Goal: Task Accomplishment & Management: Complete application form

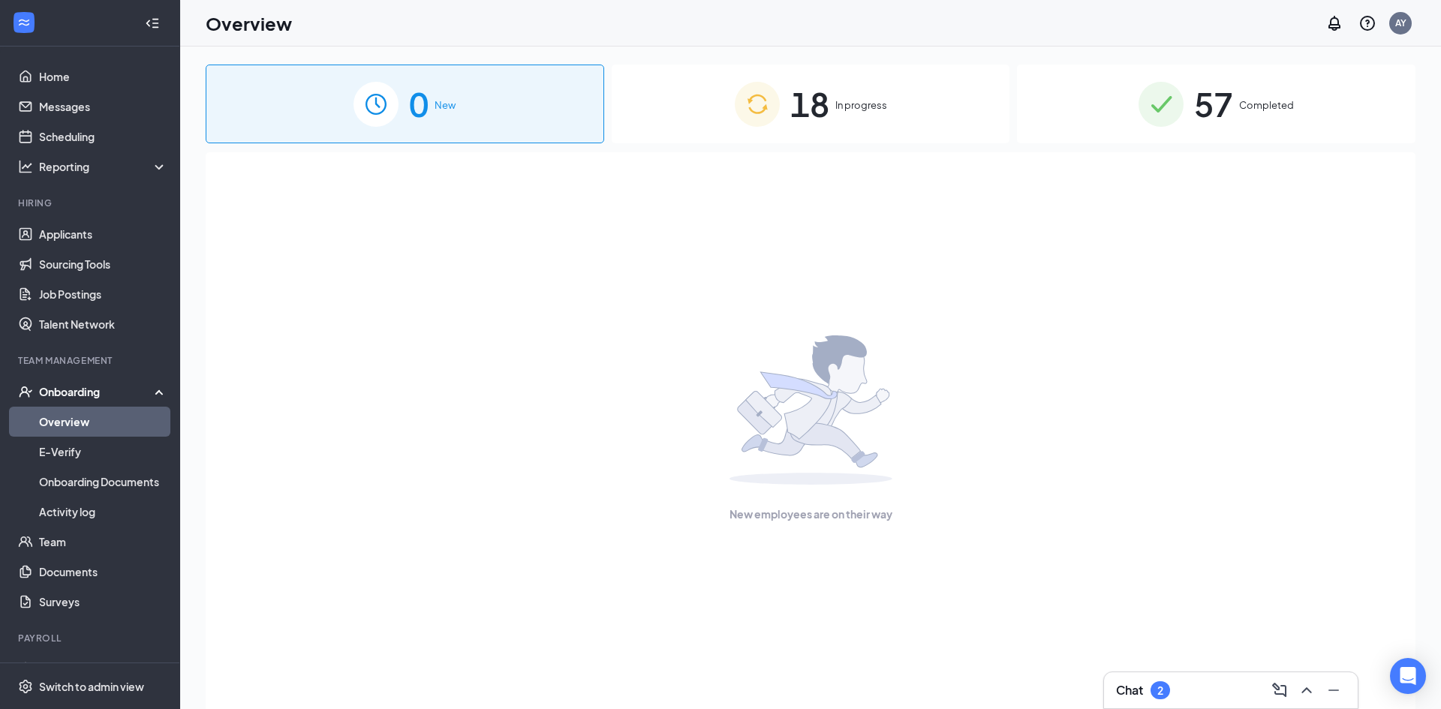
click at [813, 122] on span "18" at bounding box center [809, 104] width 39 height 52
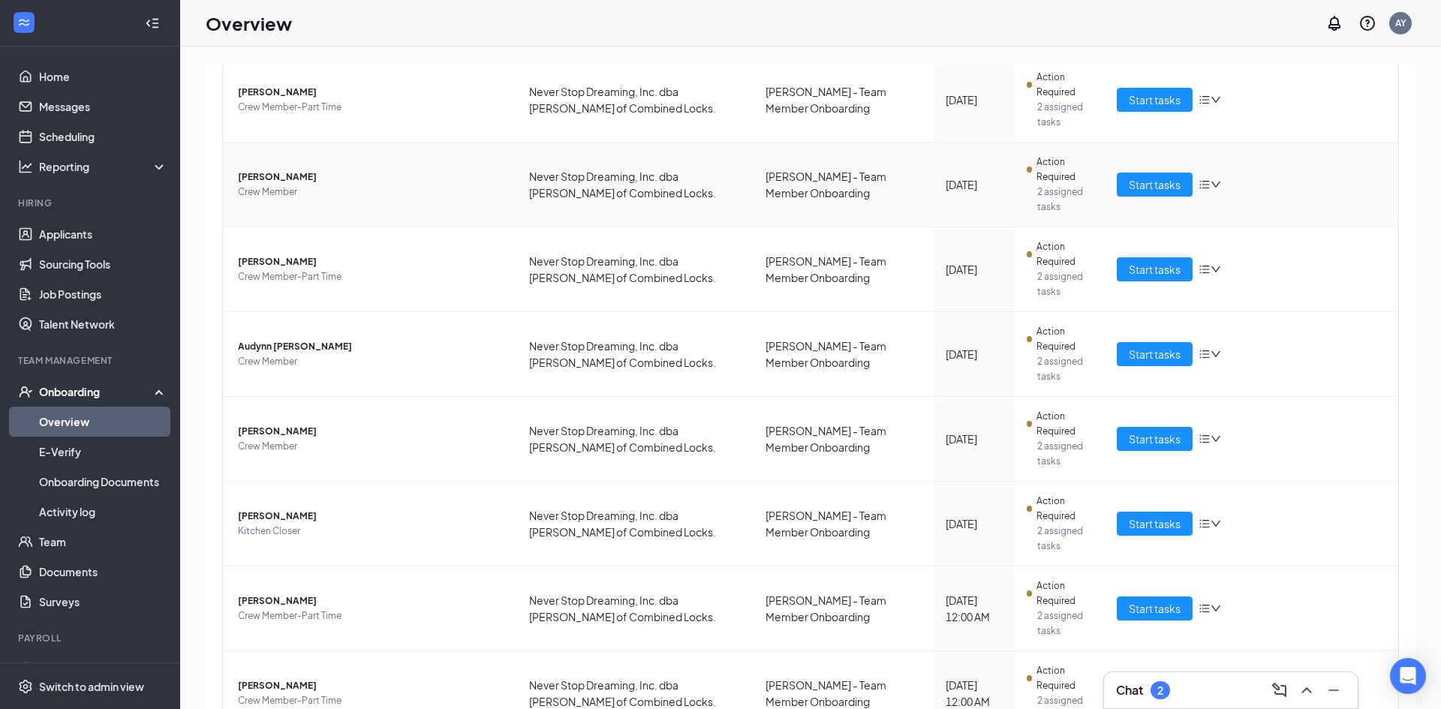
scroll to position [444, 0]
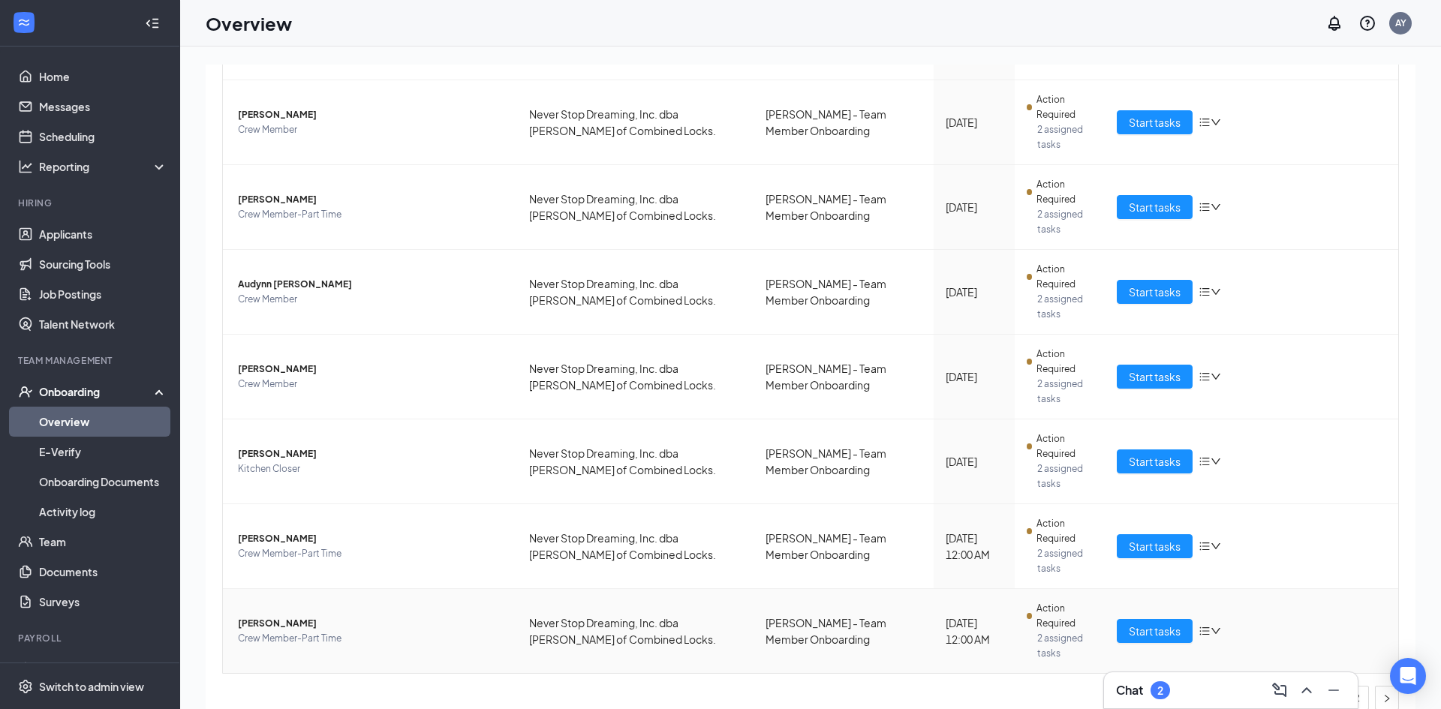
click at [299, 616] on span "[PERSON_NAME]" at bounding box center [371, 623] width 267 height 15
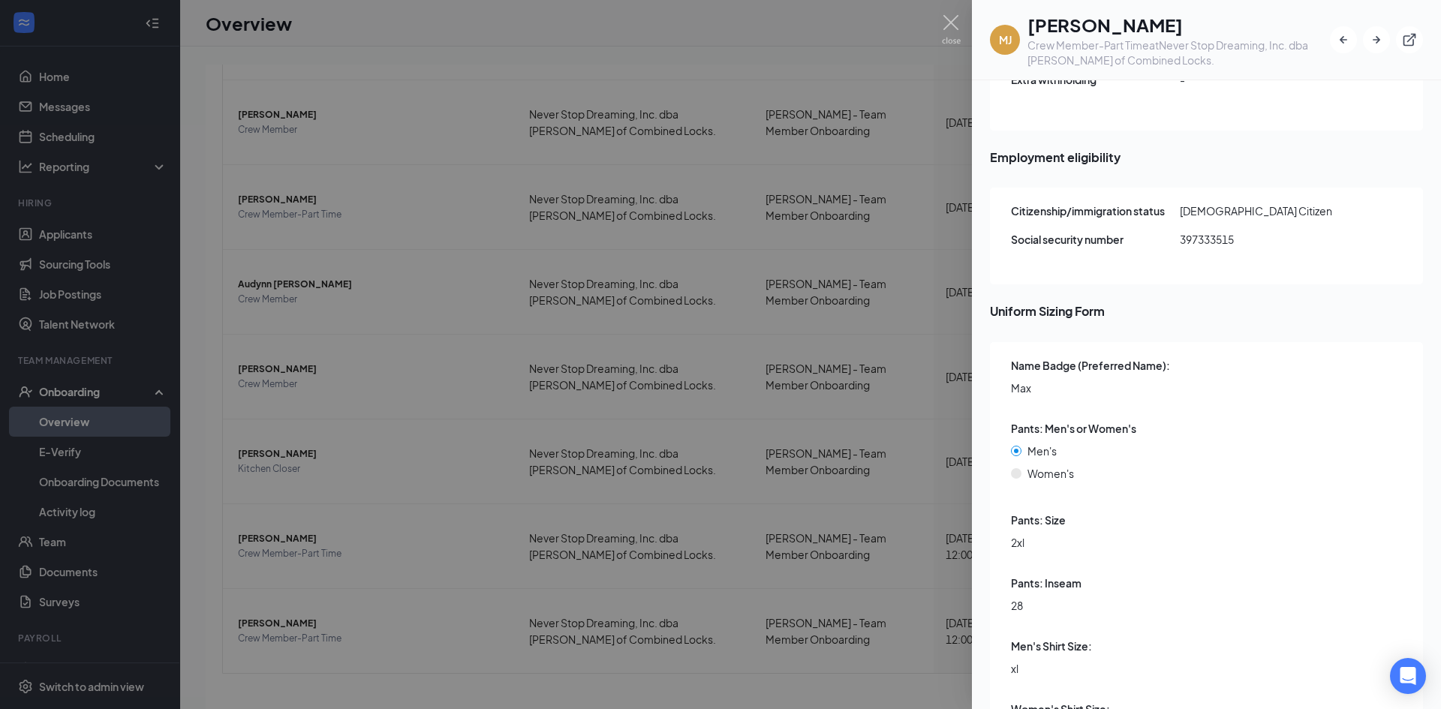
scroll to position [1730, 0]
click at [954, 25] on img at bounding box center [951, 29] width 19 height 29
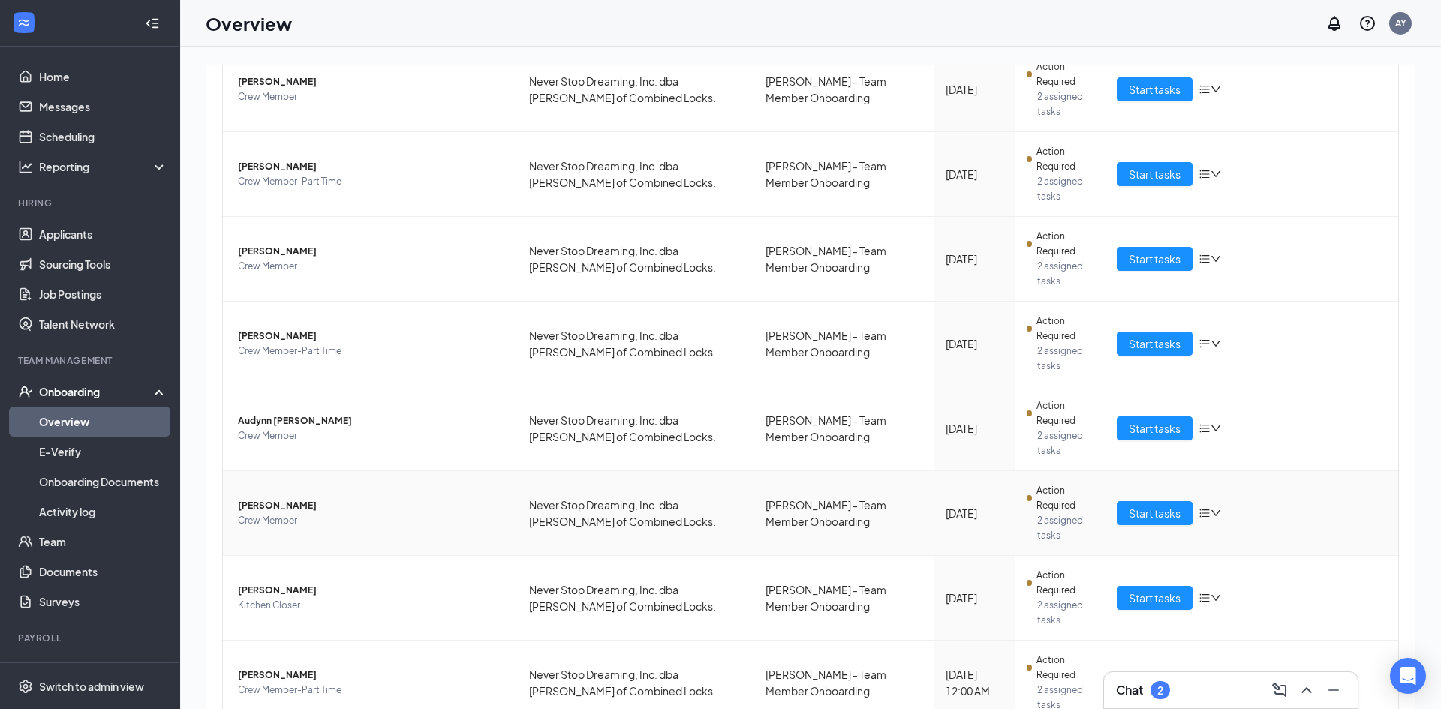
scroll to position [297, 0]
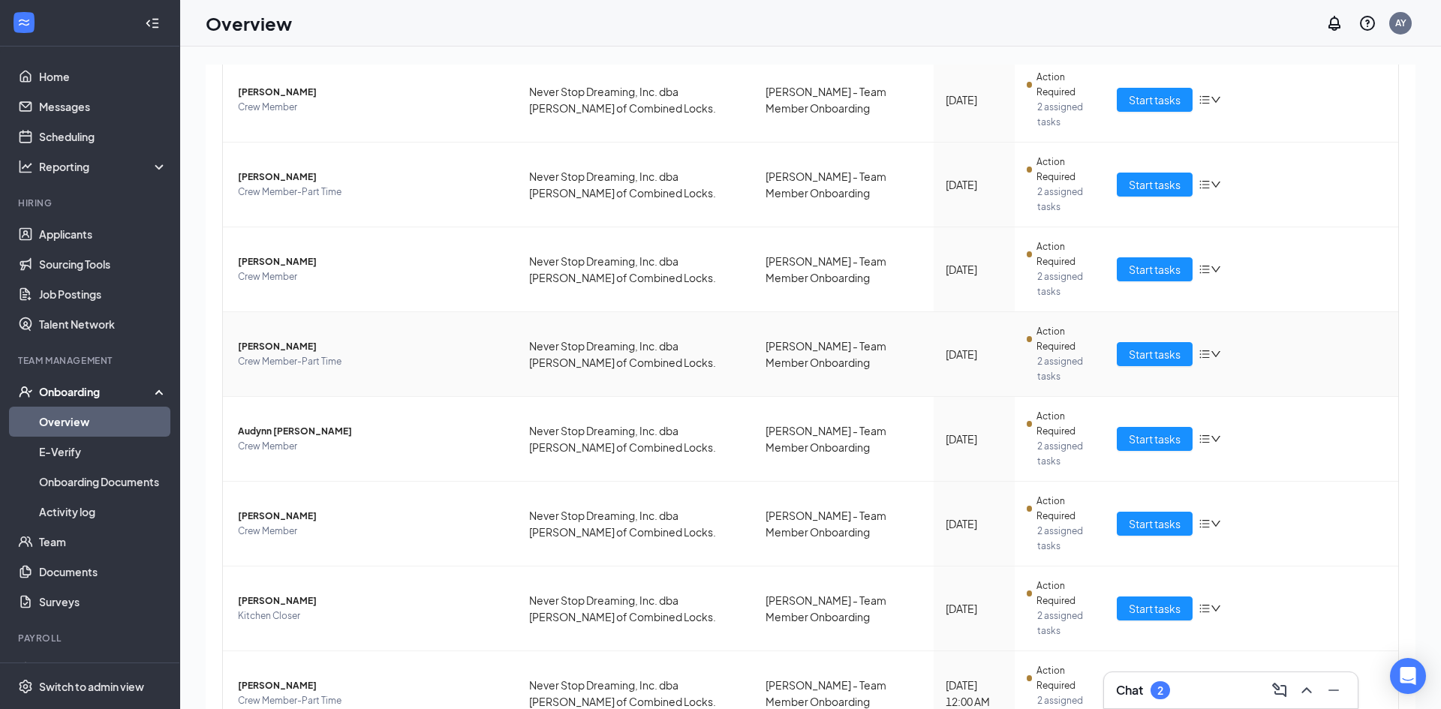
click at [285, 339] on span "[PERSON_NAME]" at bounding box center [371, 346] width 267 height 15
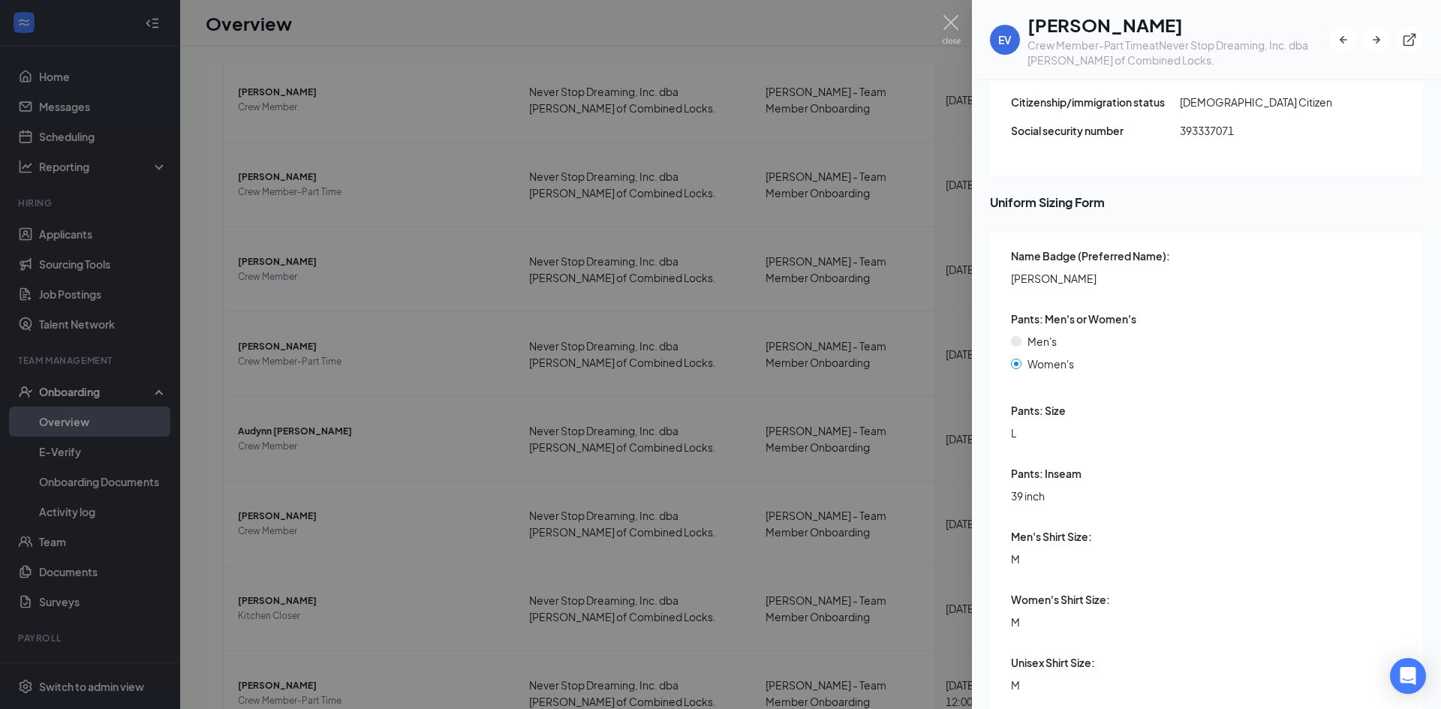
scroll to position [1928, 0]
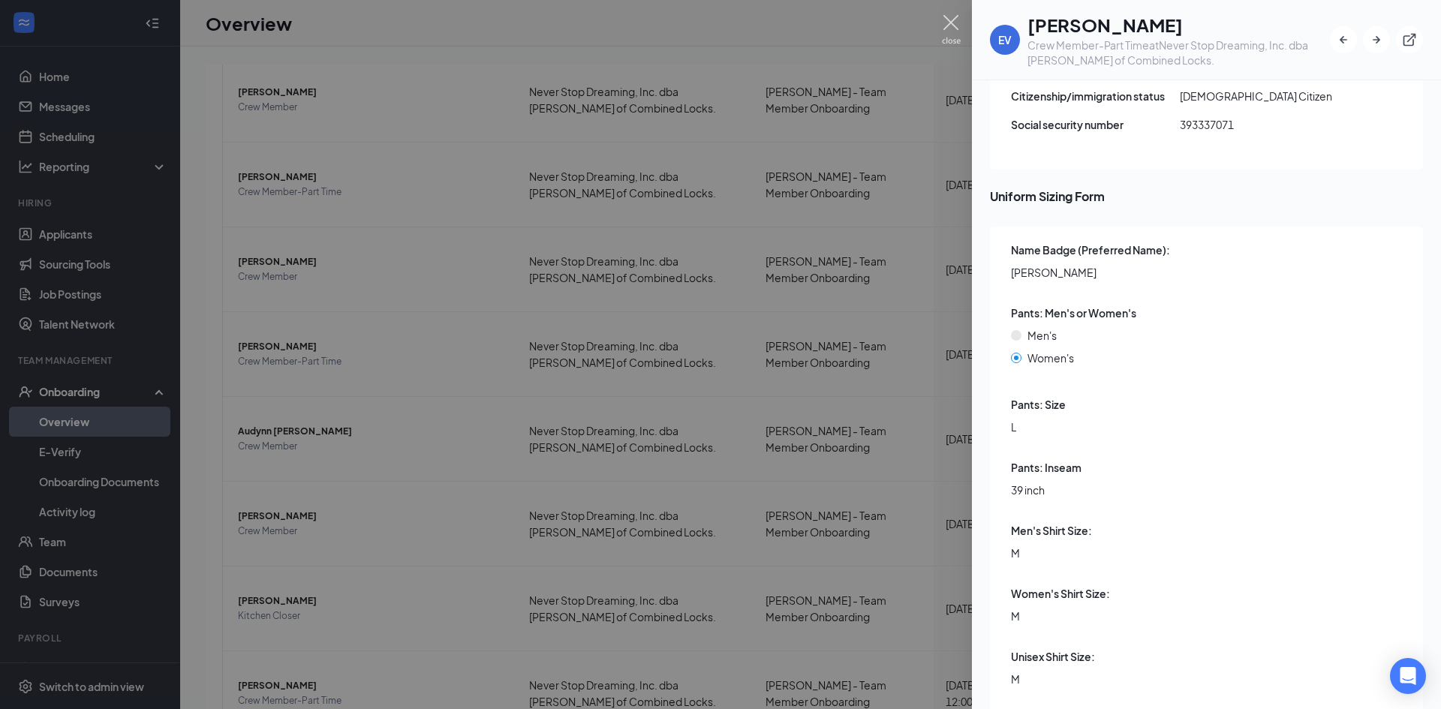
click at [950, 29] on img at bounding box center [951, 29] width 19 height 29
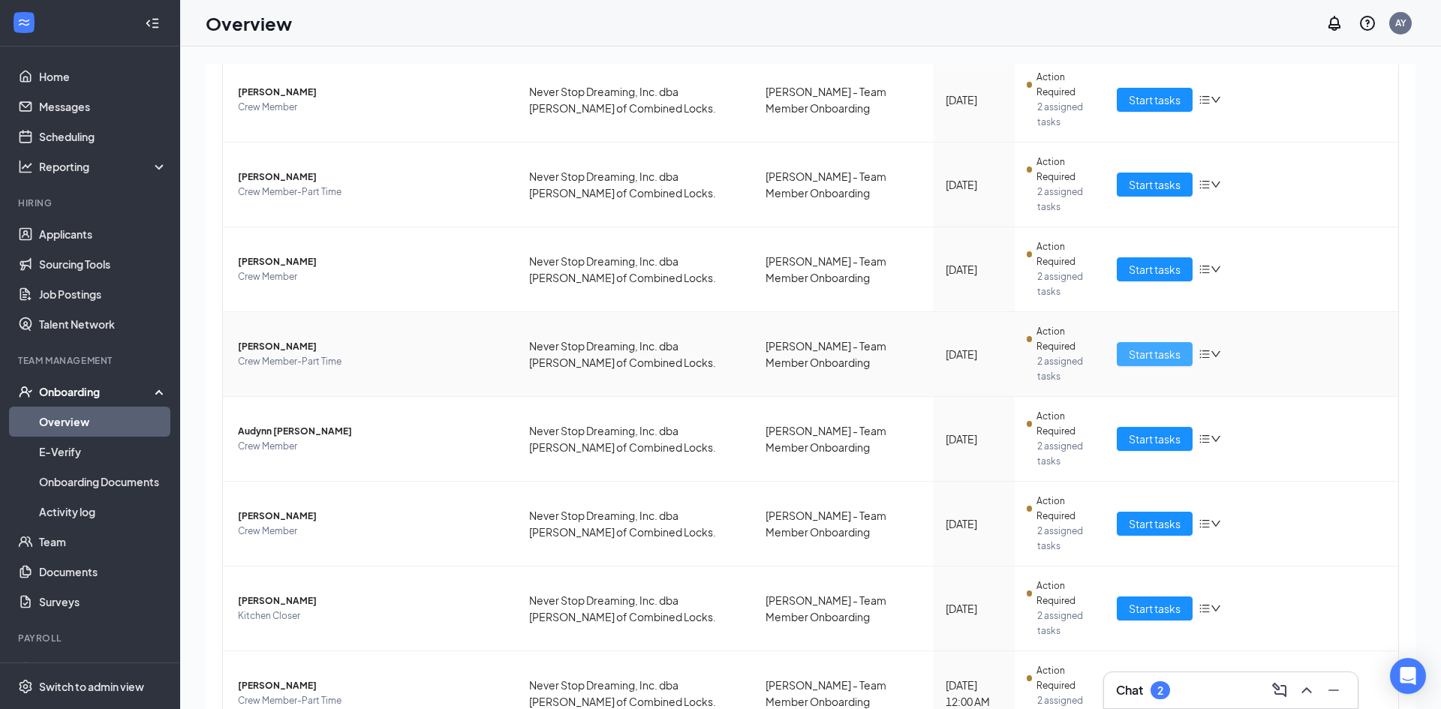
click at [1158, 346] on span "Start tasks" at bounding box center [1155, 354] width 52 height 17
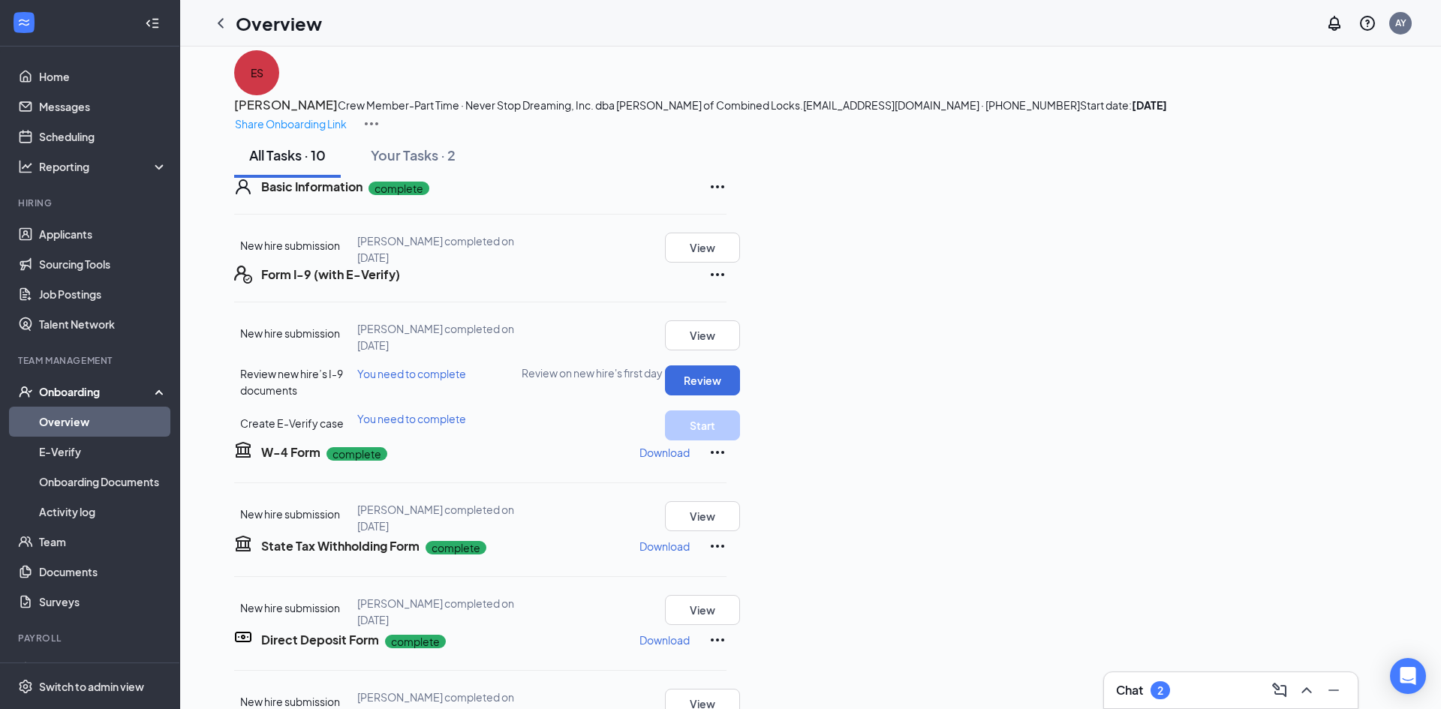
scroll to position [5, 0]
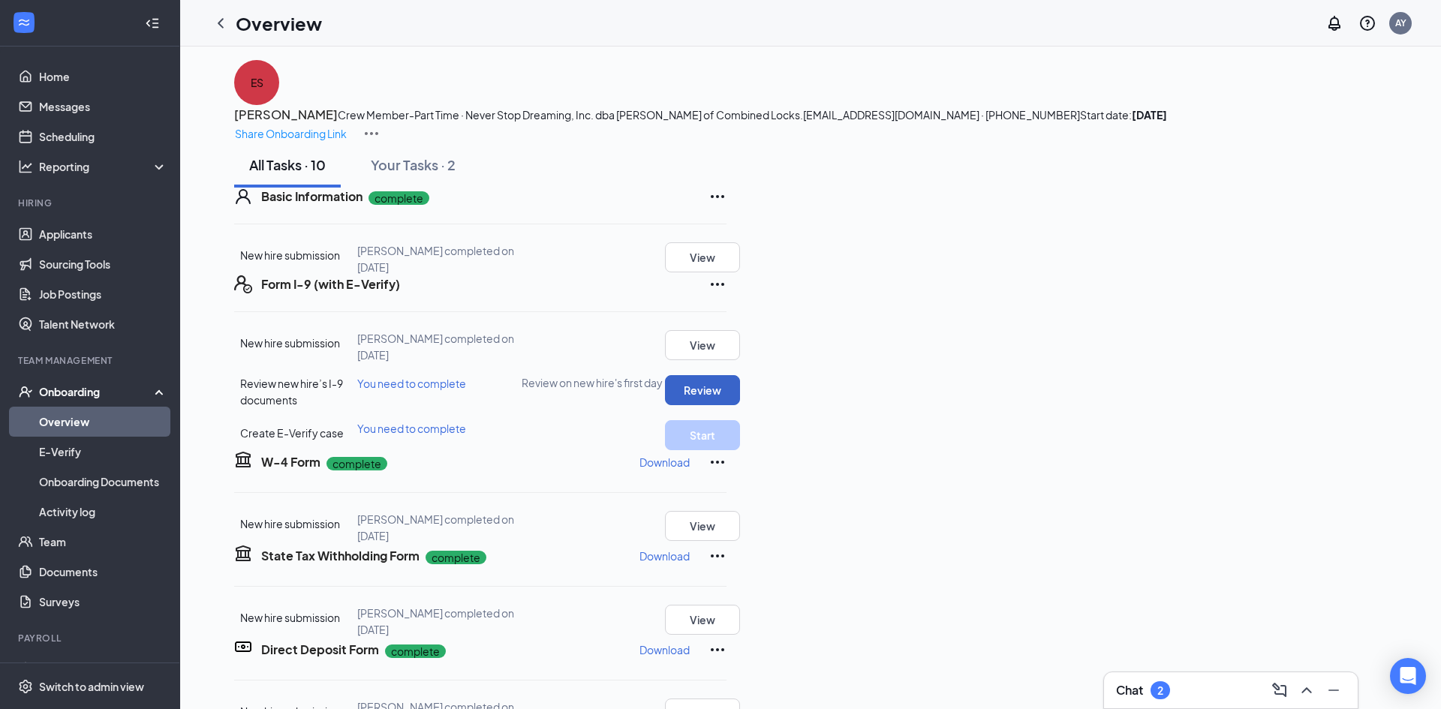
click at [740, 405] on button "Review" at bounding box center [702, 390] width 75 height 30
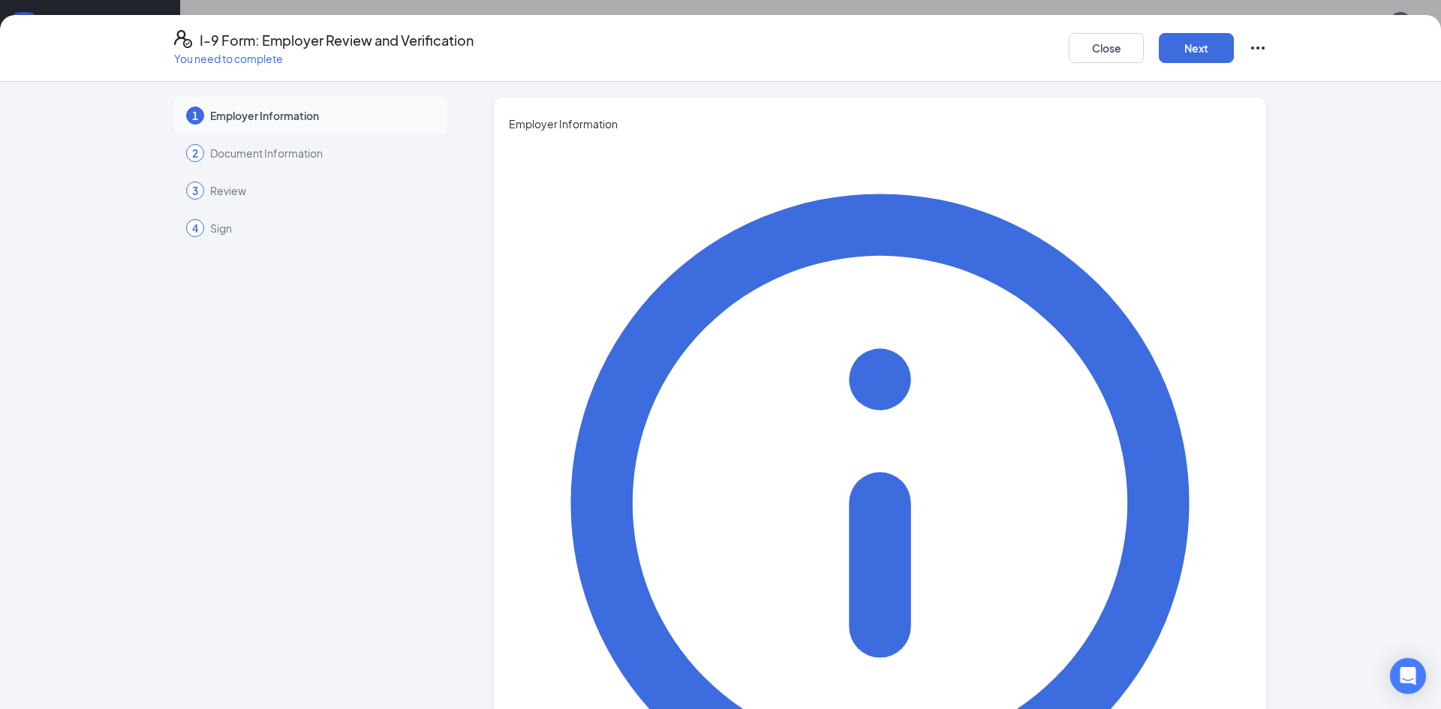
type input "Ashly"
type input "Young"
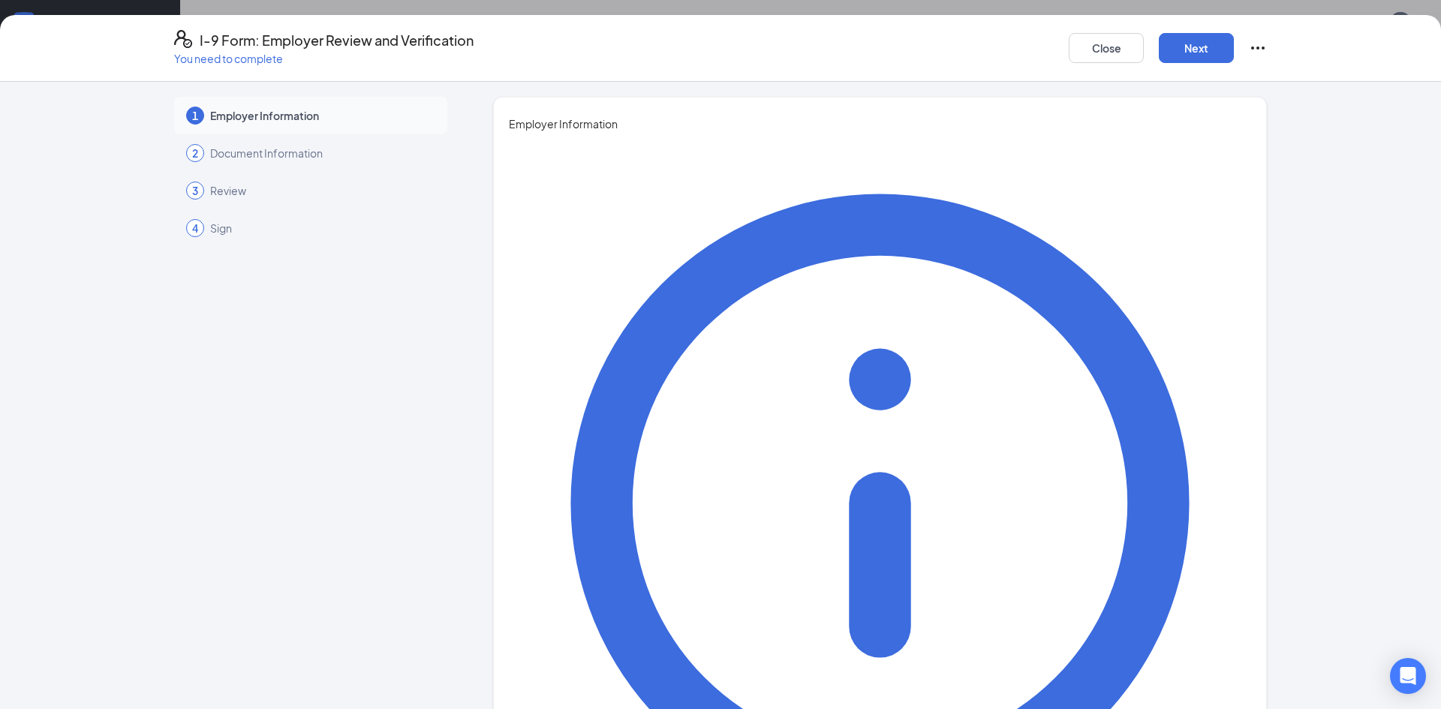
type input "Manager"
type input "[EMAIL_ADDRESS][DOMAIN_NAME]"
type input "9202057769"
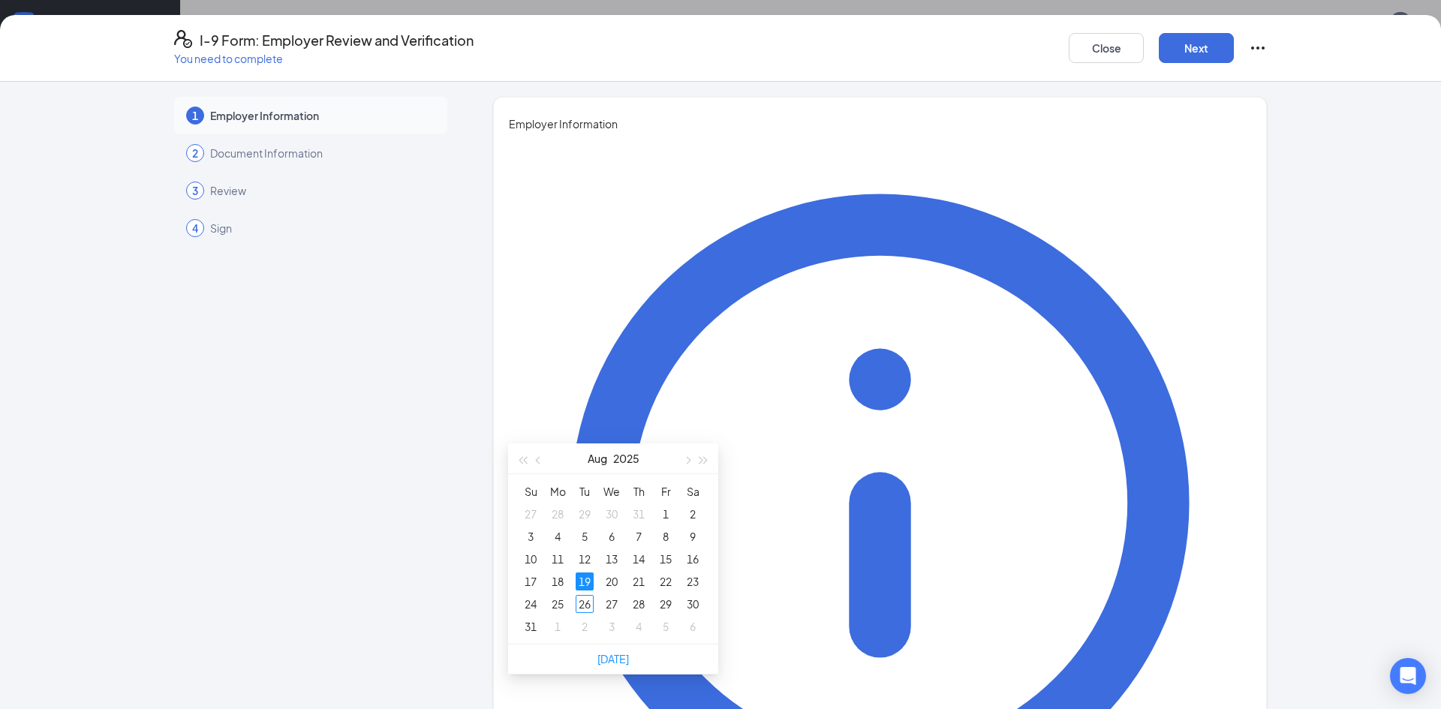
scroll to position [212, 0]
type input "[DATE]"
click at [584, 598] on div "26" at bounding box center [585, 594] width 18 height 18
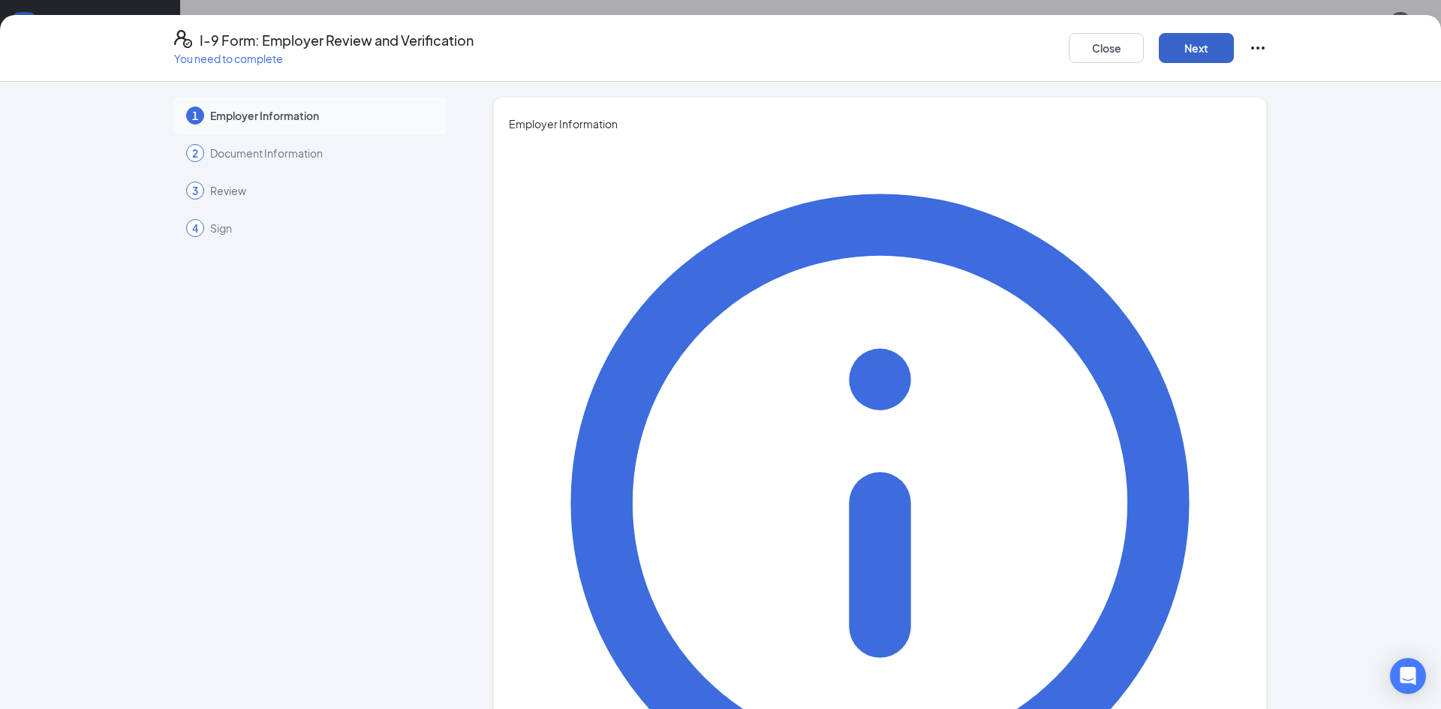
click at [1192, 50] on button "Next" at bounding box center [1196, 48] width 75 height 30
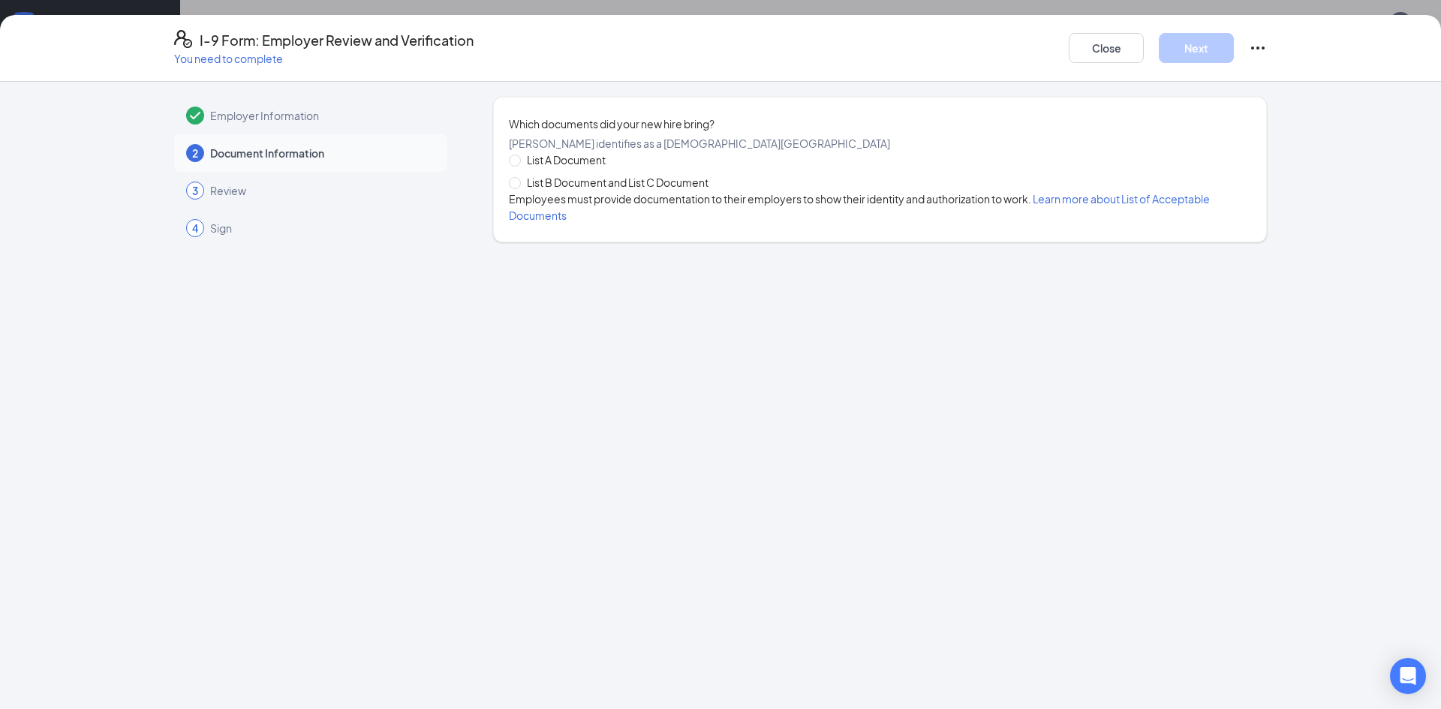
click at [625, 191] on span "List B Document and List C Document" at bounding box center [618, 182] width 194 height 17
click at [519, 188] on input "List B Document and List C Document" at bounding box center [514, 182] width 11 height 11
radio input "true"
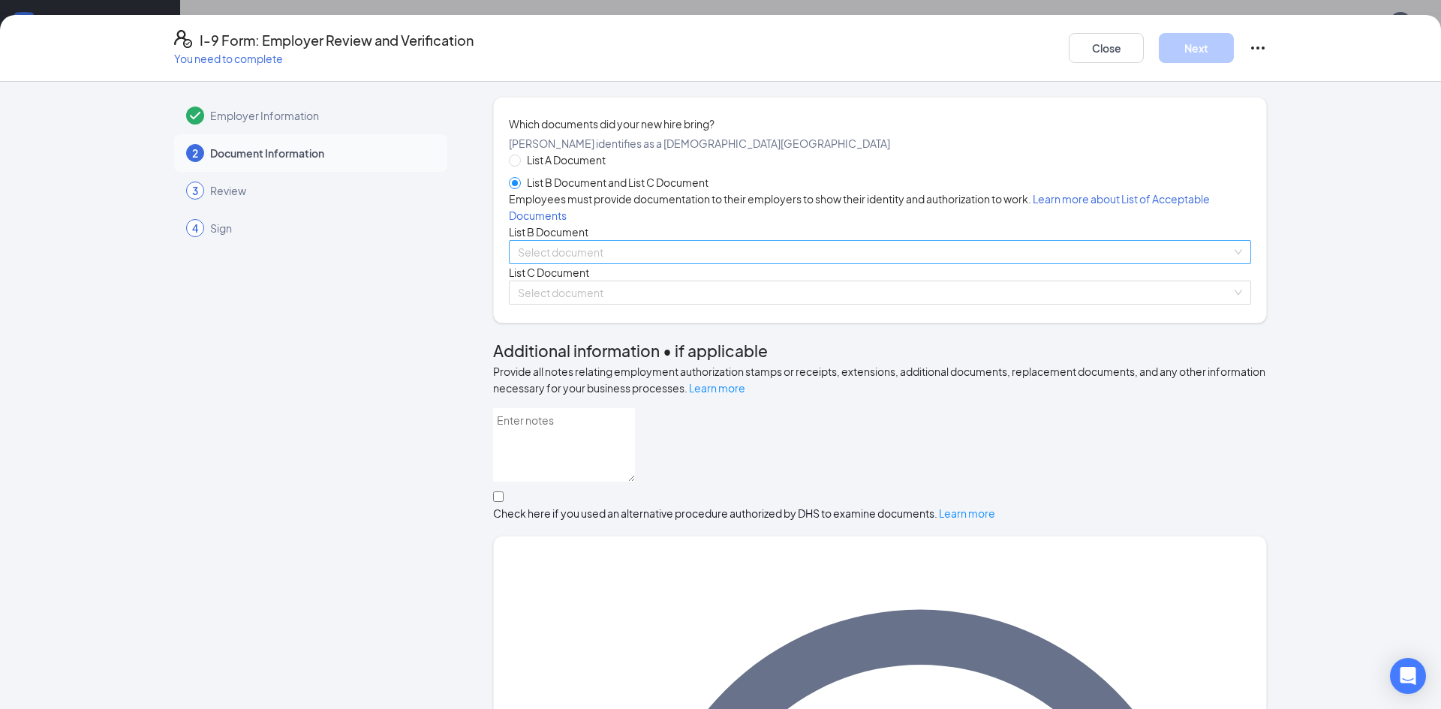
click at [577, 263] on input "search" at bounding box center [875, 252] width 714 height 23
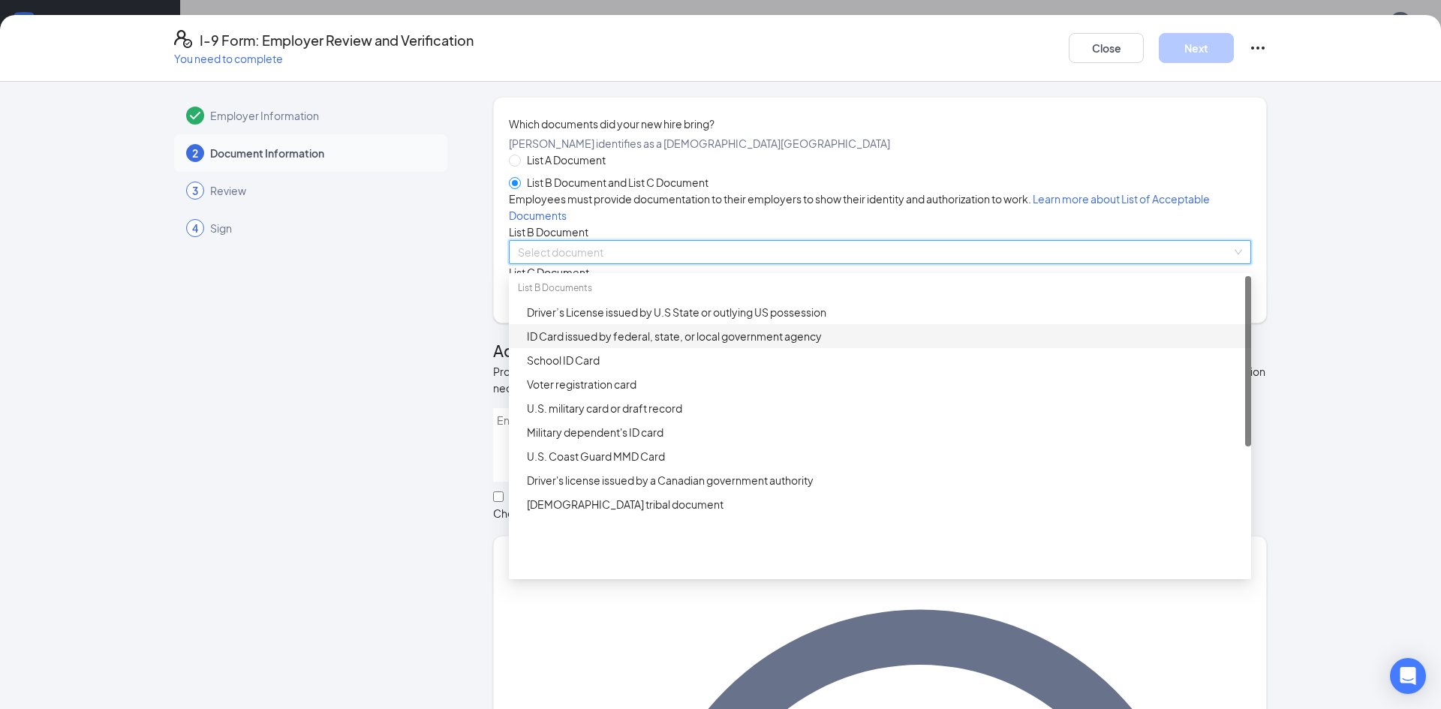
click at [563, 345] on div "ID Card issued by federal, state, or local government agency" at bounding box center [884, 336] width 715 height 17
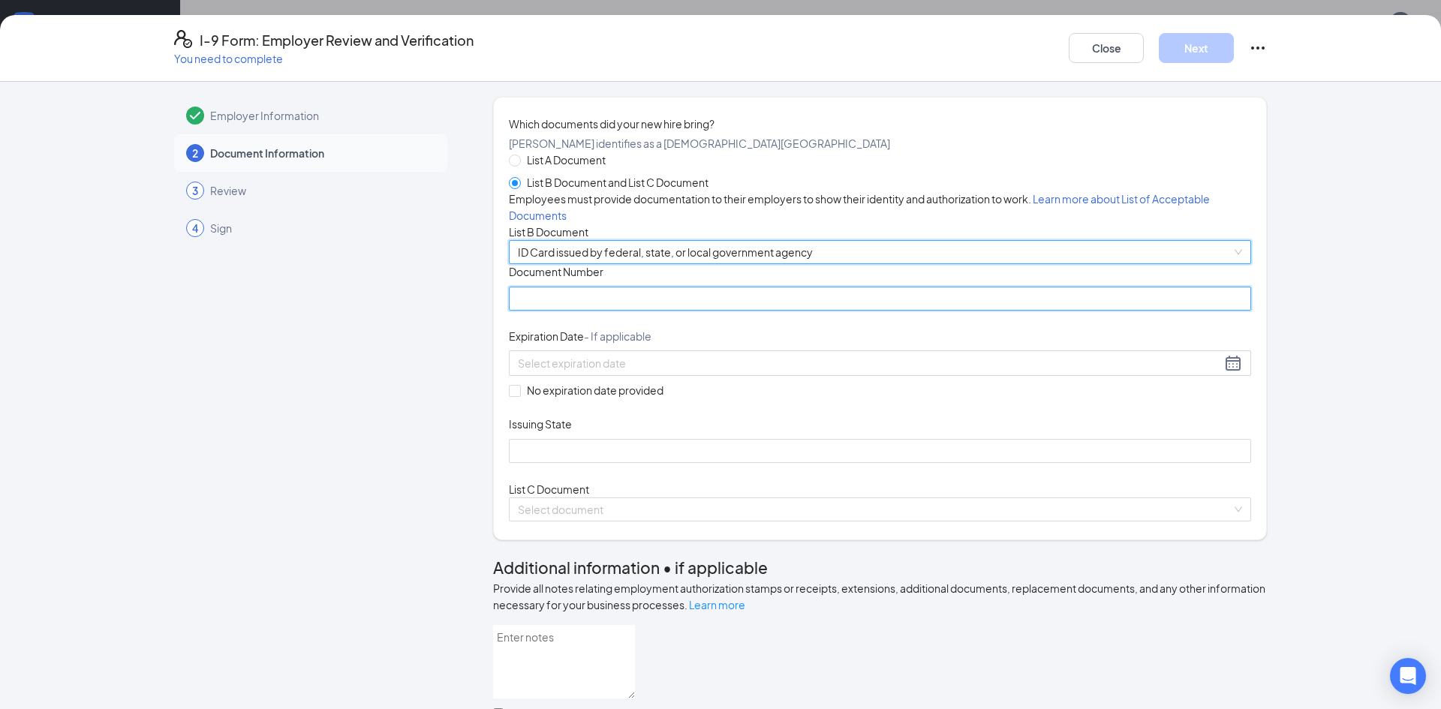
click at [590, 311] on input "Document Number" at bounding box center [880, 299] width 742 height 24
type input "4"
type input "54002181090208"
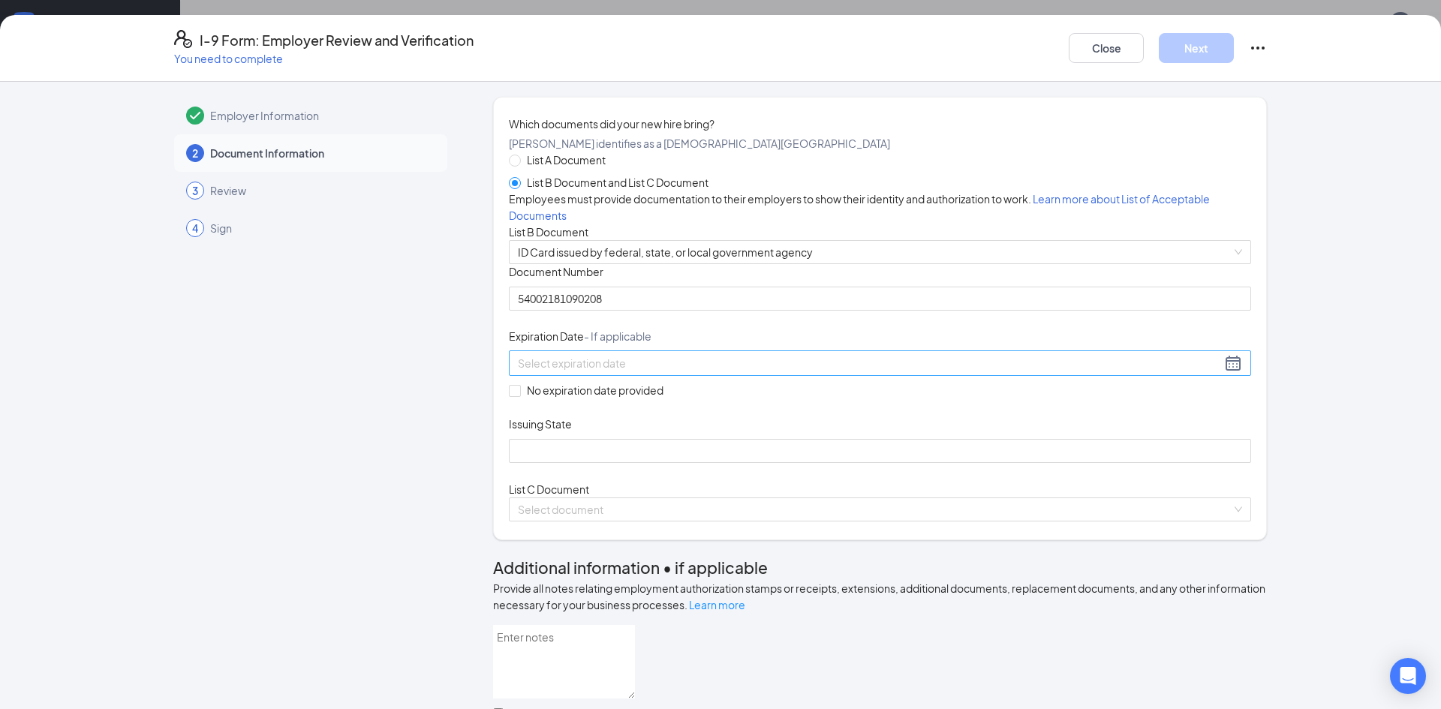
click at [583, 372] on input at bounding box center [869, 363] width 703 height 17
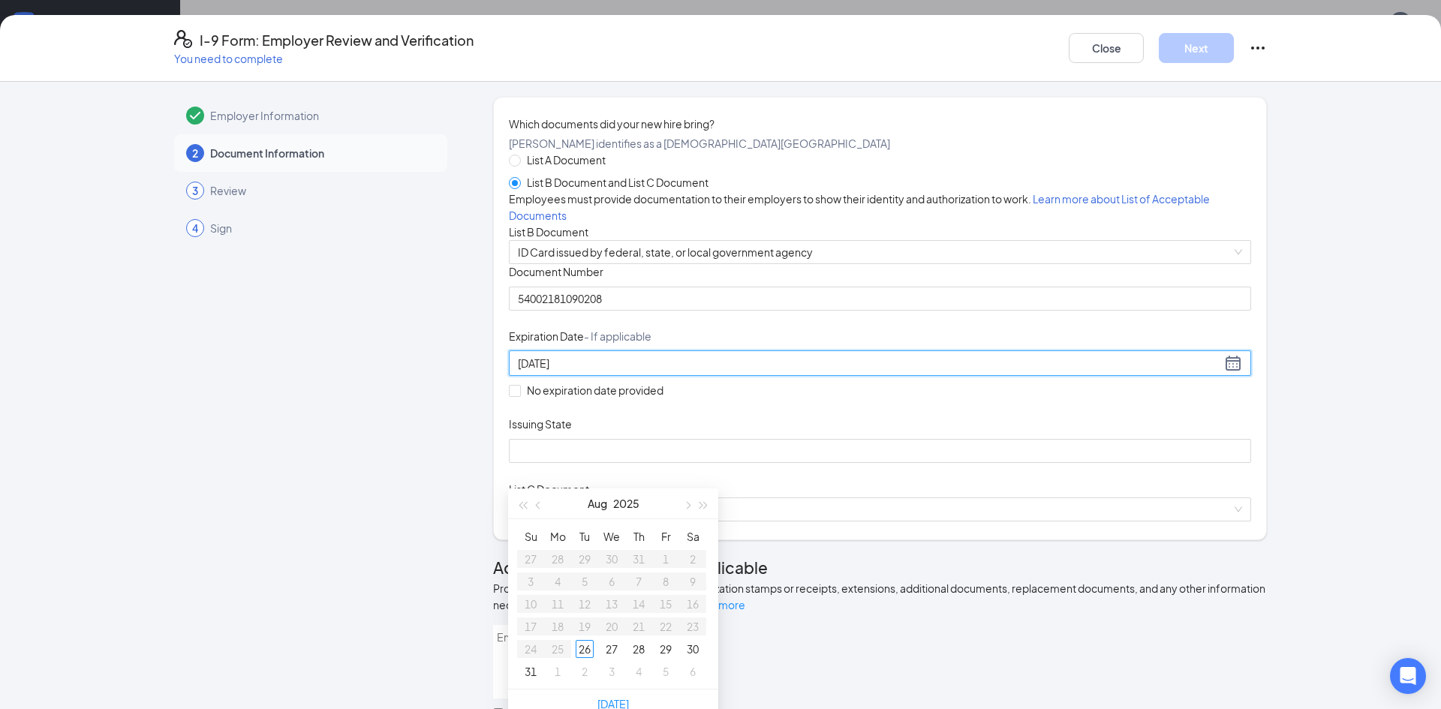
click at [518, 372] on input "[DATE]" at bounding box center [869, 363] width 703 height 17
click at [610, 563] on div "2" at bounding box center [612, 559] width 18 height 18
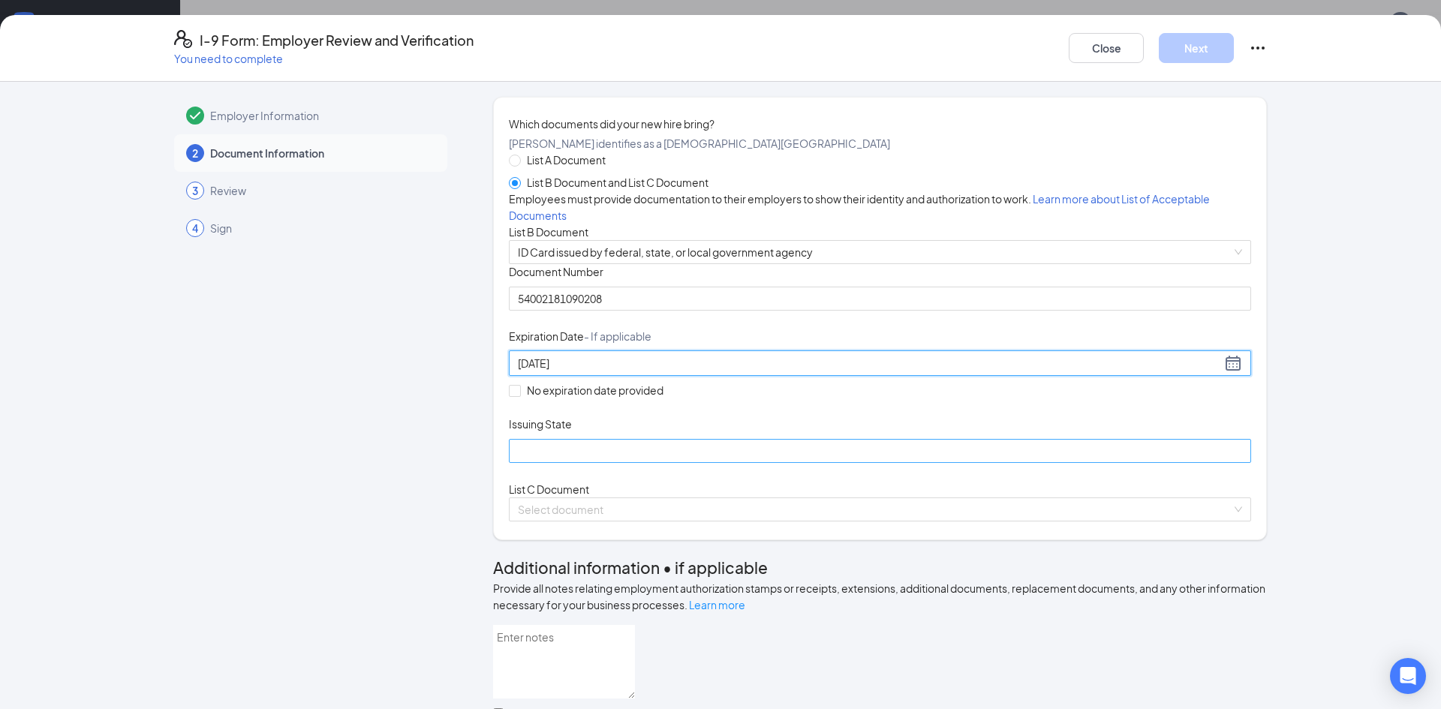
type input "[DATE]"
click at [638, 463] on input "Issuing State" at bounding box center [880, 451] width 742 height 24
type input "[US_STATE]"
click at [586, 521] on input "search" at bounding box center [875, 509] width 714 height 23
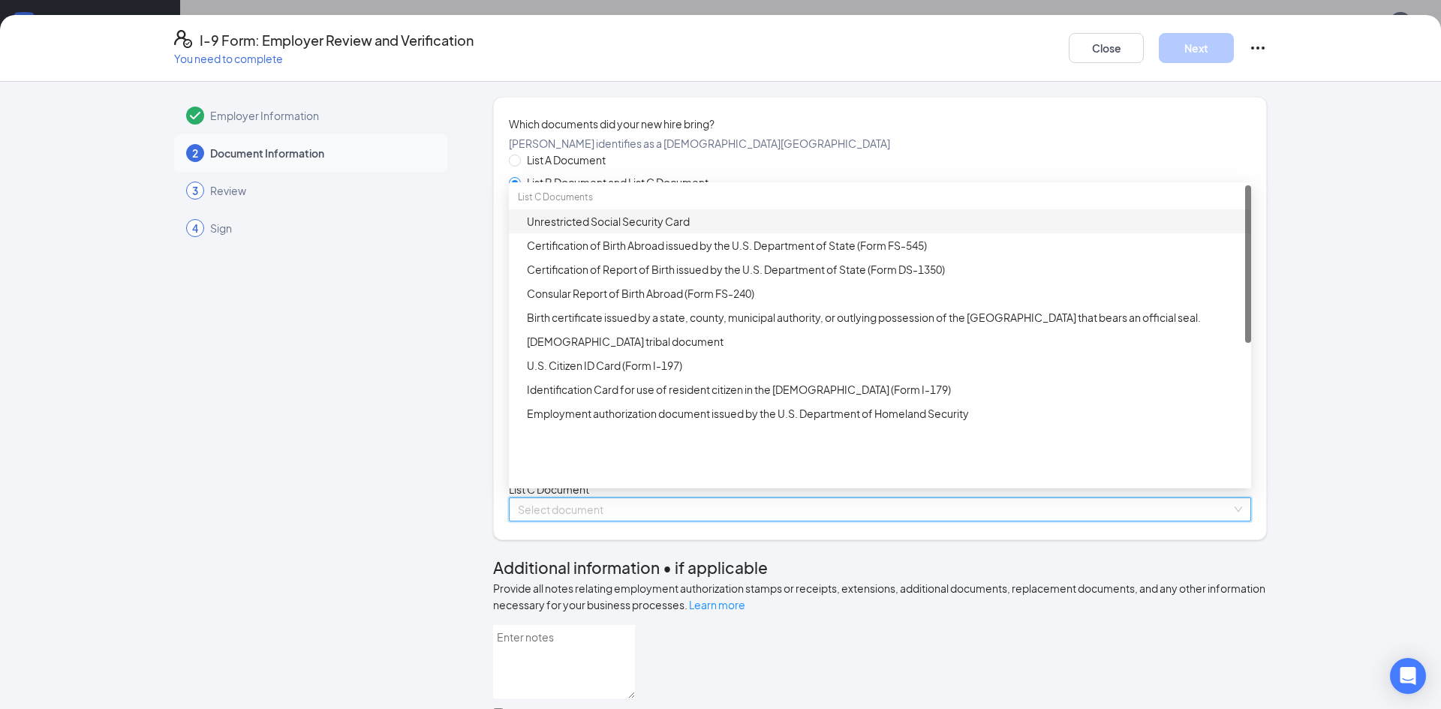
click at [619, 230] on div "Unrestricted Social Security Card" at bounding box center [884, 221] width 715 height 17
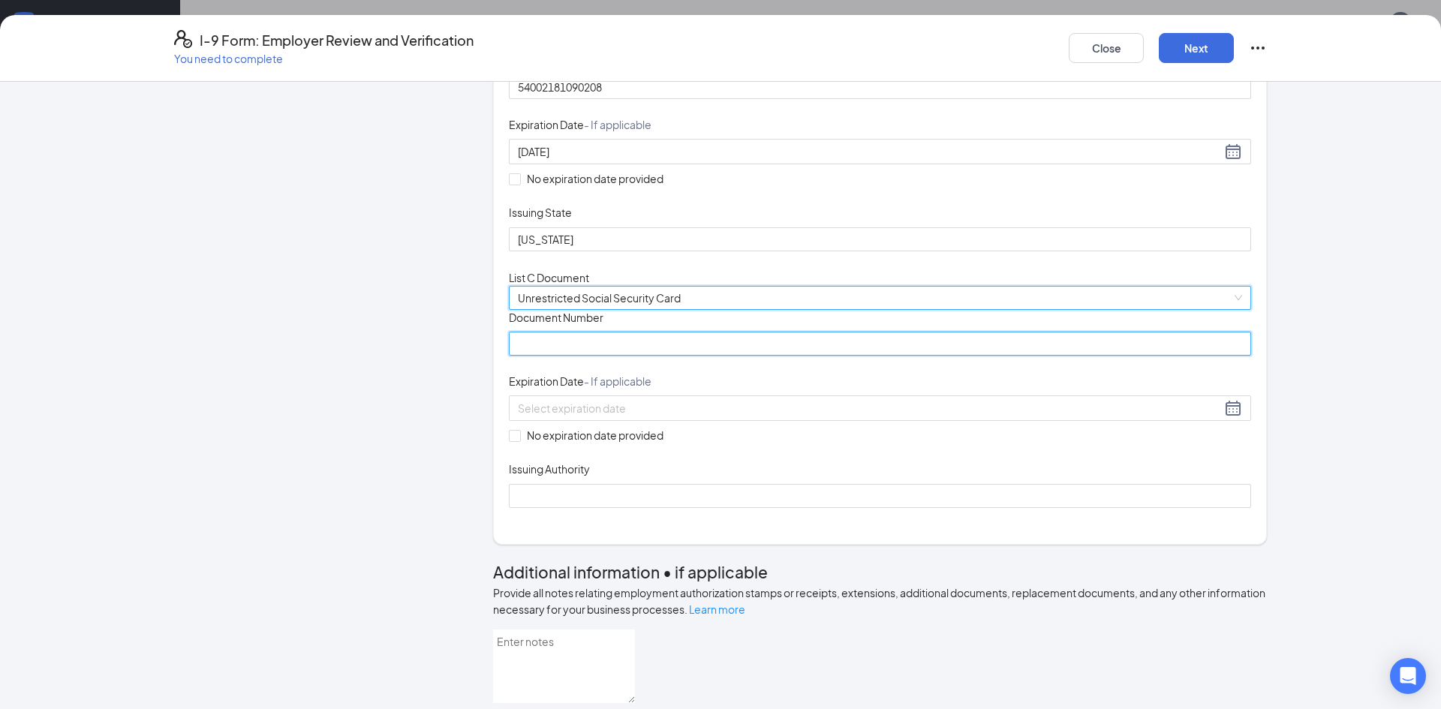
click at [748, 356] on input "Document Number" at bounding box center [880, 344] width 742 height 24
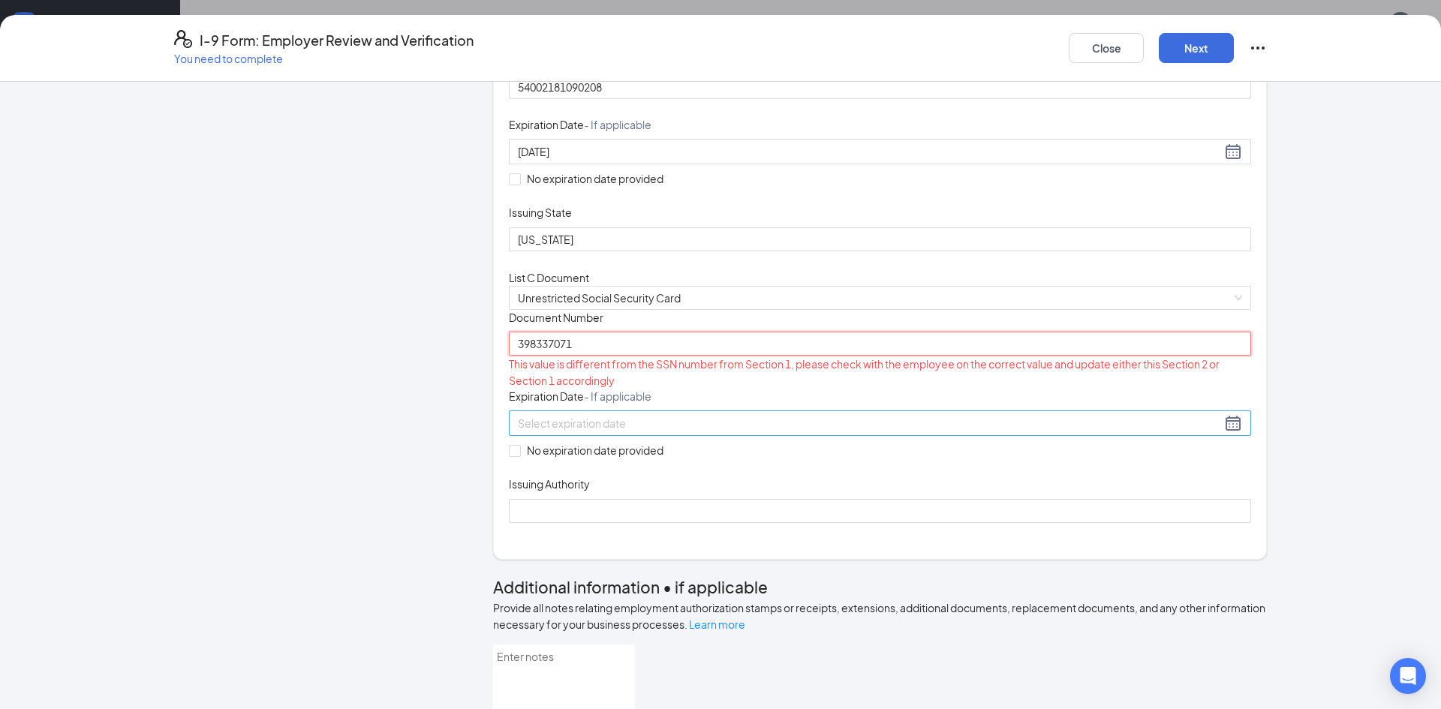
type input "398337071"
click at [757, 432] on div at bounding box center [880, 423] width 724 height 18
click at [790, 523] on div "Document Title Unrestricted Social Security Card Document Number 398337071 This…" at bounding box center [880, 416] width 742 height 213
click at [519, 457] on span at bounding box center [515, 451] width 12 height 12
click at [519, 456] on input "No expiration date provided" at bounding box center [514, 450] width 11 height 11
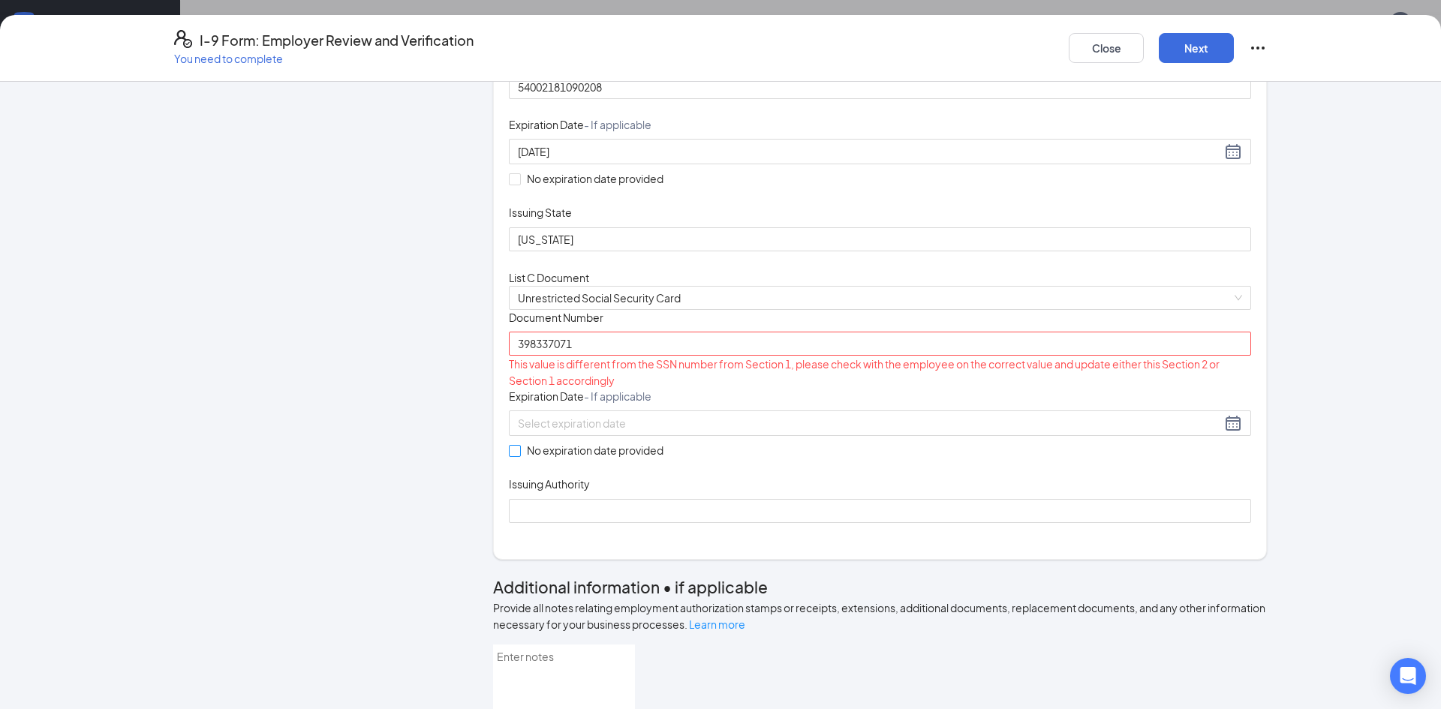
checkbox input "true"
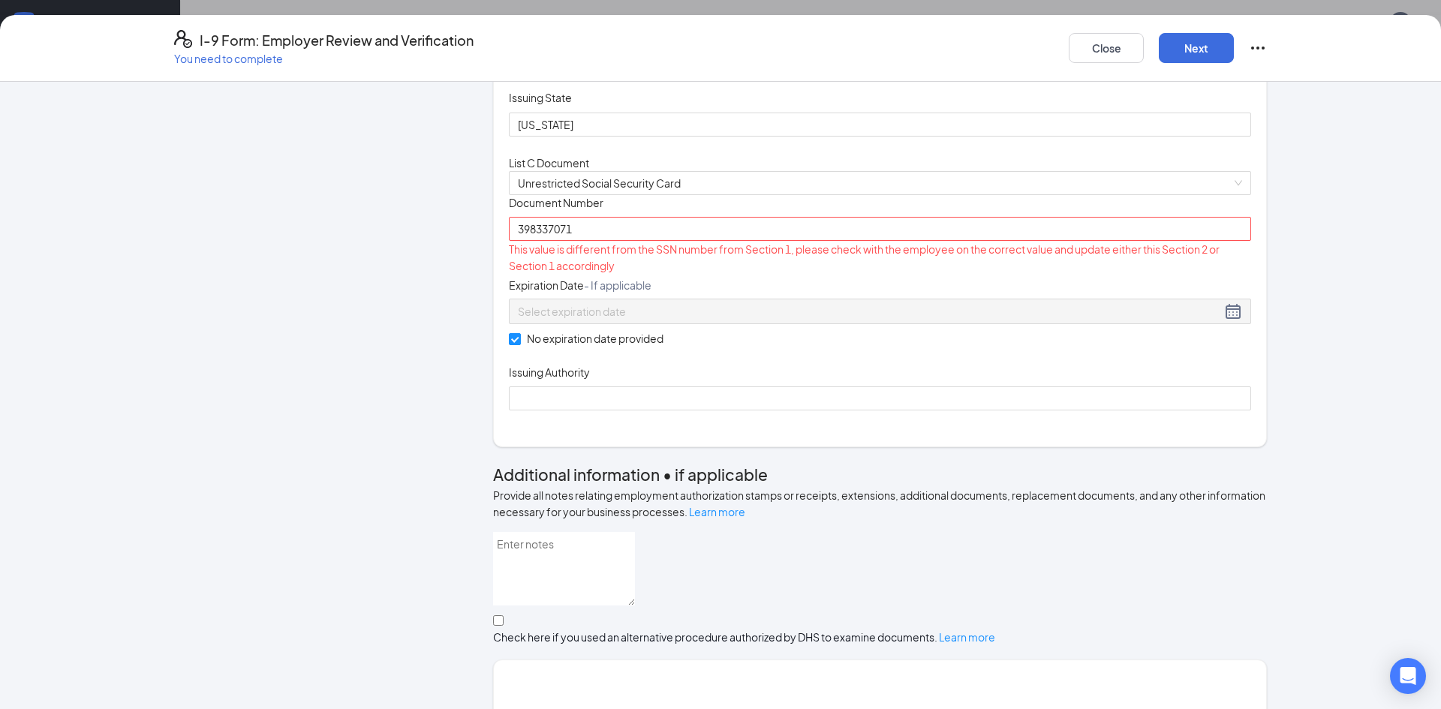
scroll to position [351, 0]
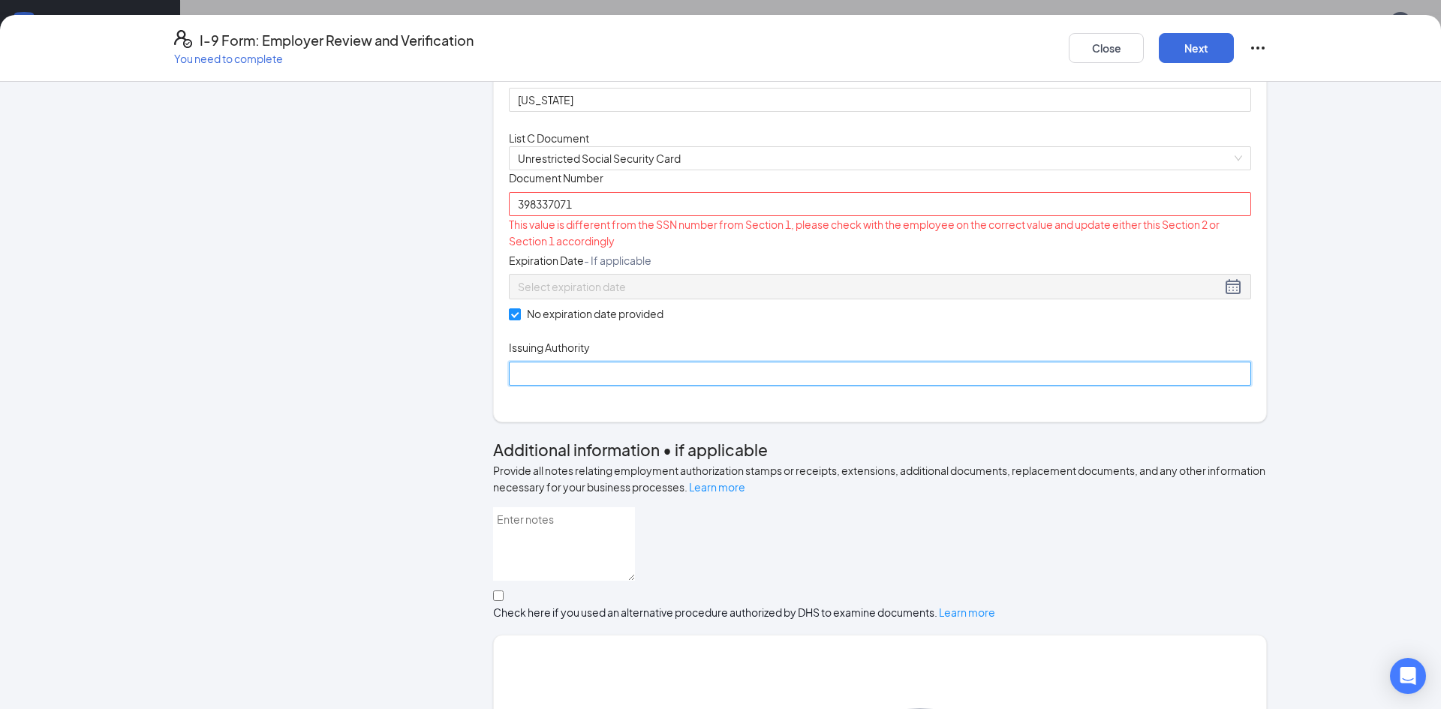
click at [685, 386] on input "Issuing Authority" at bounding box center [880, 374] width 742 height 24
type input "social security administration"
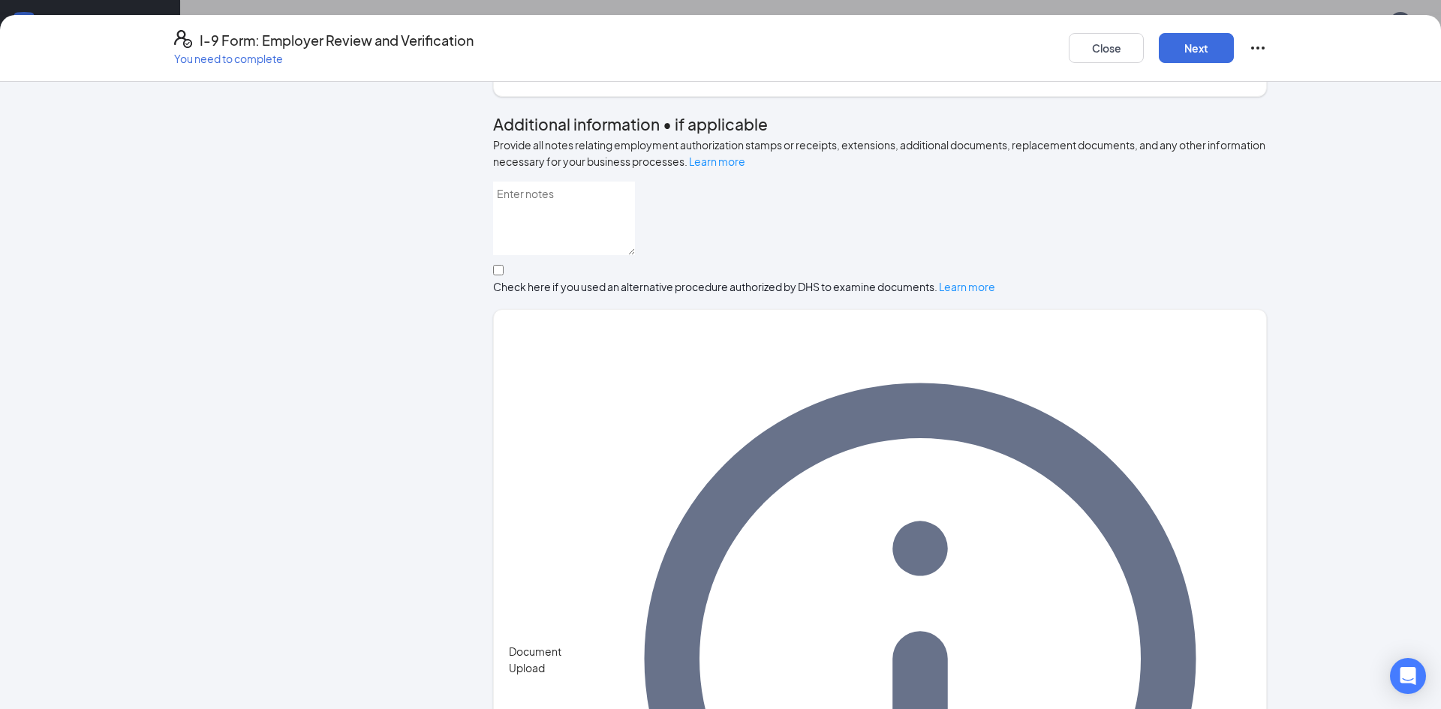
scroll to position [0, 0]
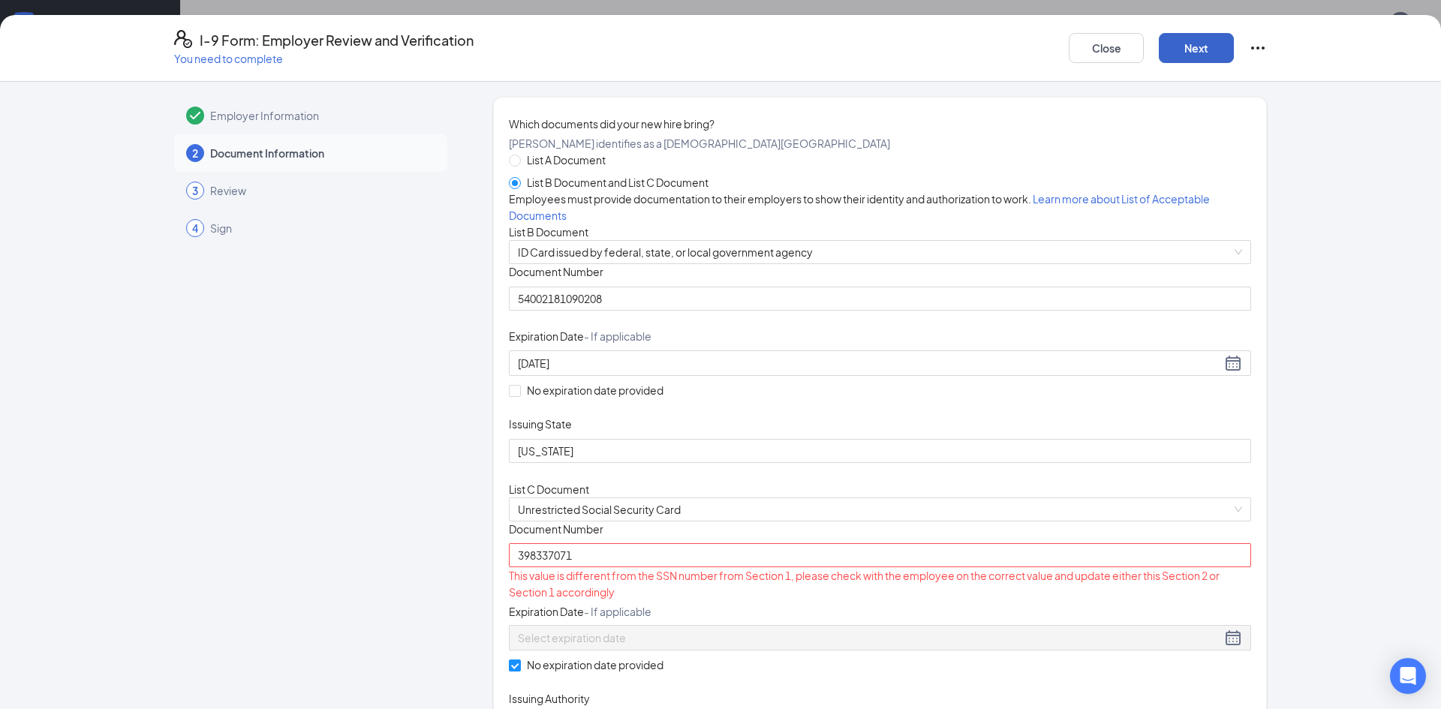
click at [1190, 54] on button "Next" at bounding box center [1196, 48] width 75 height 30
click at [1187, 39] on button "Next" at bounding box center [1196, 48] width 75 height 30
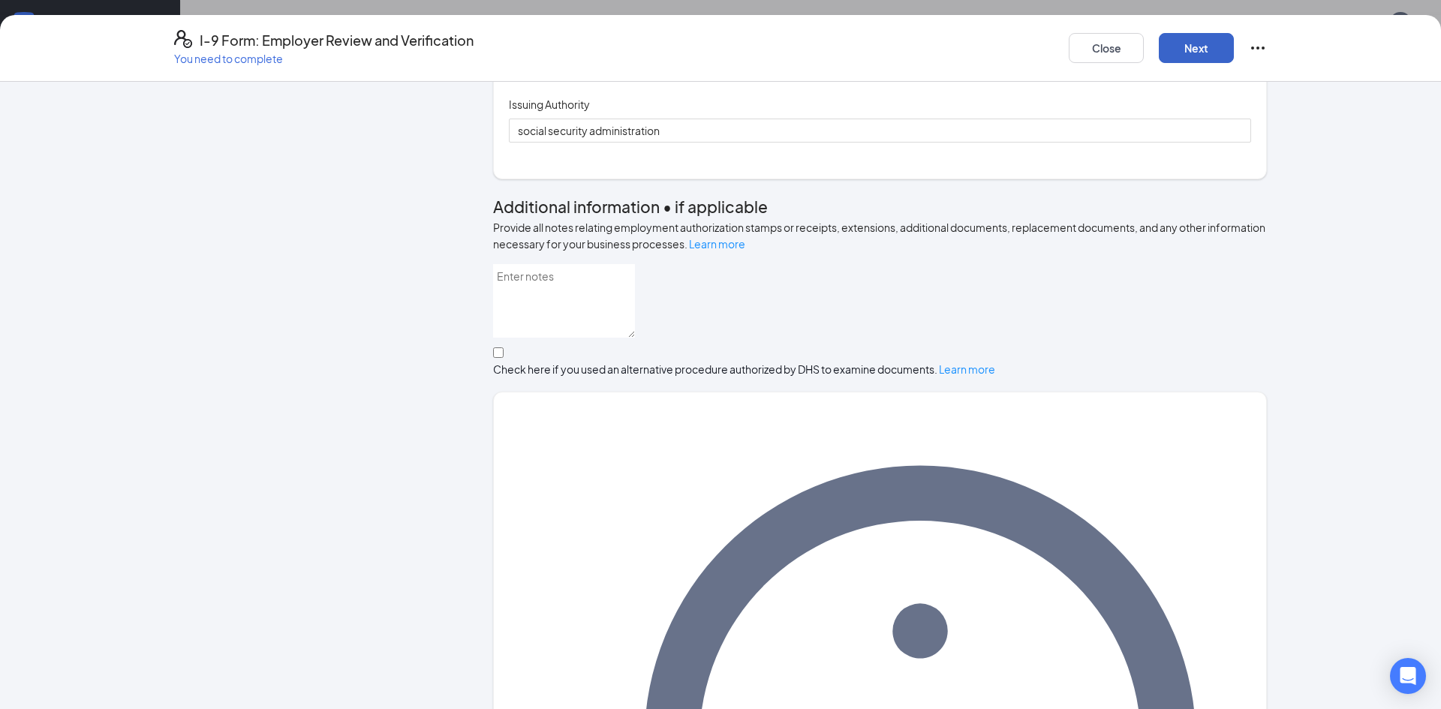
scroll to position [594, 0]
click at [1175, 54] on button "Next" at bounding box center [1196, 48] width 75 height 30
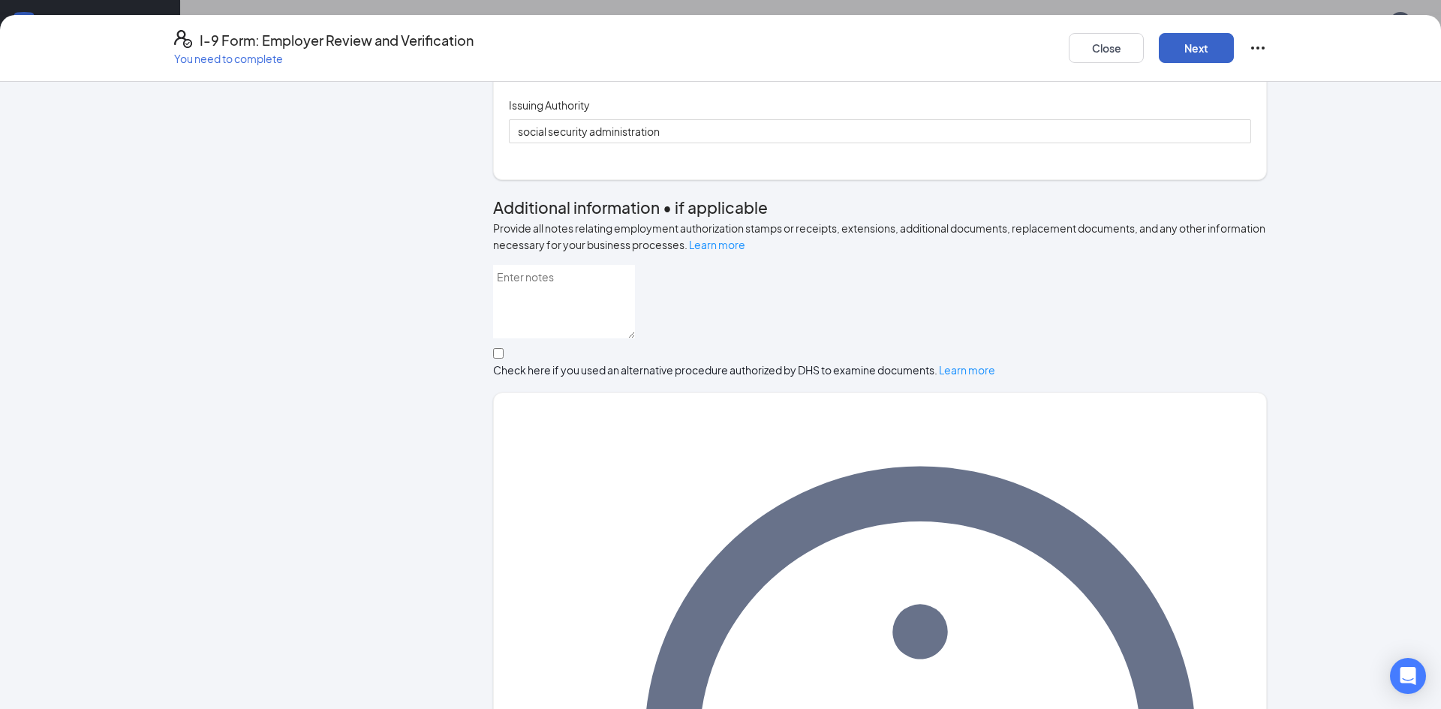
click at [1175, 54] on button "Next" at bounding box center [1196, 48] width 75 height 30
type input "3"
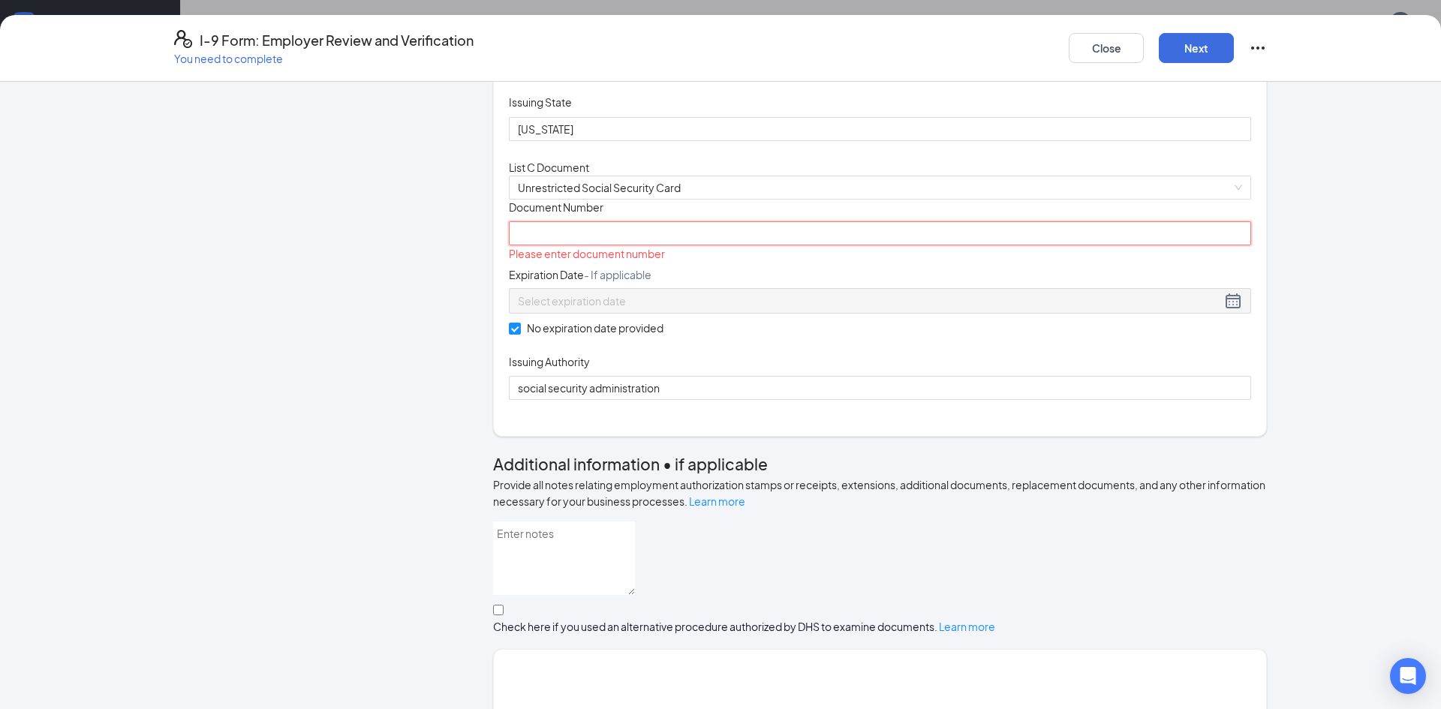
scroll to position [323, 0]
click at [629, 245] on input "Document Number" at bounding box center [880, 233] width 742 height 24
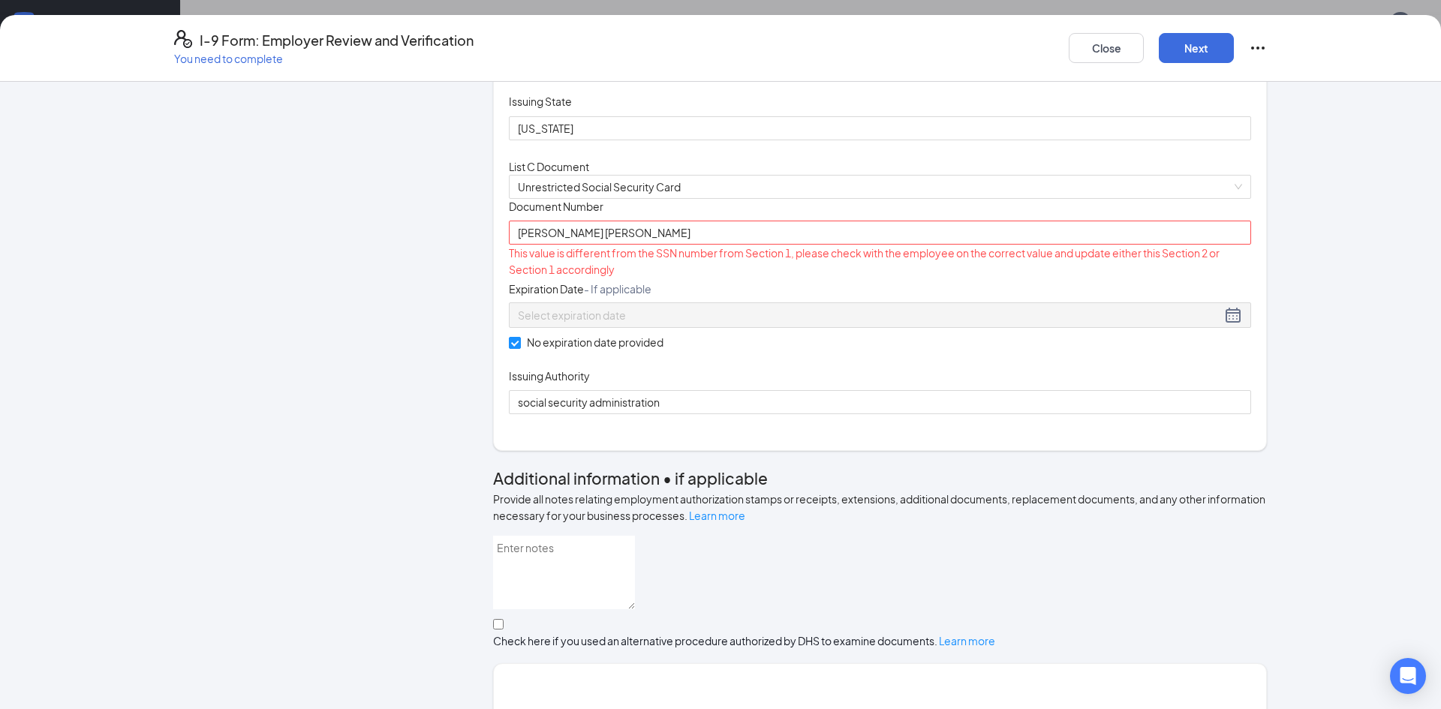
click at [980, 415] on div "Document Title Unrestricted Social Security Card Document Number [PERSON_NAME] …" at bounding box center [880, 307] width 742 height 216
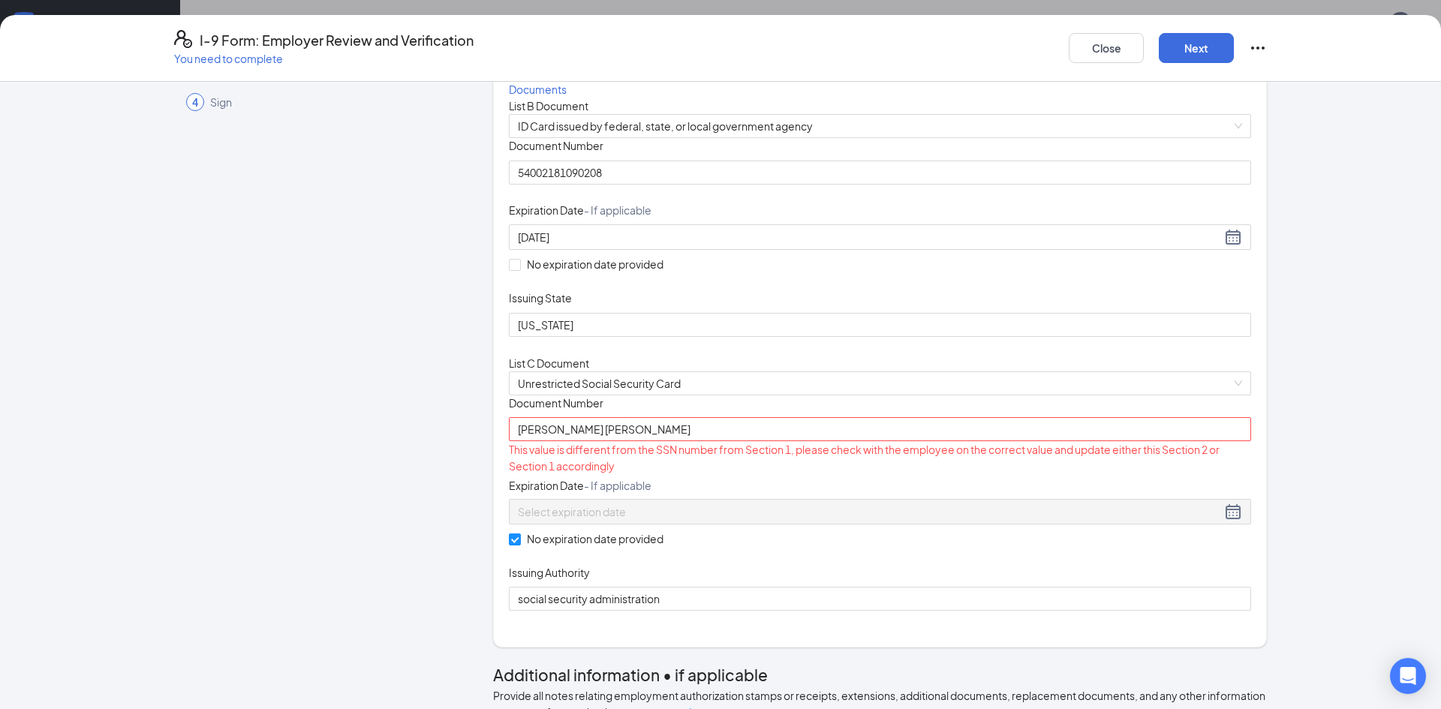
scroll to position [122, 0]
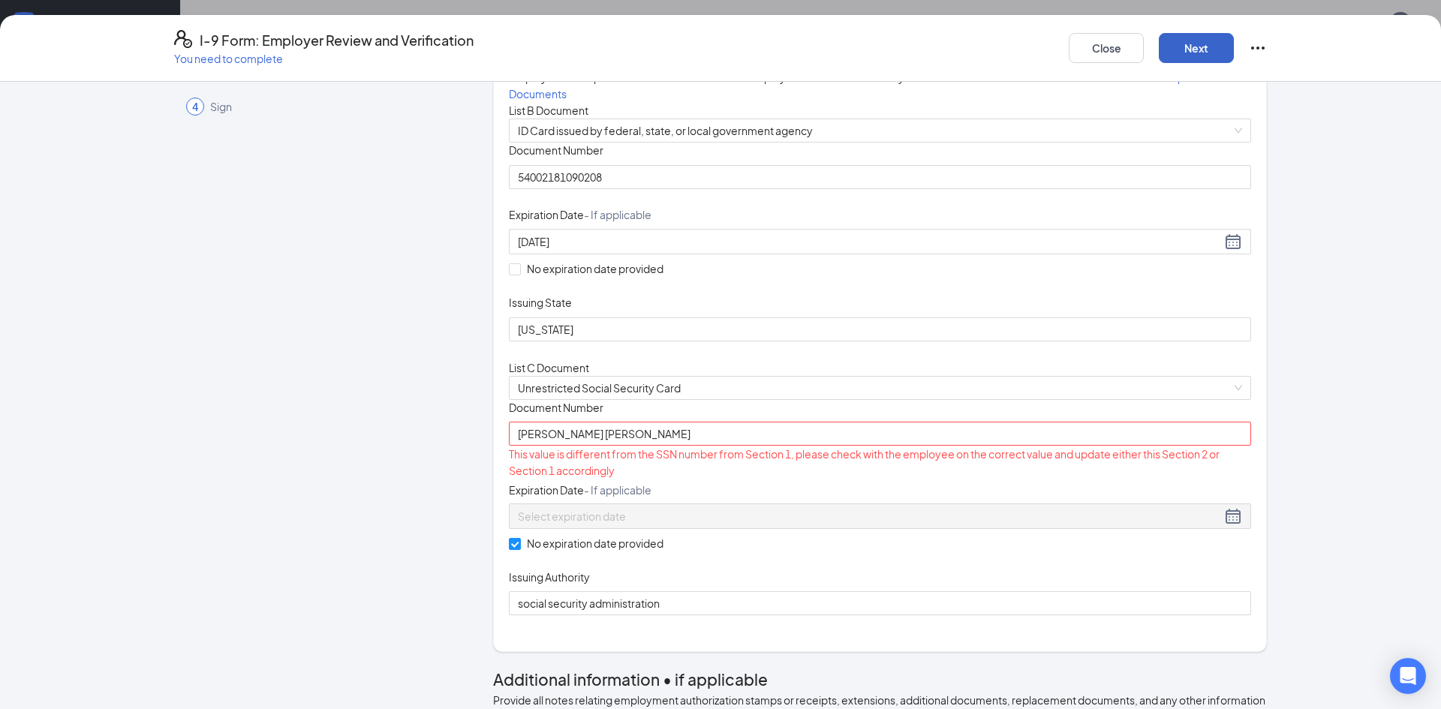
click at [1179, 43] on button "Next" at bounding box center [1196, 48] width 75 height 30
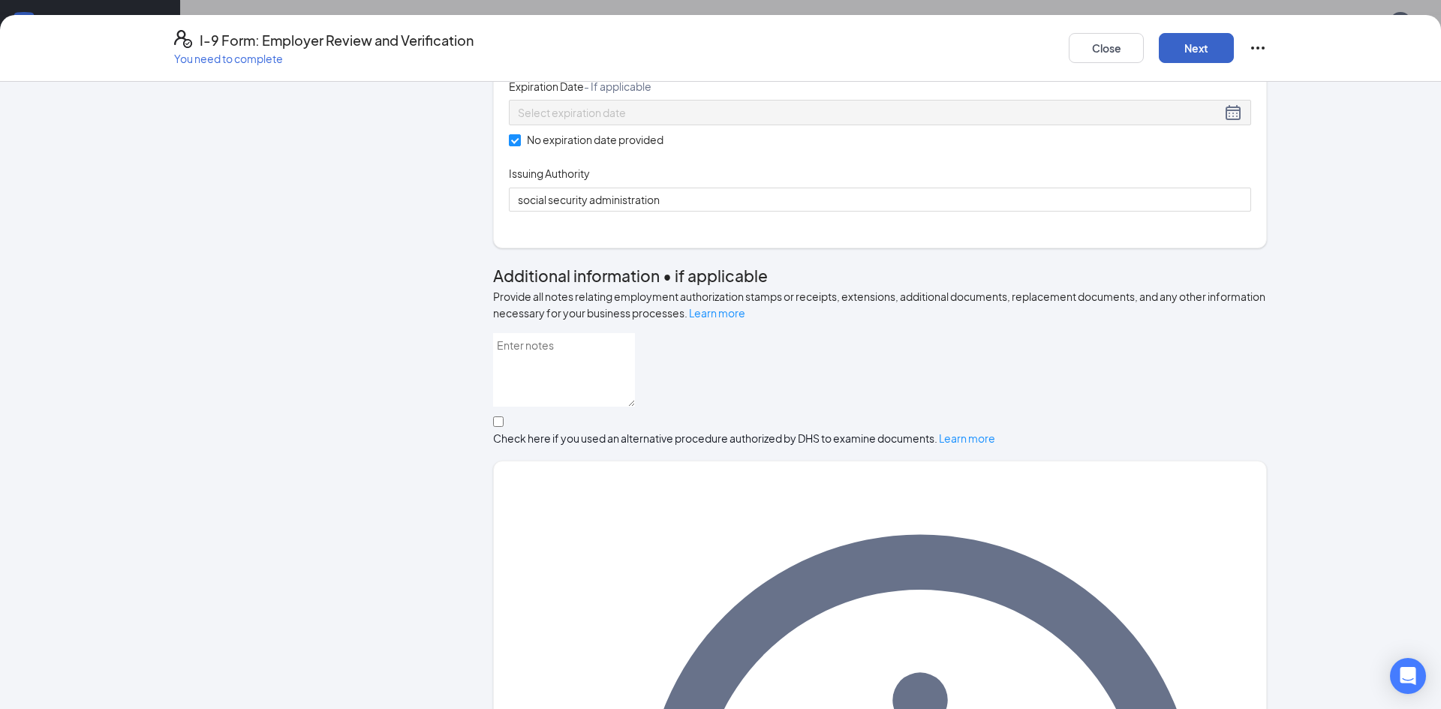
scroll to position [520, 0]
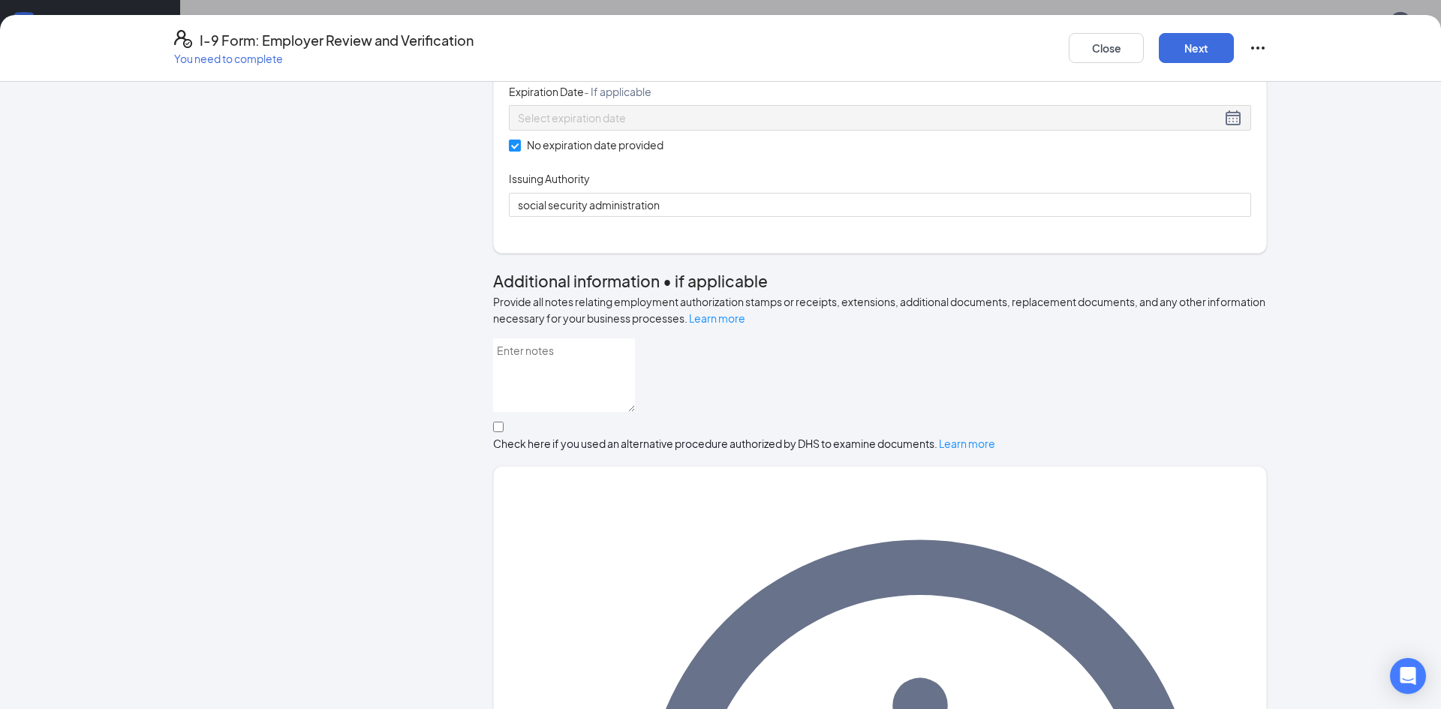
click at [647, 47] on input "[PERSON_NAME] [PERSON_NAME]" at bounding box center [880, 35] width 742 height 24
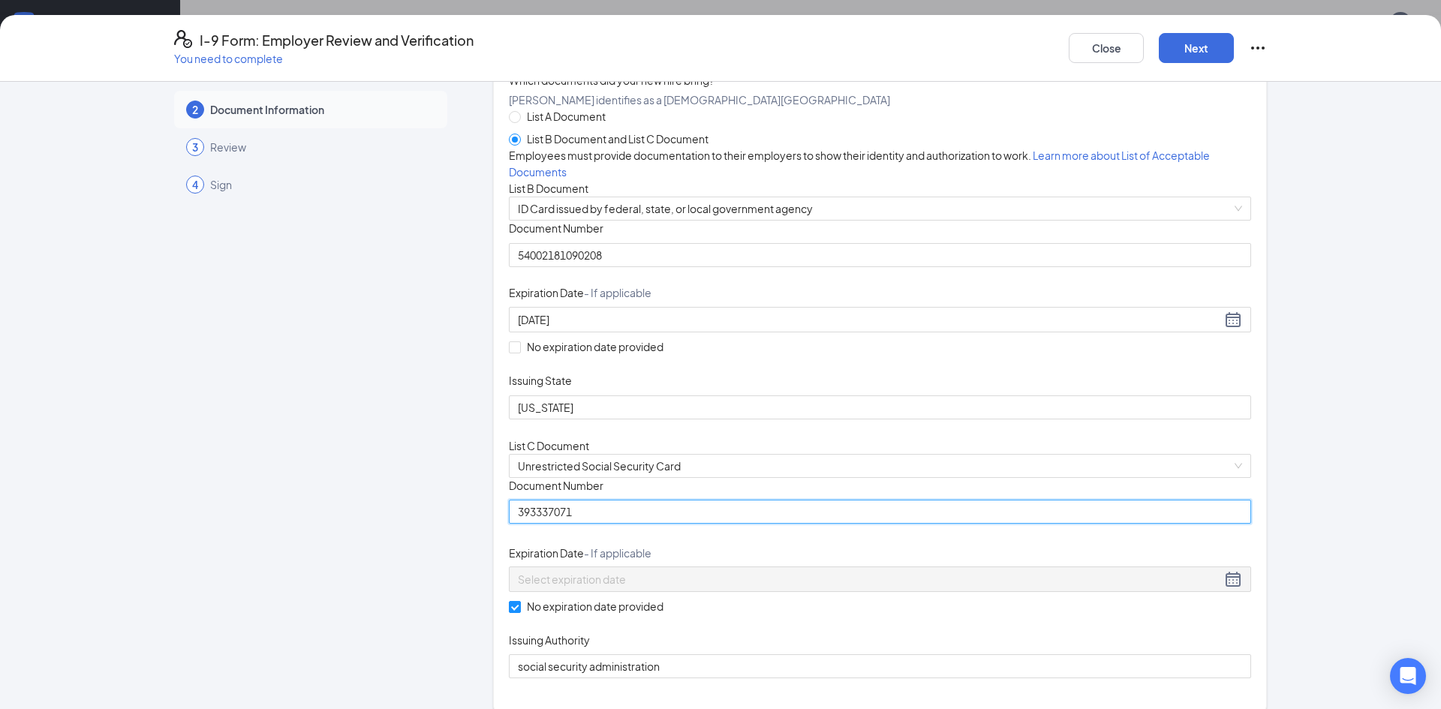
scroll to position [37, 0]
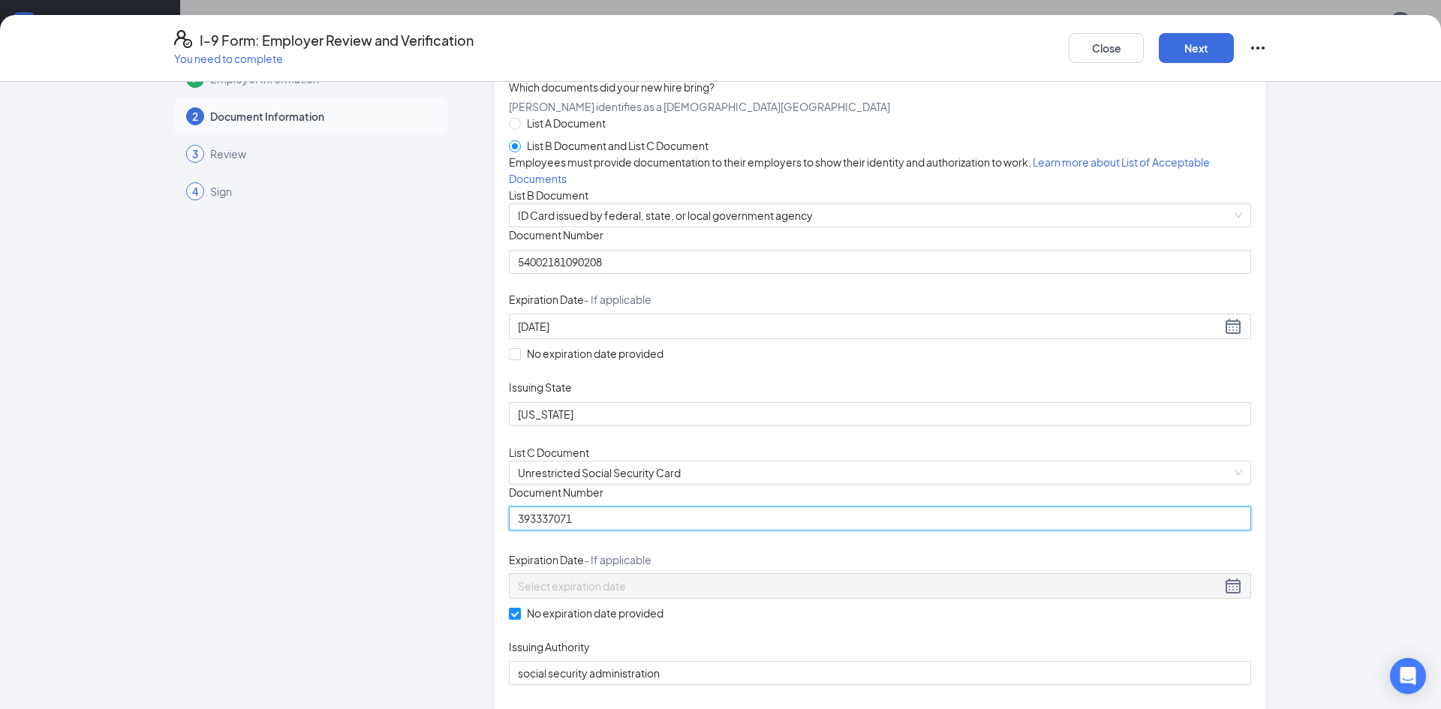
type input "393337071"
click at [1187, 60] on div "Close Next" at bounding box center [1168, 48] width 198 height 36
click at [1191, 52] on button "Next" at bounding box center [1196, 48] width 75 height 30
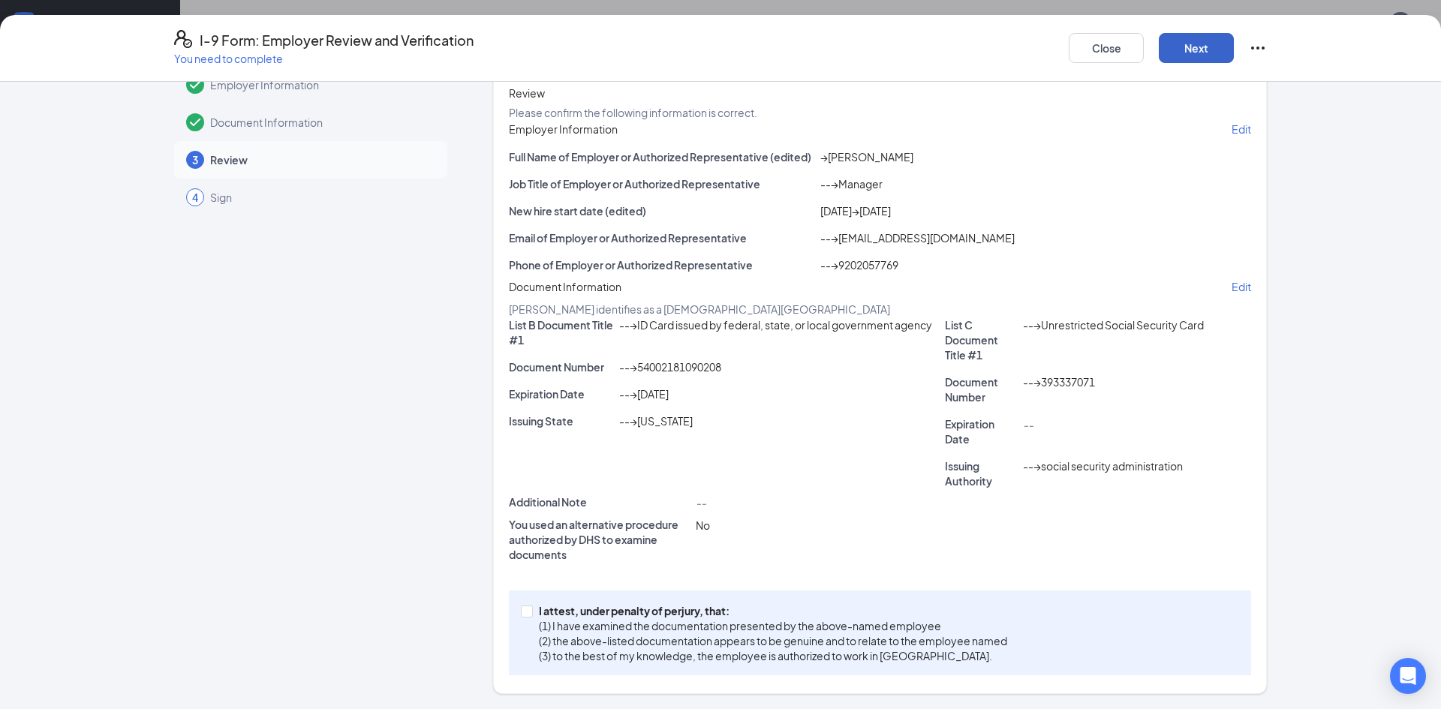
scroll to position [133, 0]
click at [527, 609] on input "I attest, under penalty of [PERSON_NAME], that: (1) I have examined the documen…" at bounding box center [526, 611] width 11 height 11
checkbox input "true"
click at [1197, 49] on button "Next" at bounding box center [1196, 48] width 75 height 30
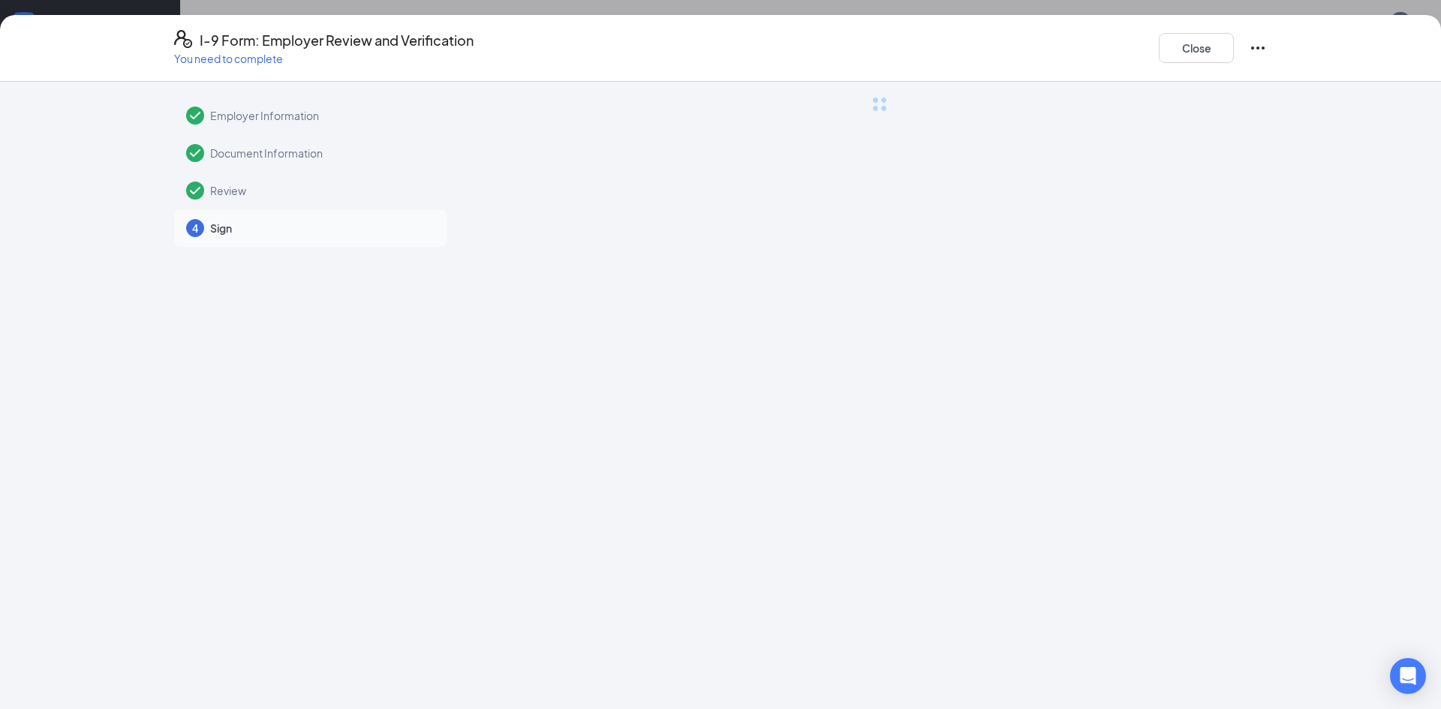
scroll to position [0, 0]
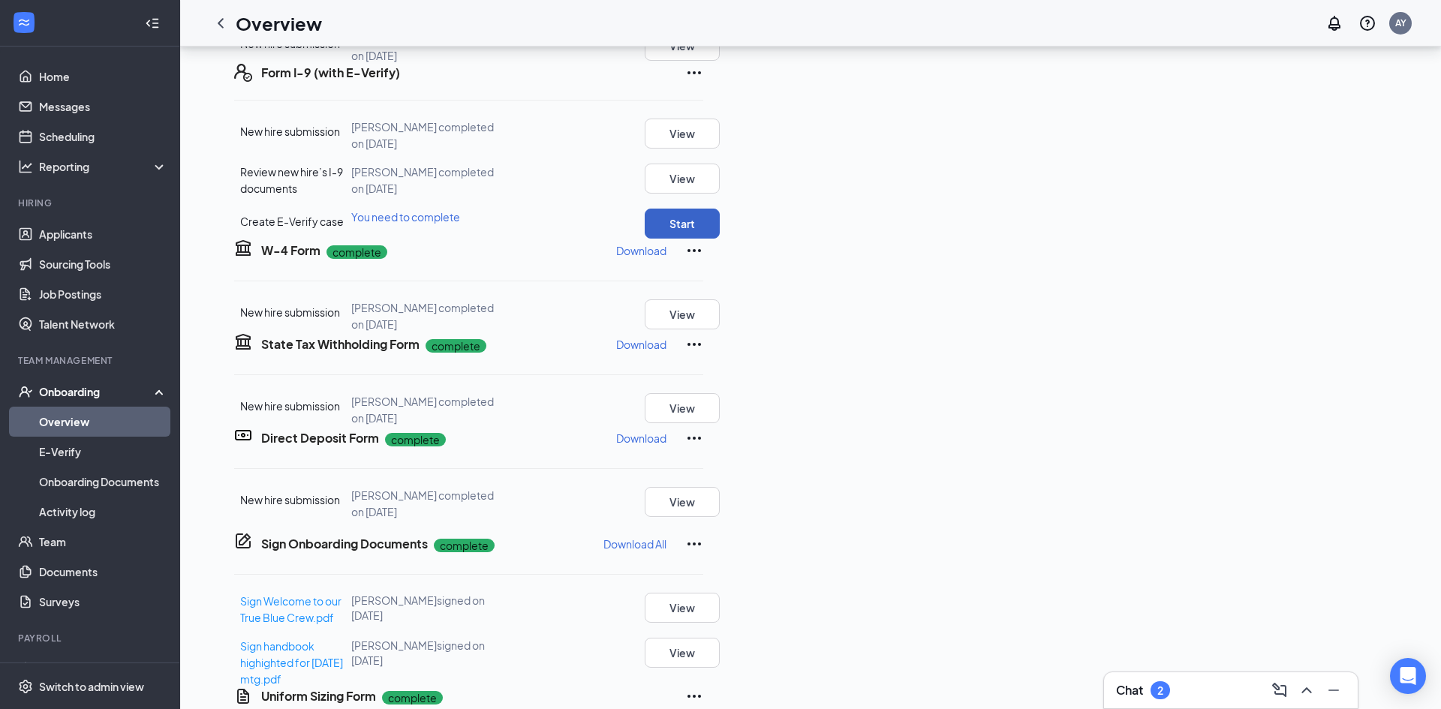
click at [720, 239] on button "Start" at bounding box center [682, 224] width 75 height 30
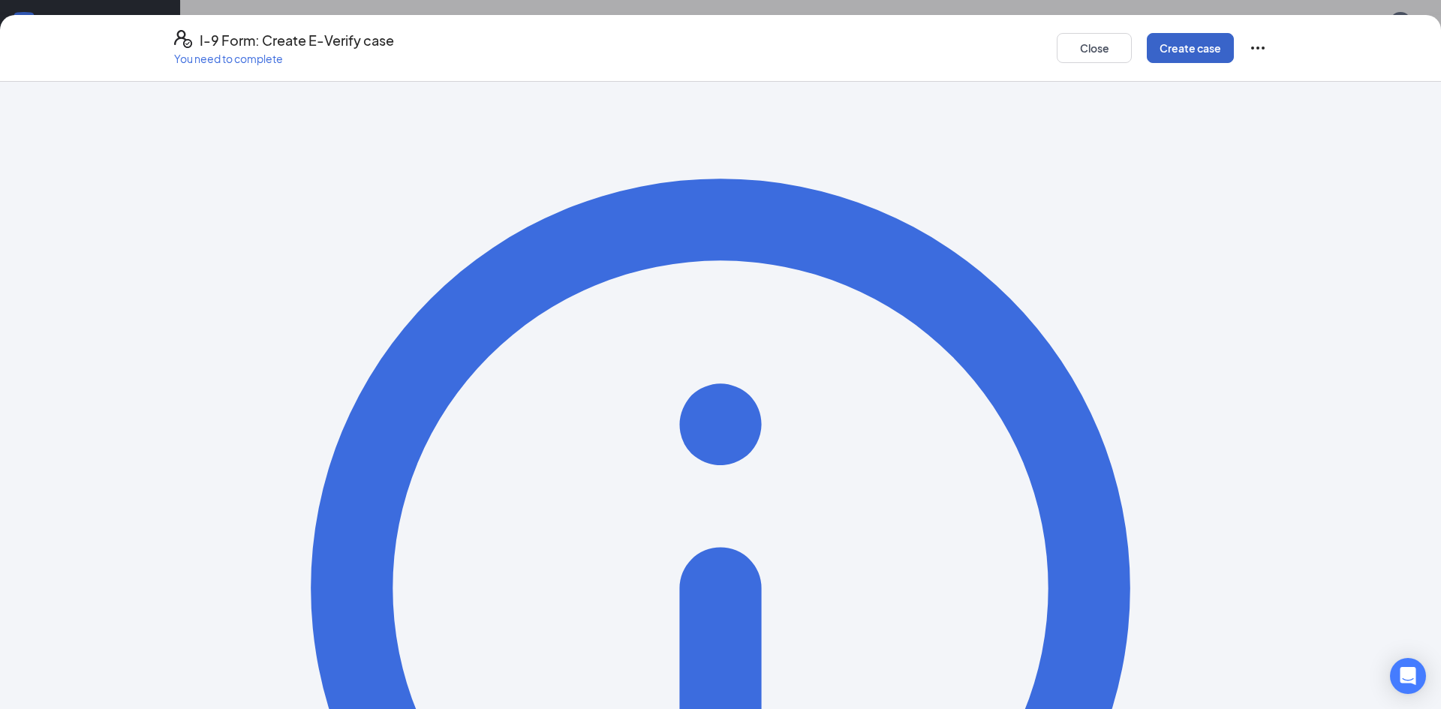
click at [1187, 50] on button "Create case" at bounding box center [1190, 48] width 87 height 30
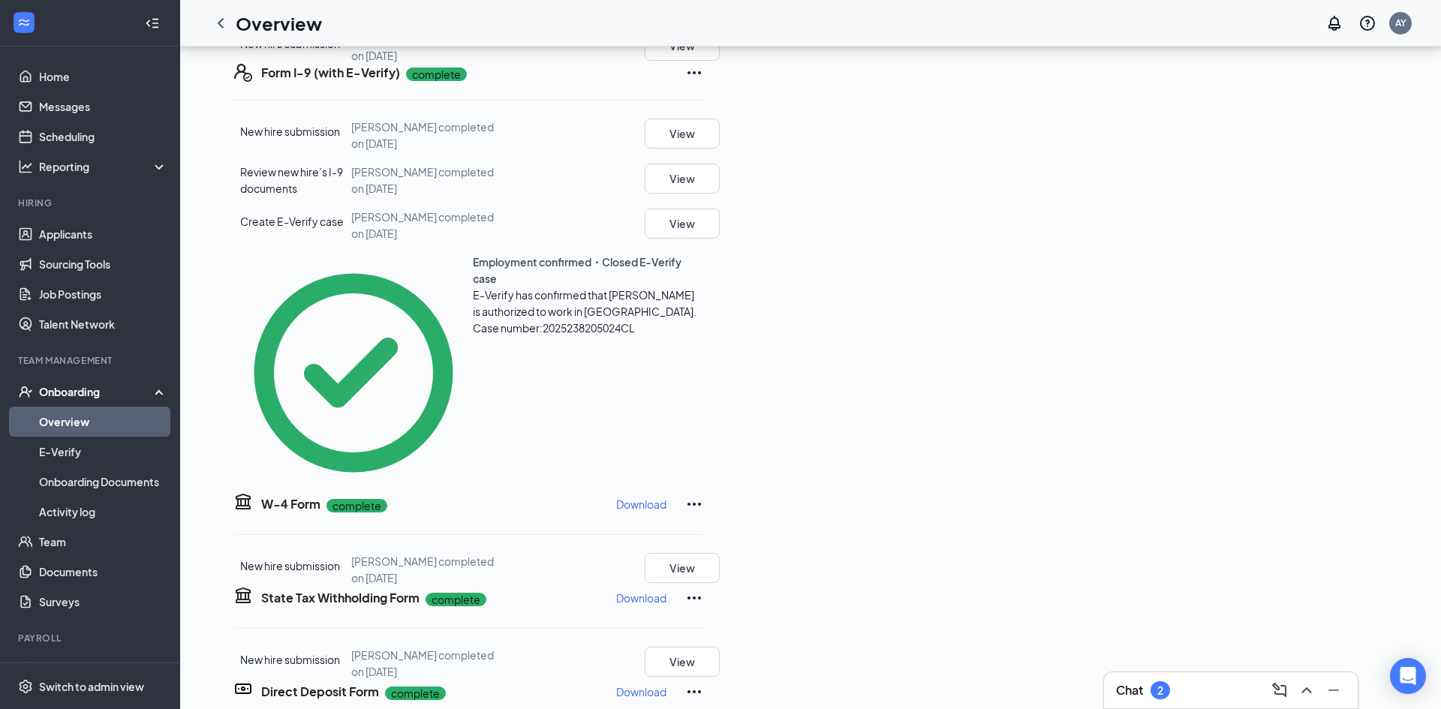
click at [87, 396] on div "Onboarding" at bounding box center [97, 391] width 116 height 15
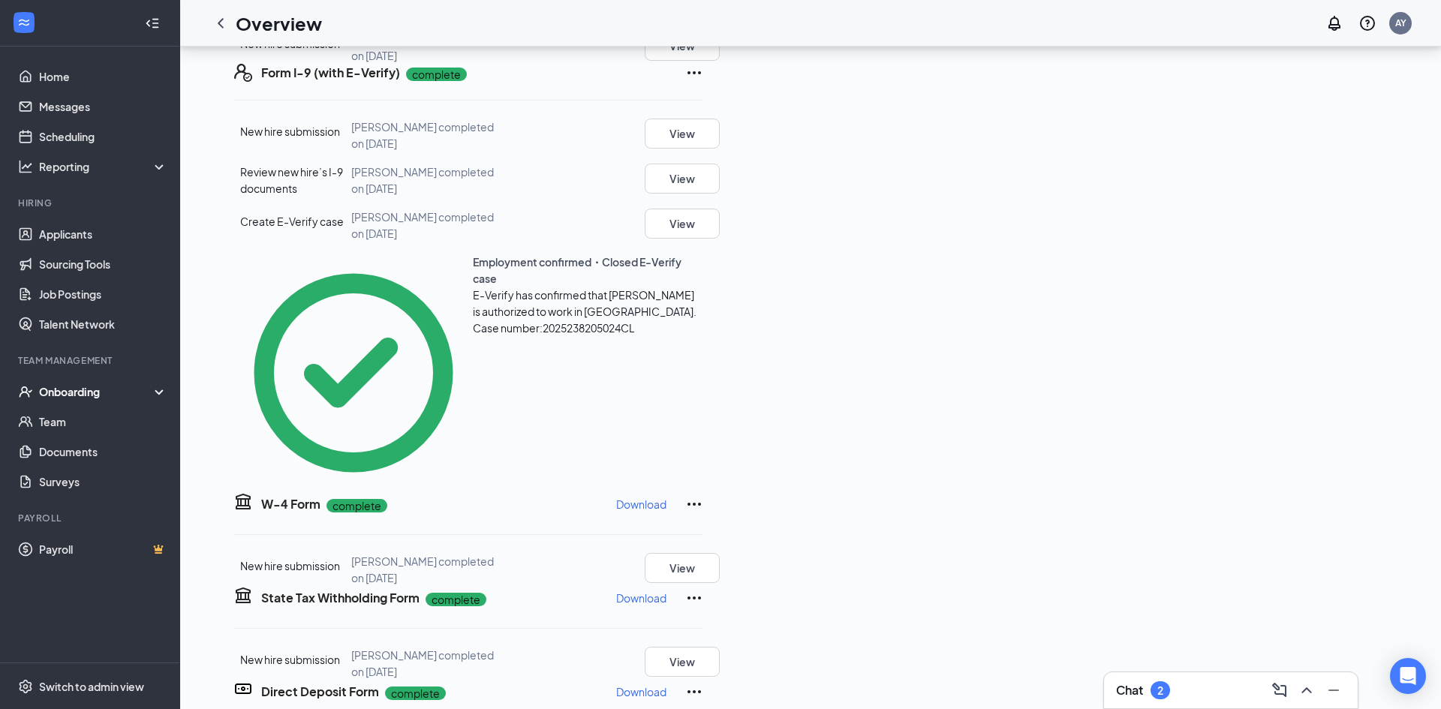
click at [87, 396] on div "Onboarding" at bounding box center [97, 391] width 116 height 15
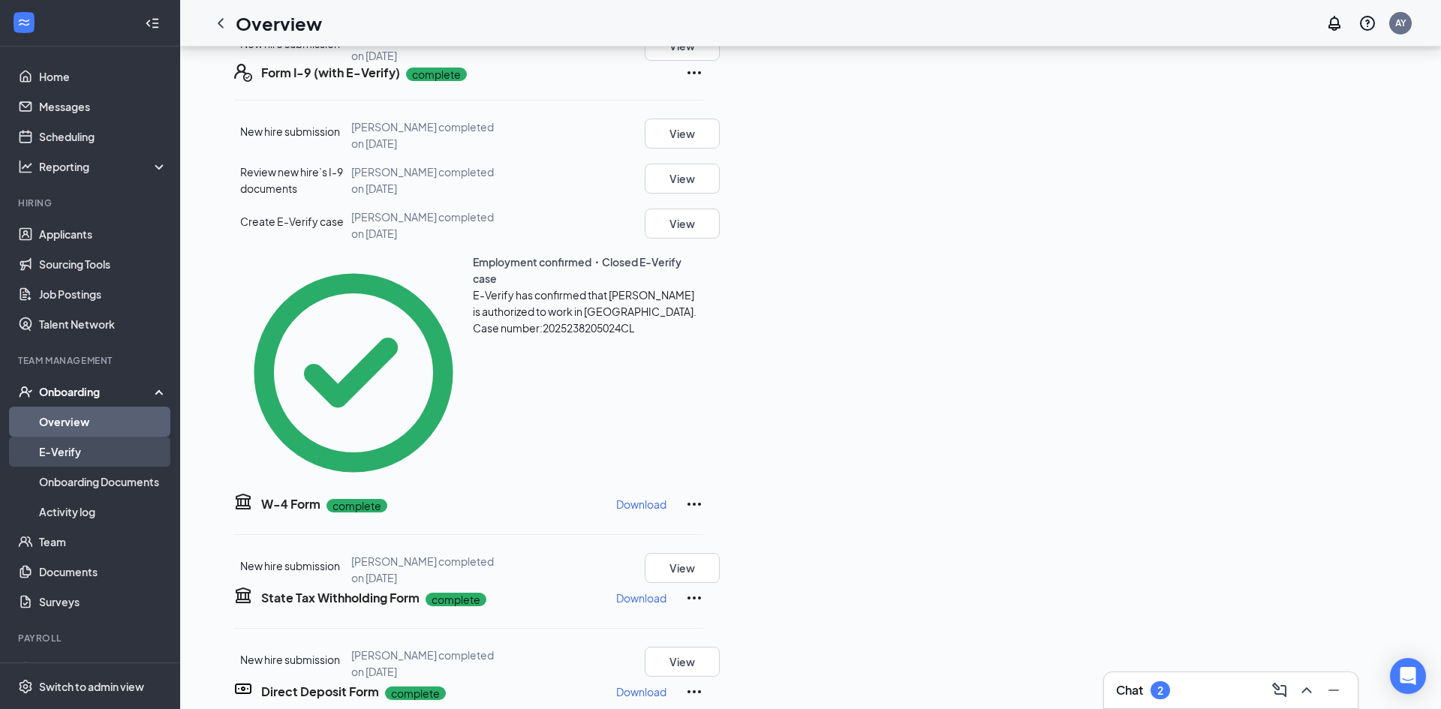
click at [62, 451] on link "E-Verify" at bounding box center [103, 452] width 128 height 30
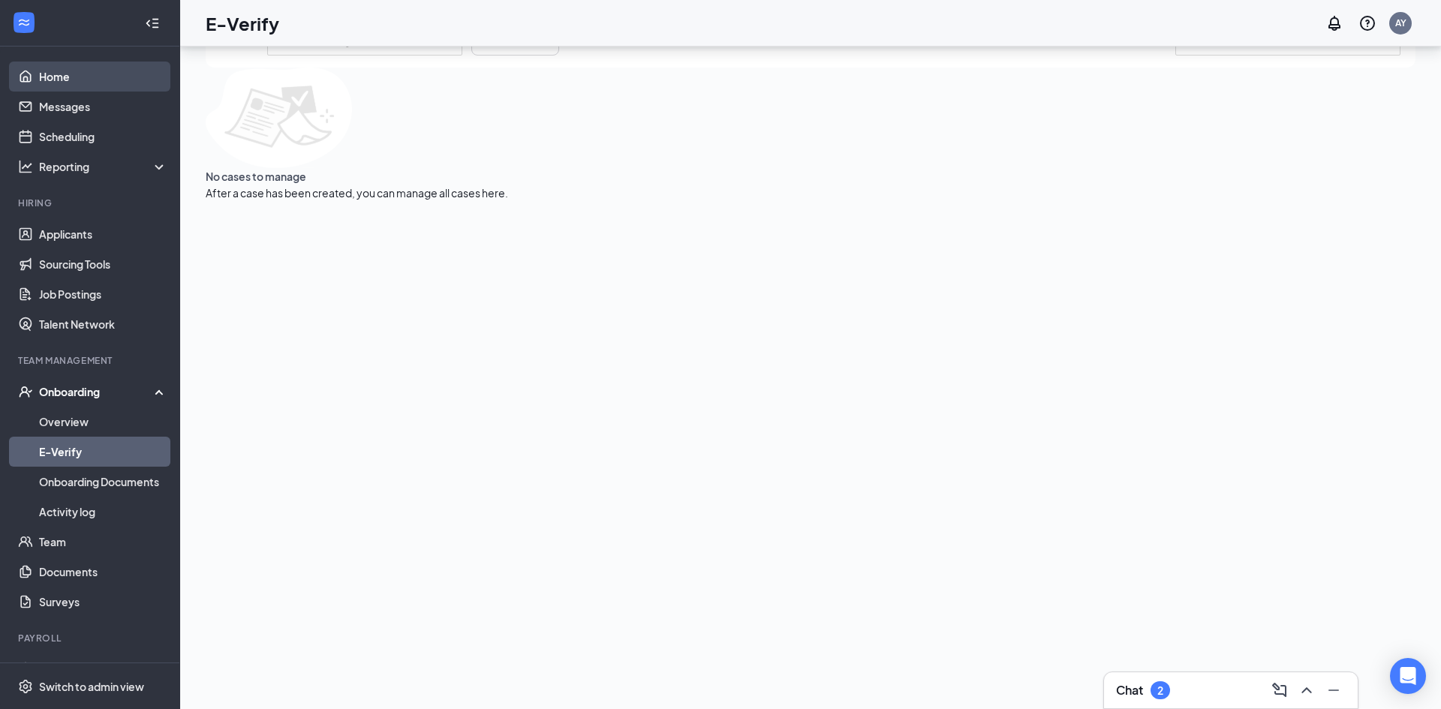
click at [71, 83] on link "Home" at bounding box center [103, 77] width 128 height 30
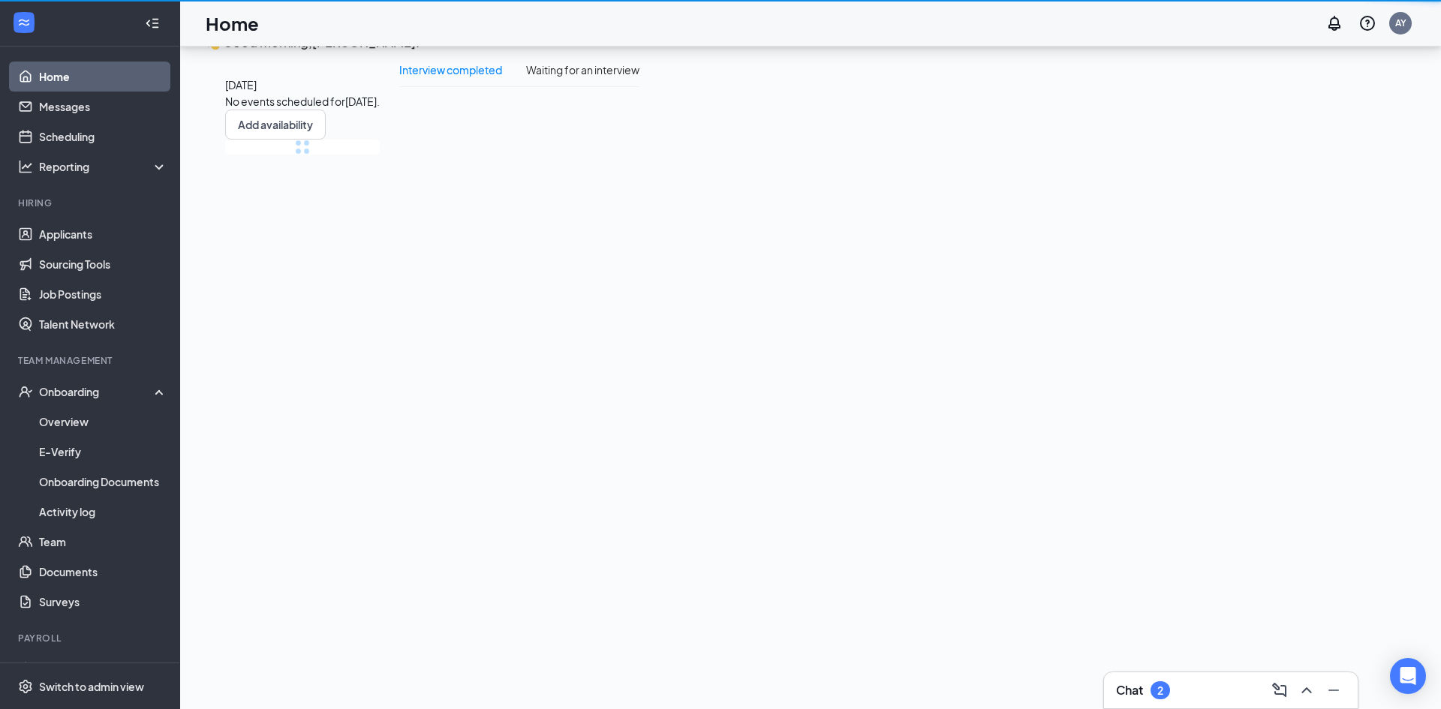
scroll to position [32, 0]
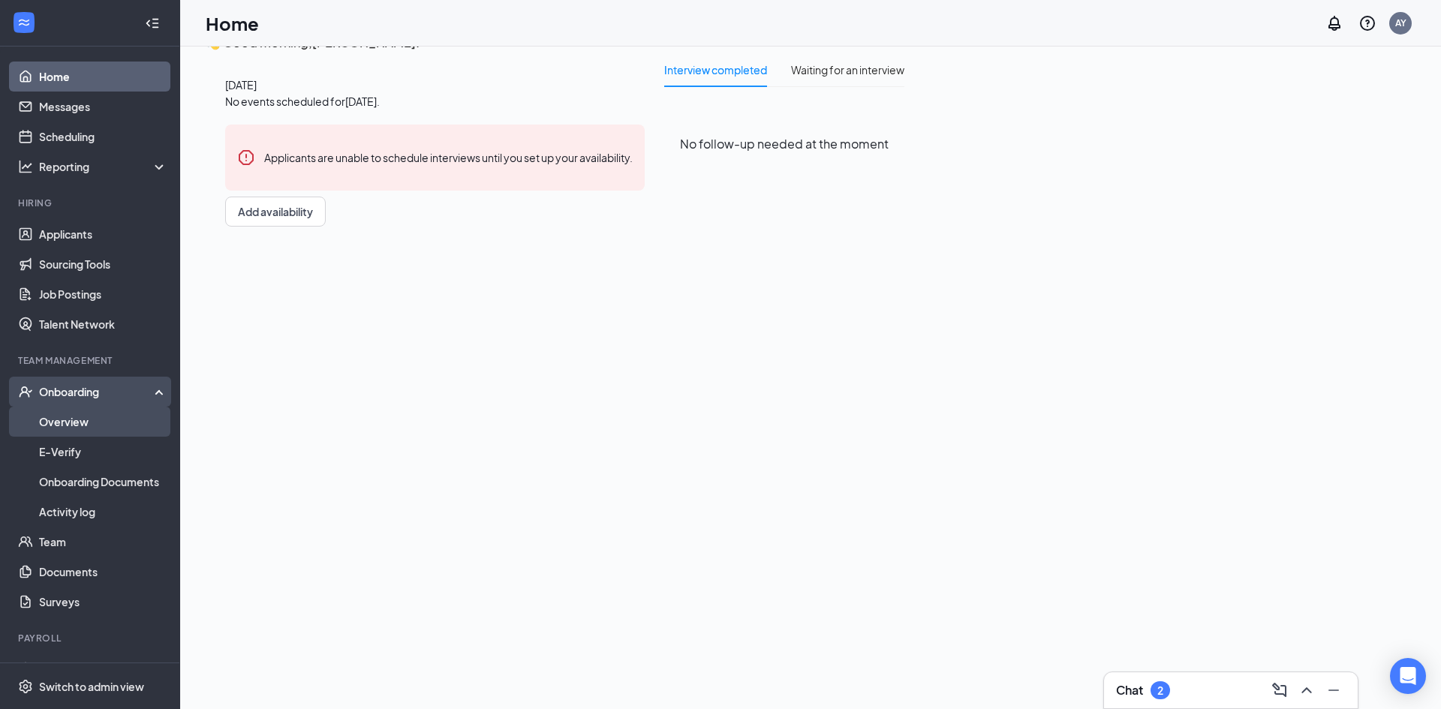
click at [98, 427] on link "Overview" at bounding box center [103, 422] width 128 height 30
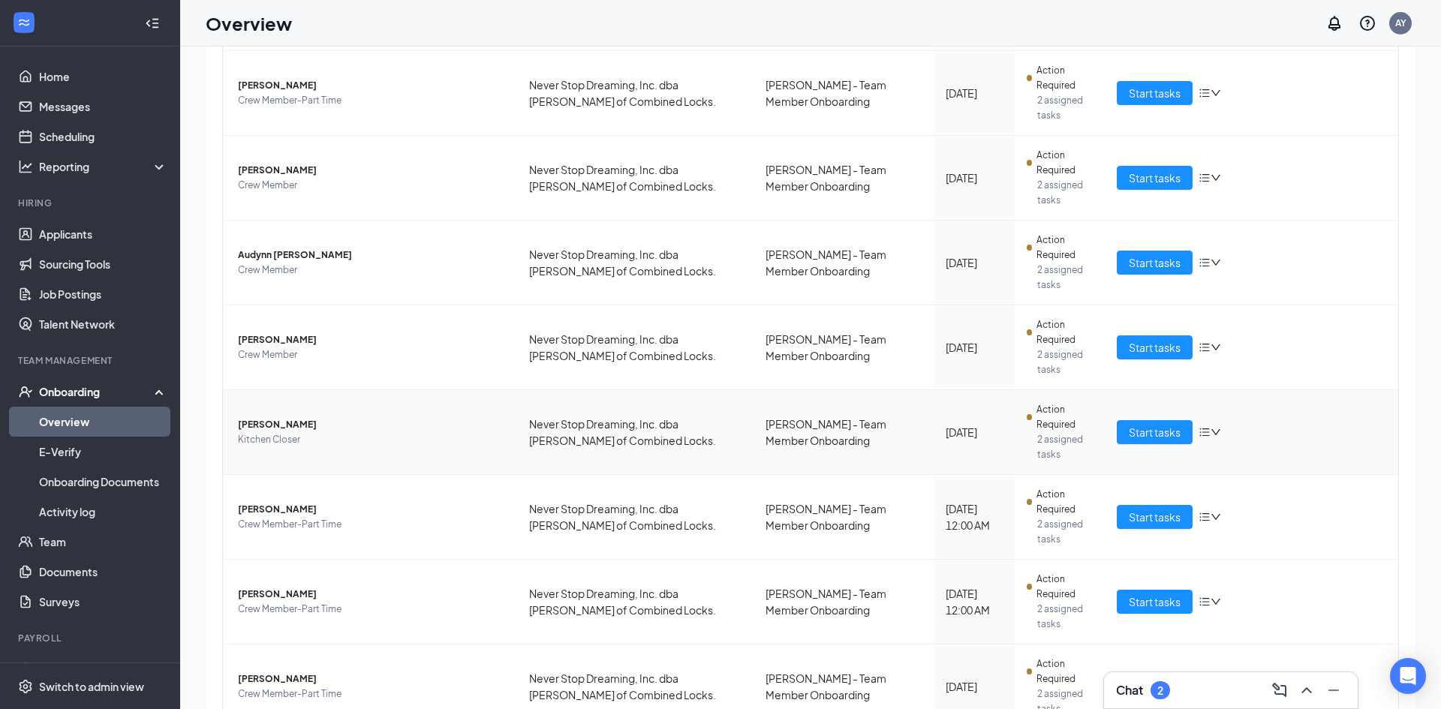
scroll to position [444, 0]
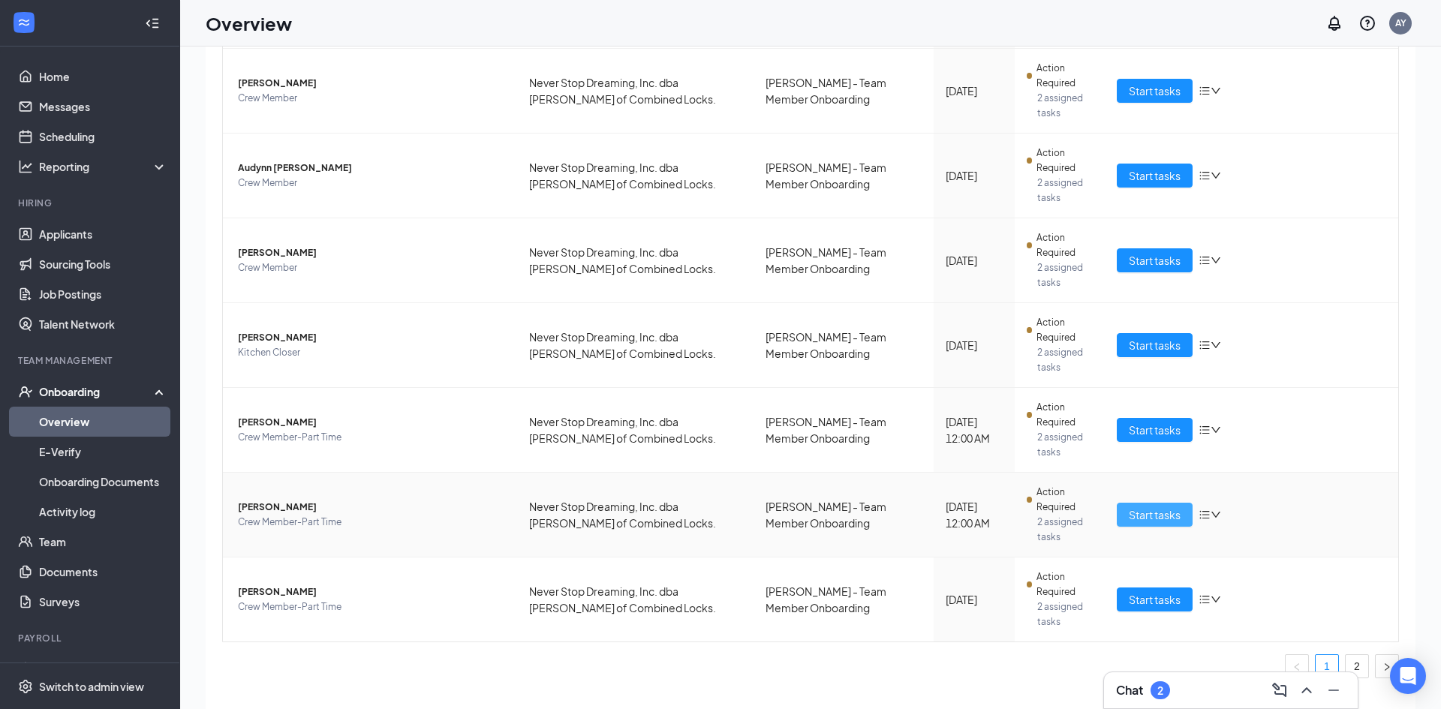
click at [1137, 507] on span "Start tasks" at bounding box center [1155, 515] width 52 height 17
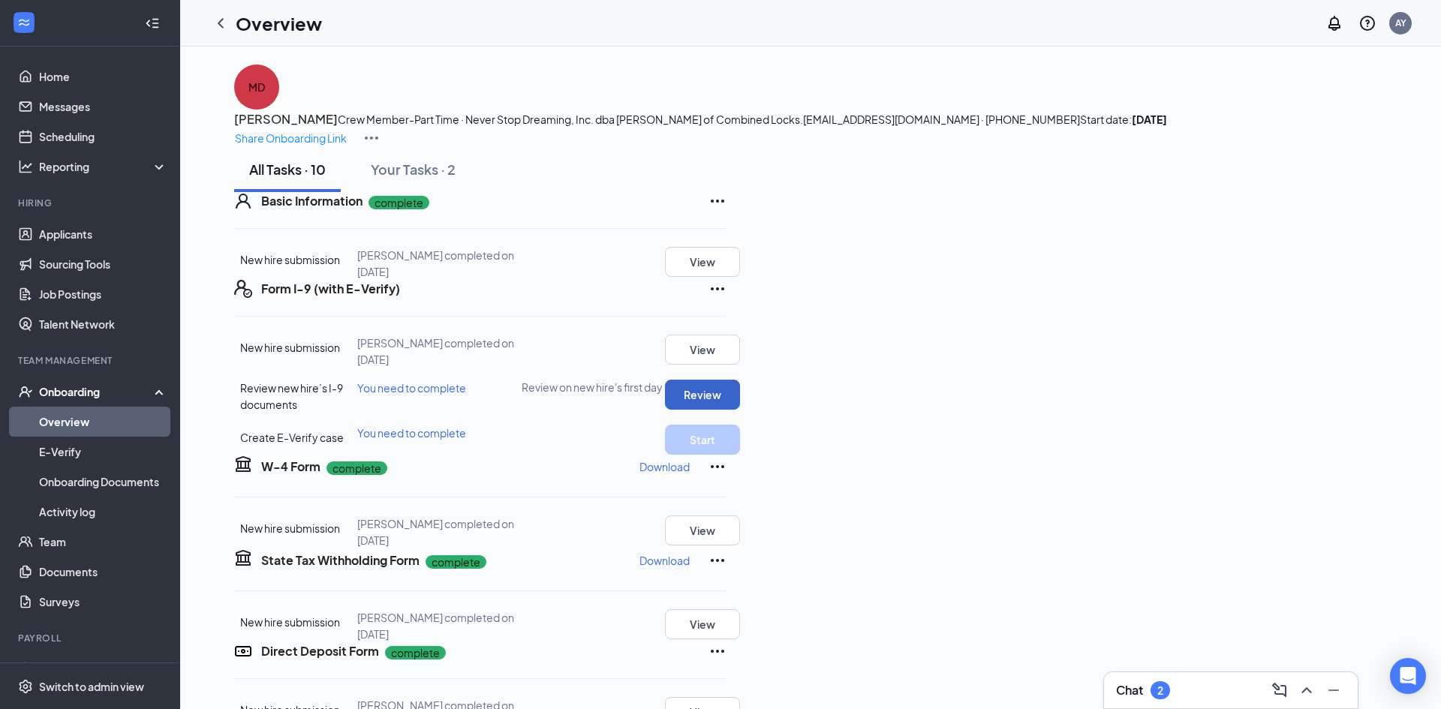
click at [740, 410] on button "Review" at bounding box center [702, 395] width 75 height 30
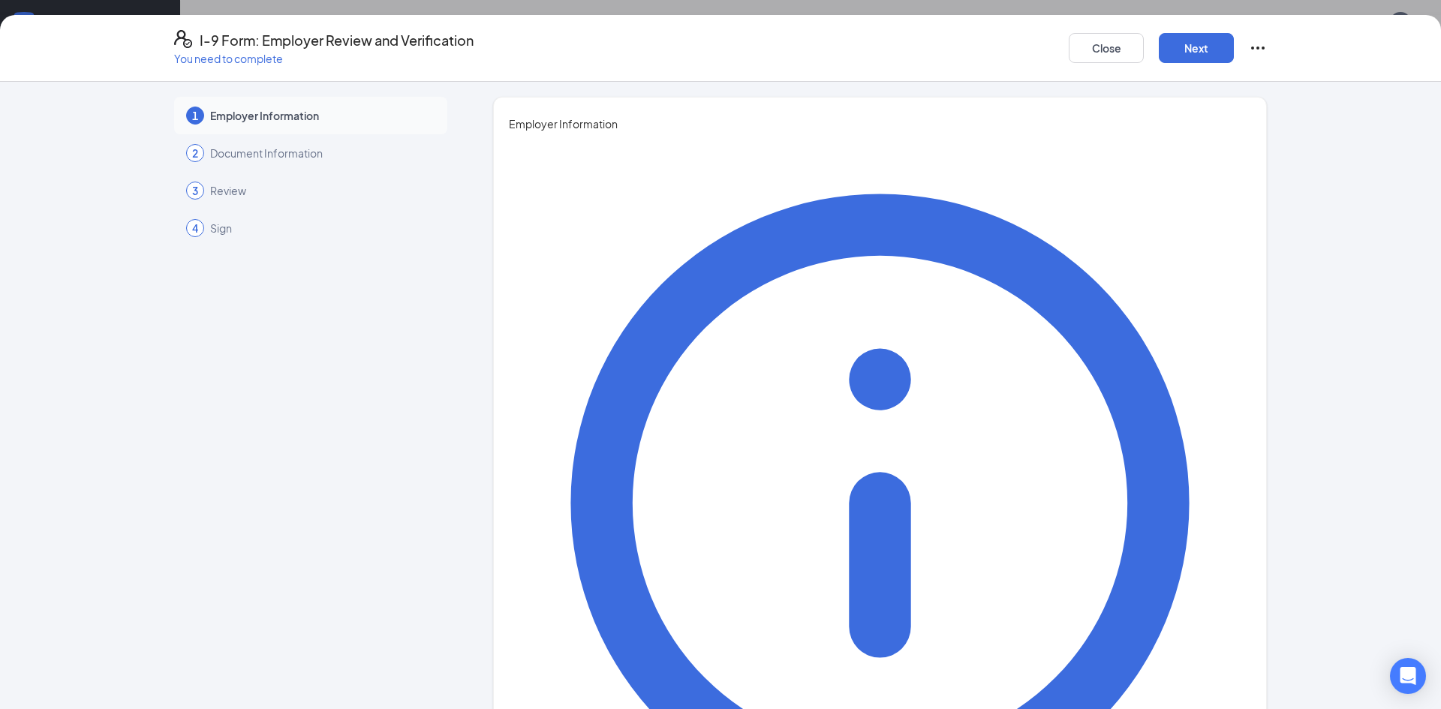
type input "Ashly"
type input "Young"
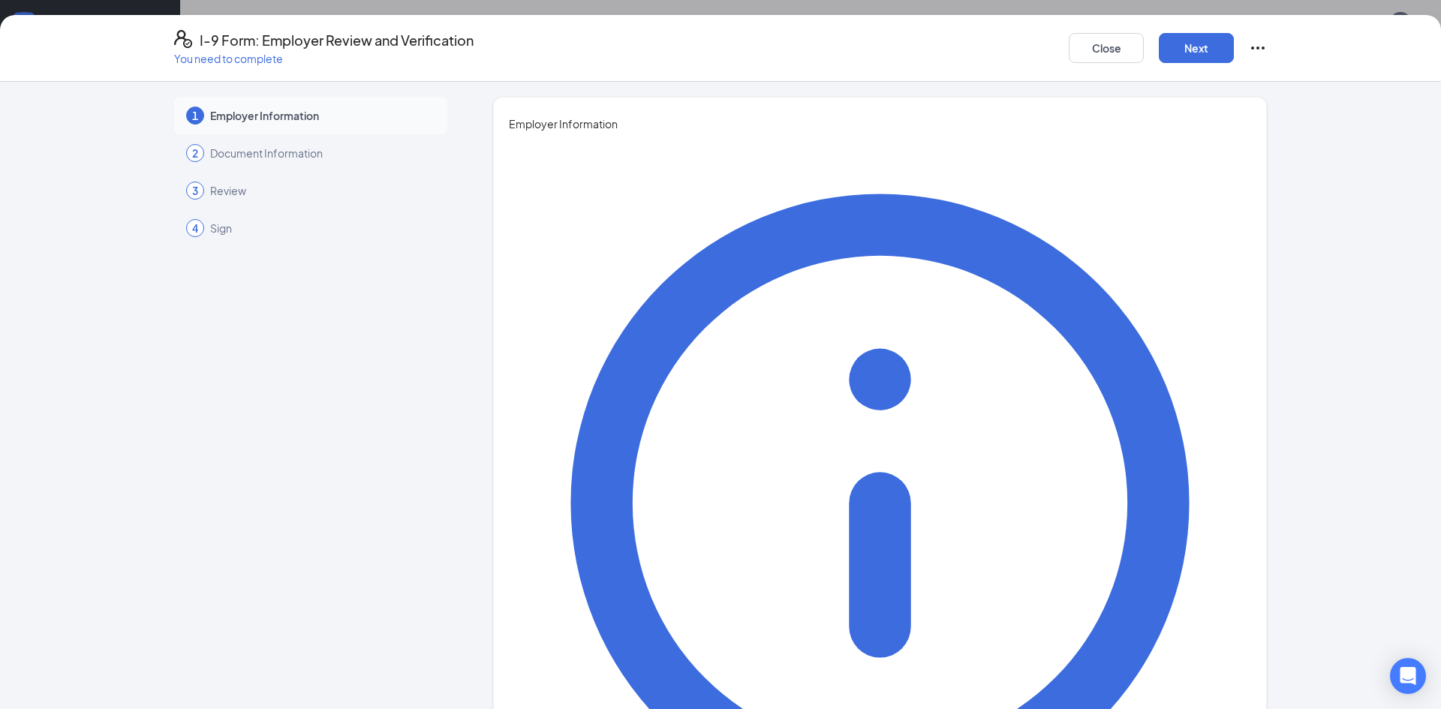
type input "Manager"
type input "[EMAIL_ADDRESS][DOMAIN_NAME]"
type input "9202057769"
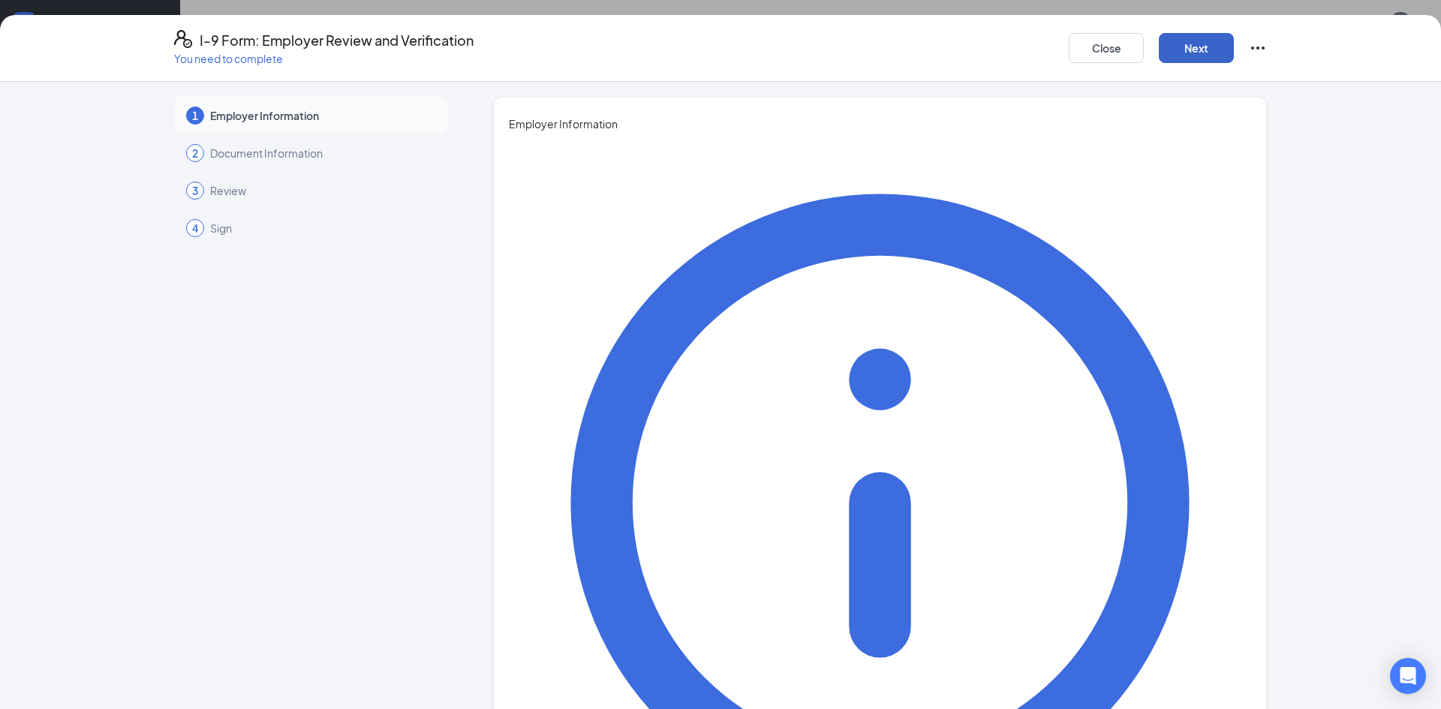
click at [1194, 53] on button "Next" at bounding box center [1196, 48] width 75 height 30
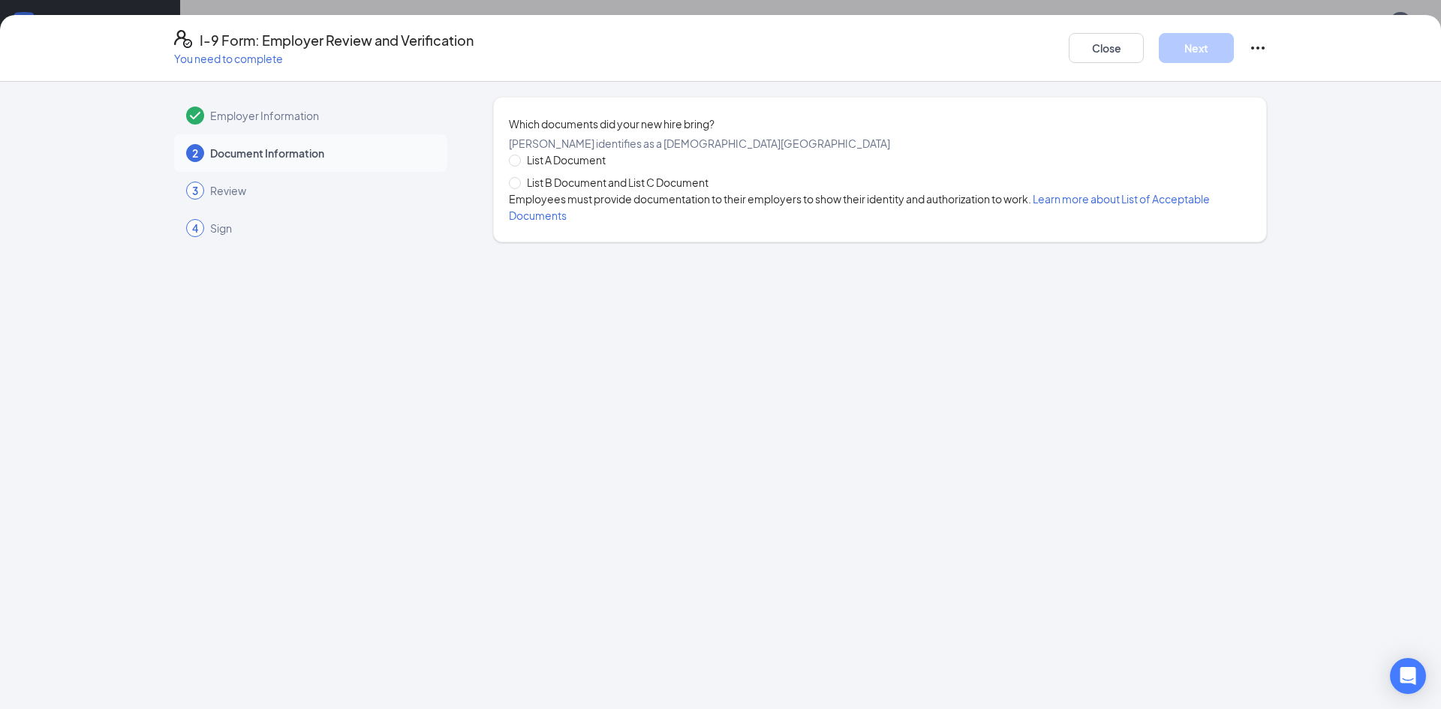
click at [681, 191] on span "List B Document and List C Document" at bounding box center [618, 182] width 194 height 17
click at [519, 188] on input "List B Document and List C Document" at bounding box center [514, 182] width 11 height 11
radio input "true"
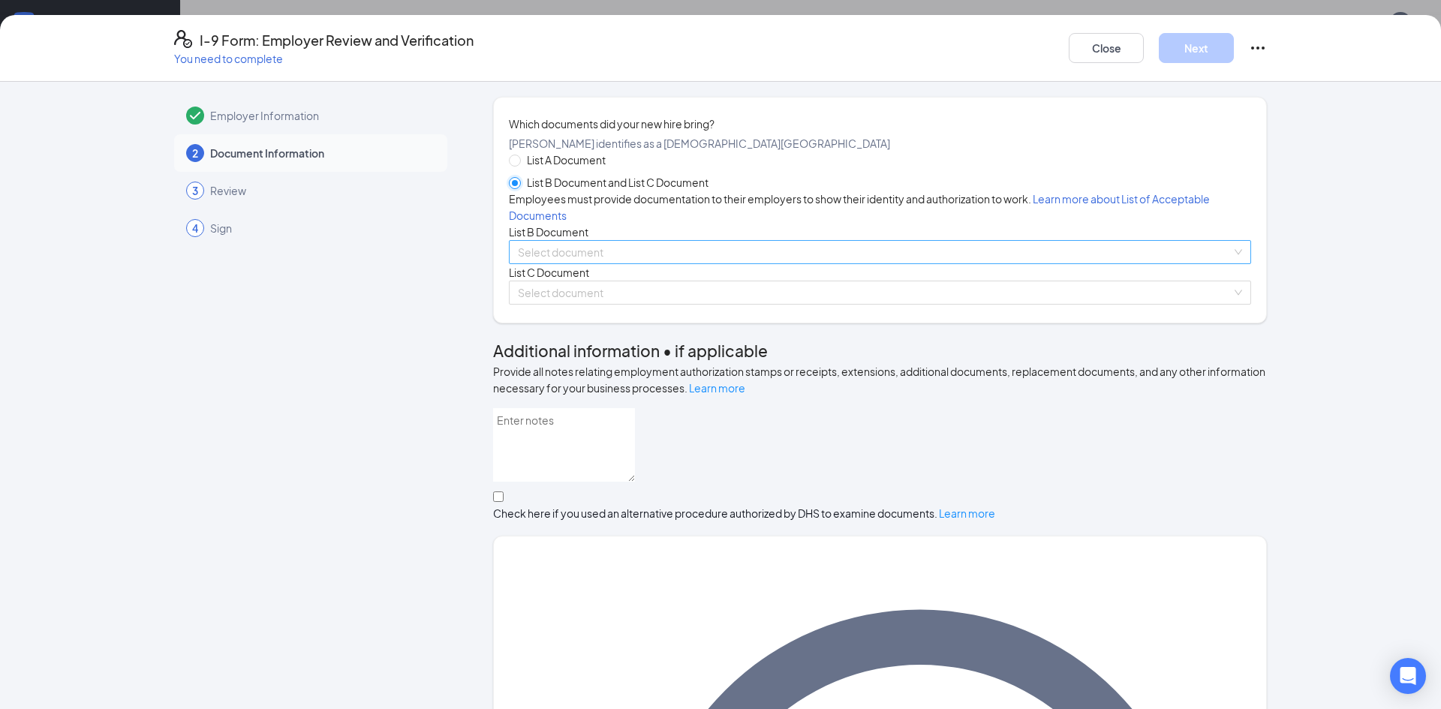
click at [632, 263] on span at bounding box center [875, 252] width 714 height 23
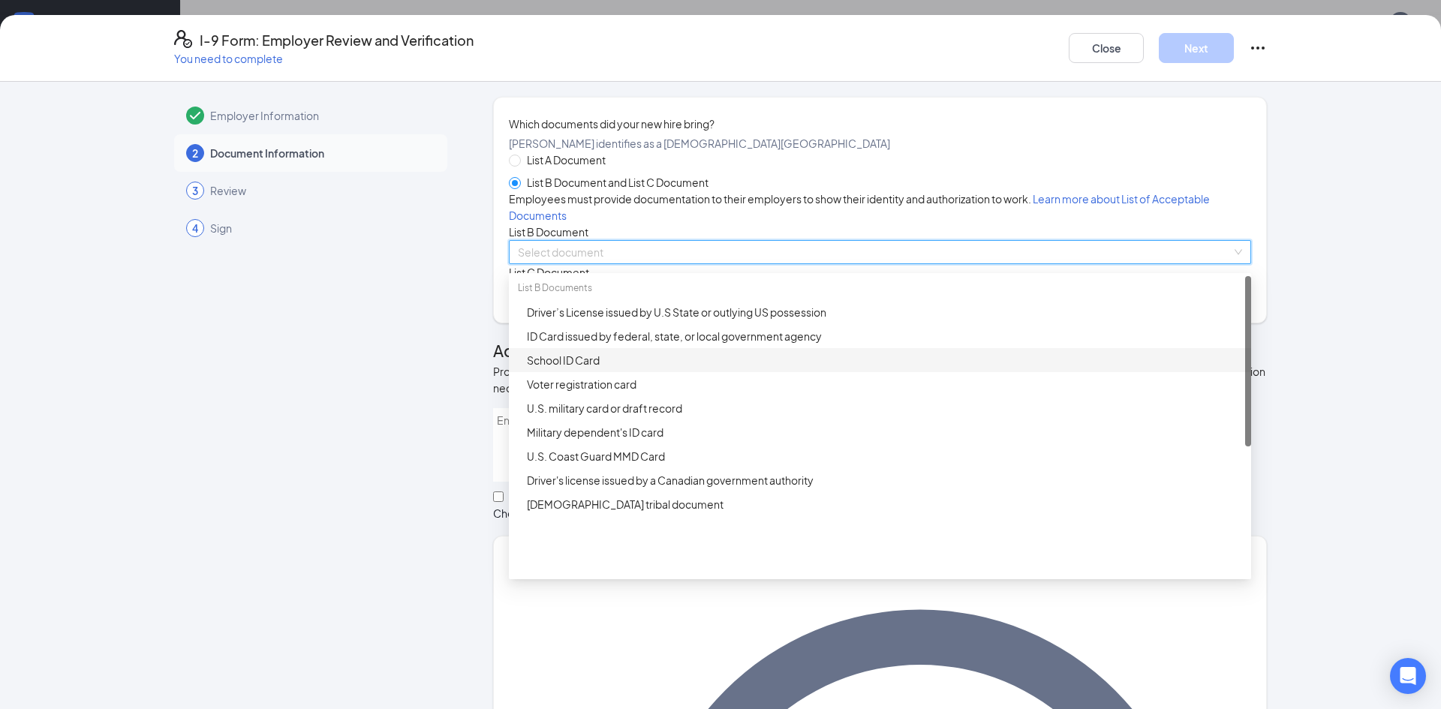
click at [604, 369] on div "School ID Card" at bounding box center [884, 360] width 715 height 17
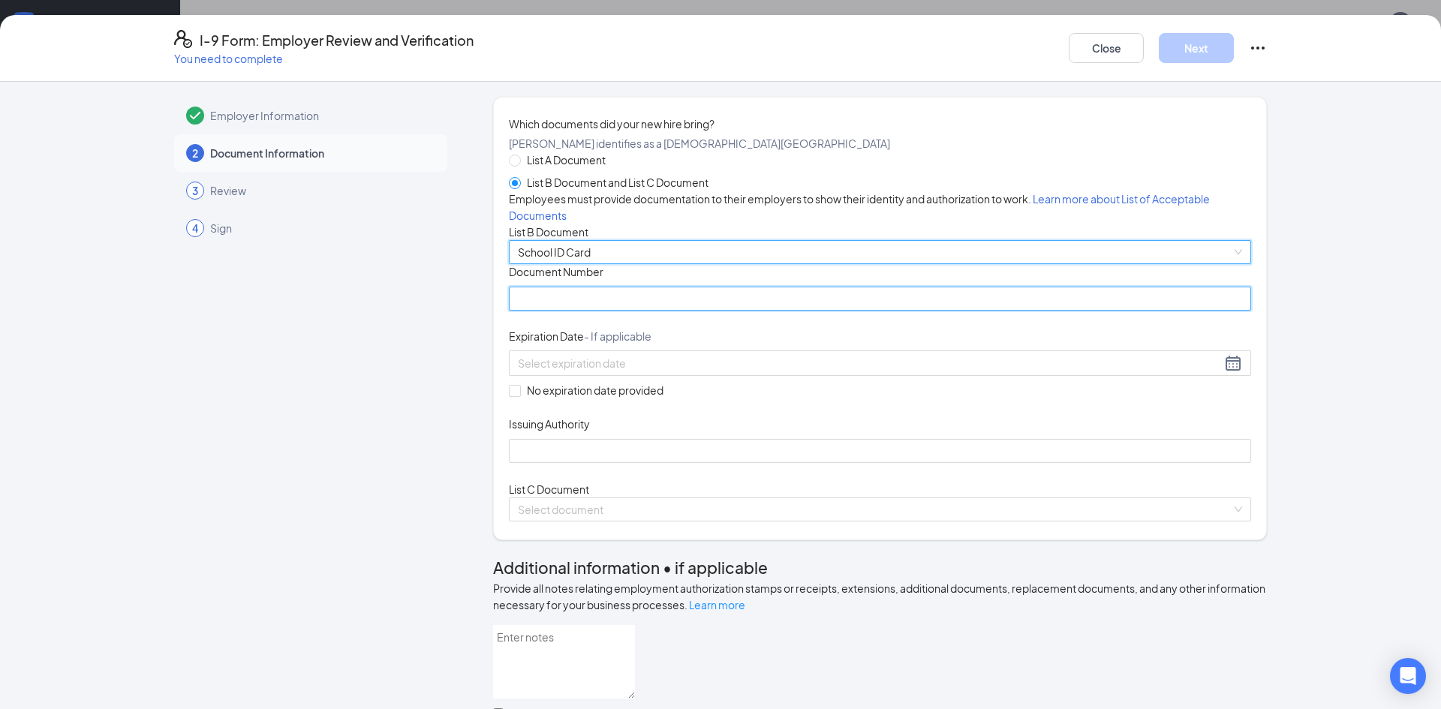
click at [569, 311] on input "Document Number" at bounding box center [880, 299] width 742 height 24
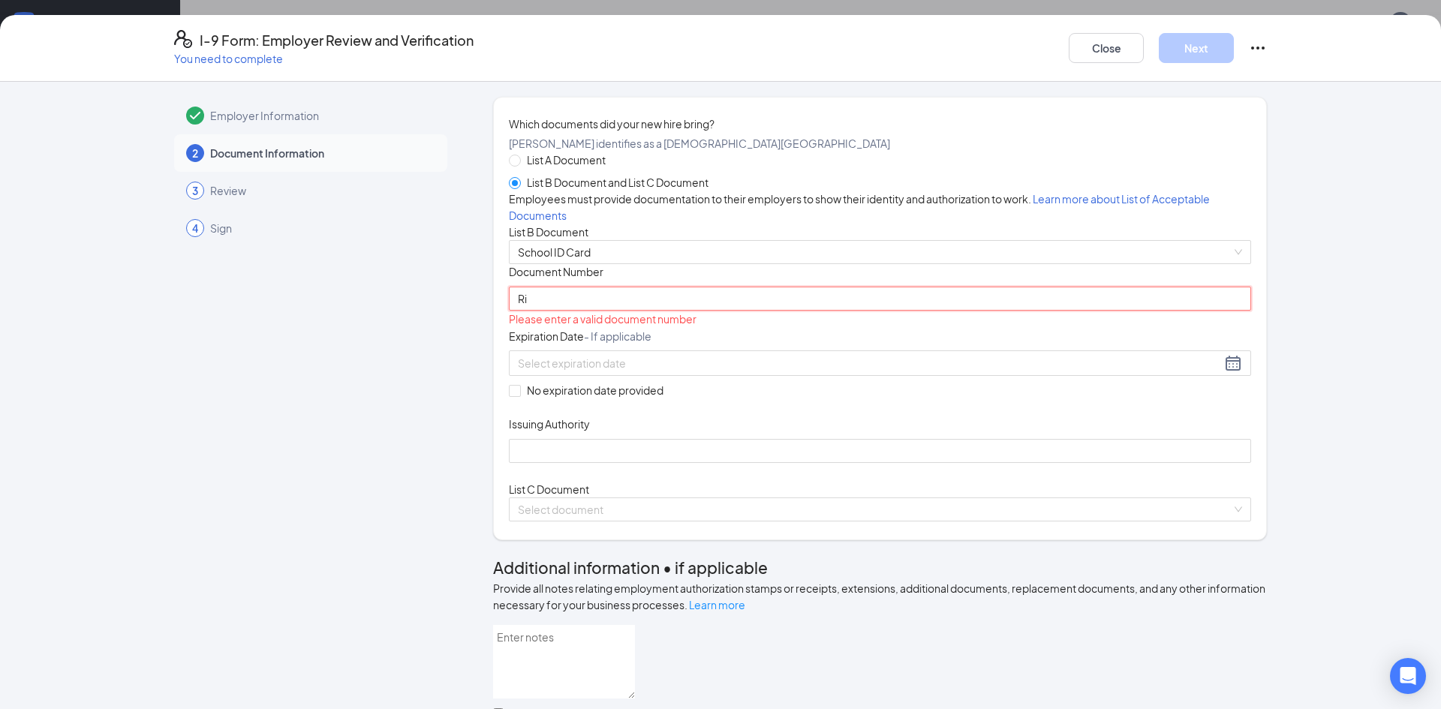
type input "R"
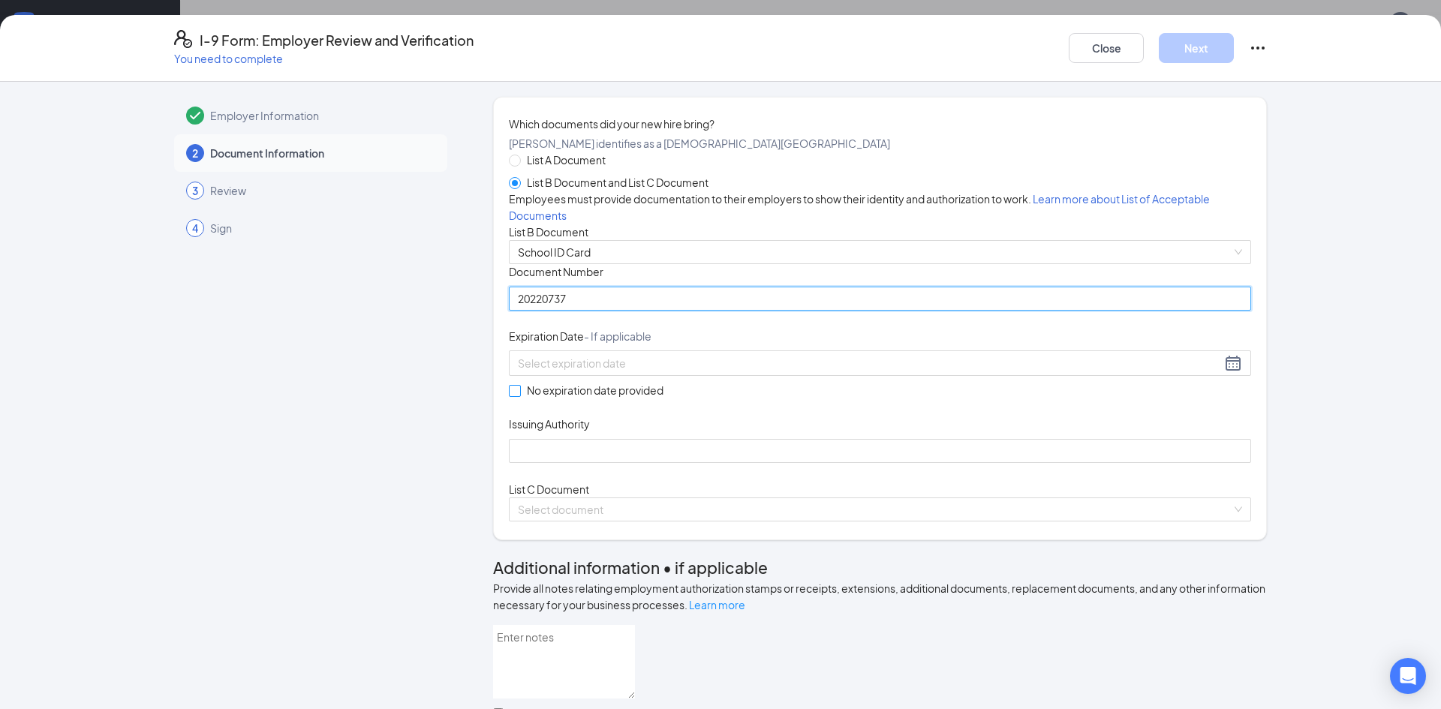
type input "20220737"
click at [518, 396] on input "No expiration date provided" at bounding box center [514, 390] width 11 height 11
checkbox input "true"
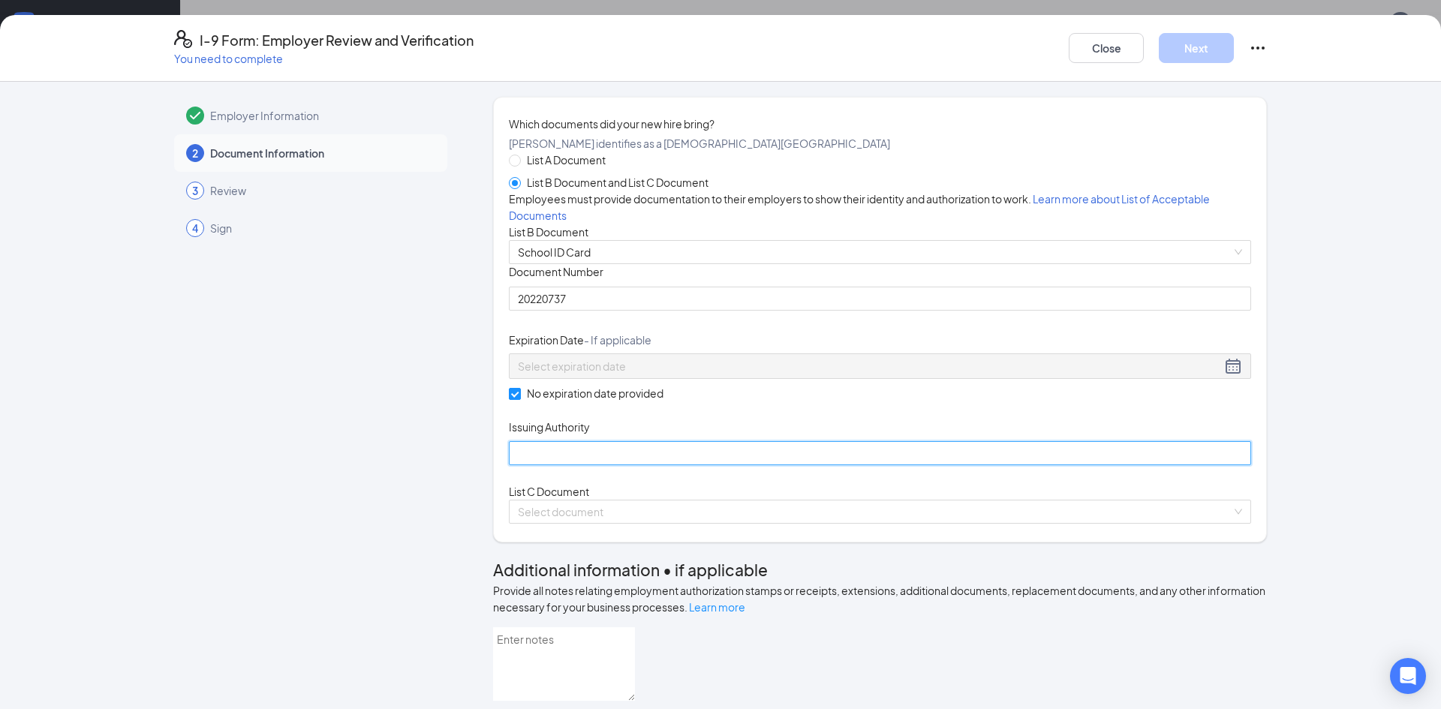
click at [540, 465] on input "Issuing Authority" at bounding box center [880, 453] width 742 height 24
type input "[GEOGRAPHIC_DATA]"
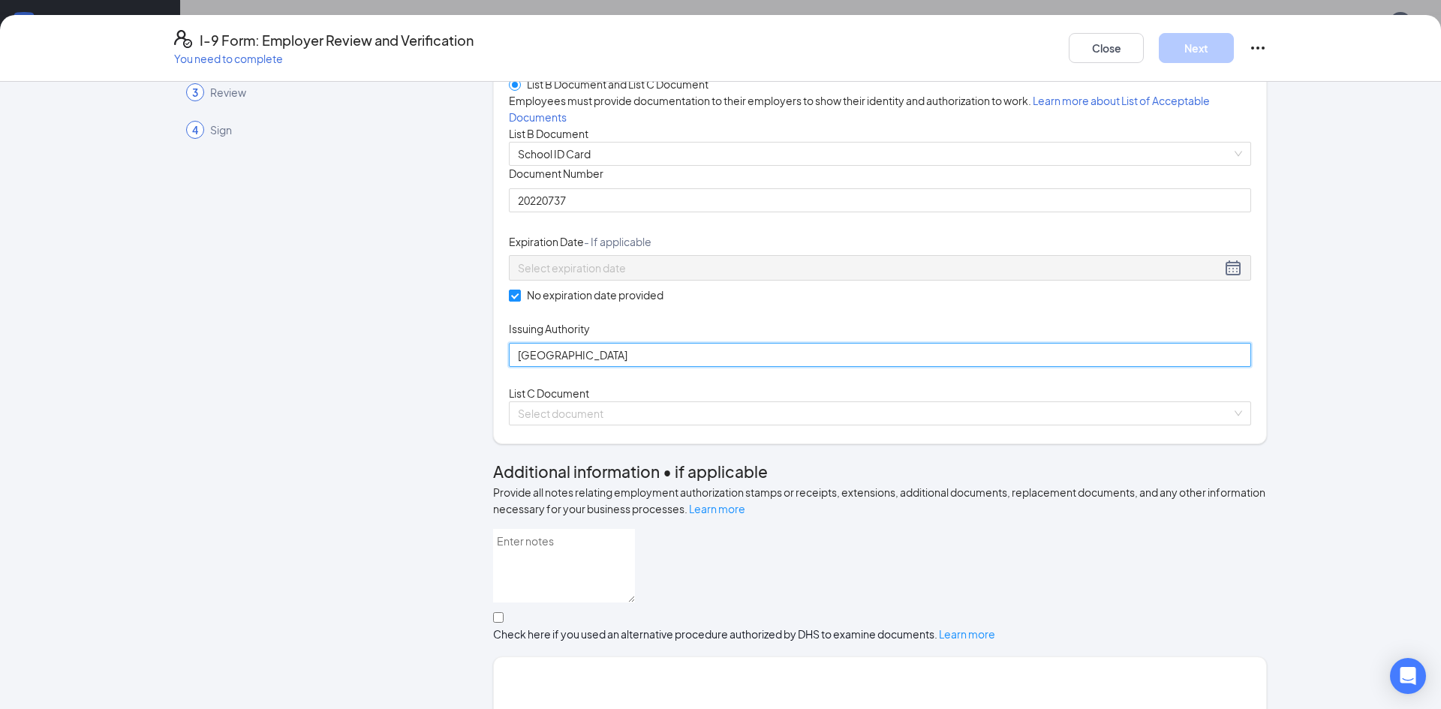
scroll to position [99, 0]
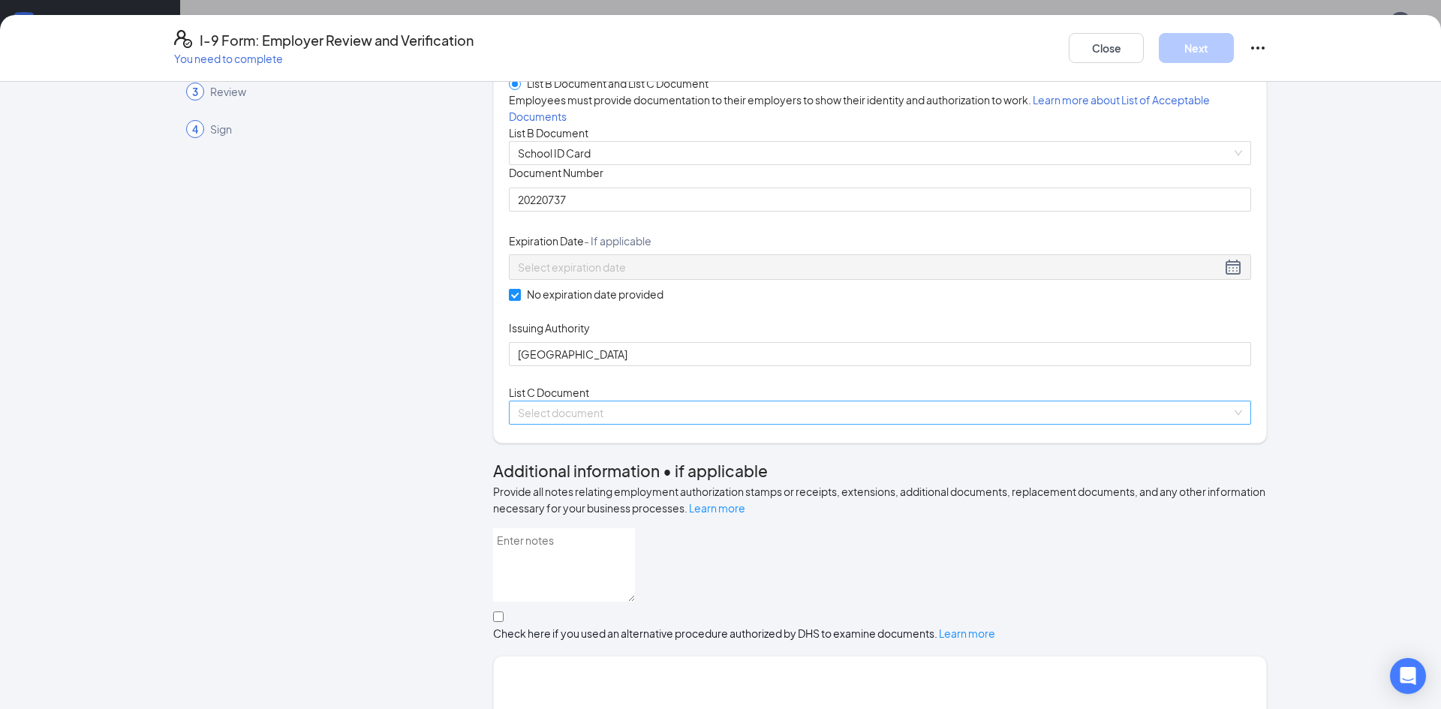
click at [886, 424] on input "search" at bounding box center [875, 413] width 714 height 23
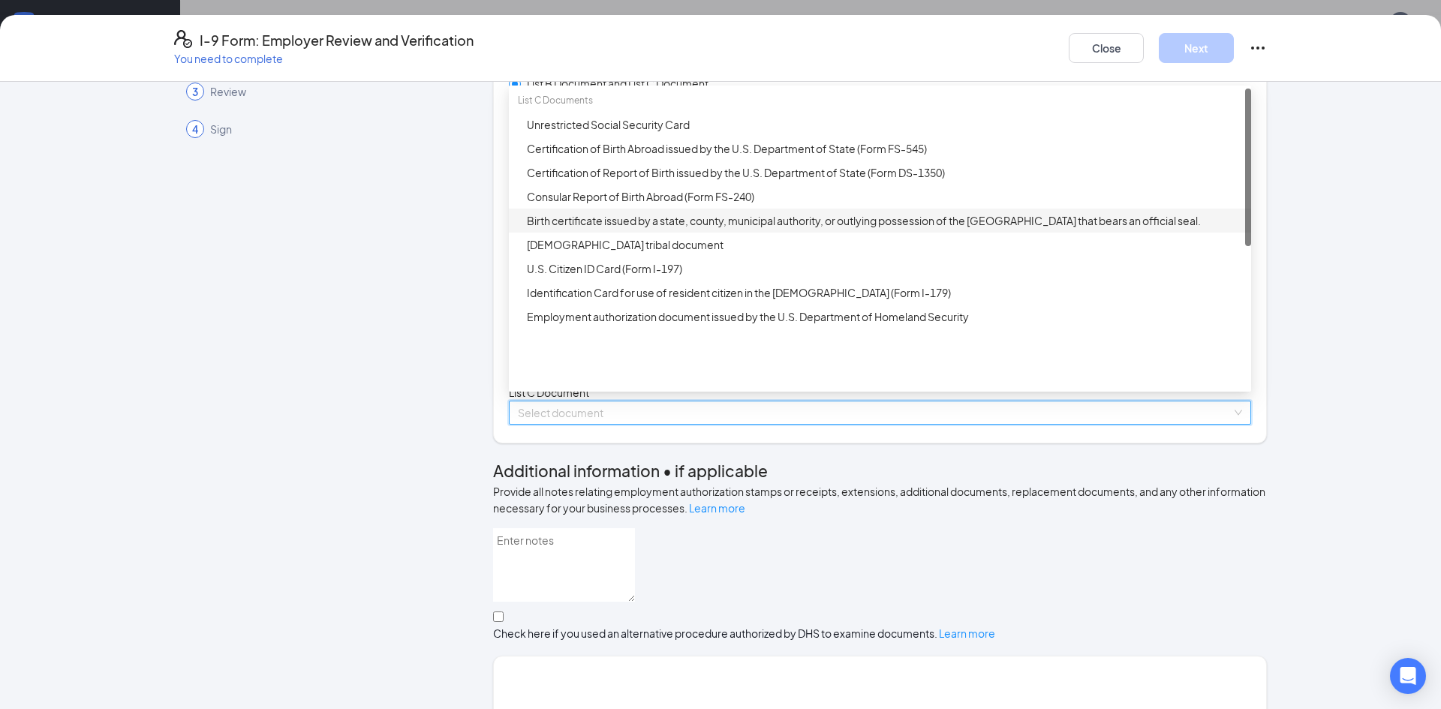
click at [787, 229] on div "Birth certificate issued by a state, county, municipal authority, or outlying p…" at bounding box center [884, 220] width 715 height 17
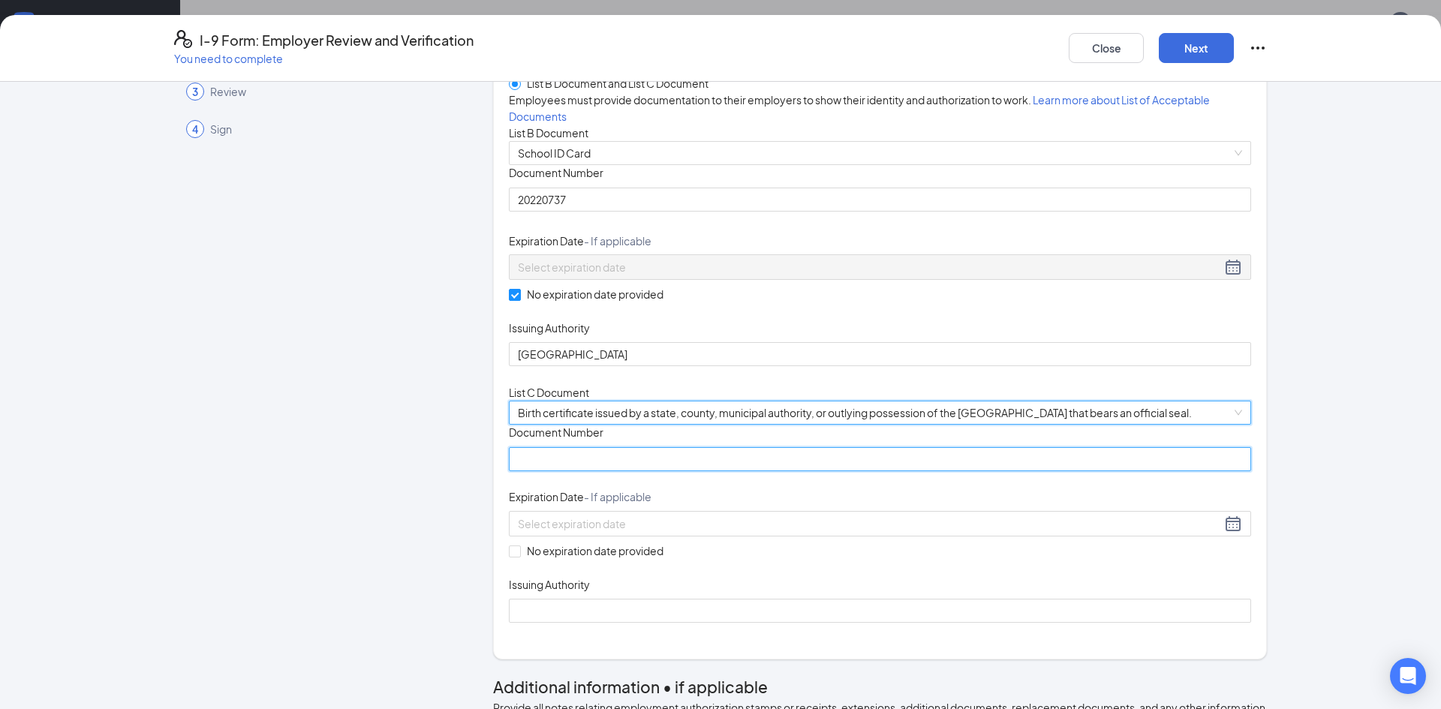
click at [646, 471] on input "Document Number" at bounding box center [880, 459] width 742 height 24
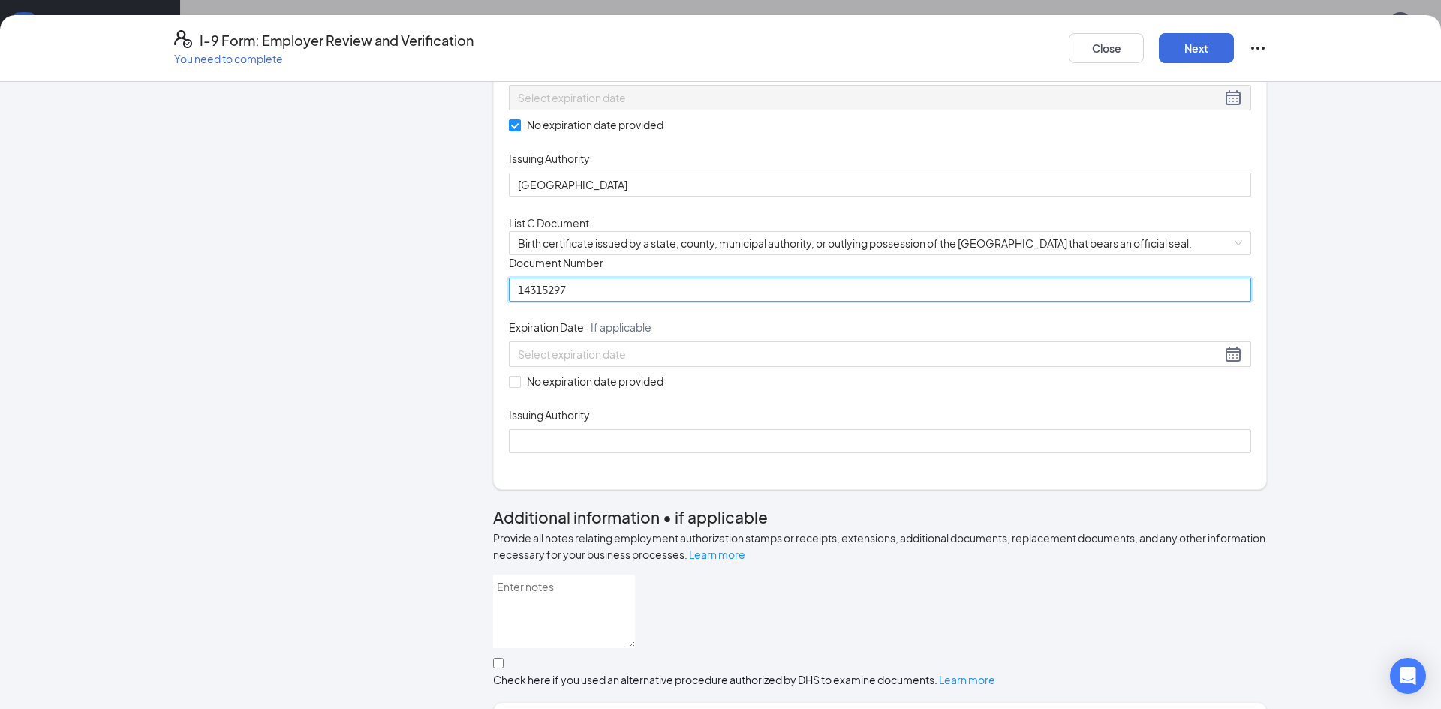
scroll to position [270, 0]
type input "14315297"
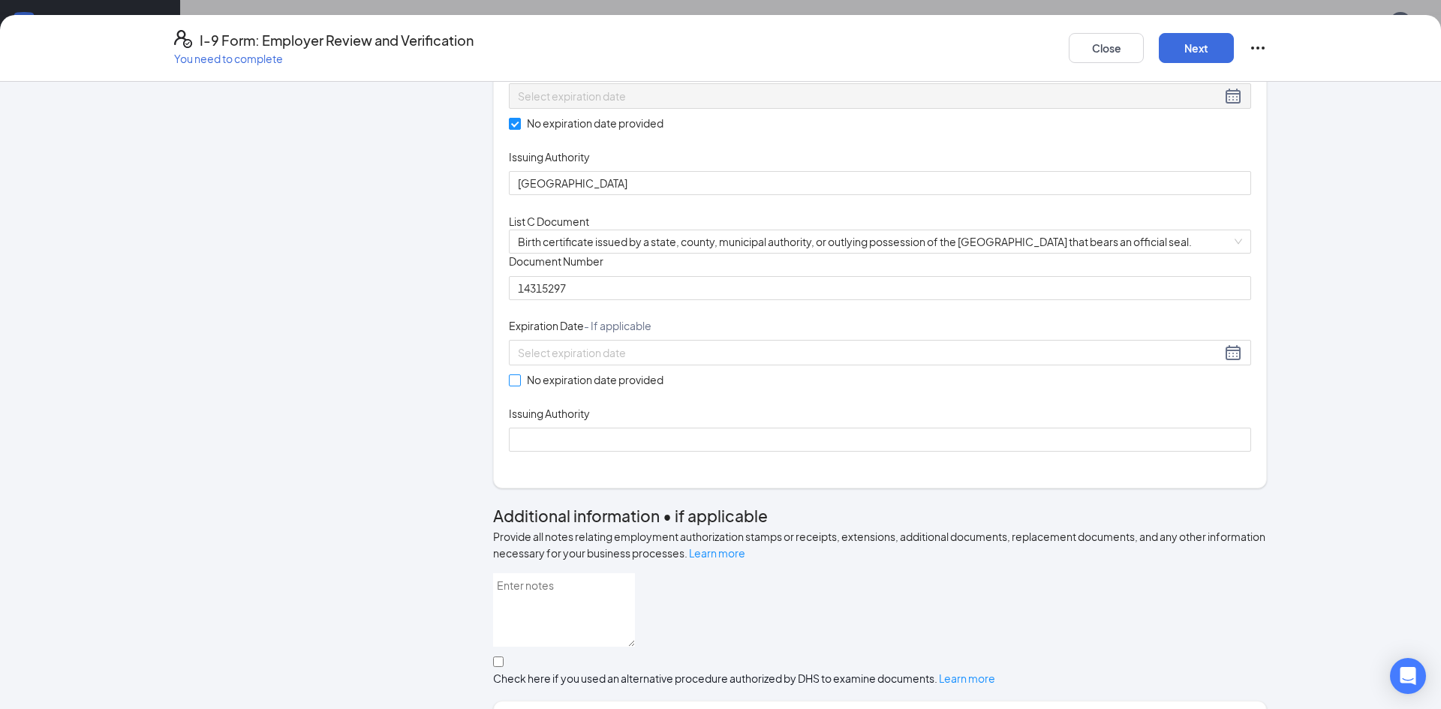
click at [520, 387] on span at bounding box center [515, 381] width 12 height 12
click at [519, 385] on input "No expiration date provided" at bounding box center [514, 380] width 11 height 11
checkbox input "true"
click at [600, 300] on input "14315297" at bounding box center [880, 288] width 742 height 24
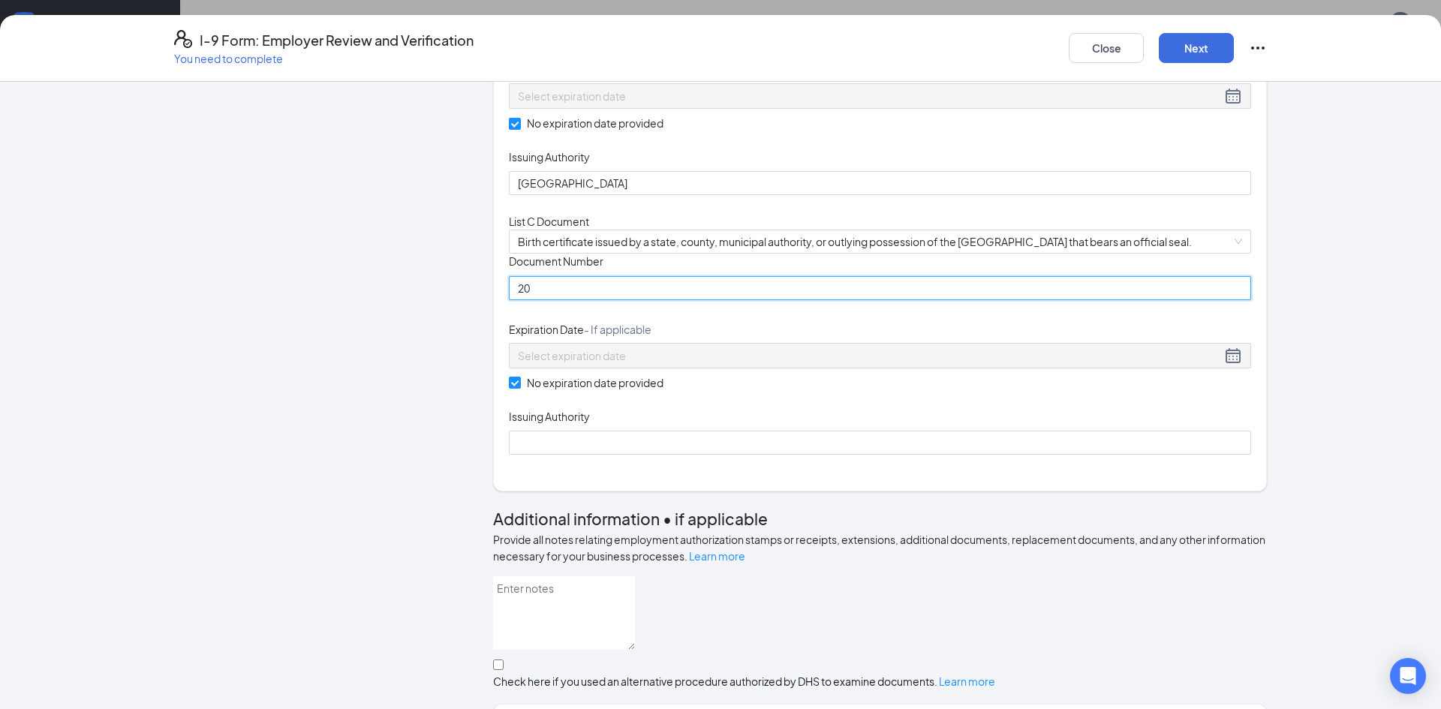
type input "2"
type input "14315297"
click at [649, 455] on input "Issuing Authority" at bounding box center [880, 443] width 742 height 24
type input "[US_STATE] registrar of deeds"
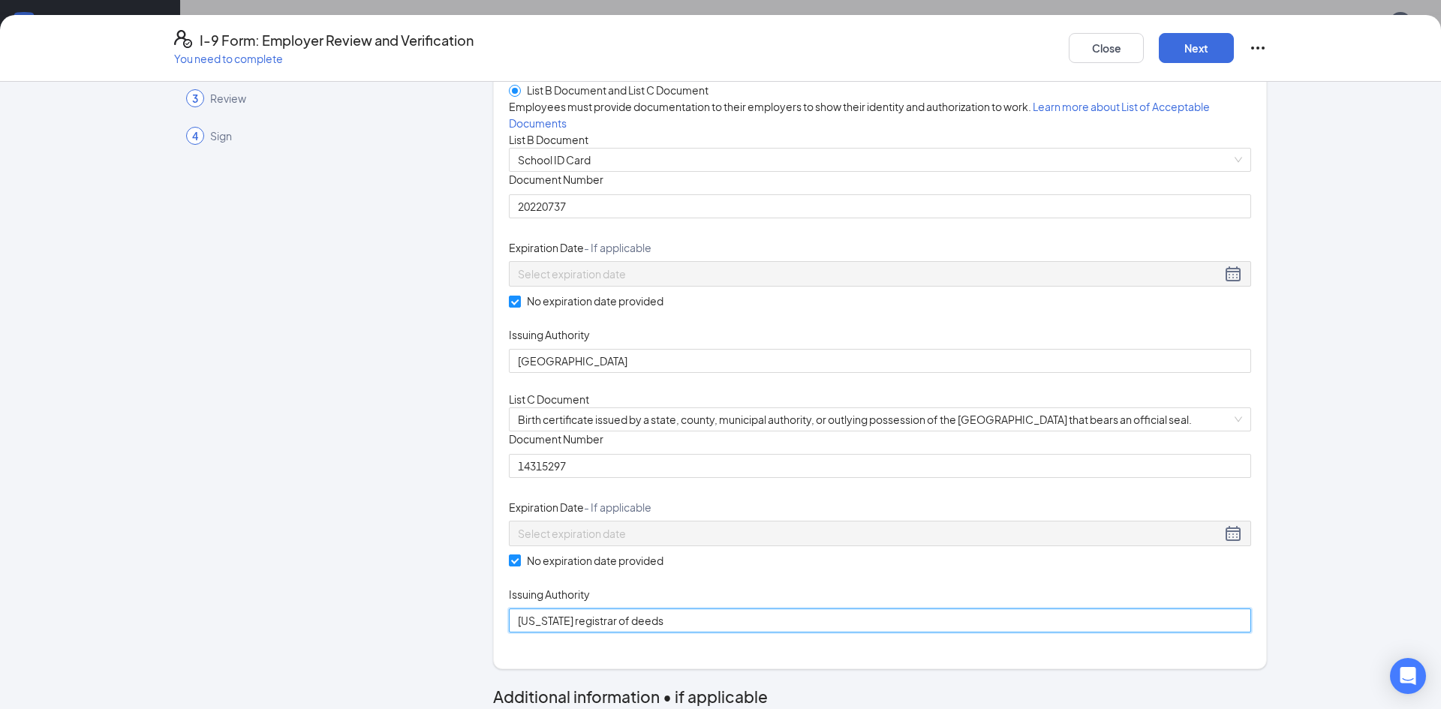
scroll to position [0, 0]
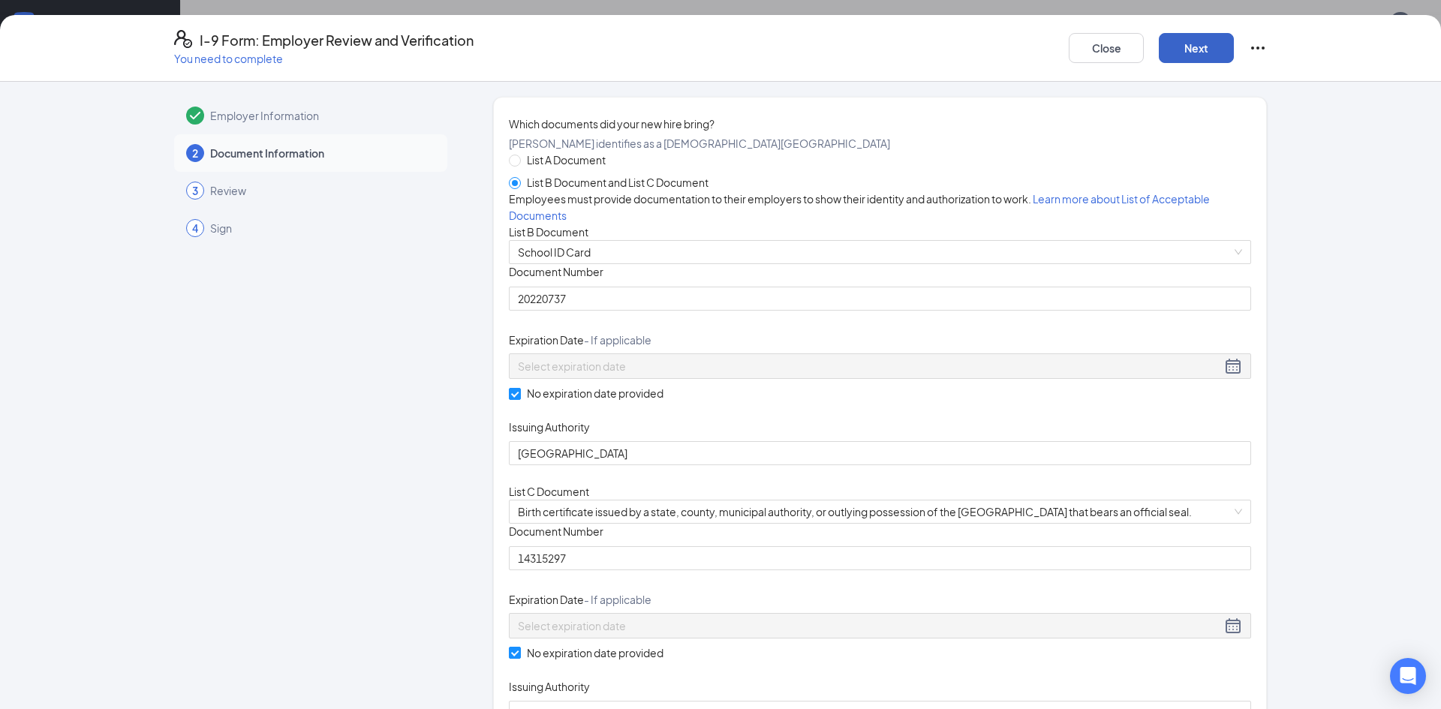
click at [1197, 49] on button "Next" at bounding box center [1196, 48] width 75 height 30
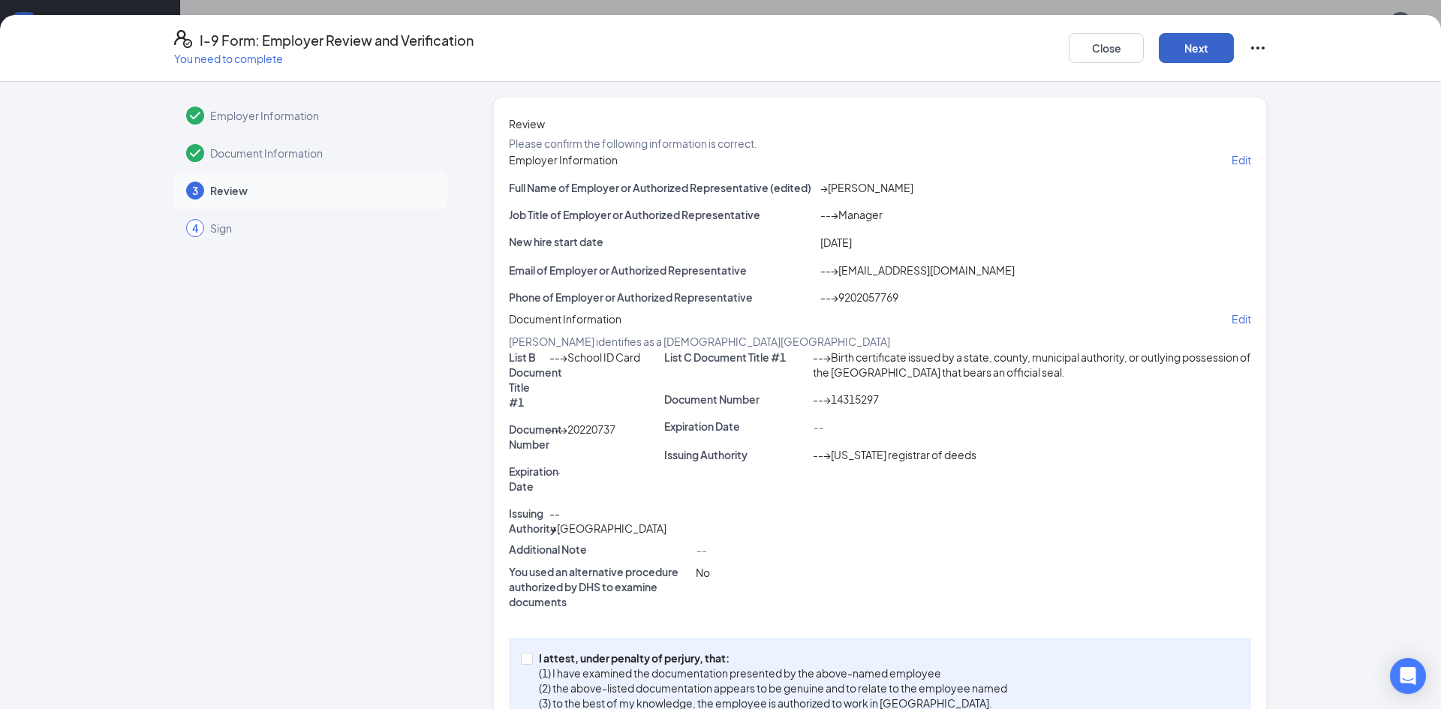
click at [1197, 49] on button "Next" at bounding box center [1196, 48] width 75 height 30
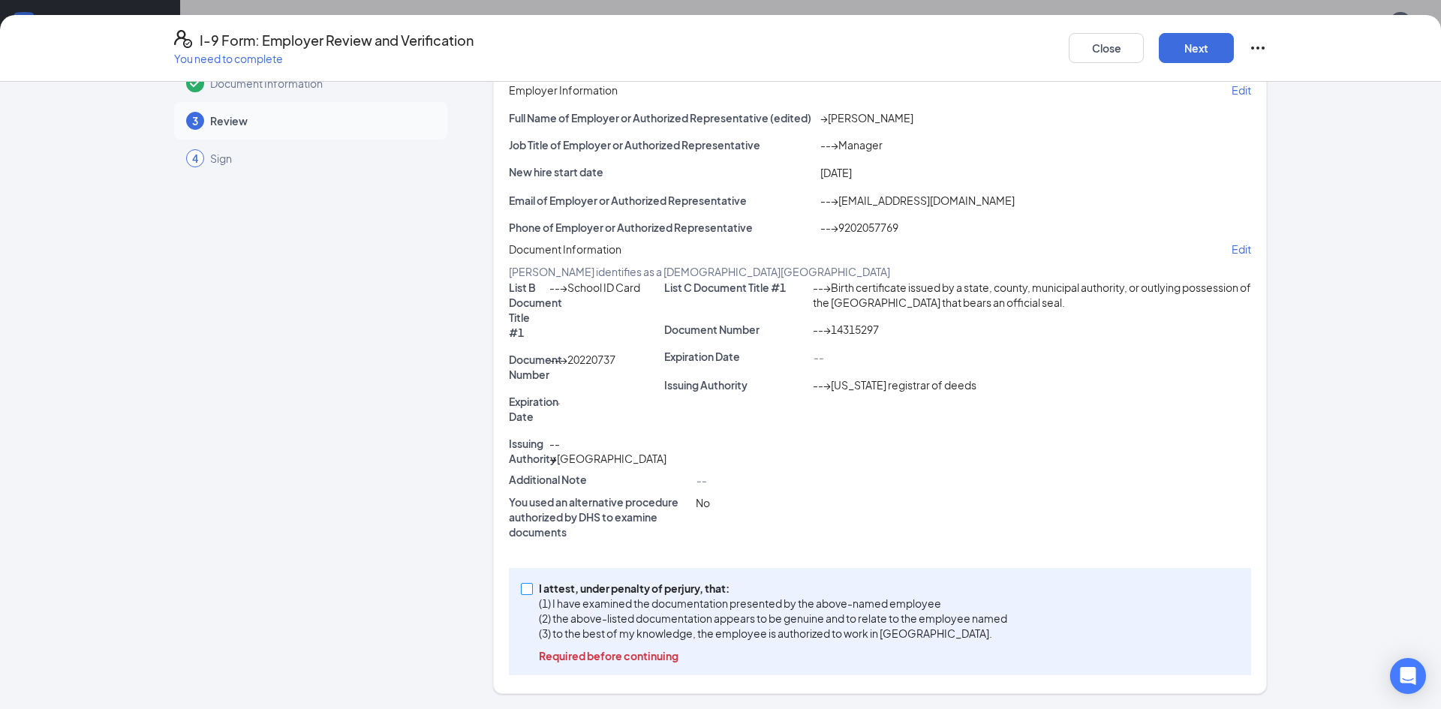
click at [529, 593] on span at bounding box center [527, 589] width 12 height 12
click at [529, 593] on input "I attest, under penalty of [PERSON_NAME], that: (1) I have examined the documen…" at bounding box center [526, 588] width 11 height 11
checkbox input "true"
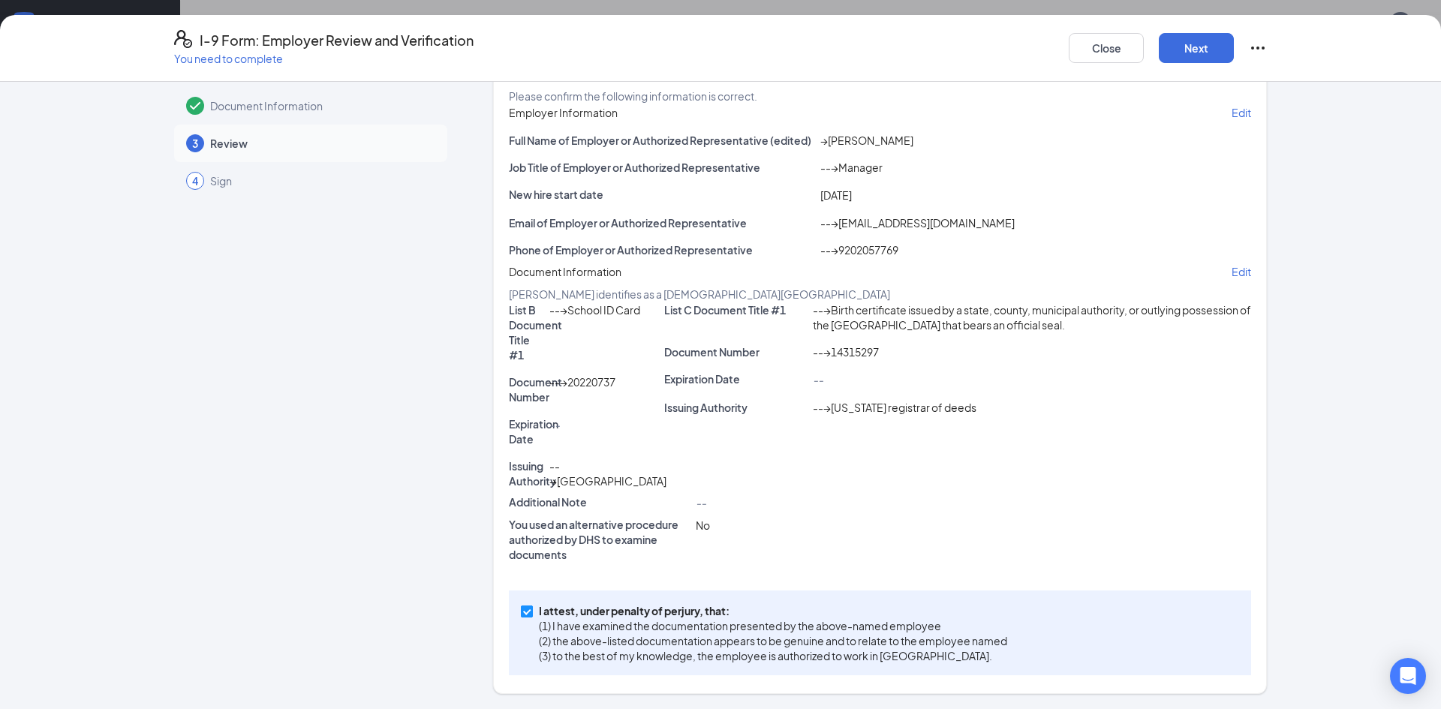
scroll to position [147, 0]
click at [1213, 52] on button "Next" at bounding box center [1196, 48] width 75 height 30
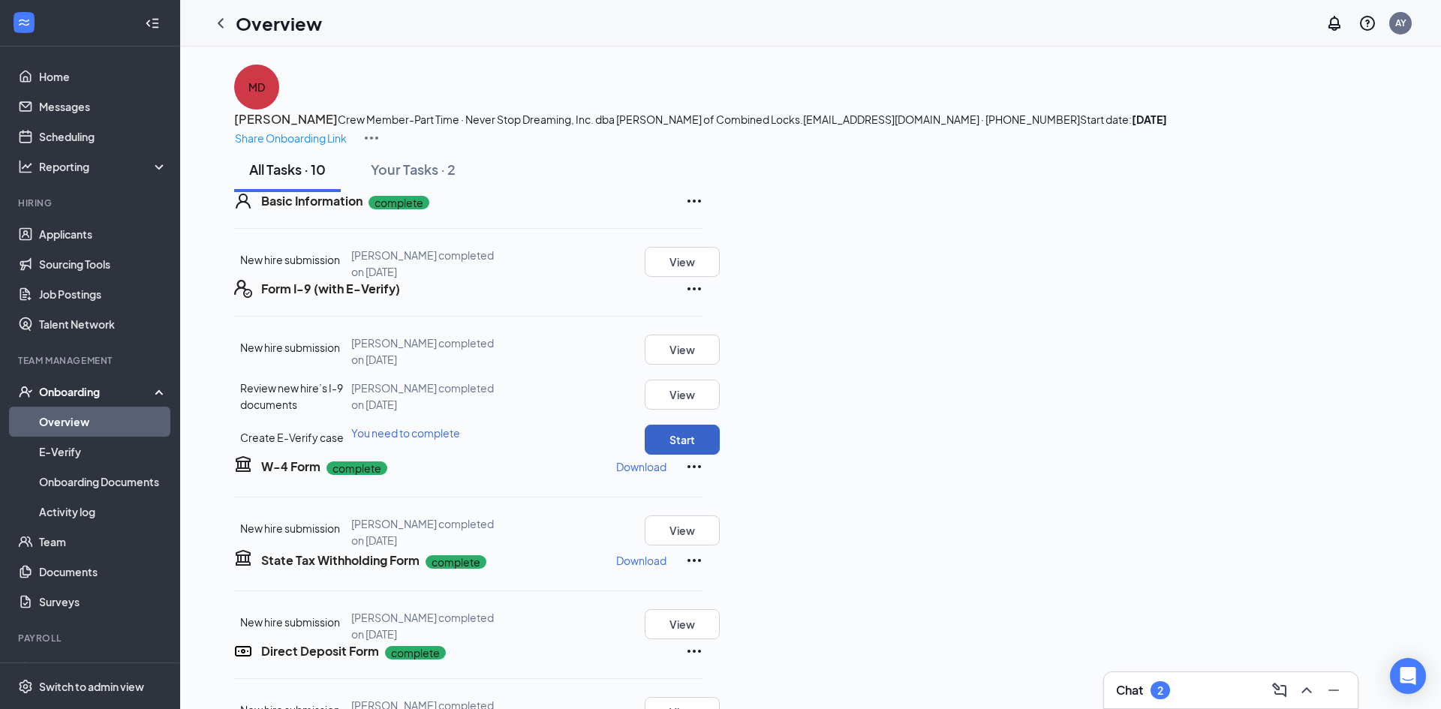
click at [720, 455] on button "Start" at bounding box center [682, 440] width 75 height 30
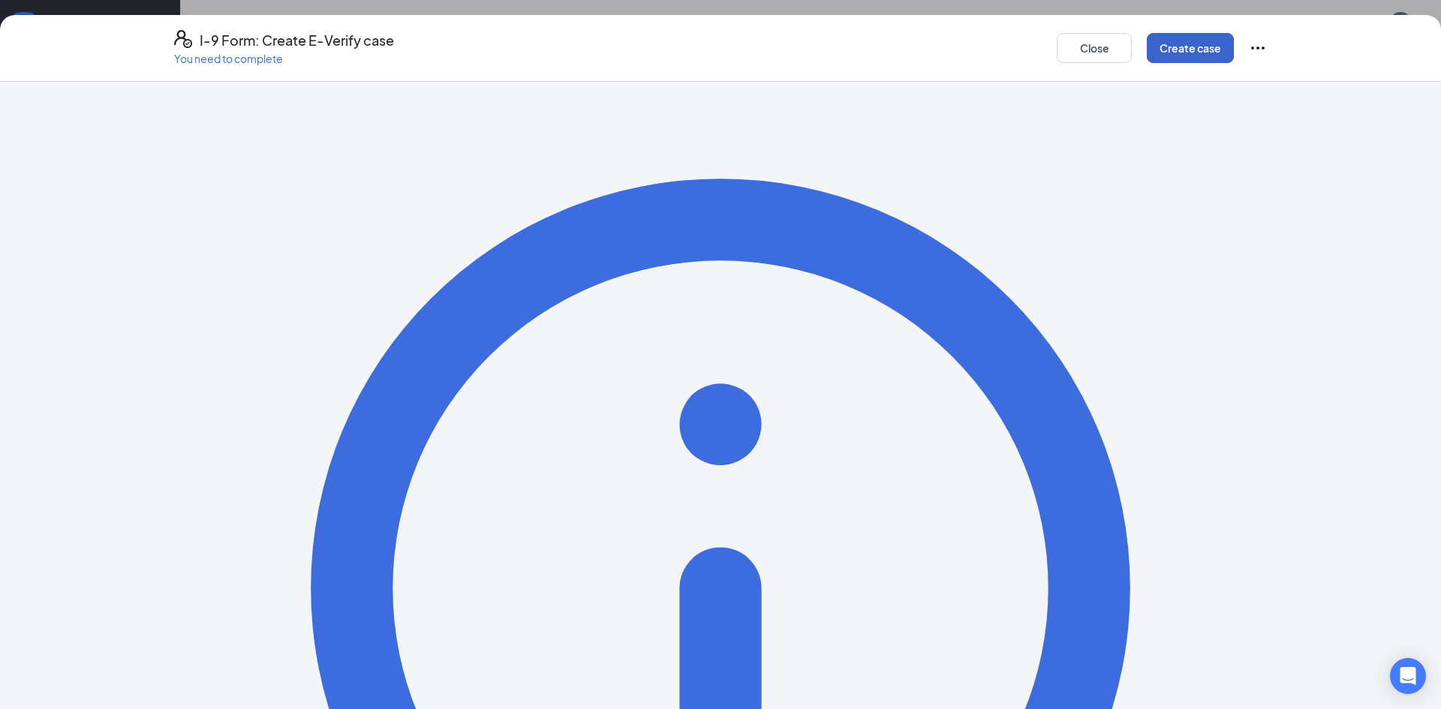
click at [1201, 51] on button "Create case" at bounding box center [1190, 48] width 87 height 30
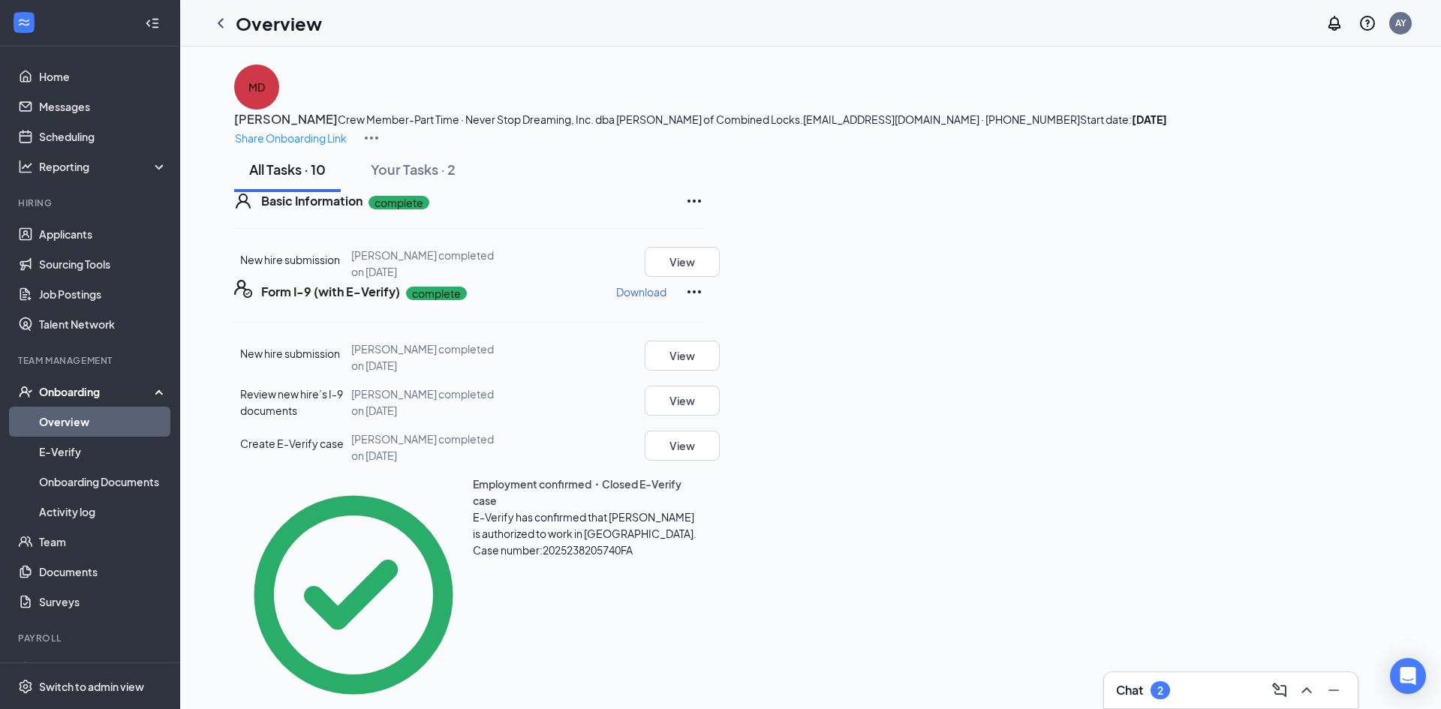
click at [104, 421] on link "Overview" at bounding box center [103, 422] width 128 height 30
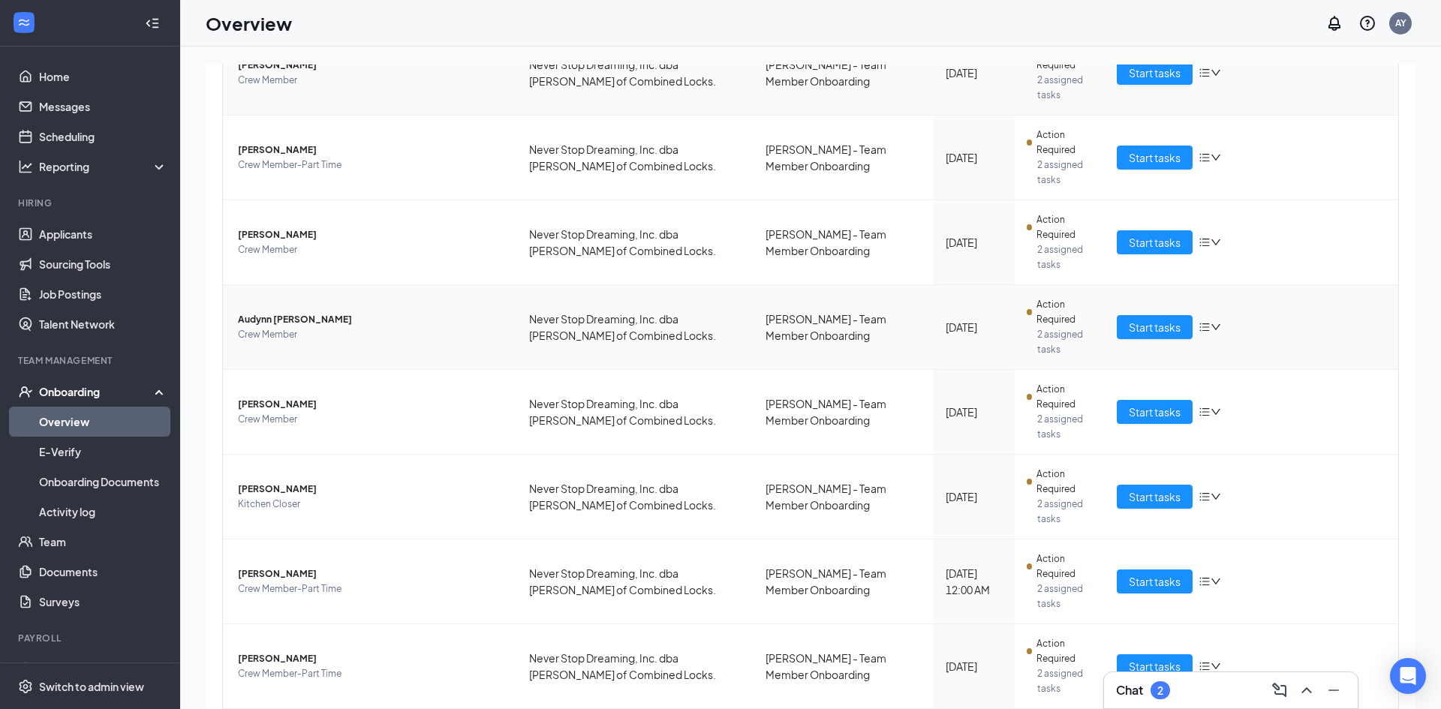
scroll to position [35, 0]
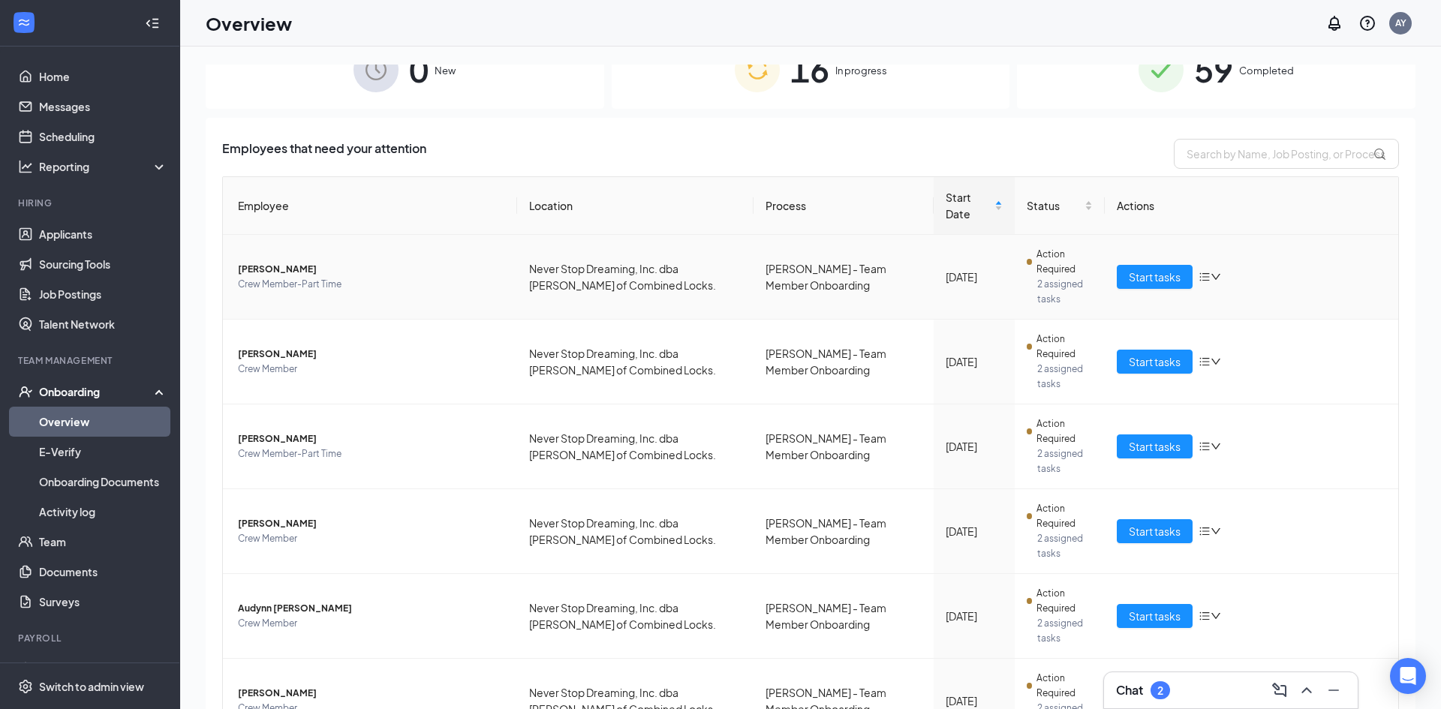
click at [309, 262] on span "[PERSON_NAME]" at bounding box center [371, 269] width 267 height 15
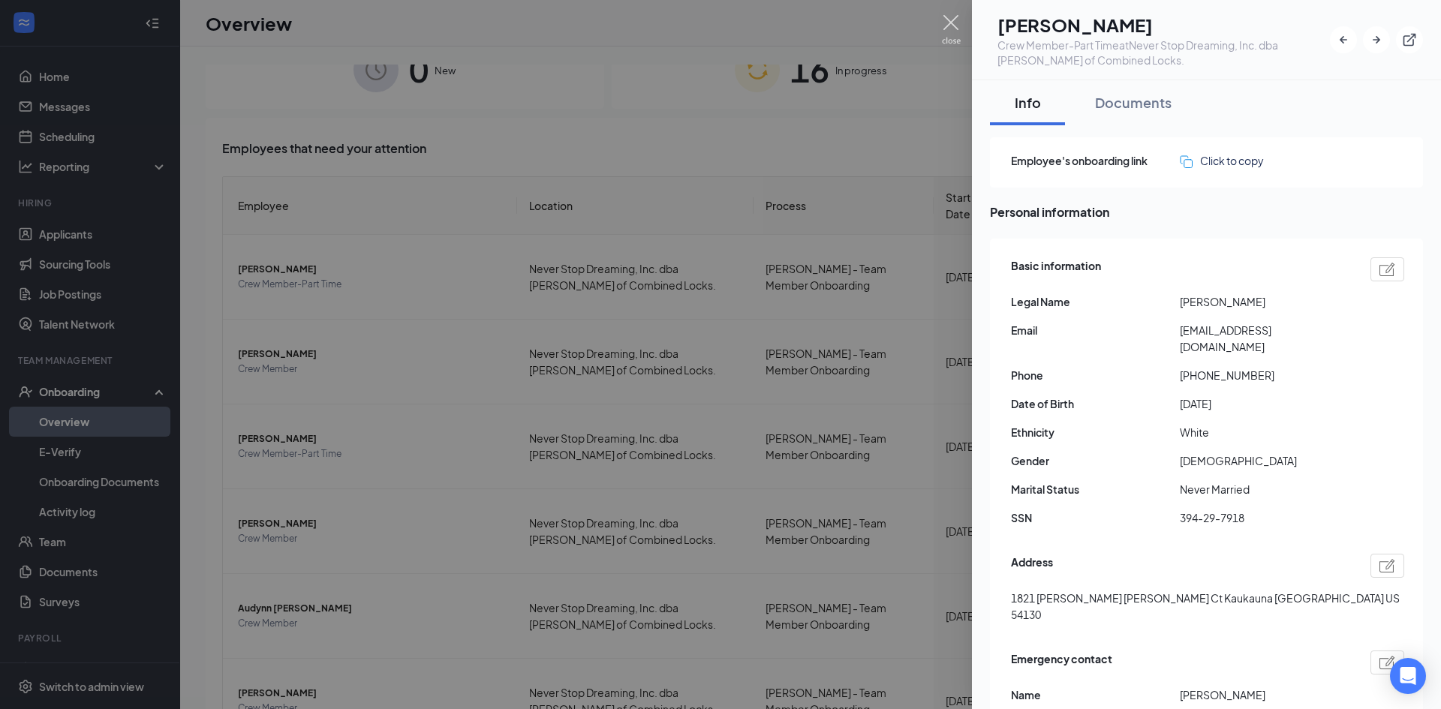
click at [950, 26] on img at bounding box center [951, 29] width 19 height 29
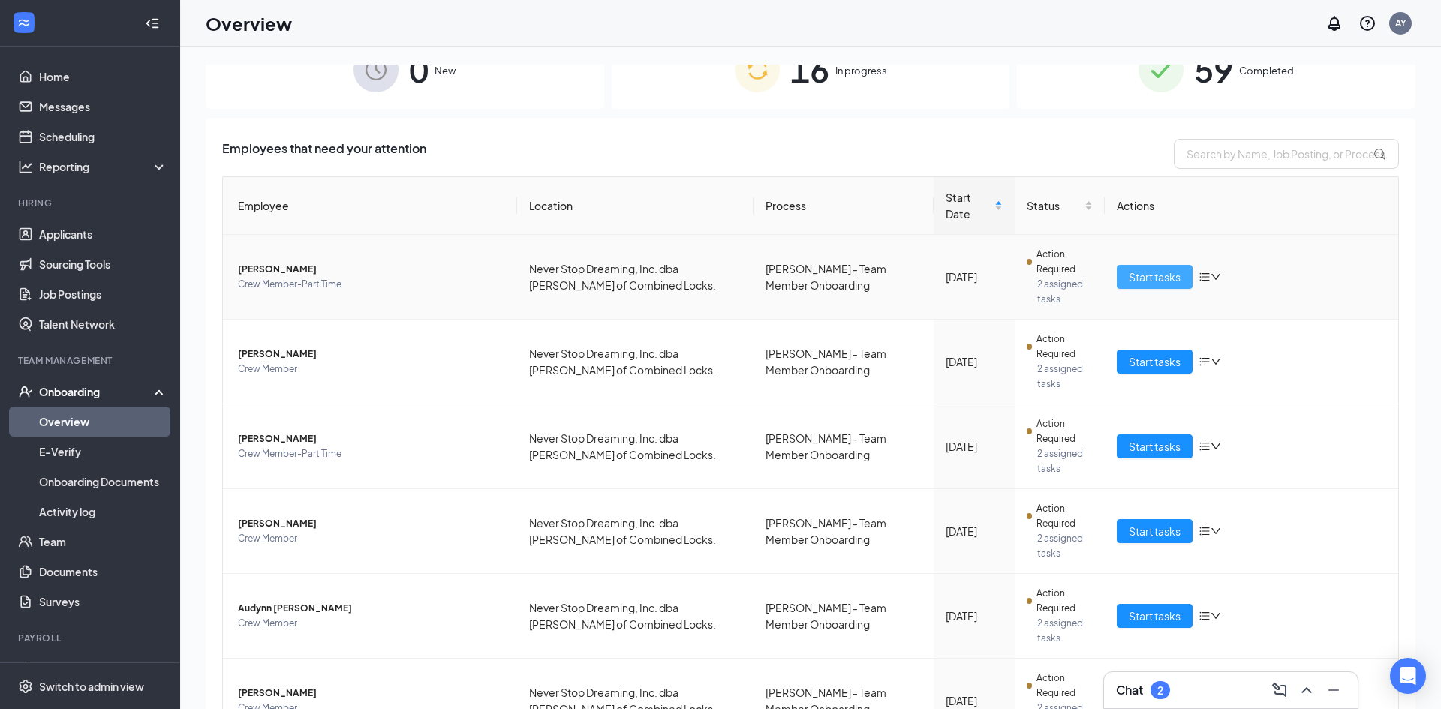
click at [1155, 269] on span "Start tasks" at bounding box center [1155, 277] width 52 height 17
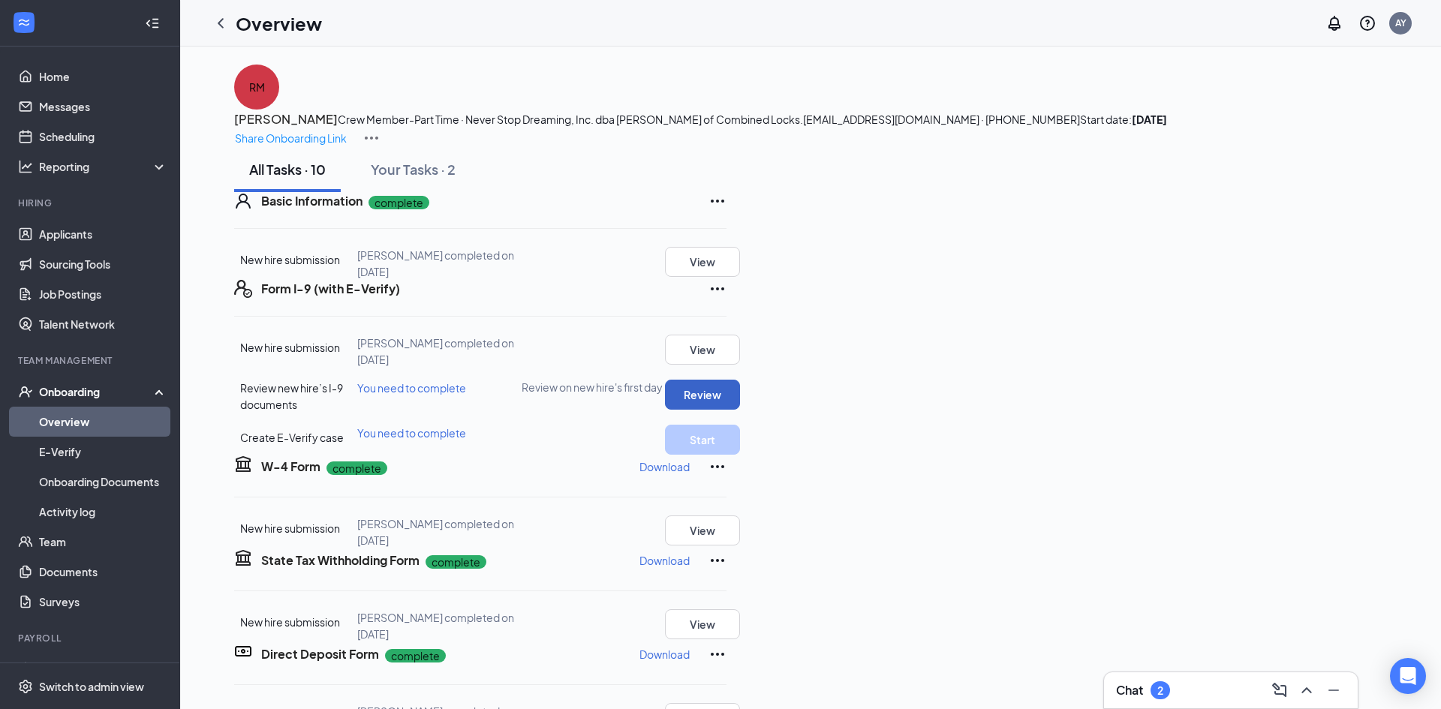
click at [740, 410] on button "Review" at bounding box center [702, 395] width 75 height 30
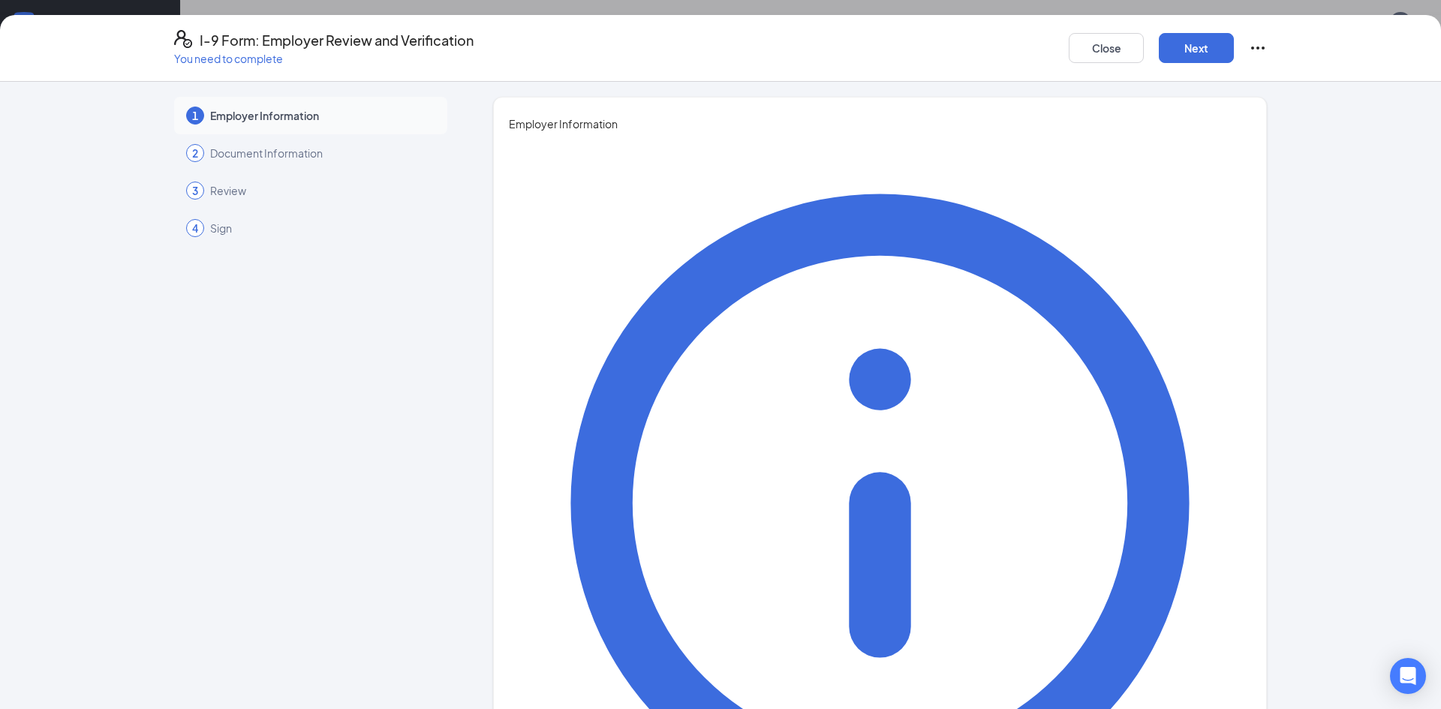
type input "Ashly"
type input "Young"
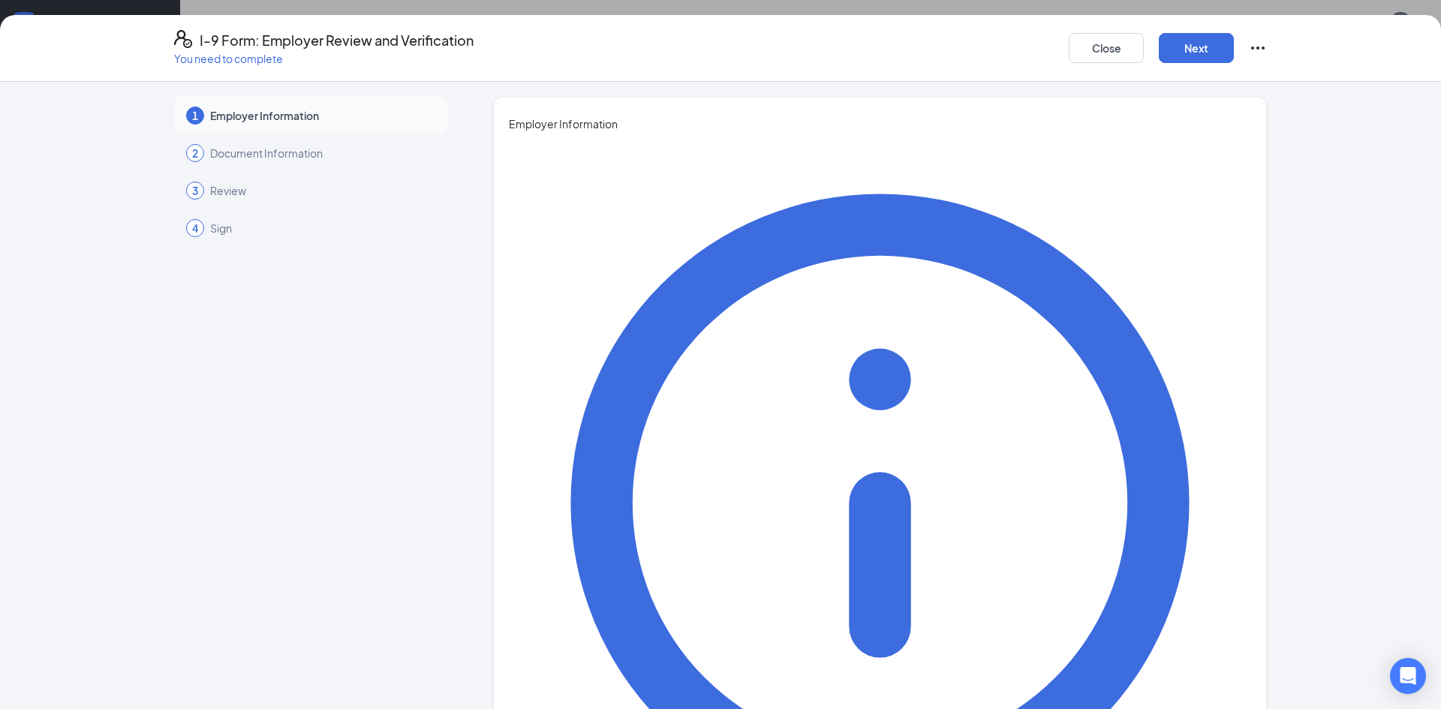
type input "Manager"
type input "[EMAIL_ADDRESS][DOMAIN_NAME]"
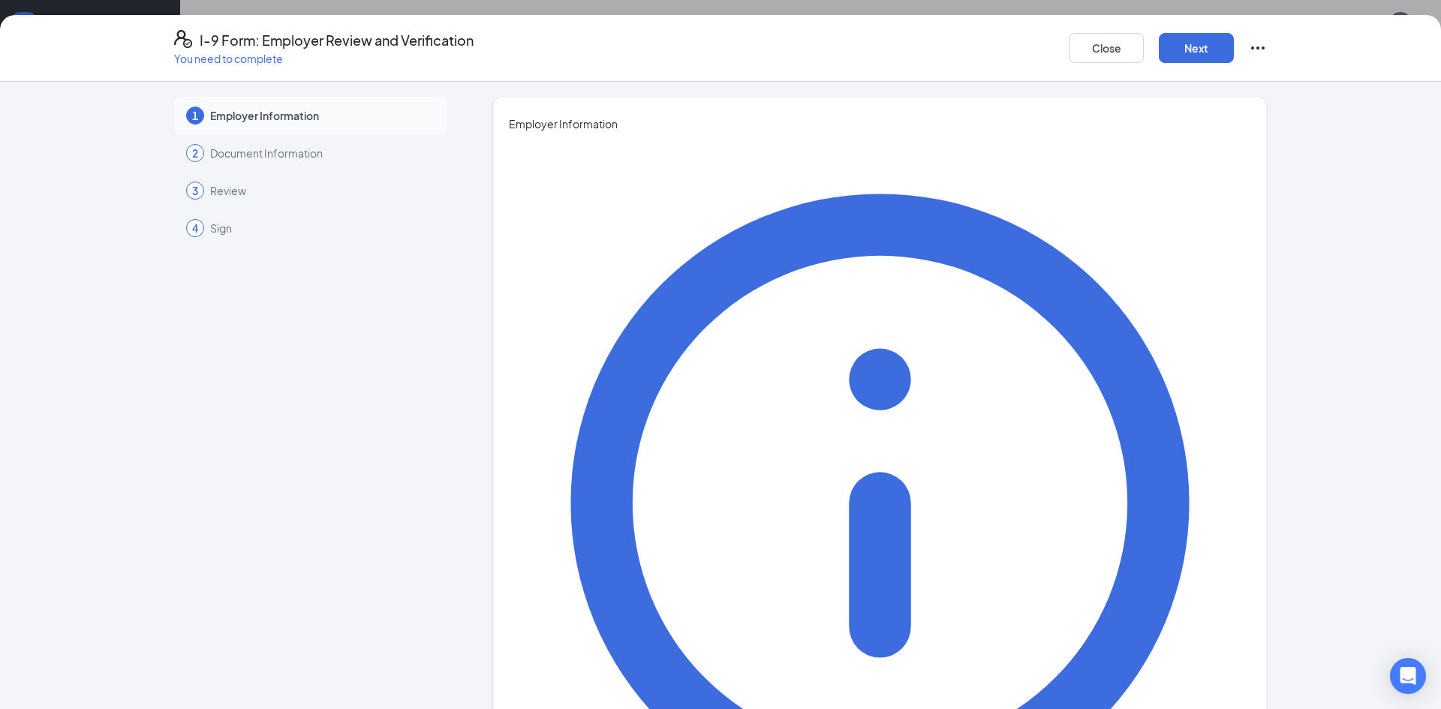
type input "9202057769"
click at [1212, 40] on button "Next" at bounding box center [1196, 48] width 75 height 30
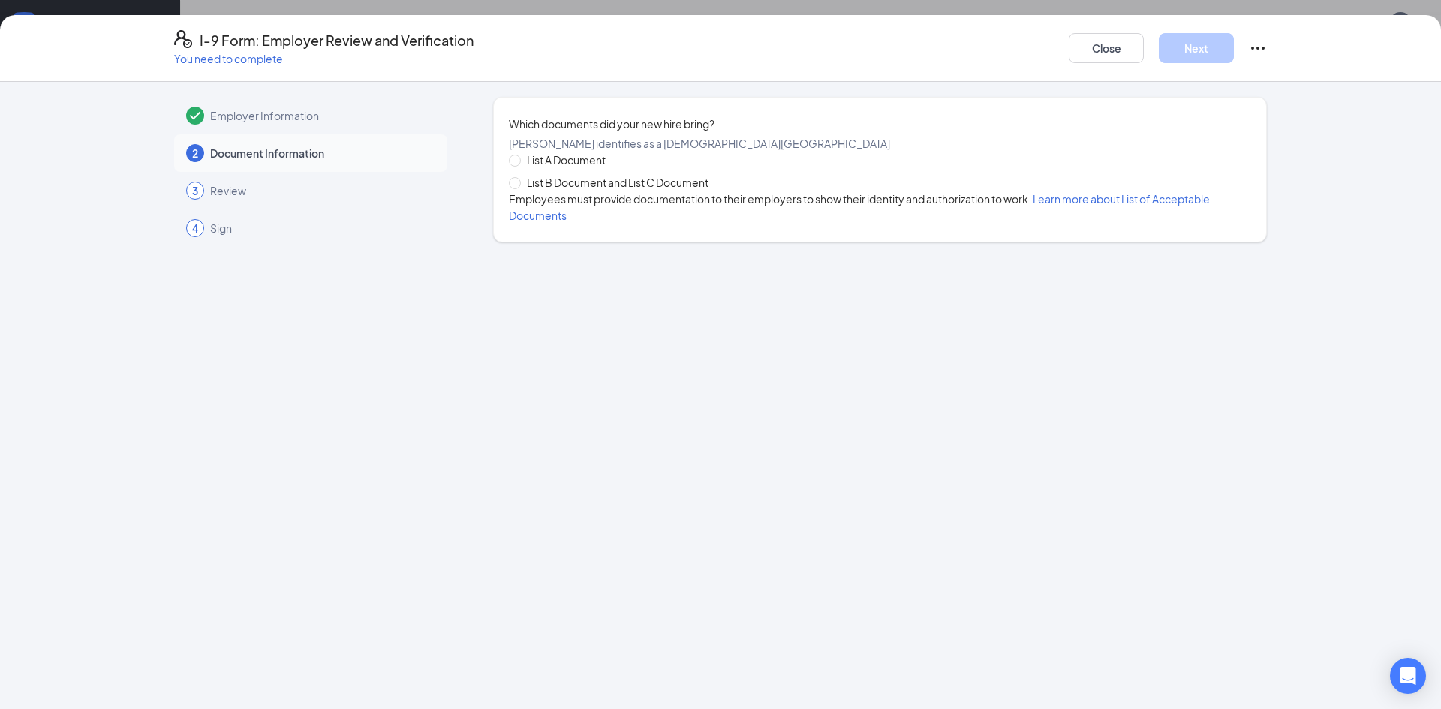
click at [541, 191] on span "List B Document and List C Document" at bounding box center [618, 182] width 194 height 17
click at [519, 188] on input "List B Document and List C Document" at bounding box center [514, 182] width 11 height 11
radio input "true"
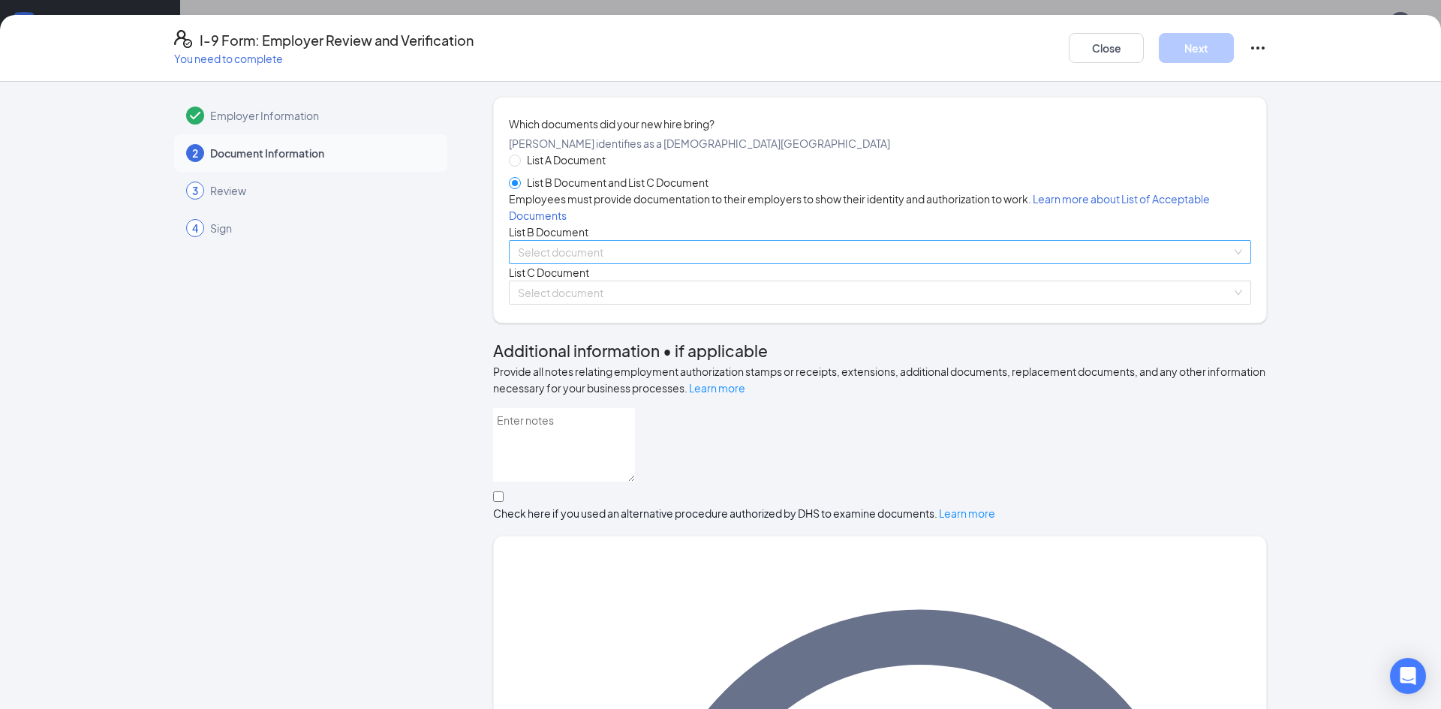
click at [631, 263] on input "search" at bounding box center [875, 252] width 714 height 23
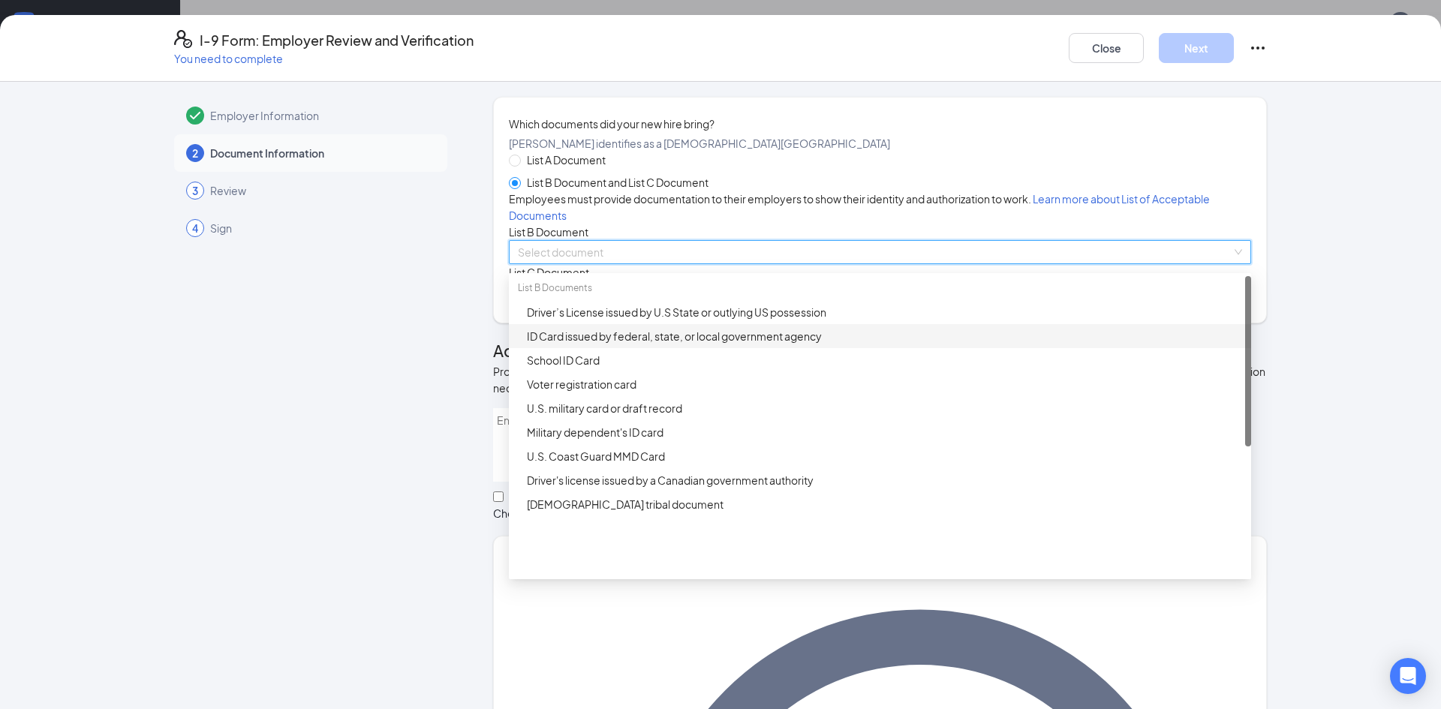
click at [584, 345] on div "ID Card issued by federal, state, or local government agency" at bounding box center [884, 336] width 715 height 17
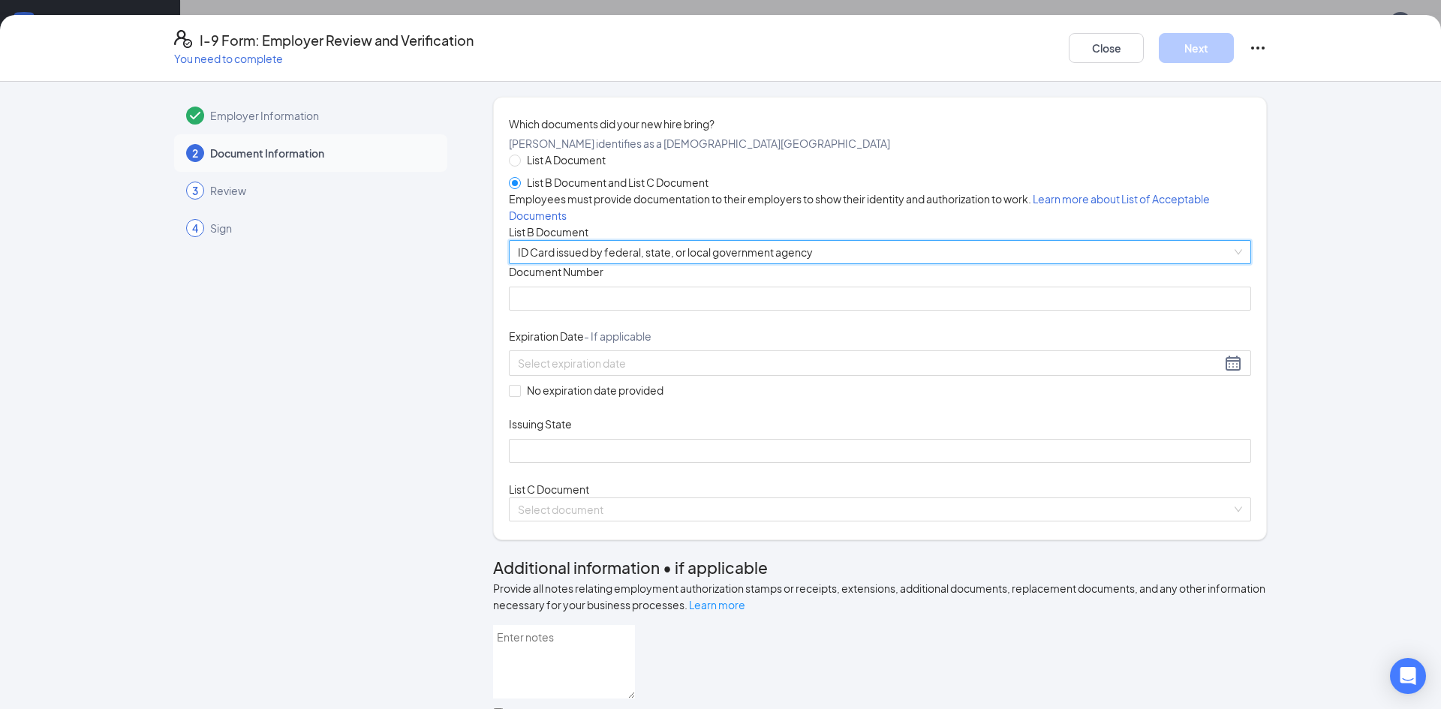
click at [585, 263] on span "ID Card issued by federal, state, or local government agency" at bounding box center [880, 252] width 724 height 23
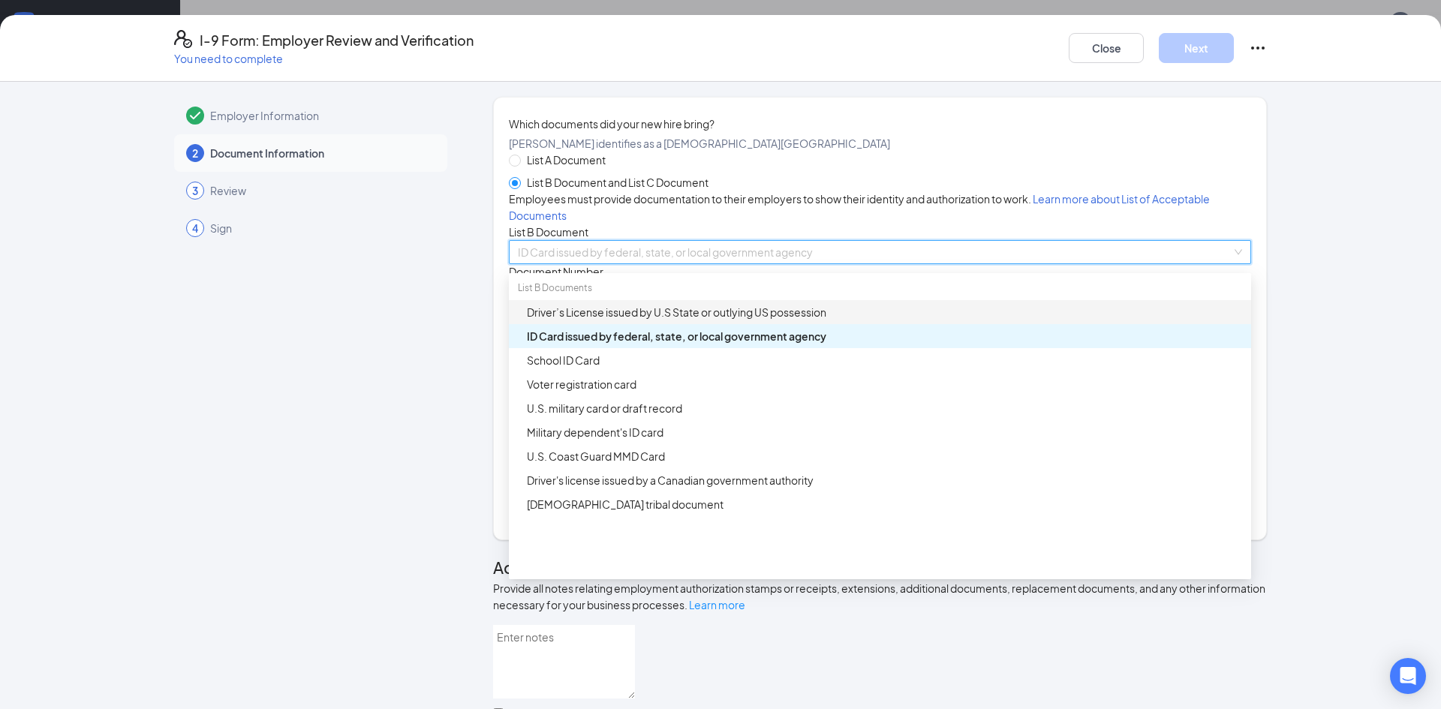
click at [585, 321] on div "Driver’s License issued by U.S State or outlying US possession" at bounding box center [884, 312] width 715 height 17
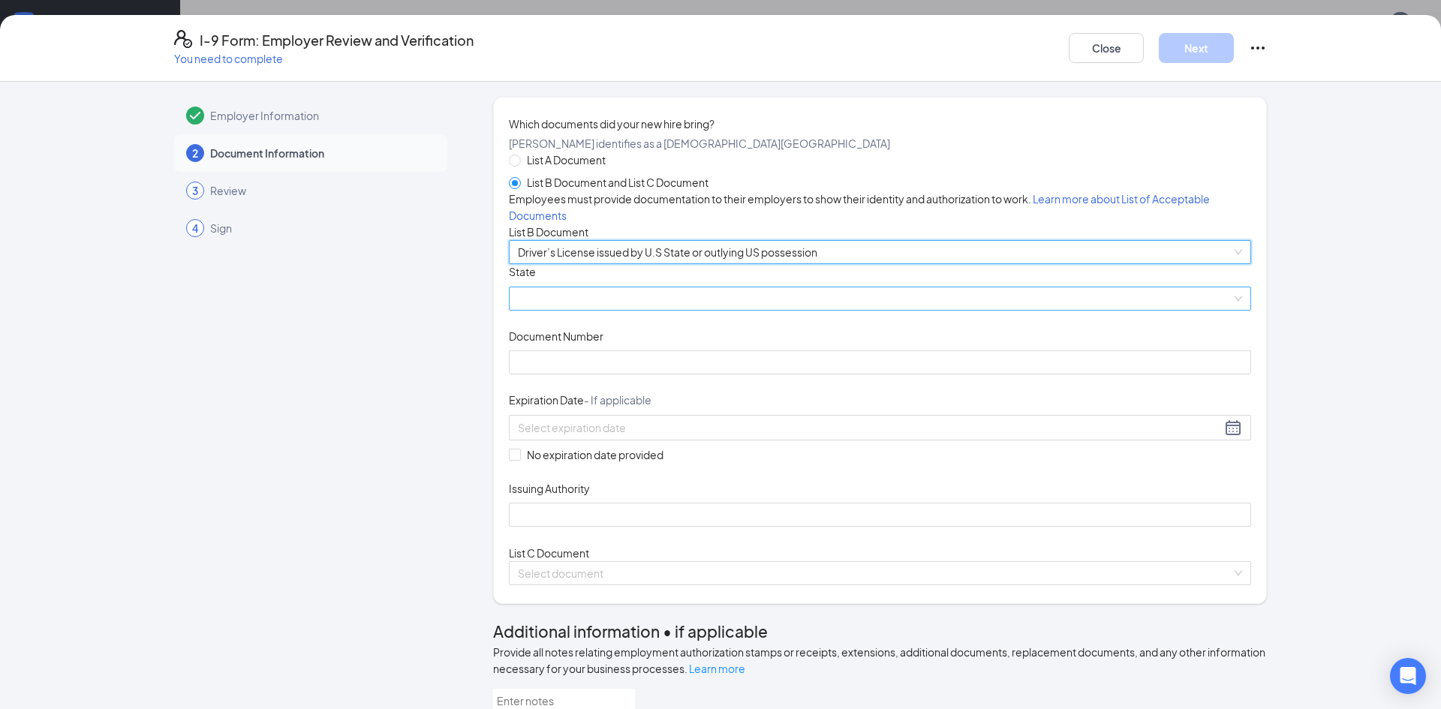
click at [589, 310] on span at bounding box center [880, 299] width 724 height 23
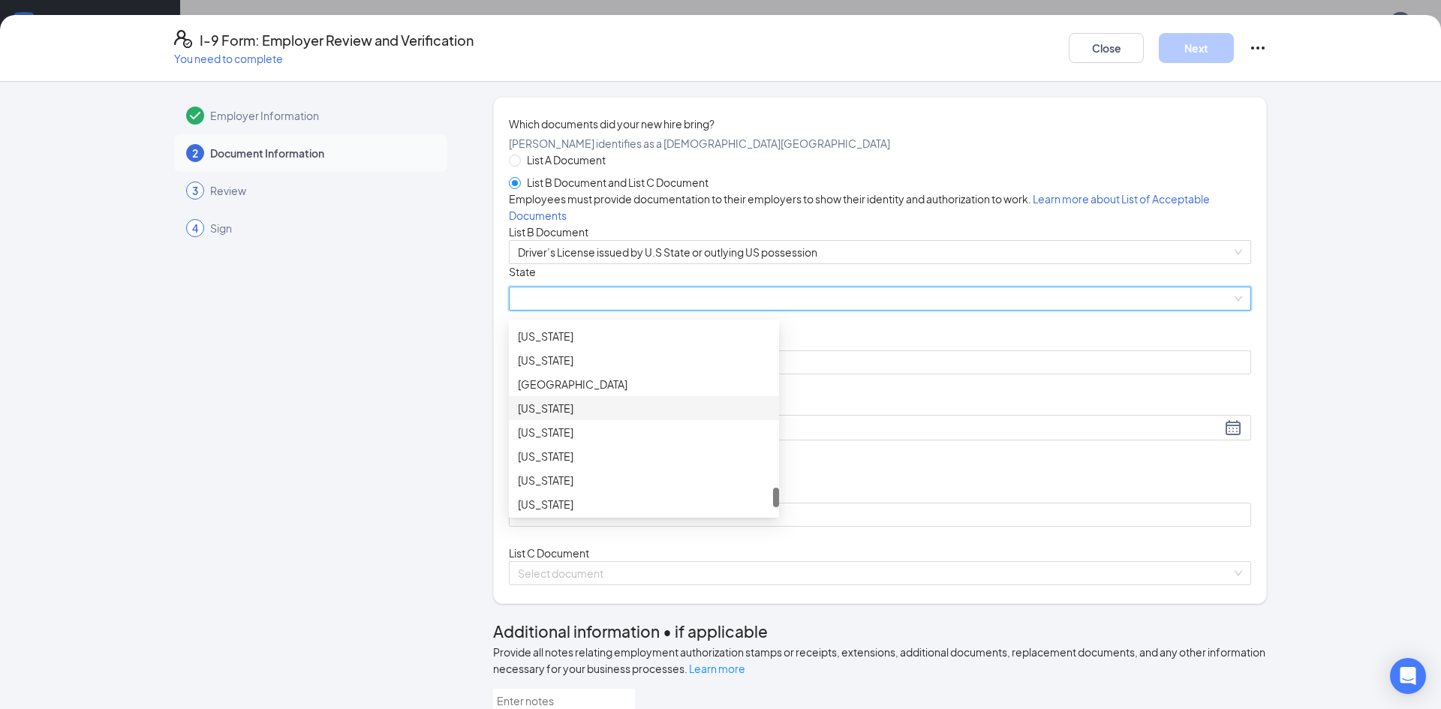
scroll to position [1631, 0]
drag, startPoint x: 550, startPoint y: 568, endPoint x: 833, endPoint y: 495, distance: 292.4
click at [1019, 527] on div "Document Title Driver’s License issued by U.S State or outlying US possession S…" at bounding box center [880, 395] width 742 height 263
click at [588, 424] on div "[US_STATE]" at bounding box center [644, 416] width 252 height 17
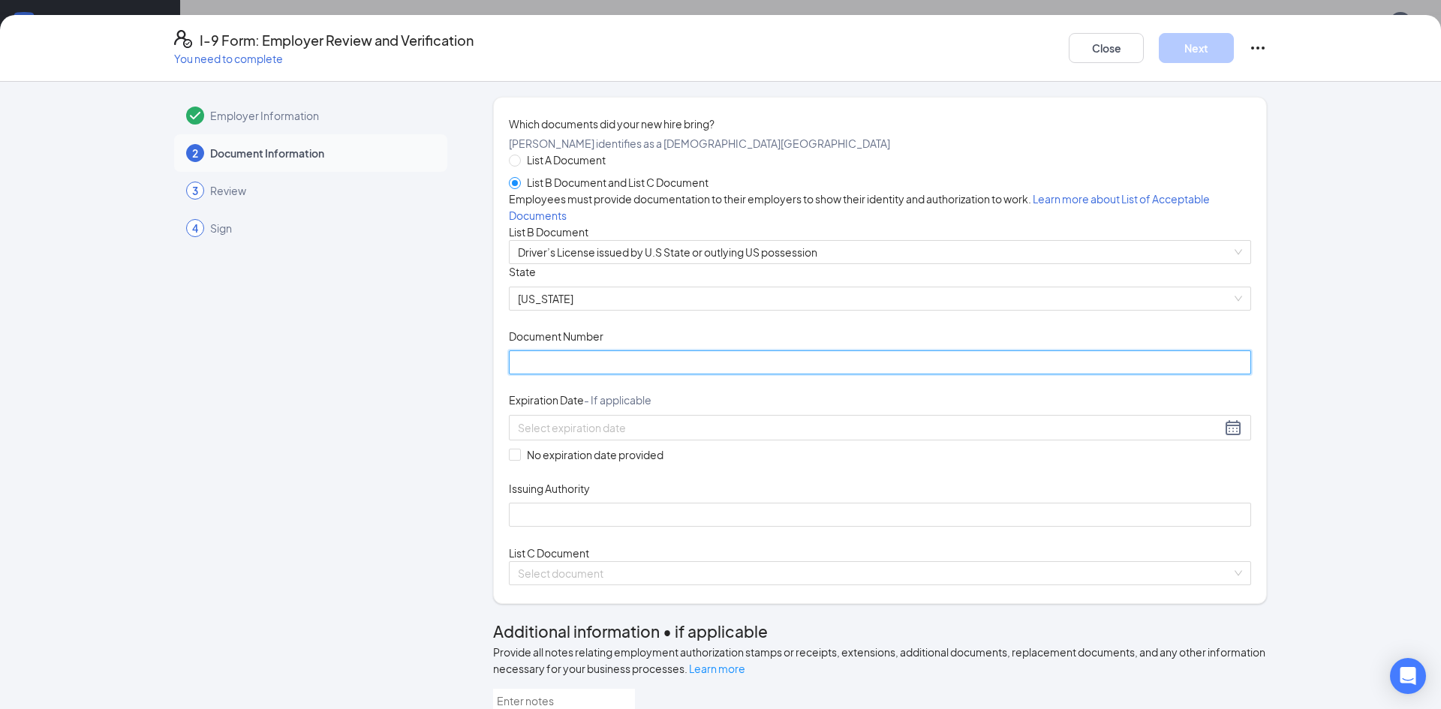
click at [568, 375] on input "Document Number" at bounding box center [880, 363] width 742 height 24
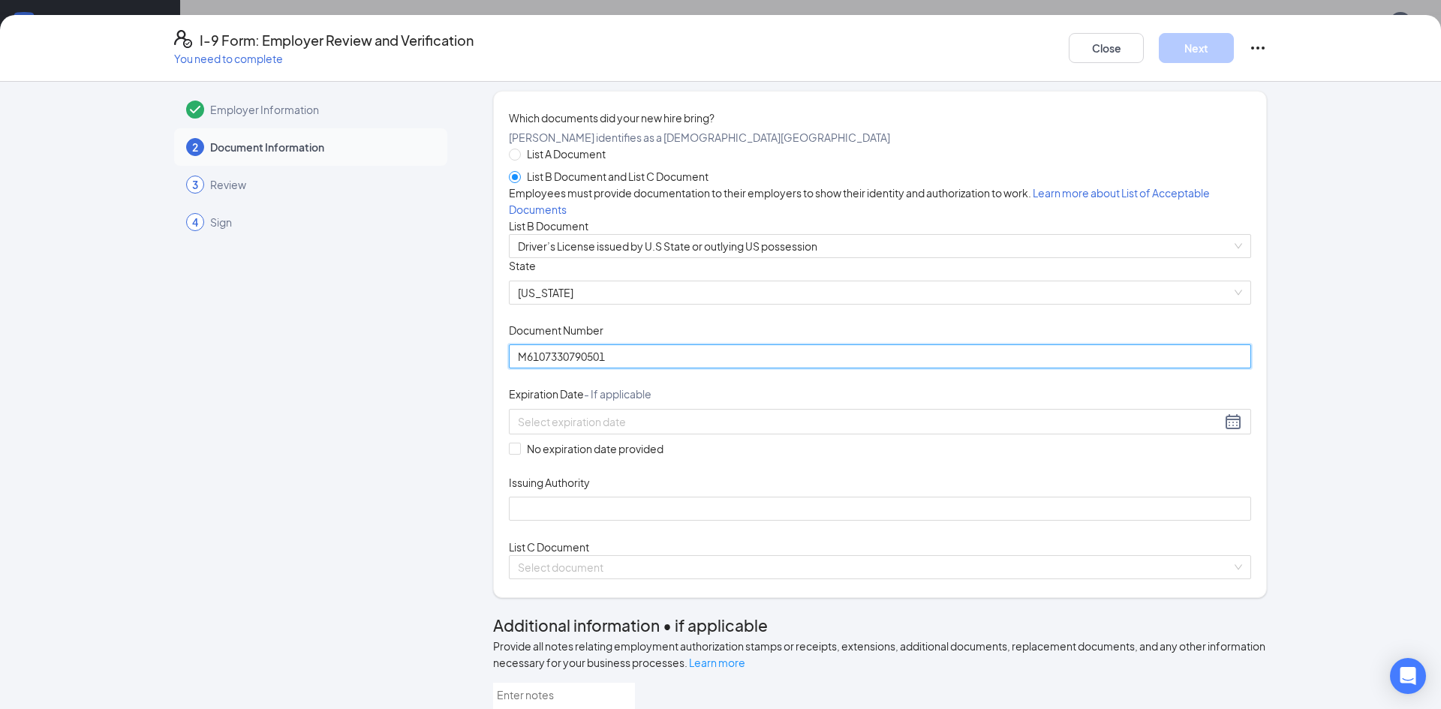
scroll to position [8, 0]
type input "M6107330790501"
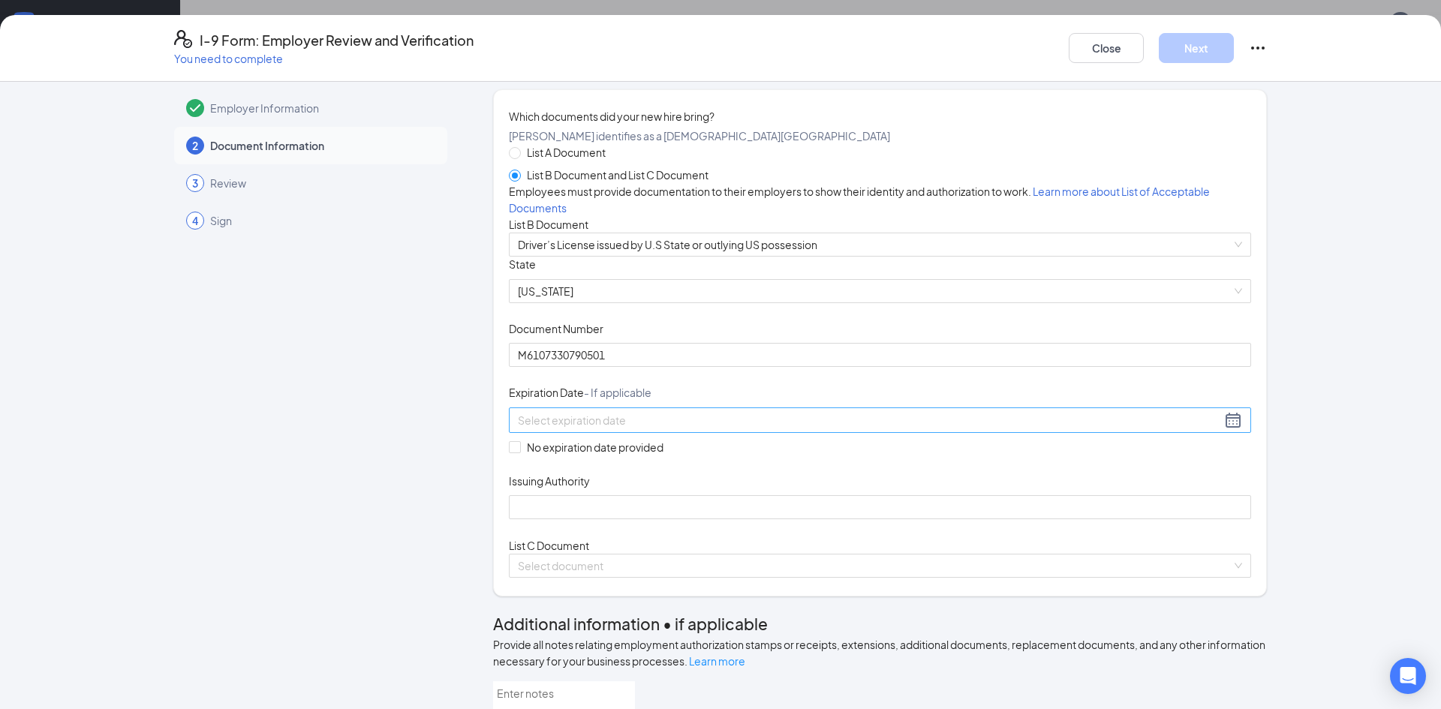
click at [574, 429] on input at bounding box center [869, 420] width 703 height 17
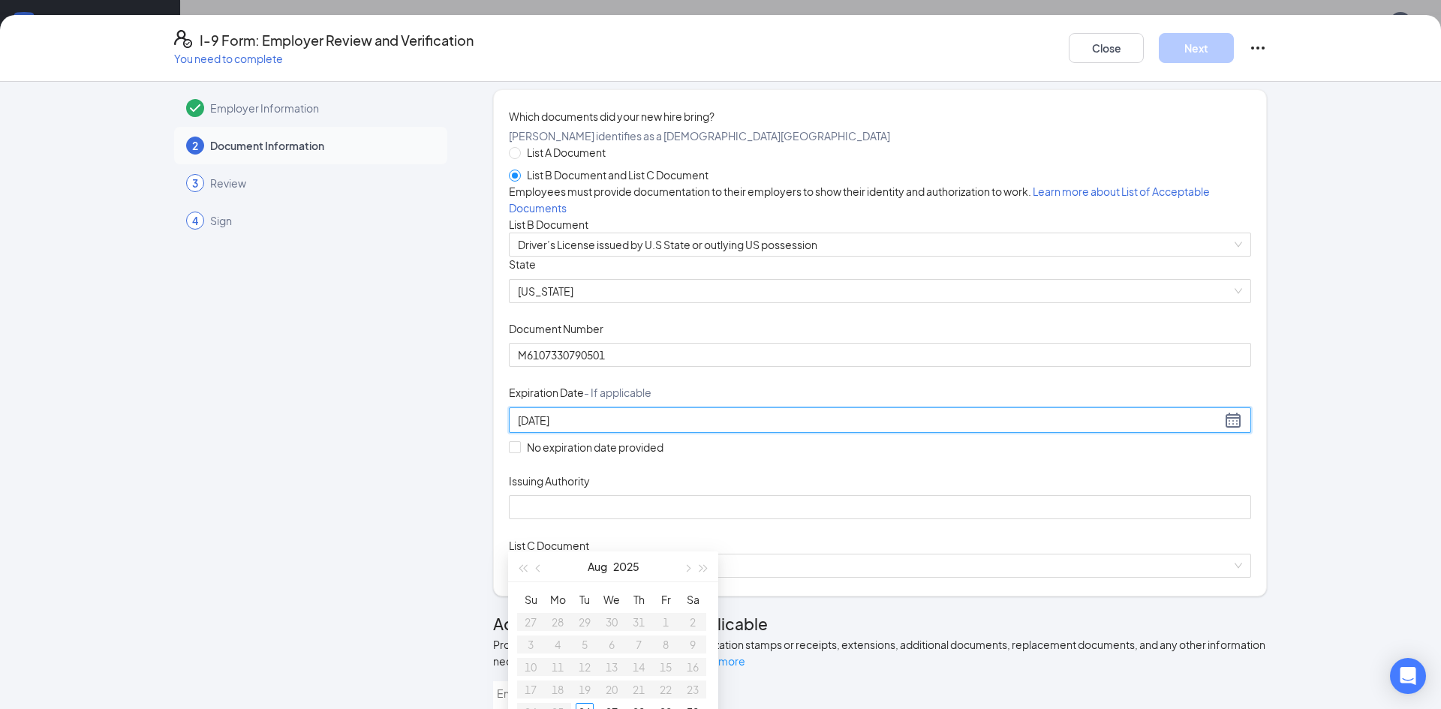
click at [541, 429] on input "[DATE]" at bounding box center [869, 420] width 703 height 17
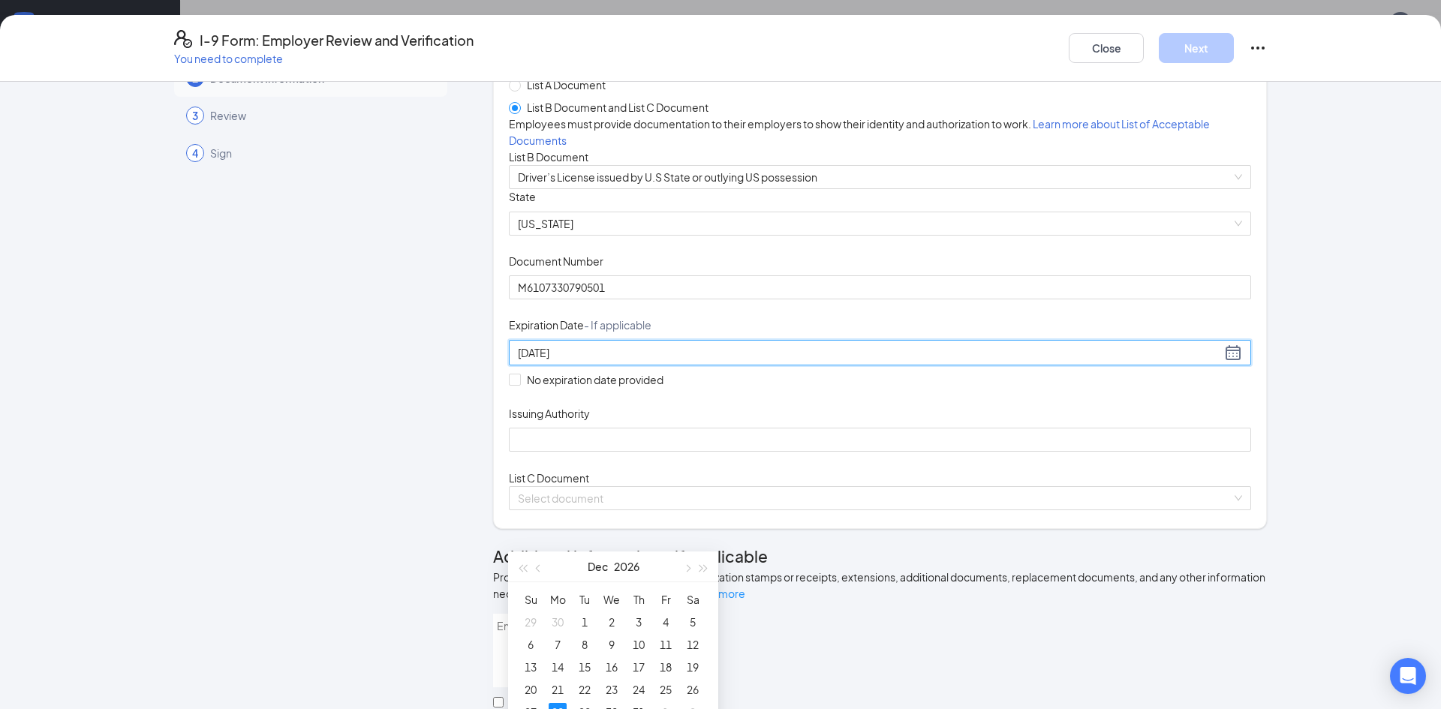
scroll to position [77, 0]
type input "[DATE]"
click at [983, 396] on div "Document Title Driver’s License issued by U.S State or outlying US possession S…" at bounding box center [880, 318] width 742 height 263
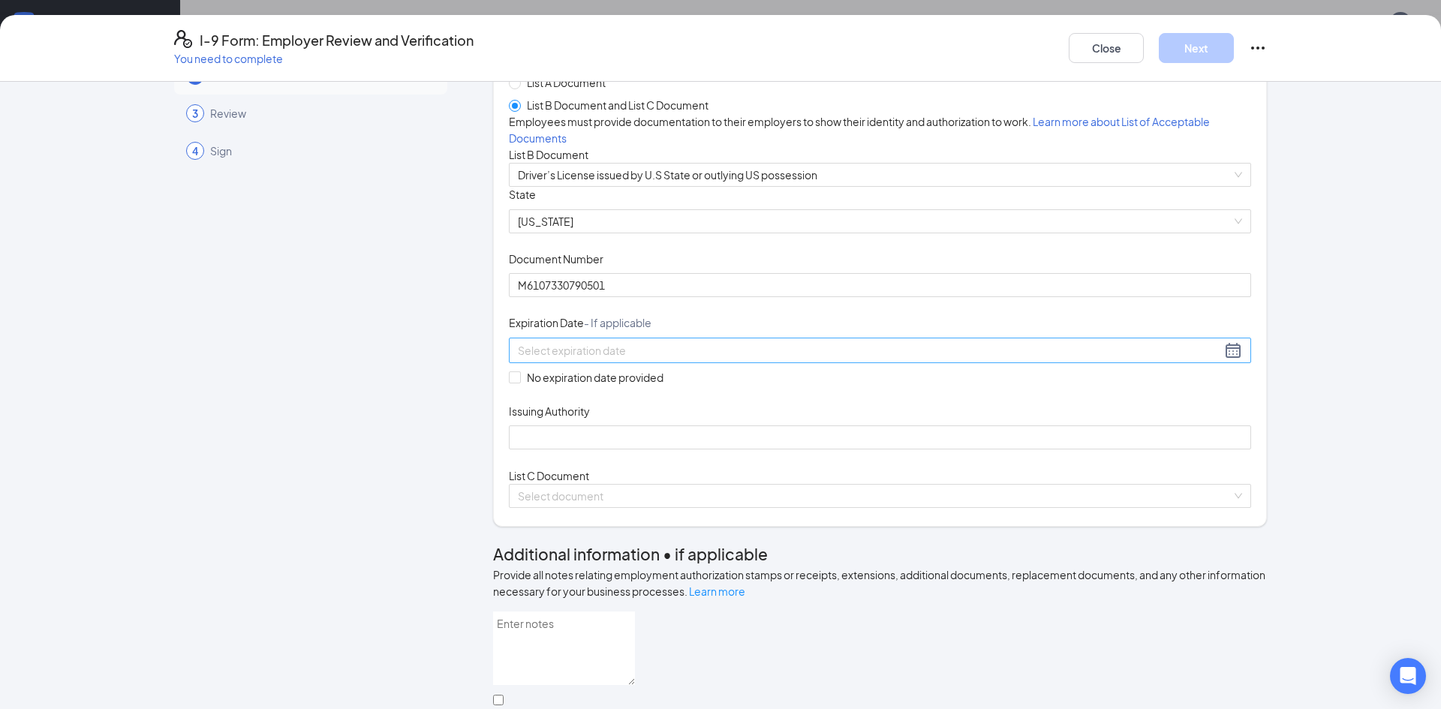
click at [761, 360] on div at bounding box center [880, 351] width 724 height 18
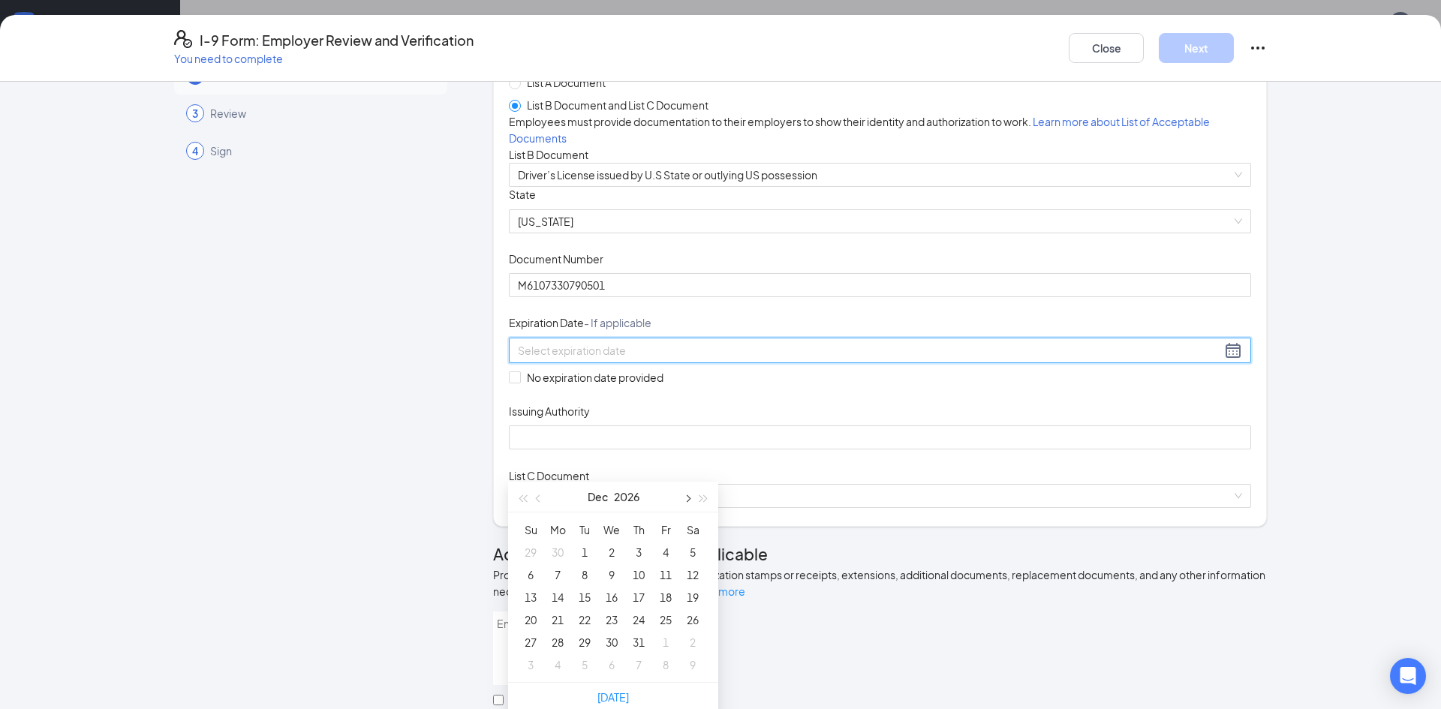
click at [691, 500] on button "button" at bounding box center [687, 497] width 17 height 30
click at [537, 498] on span "button" at bounding box center [540, 499] width 8 height 8
type input "[DATE]"
click at [560, 642] on div "28" at bounding box center [558, 643] width 18 height 18
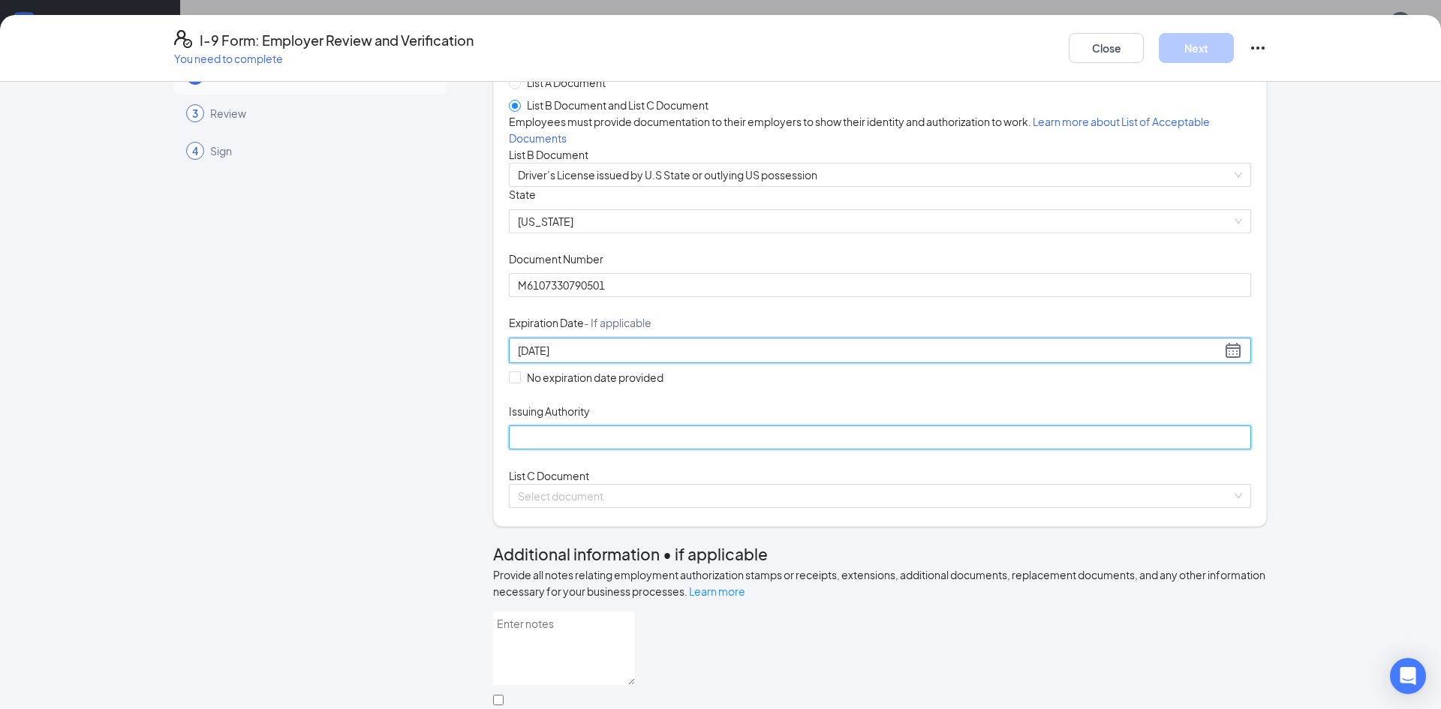
click at [565, 450] on input "Issuing Authority" at bounding box center [880, 438] width 742 height 24
type input "[US_STATE] Department of Transportation"
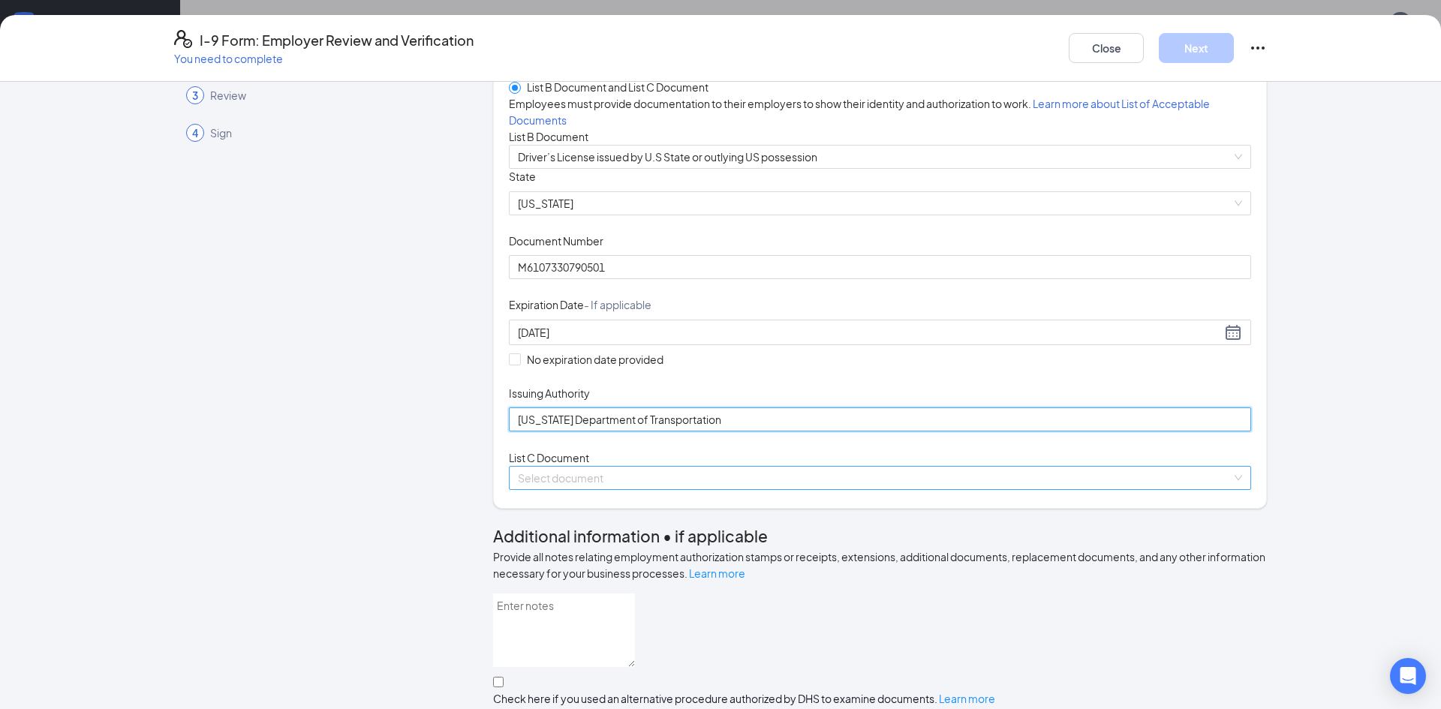
scroll to position [101, 0]
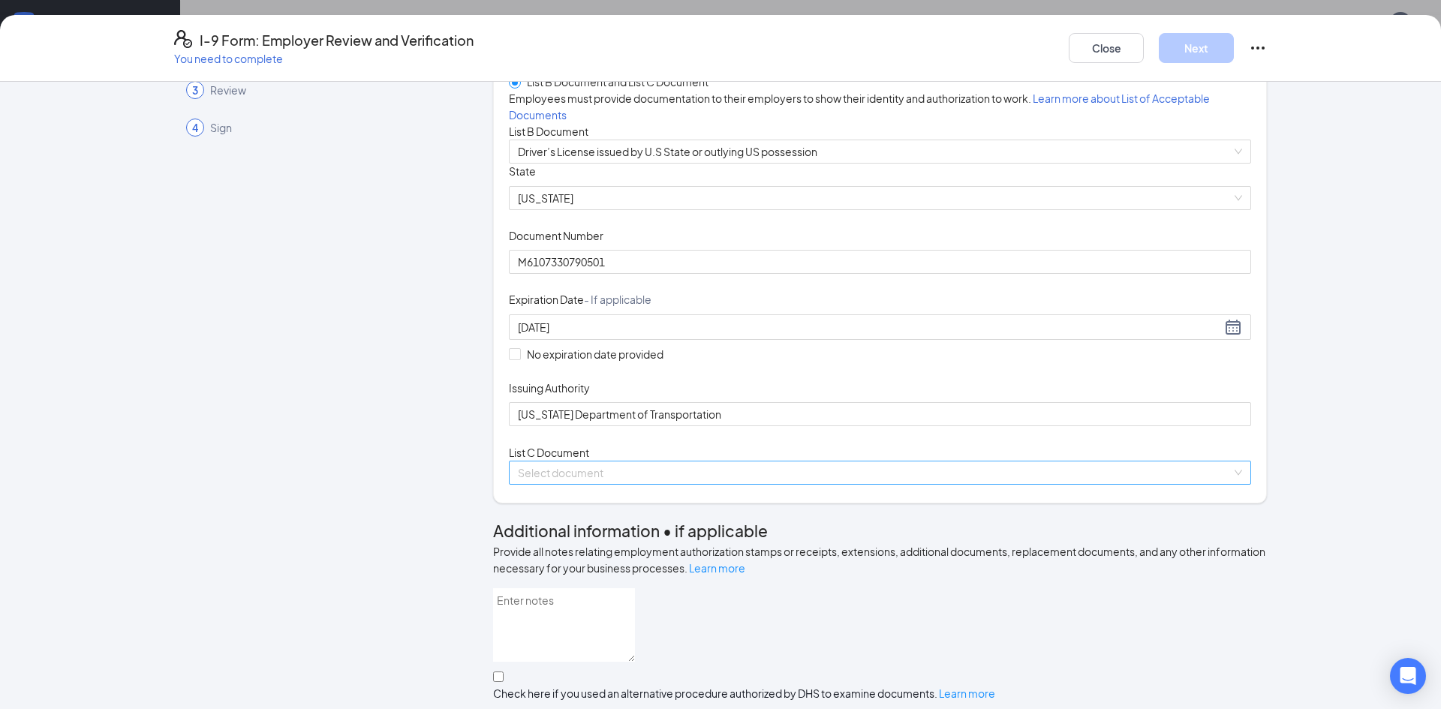
click at [583, 484] on input "search" at bounding box center [875, 473] width 714 height 23
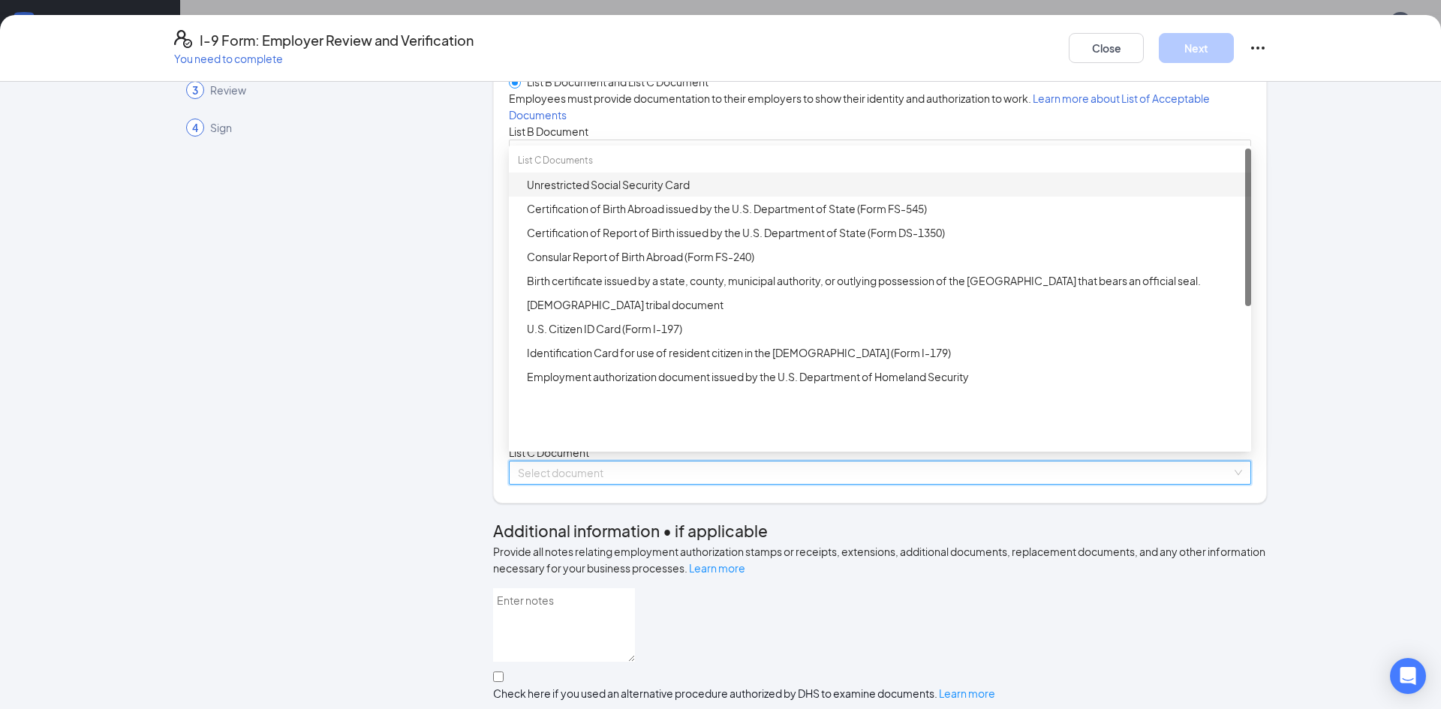
click at [612, 197] on div "Unrestricted Social Security Card" at bounding box center [880, 185] width 742 height 24
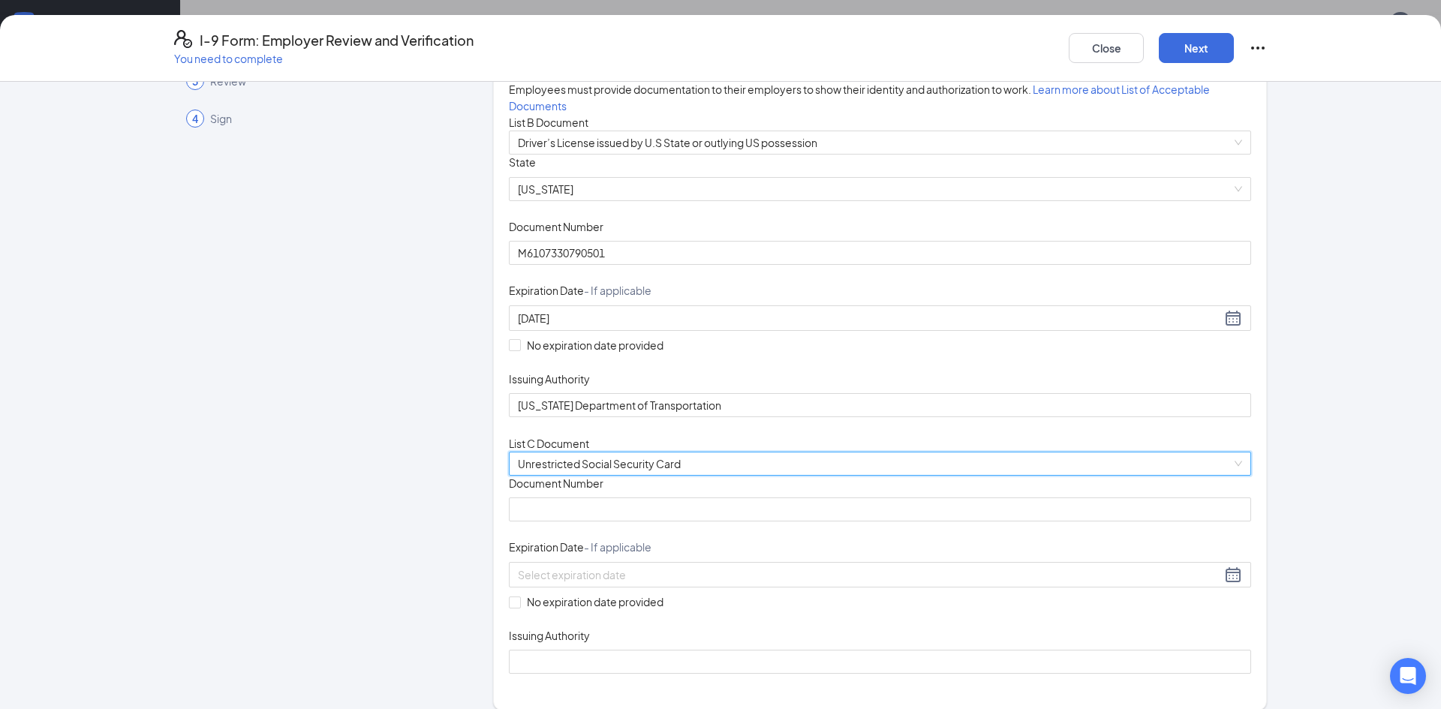
scroll to position [162, 0]
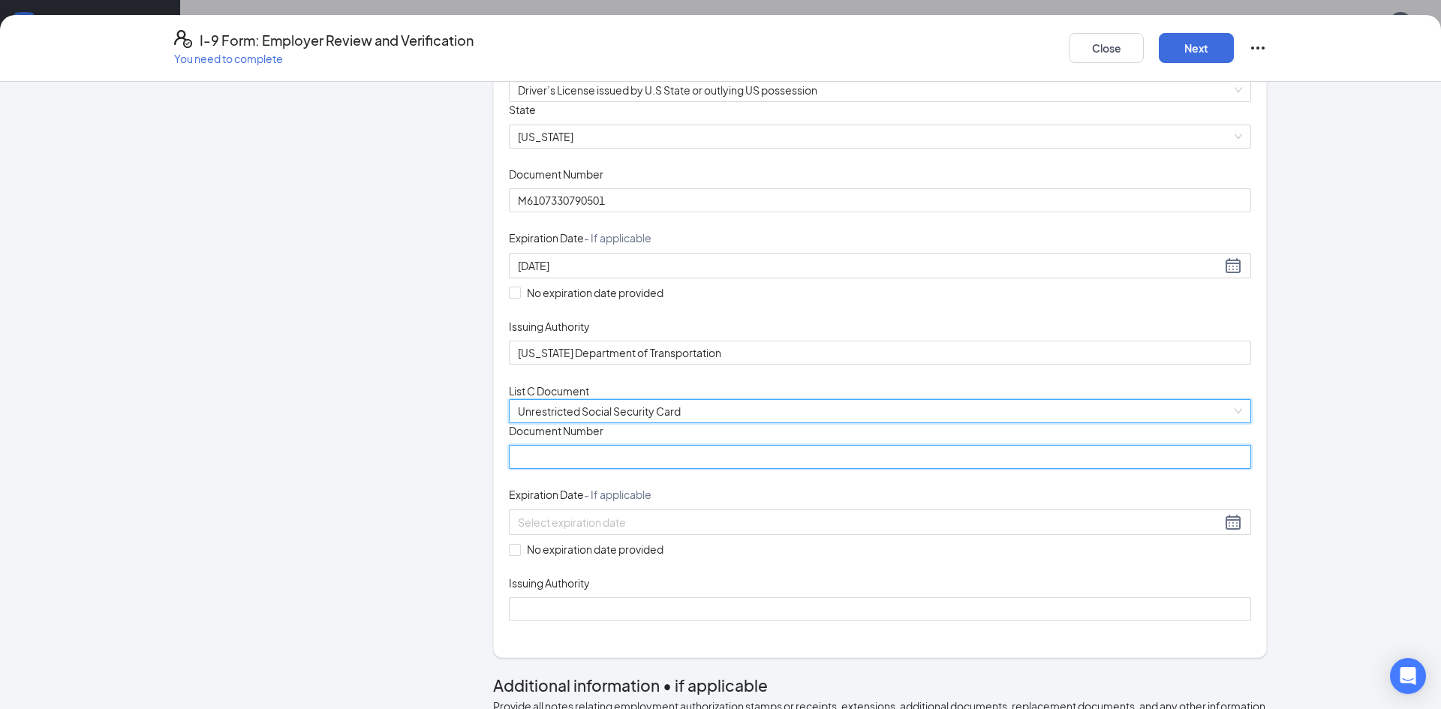
click at [558, 469] on input "Document Number" at bounding box center [880, 457] width 742 height 24
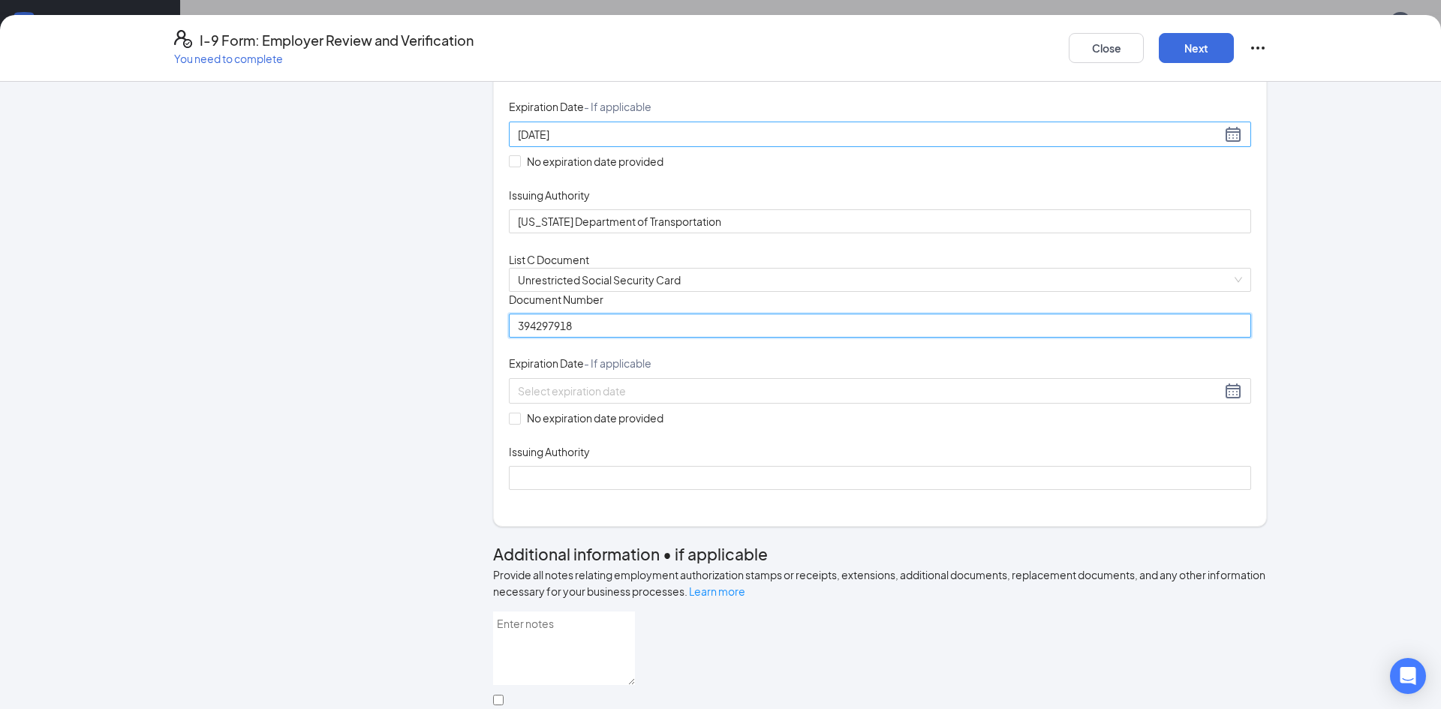
scroll to position [310, 0]
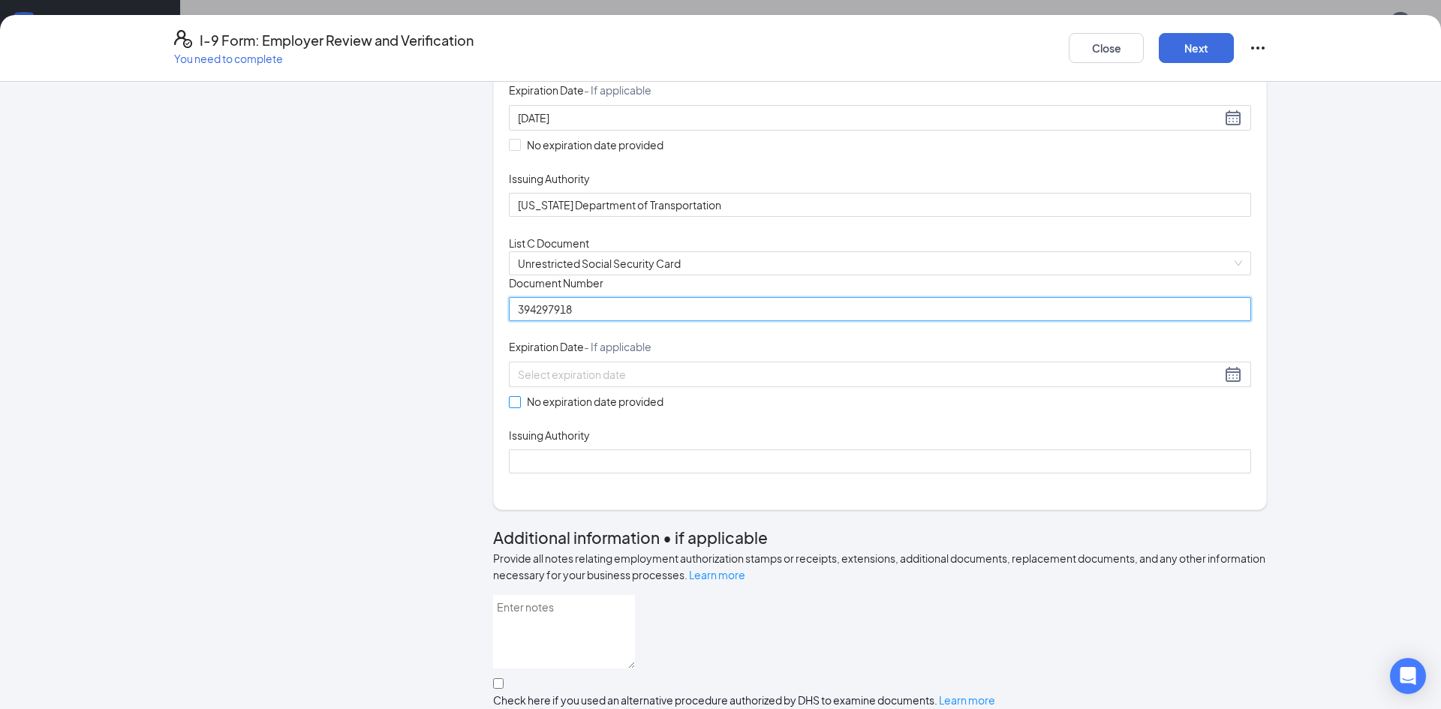
type input "394297918"
click at [518, 407] on input "No expiration date provided" at bounding box center [514, 401] width 11 height 11
checkbox input "true"
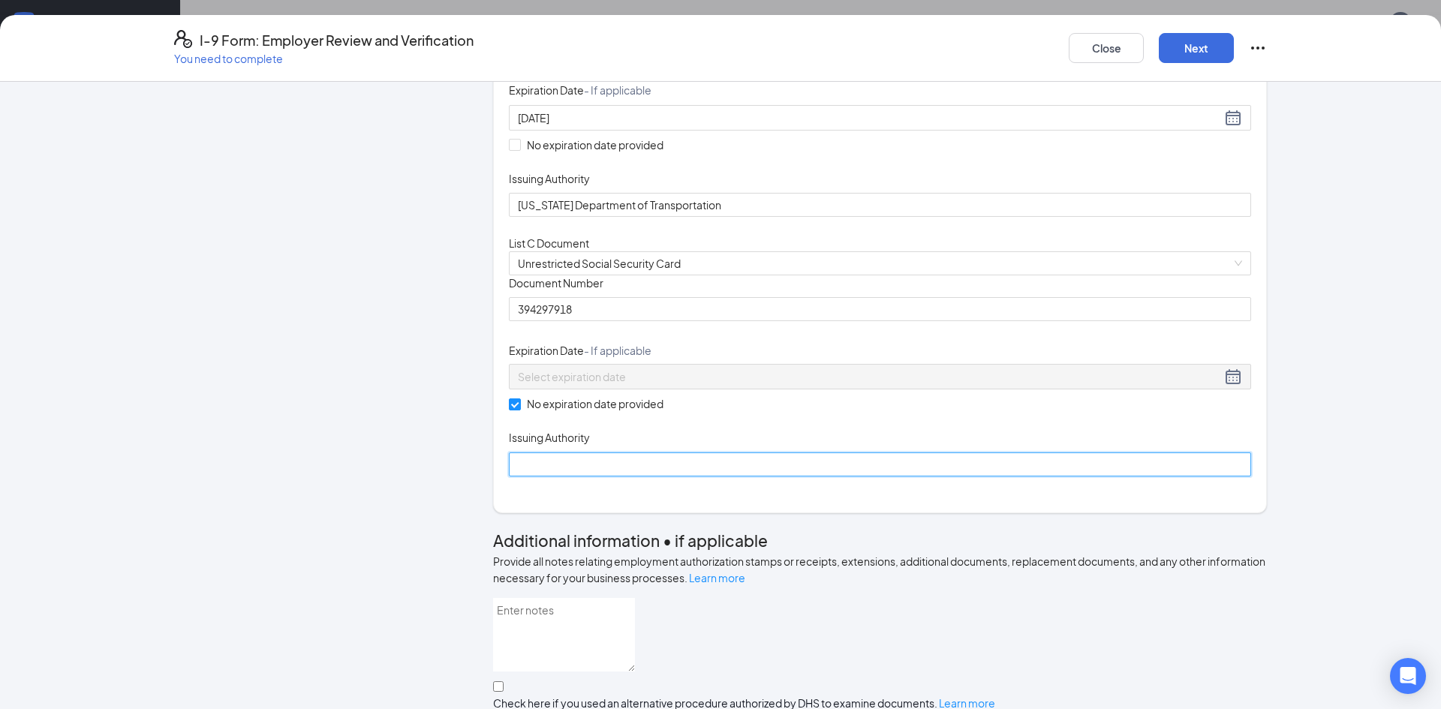
click at [572, 477] on input "Issuing Authority" at bounding box center [880, 465] width 742 height 24
type input "social security administration"
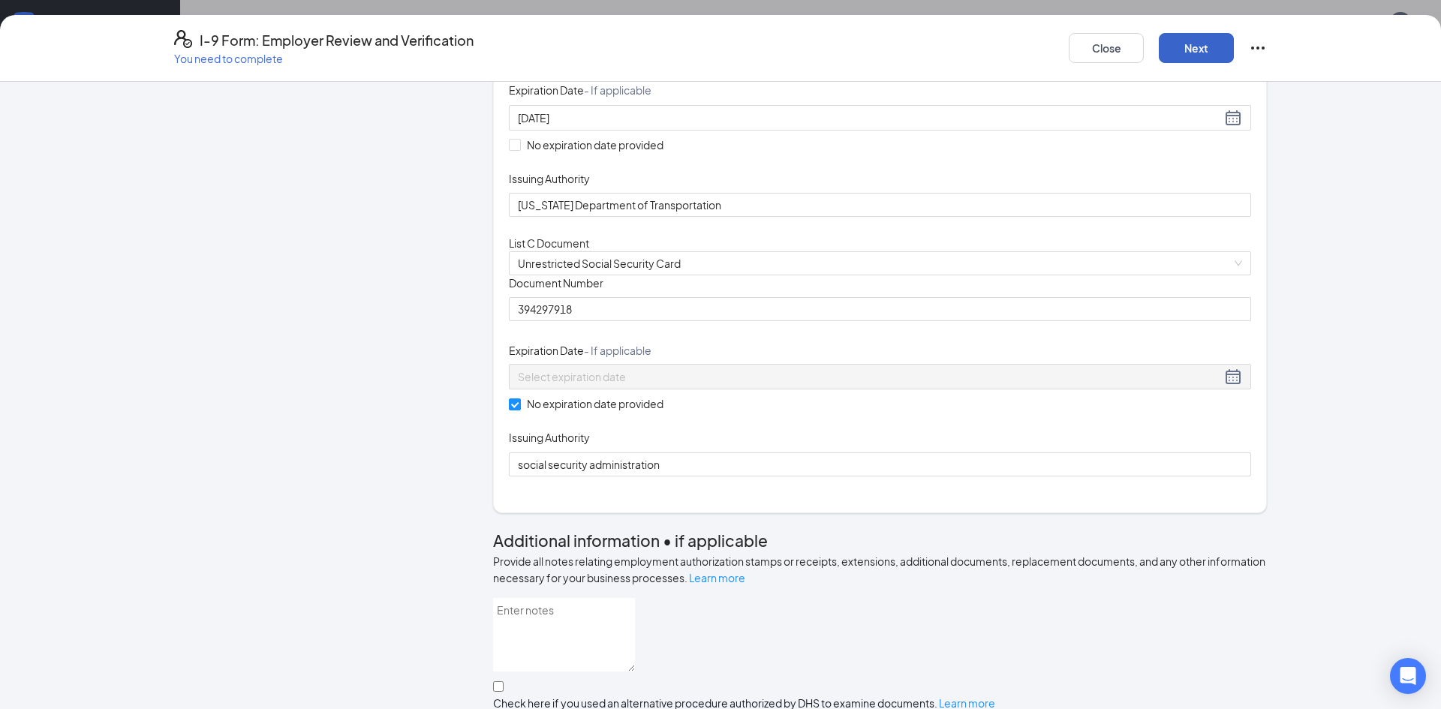
click at [1216, 35] on button "Next" at bounding box center [1196, 48] width 75 height 30
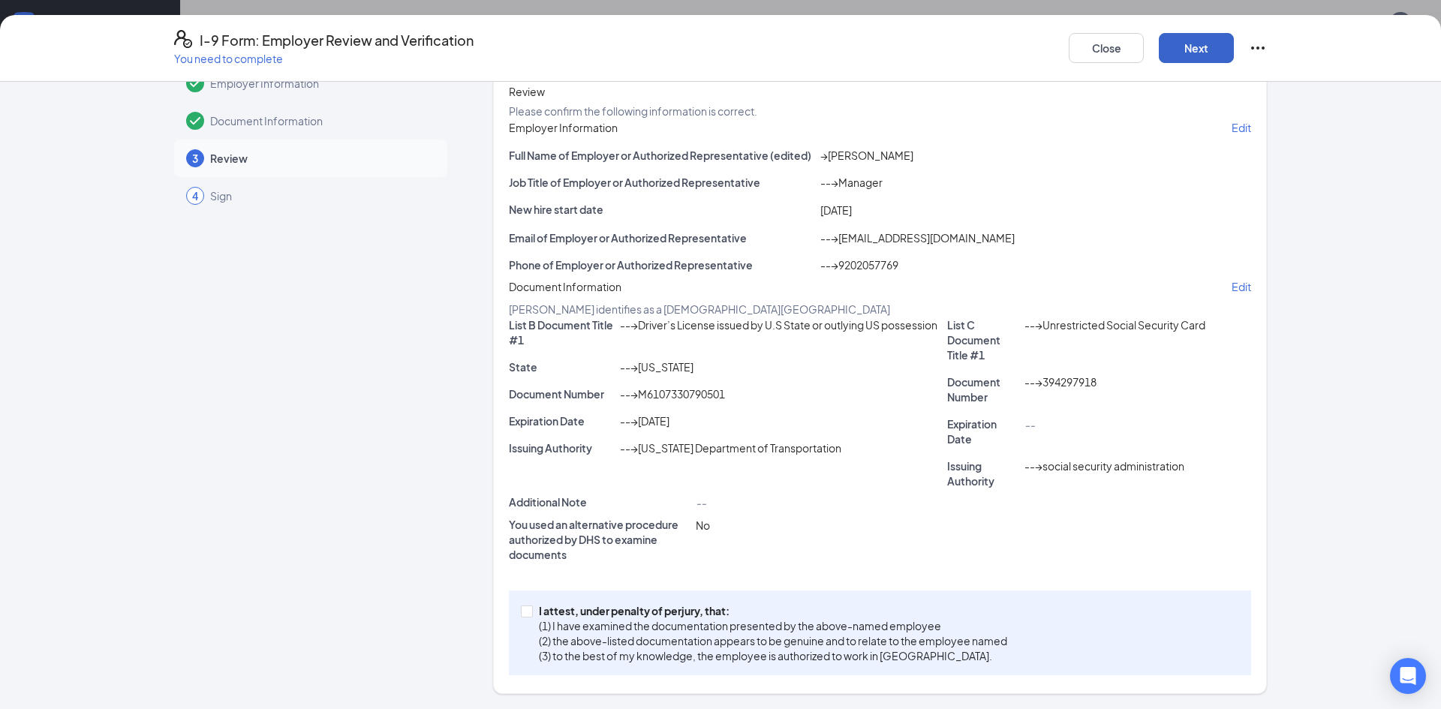
scroll to position [48, 0]
click at [530, 614] on input "I attest, under penalty of [PERSON_NAME], that: (1) I have examined the documen…" at bounding box center [526, 611] width 11 height 11
checkbox input "true"
click at [1199, 47] on button "Next" at bounding box center [1196, 48] width 75 height 30
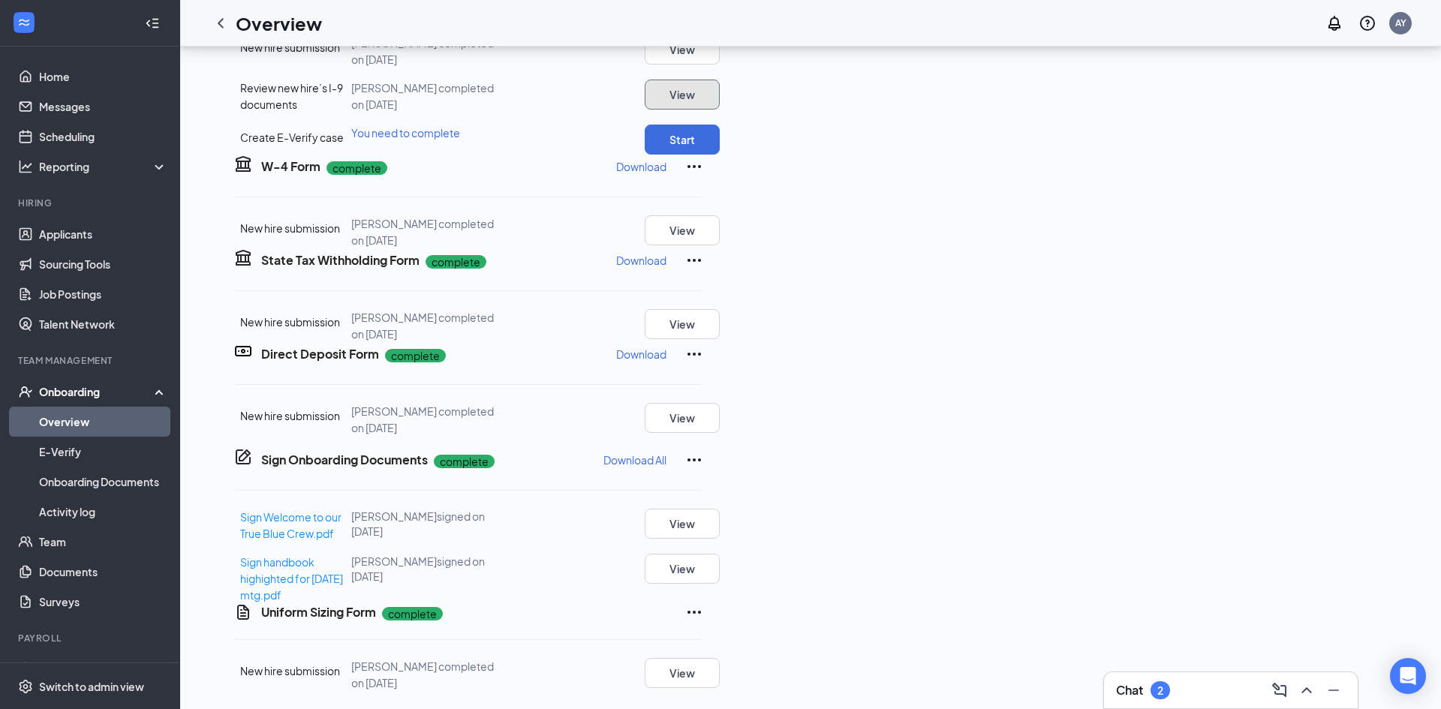
scroll to position [360, 0]
click at [720, 155] on button "Start" at bounding box center [682, 140] width 75 height 30
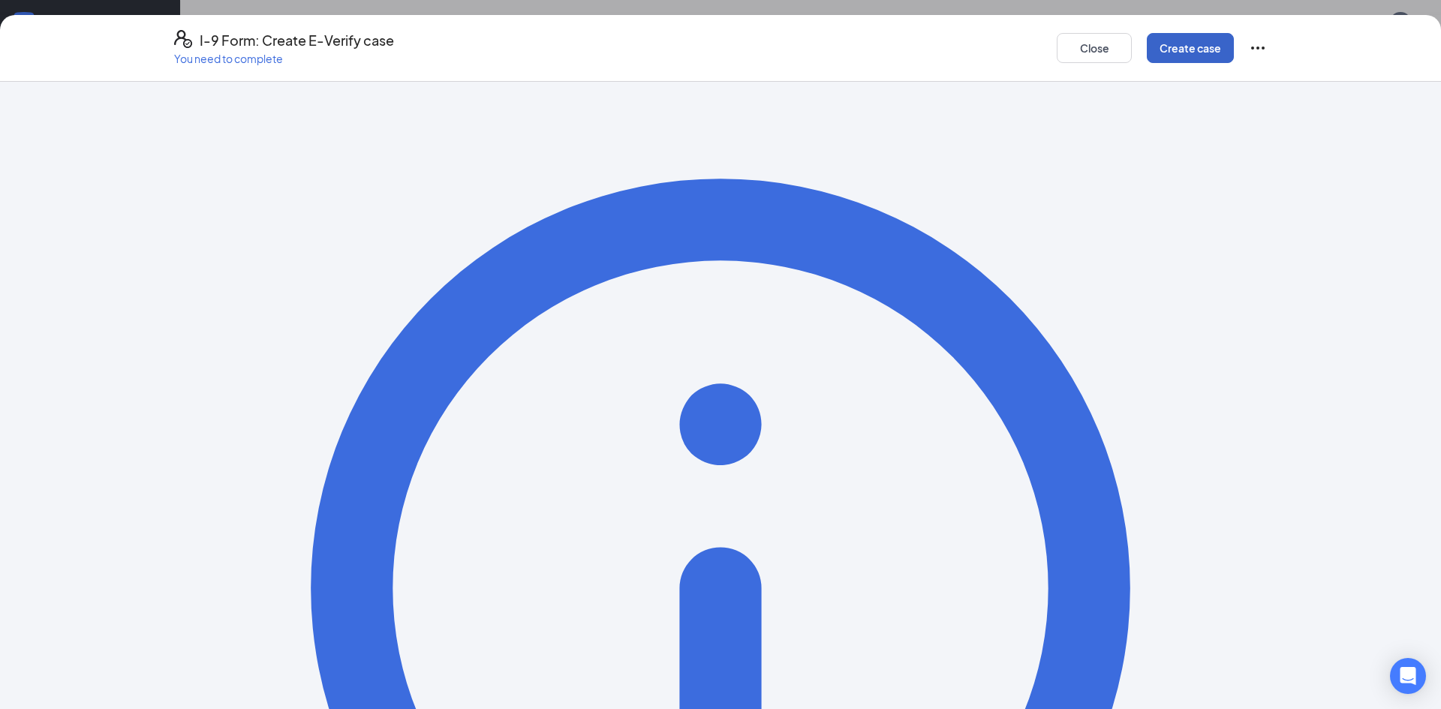
click at [1194, 47] on button "Create case" at bounding box center [1190, 48] width 87 height 30
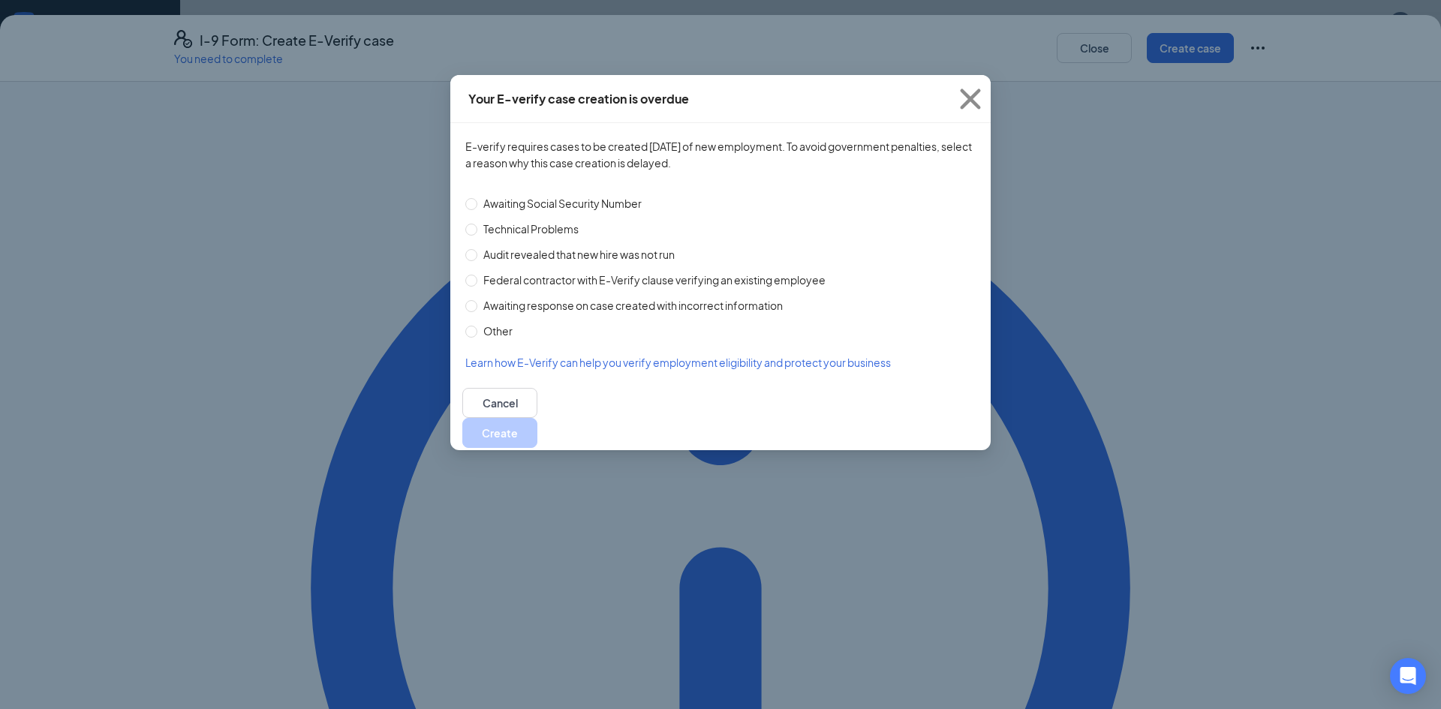
click at [513, 224] on span "Technical Problems" at bounding box center [530, 229] width 107 height 17
click at [477, 224] on input "Technical Problems" at bounding box center [471, 230] width 12 height 12
radio input "true"
click at [537, 419] on button "Create" at bounding box center [499, 433] width 75 height 30
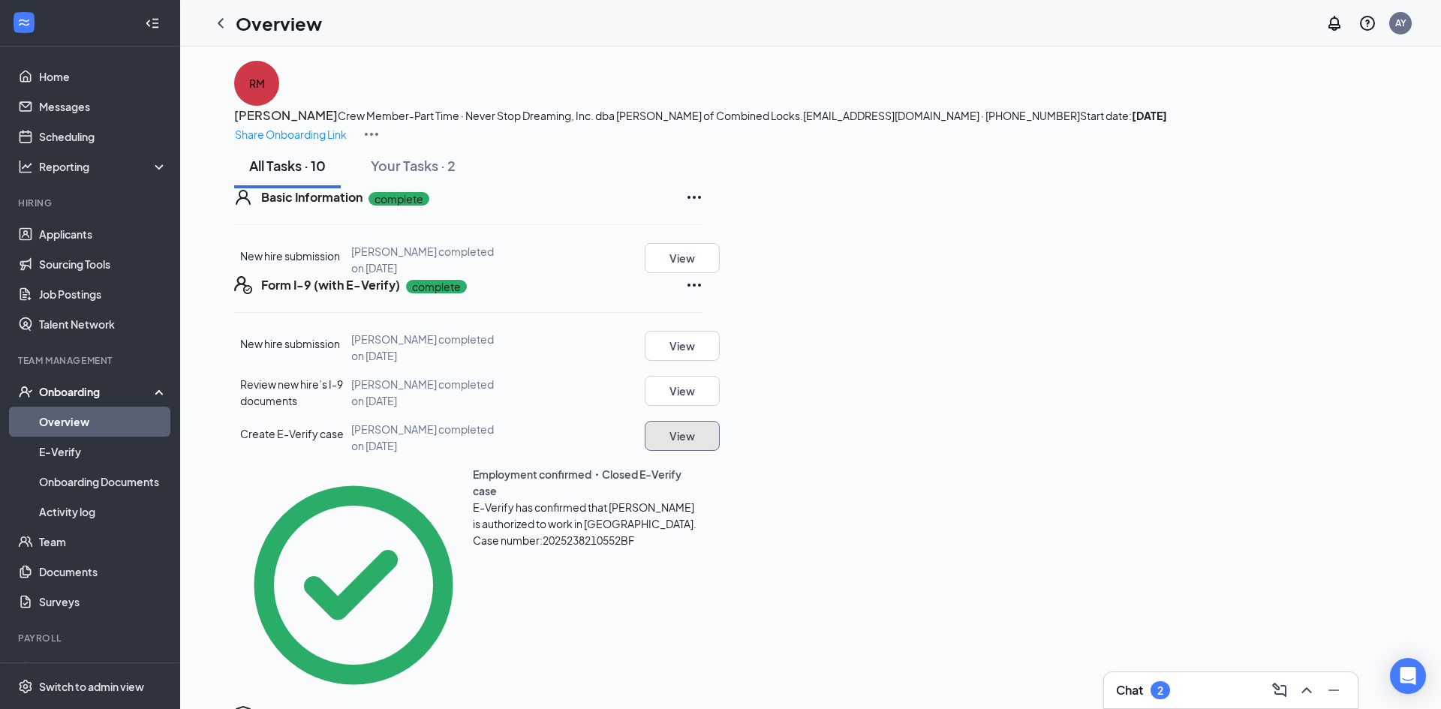
scroll to position [0, 0]
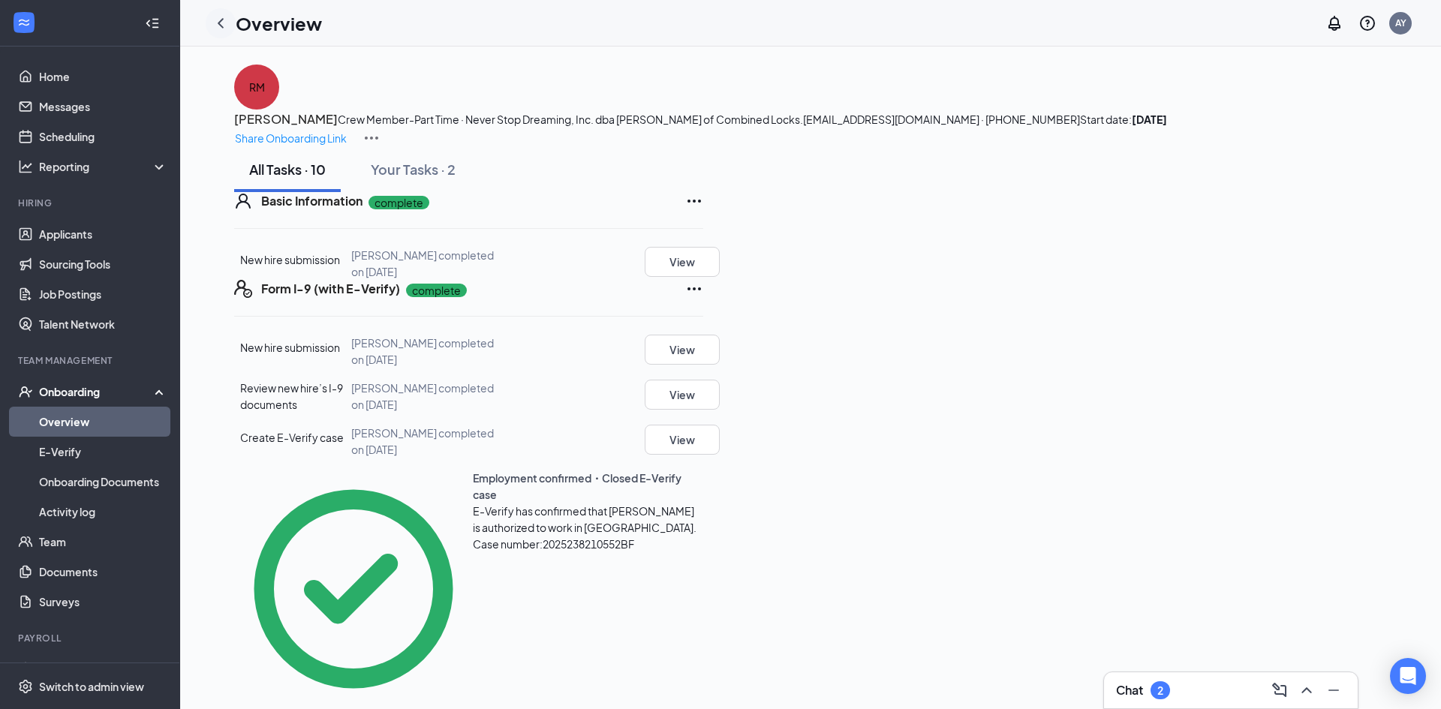
click at [217, 25] on icon "ChevronLeft" at bounding box center [221, 23] width 18 height 18
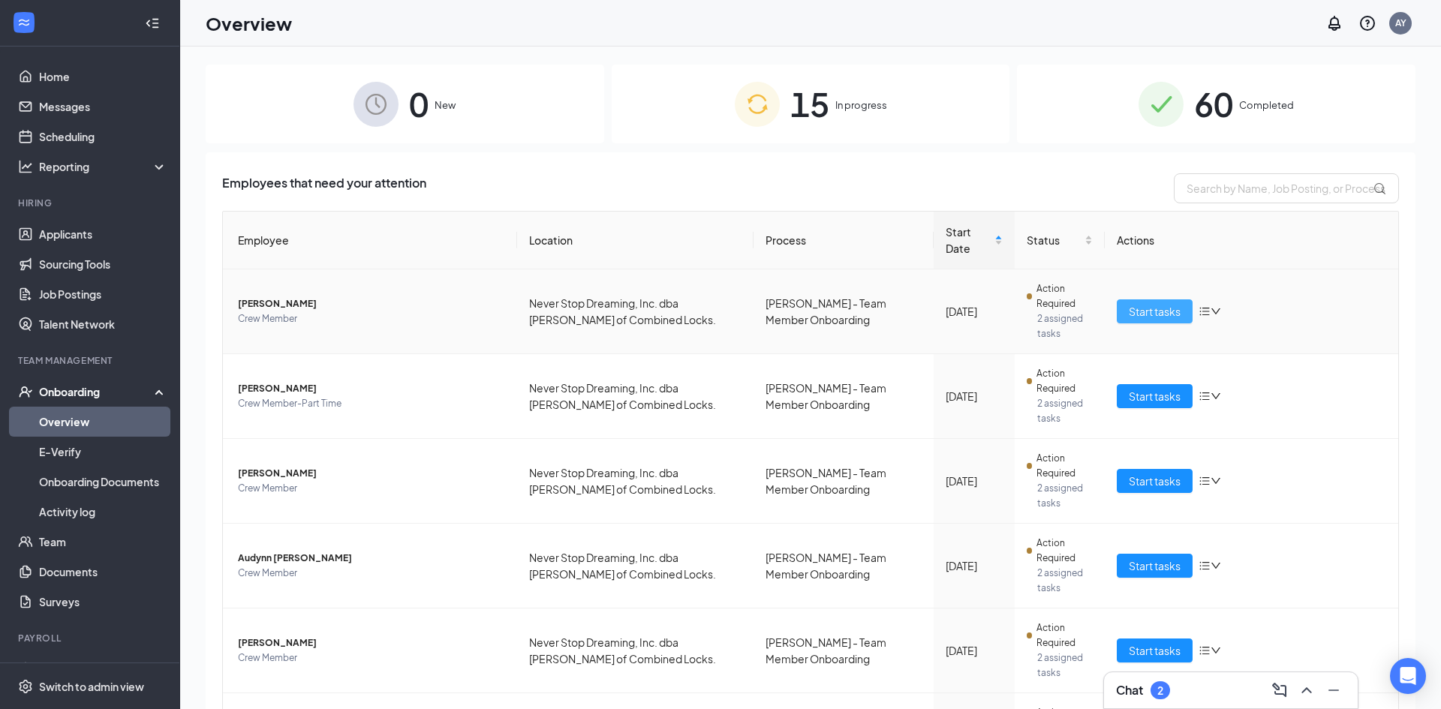
click at [1132, 303] on span "Start tasks" at bounding box center [1155, 311] width 52 height 17
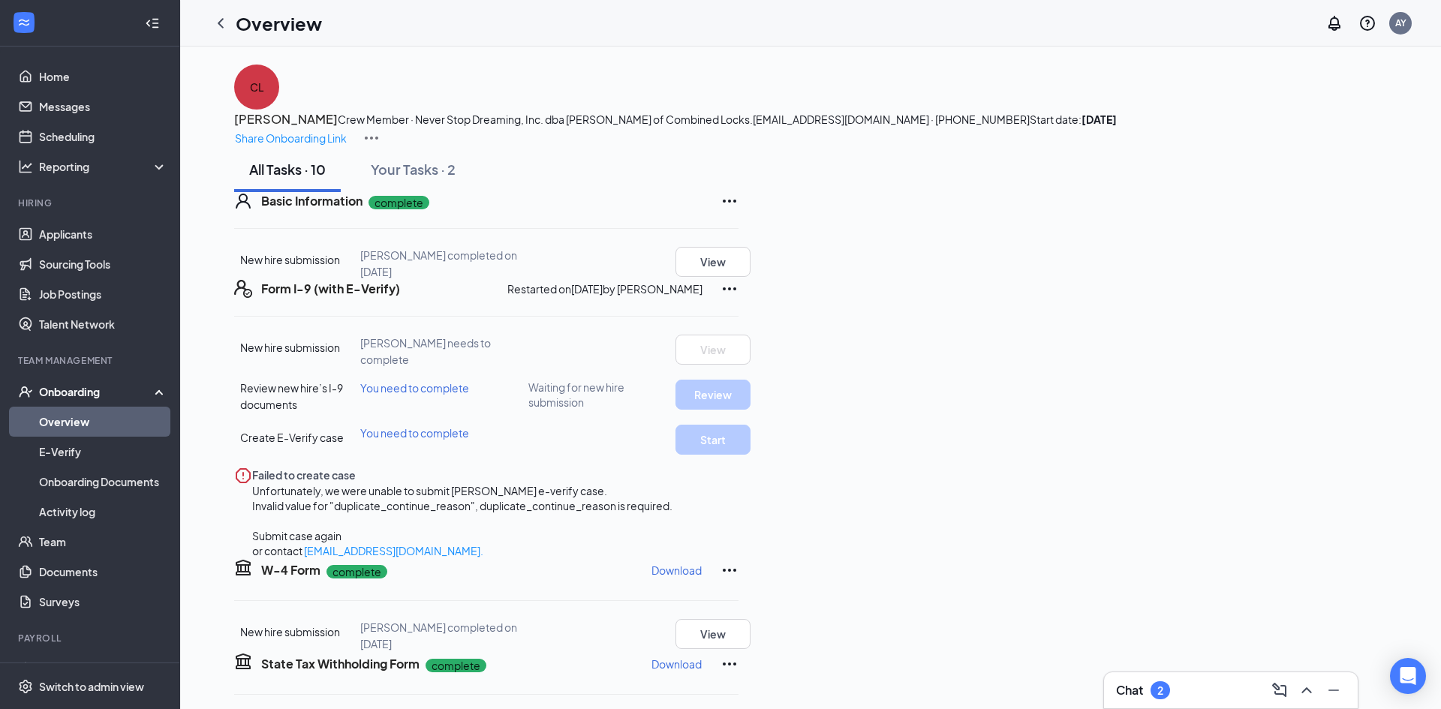
click at [739, 298] on icon "Ellipses" at bounding box center [730, 289] width 18 height 18
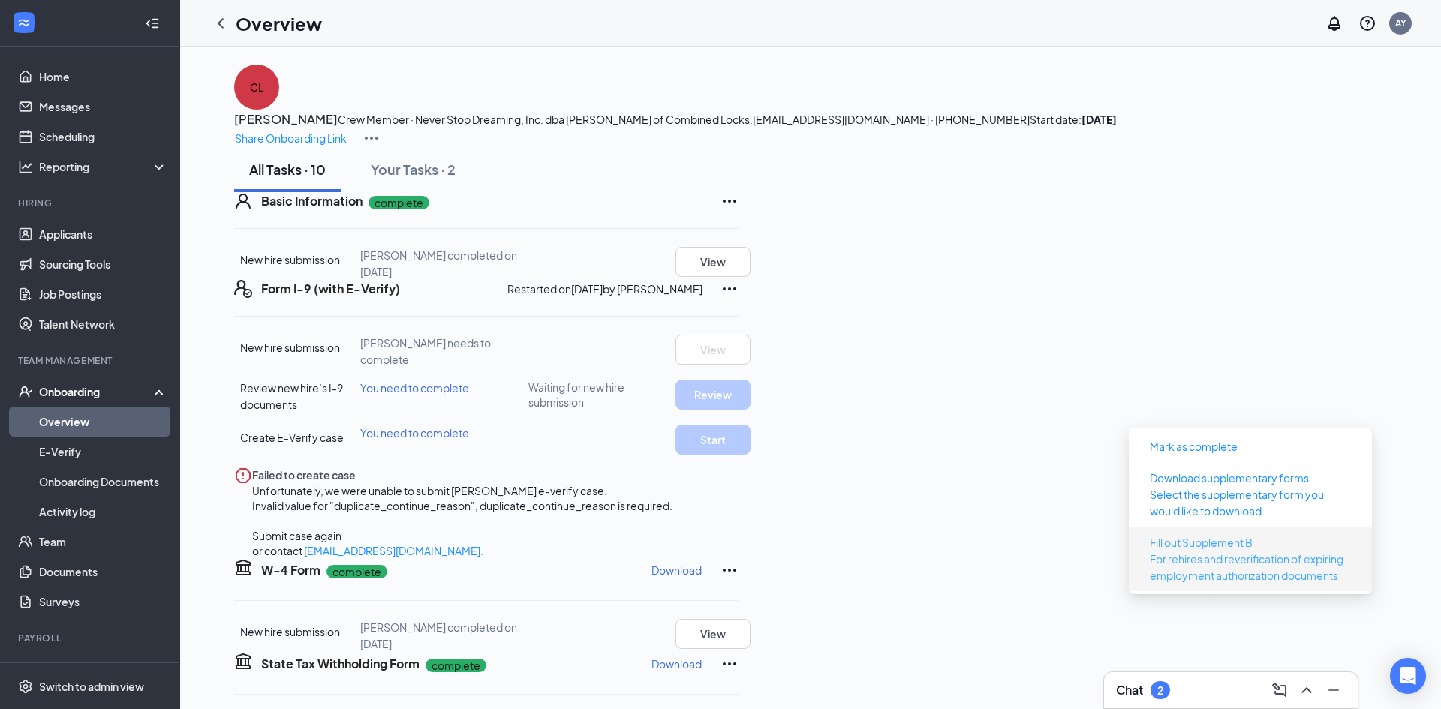
click at [1301, 552] on span "For rehires and reverification of expiring employment authorization documents" at bounding box center [1250, 567] width 201 height 33
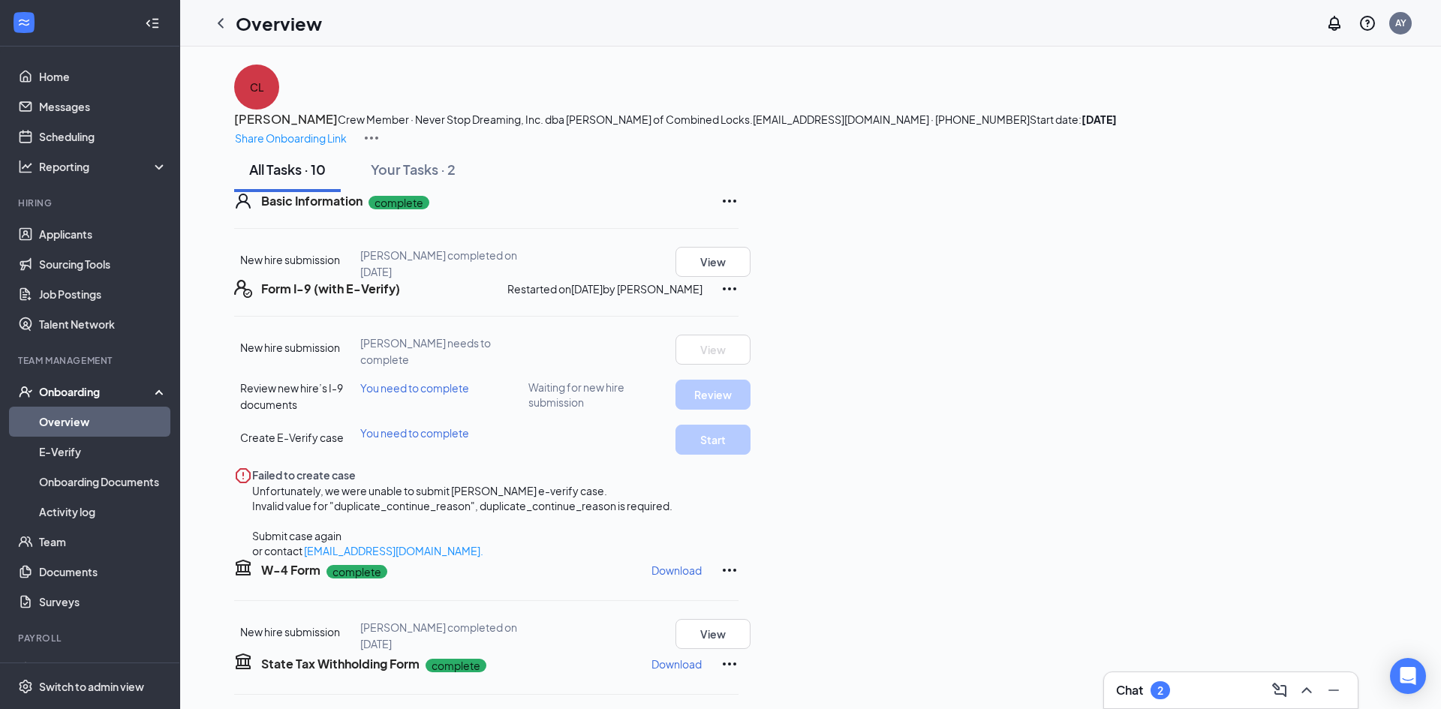
scroll to position [23, 0]
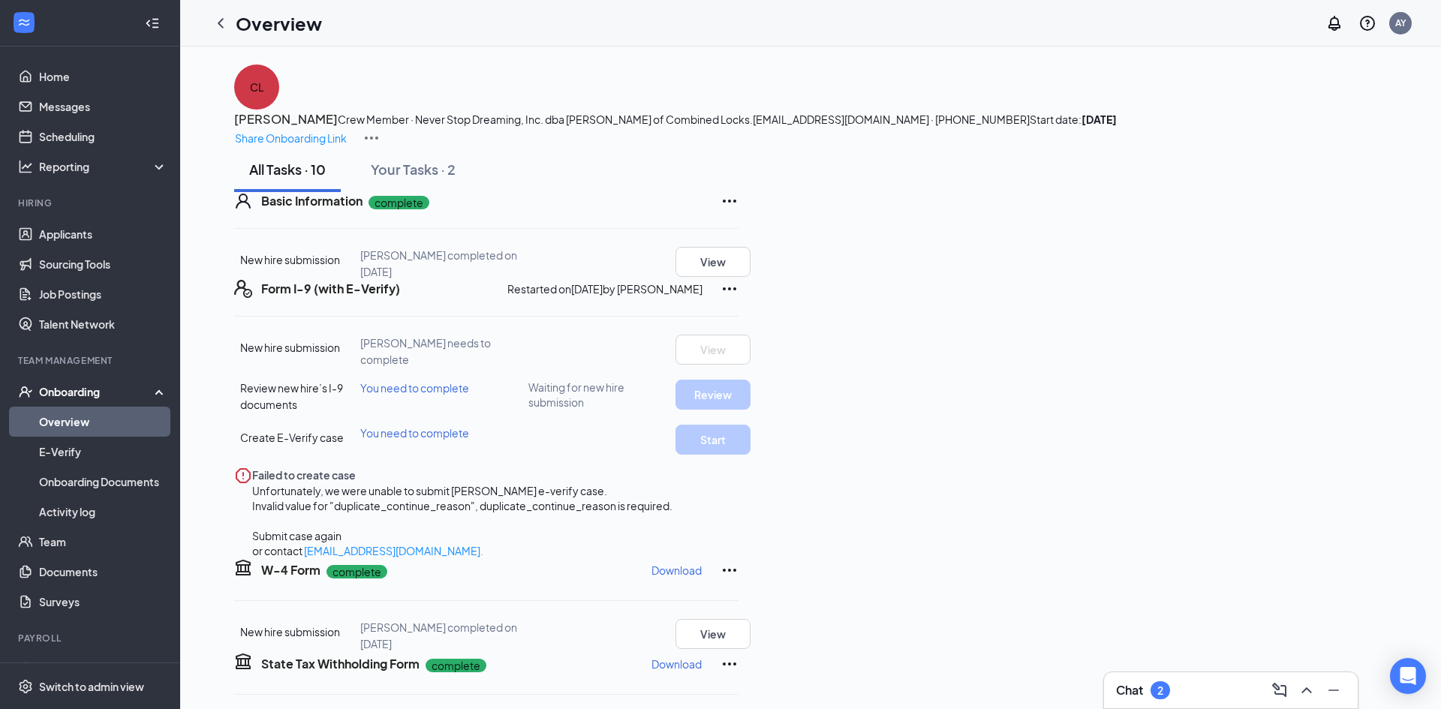
scroll to position [0, 0]
click at [469, 395] on span "You need to complete" at bounding box center [414, 388] width 109 height 14
click at [676, 410] on span "Waiting for new hire submission" at bounding box center [601, 395] width 147 height 30
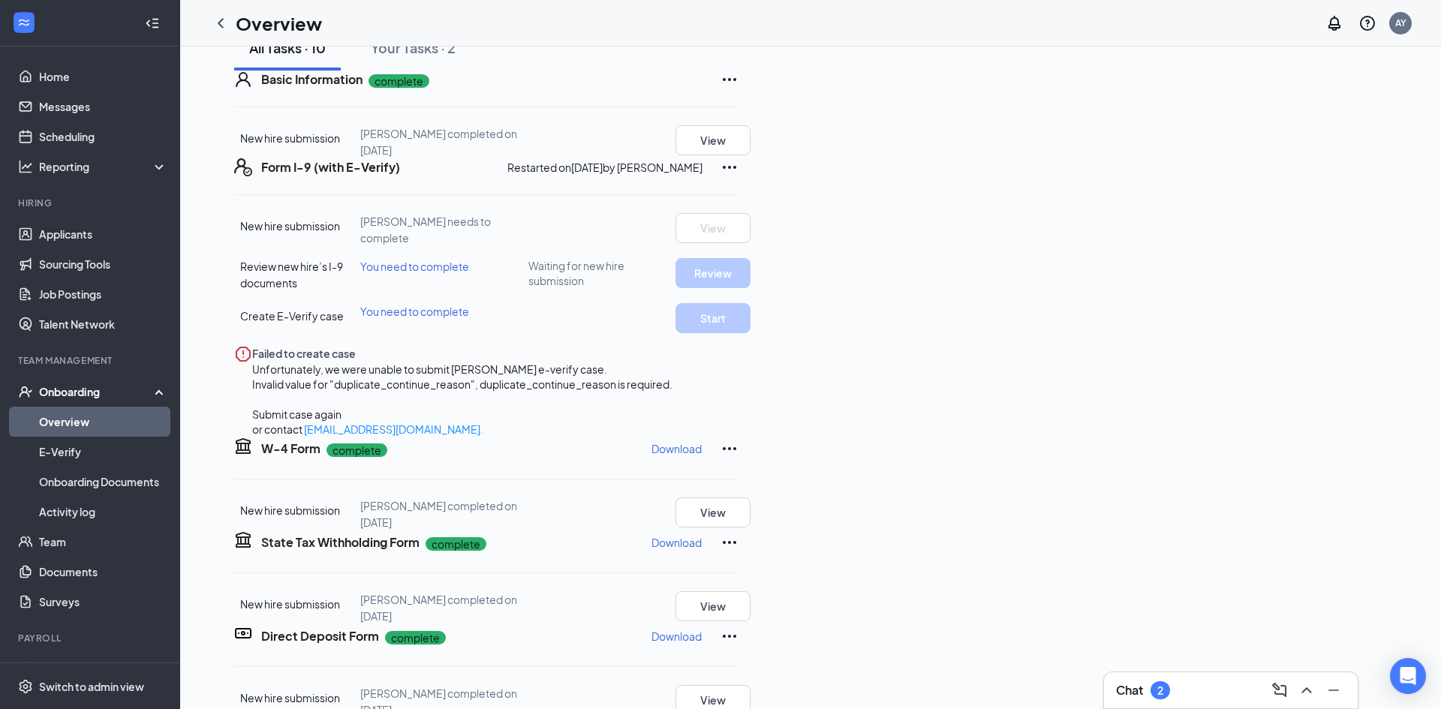
scroll to position [297, 0]
click at [223, 26] on icon "ChevronLeft" at bounding box center [221, 23] width 6 height 10
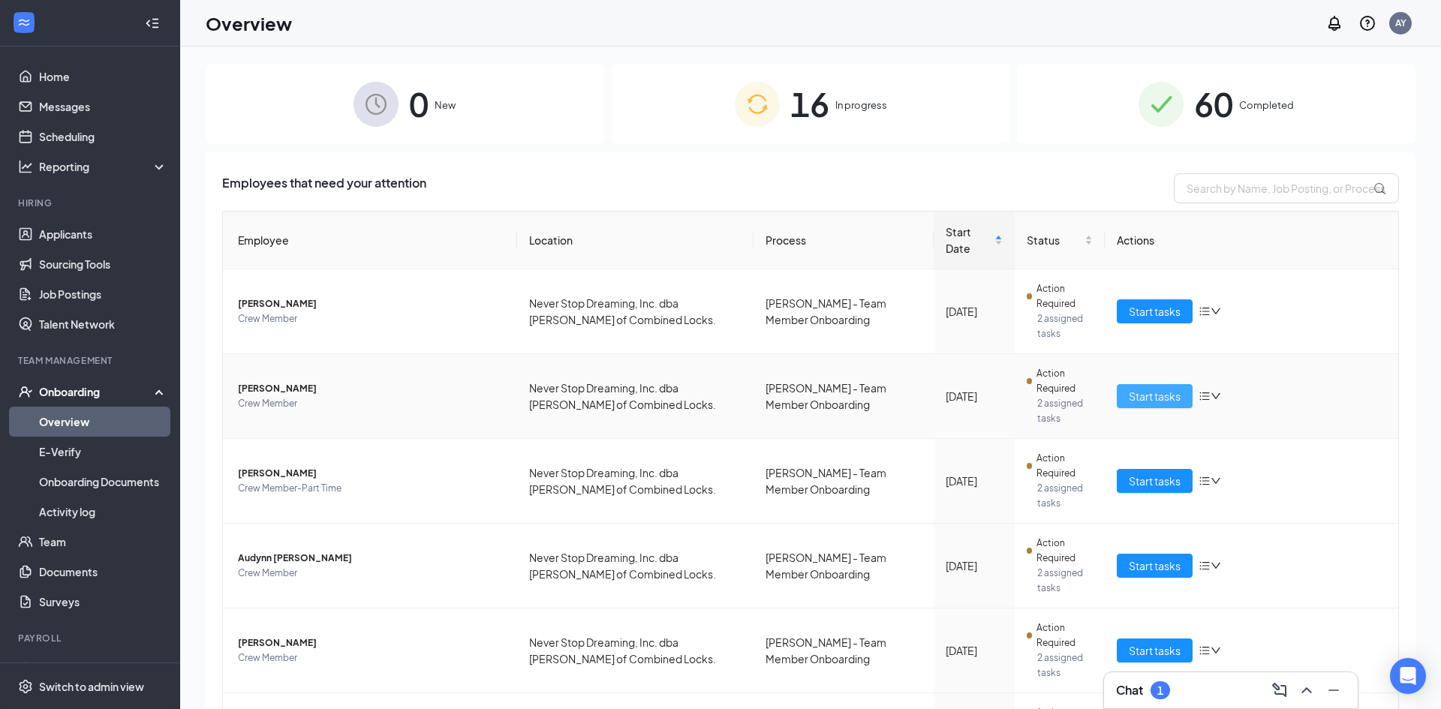
click at [1144, 388] on span "Start tasks" at bounding box center [1155, 396] width 52 height 17
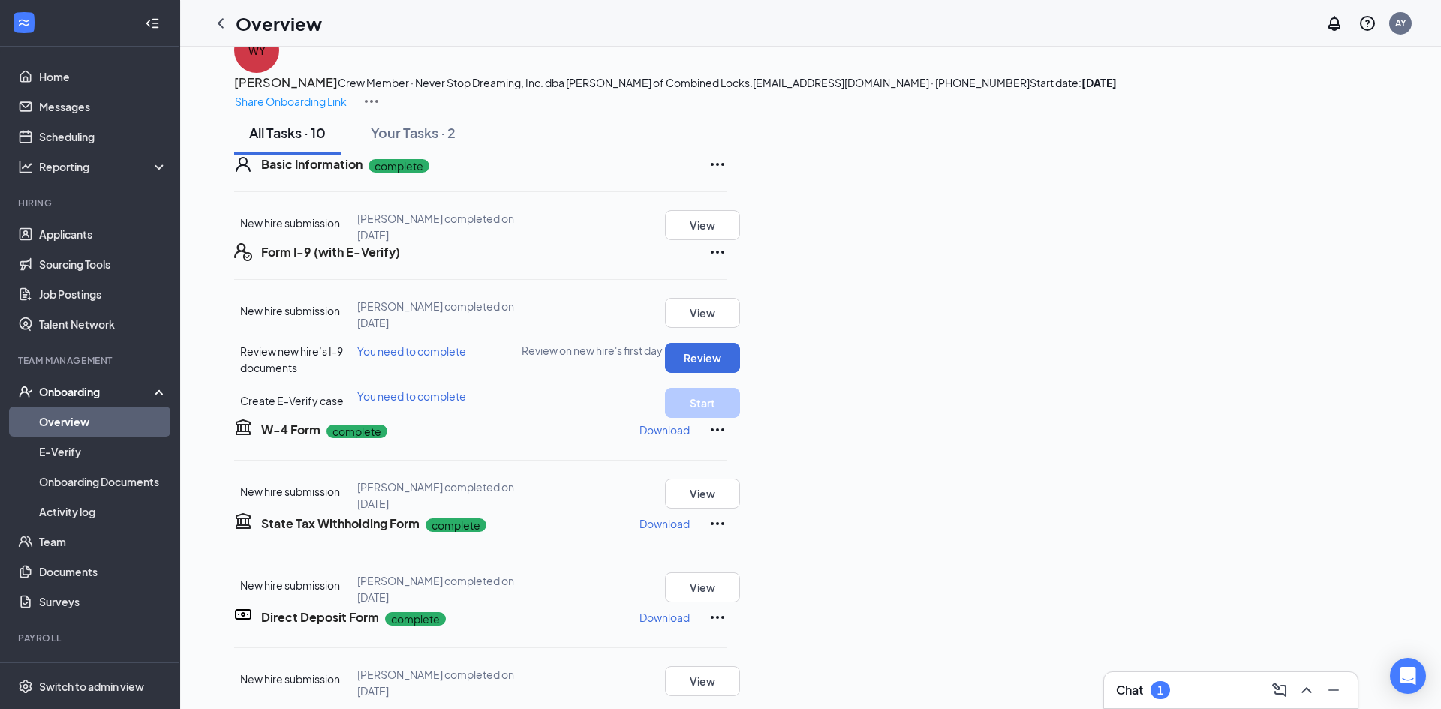
scroll to position [40, 0]
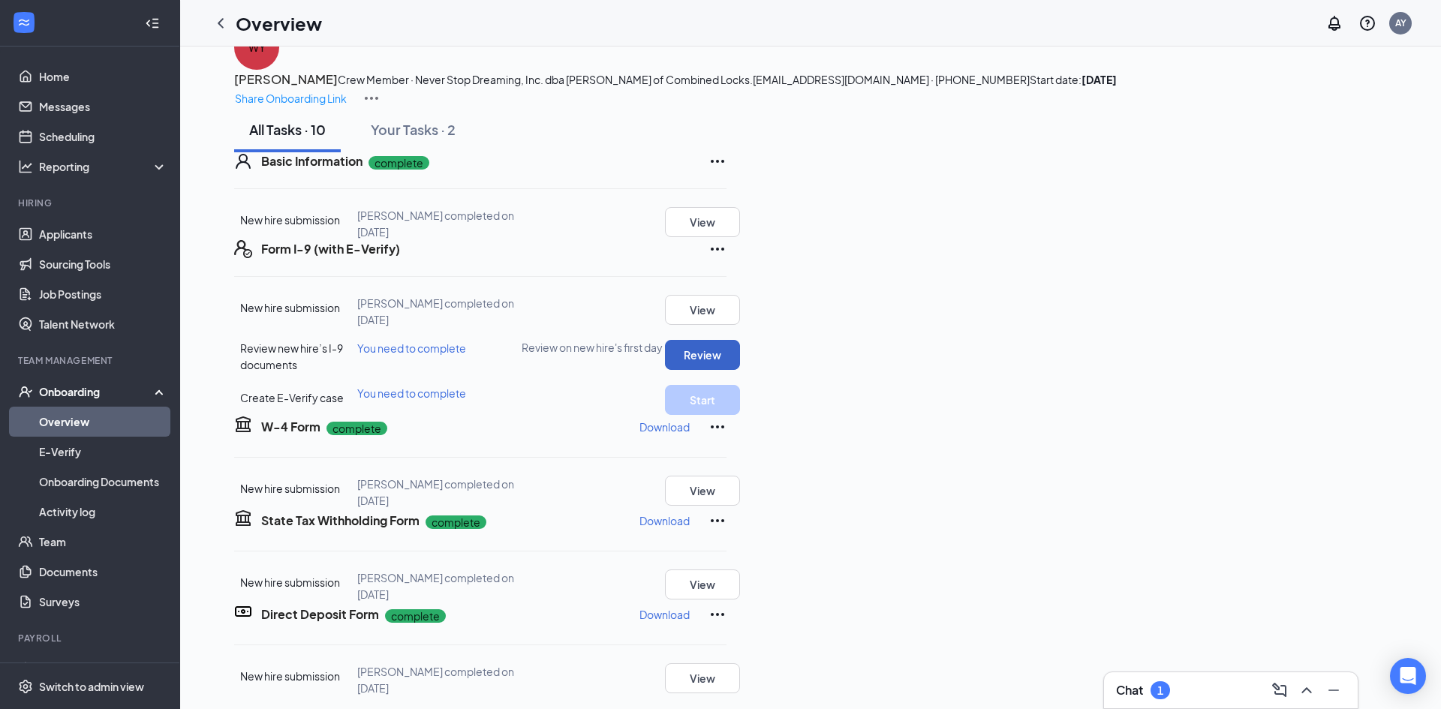
click at [740, 370] on button "Review" at bounding box center [702, 355] width 75 height 30
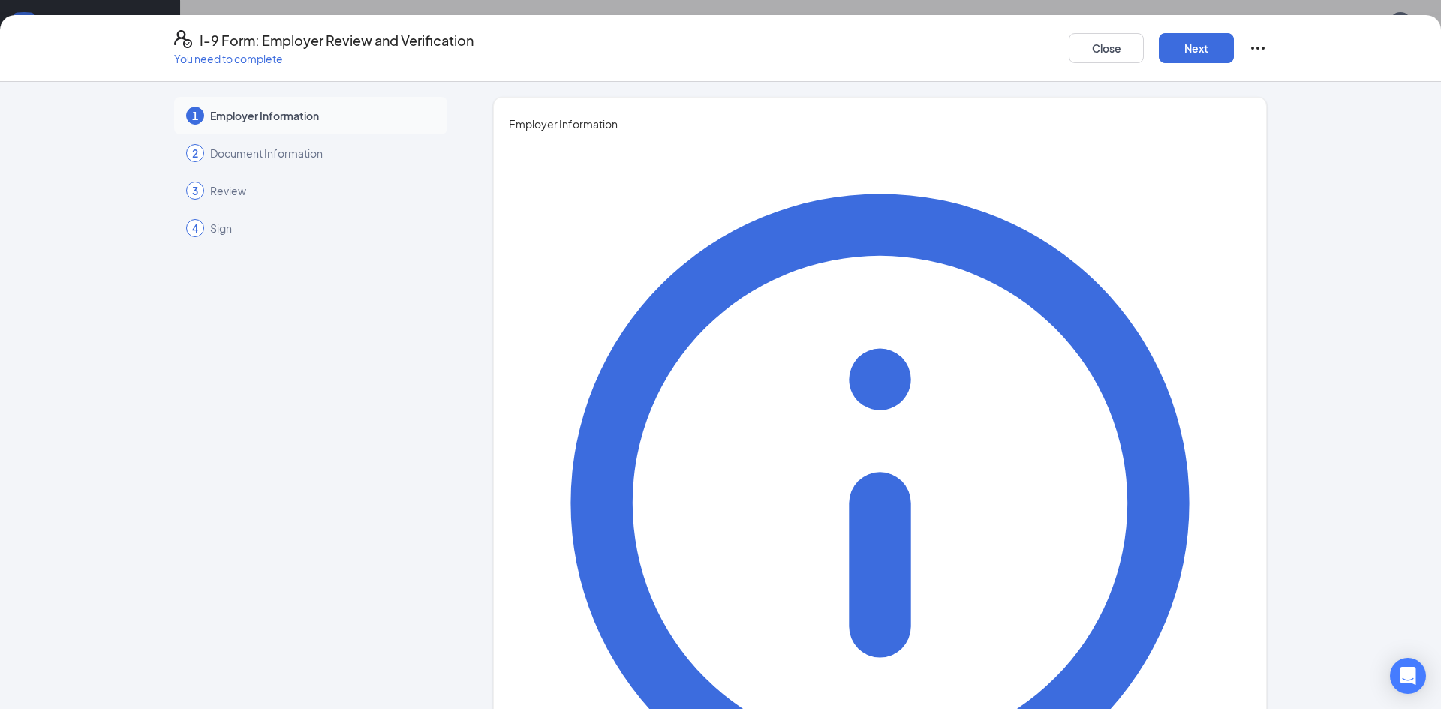
type input "Ashly"
type input "Young"
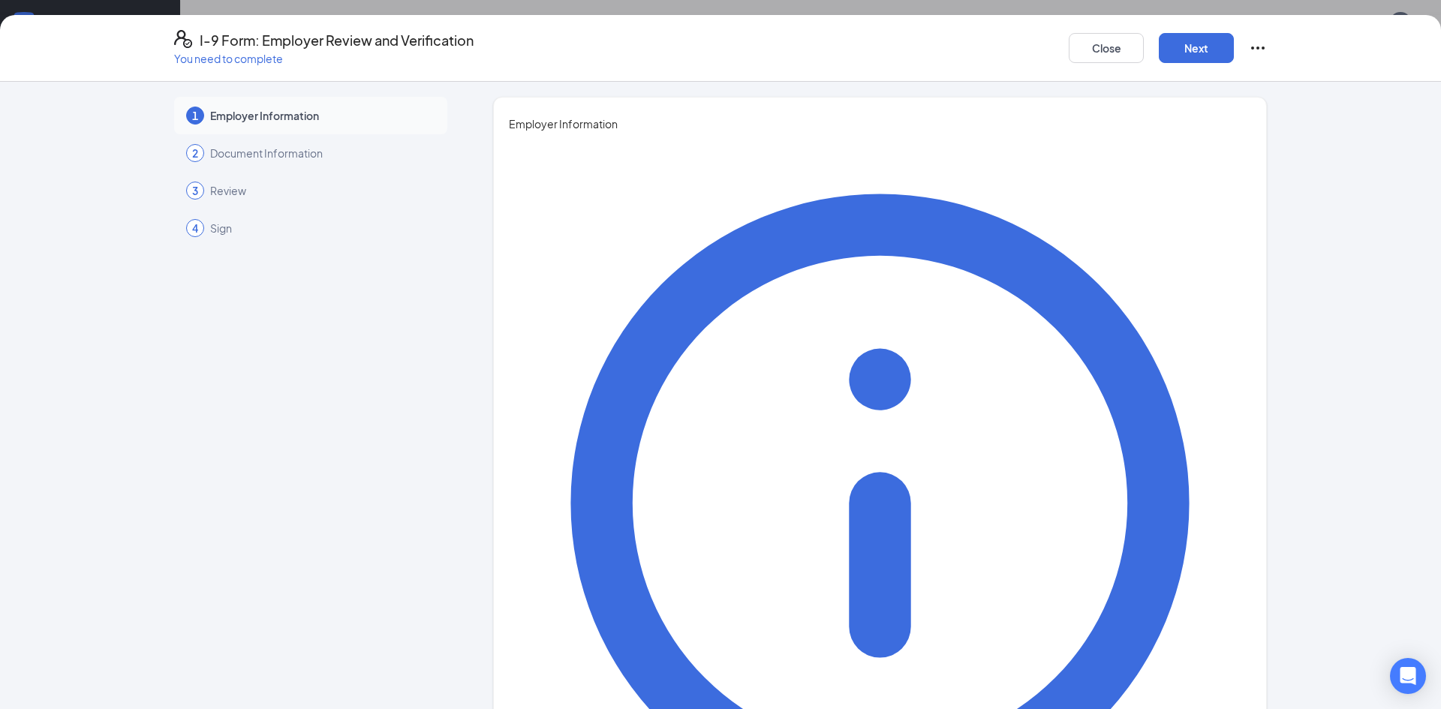
type input "Manager"
drag, startPoint x: 583, startPoint y: 445, endPoint x: 584, endPoint y: 453, distance: 8.3
type input "[EMAIL_ADDRESS][DOMAIN_NAME]"
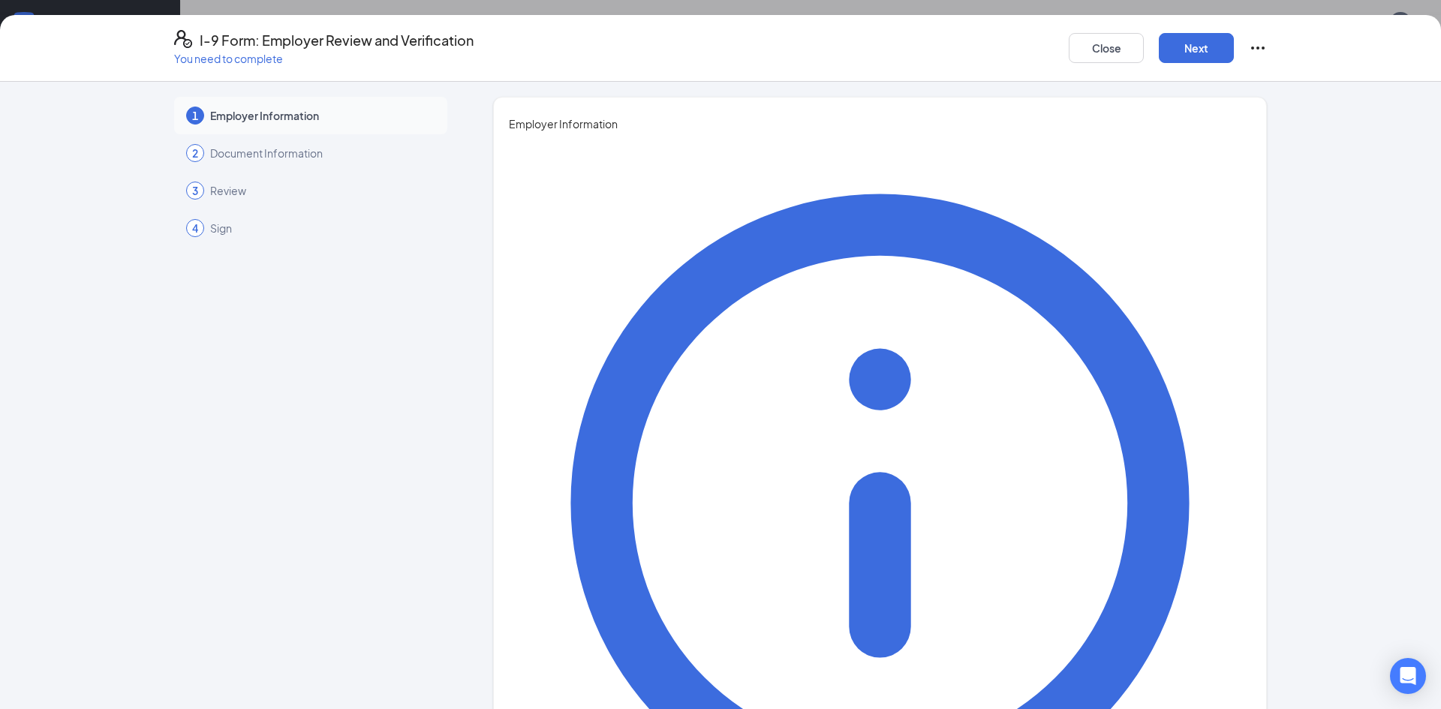
type input "9202057769"
click at [1202, 46] on button "Next" at bounding box center [1196, 48] width 75 height 30
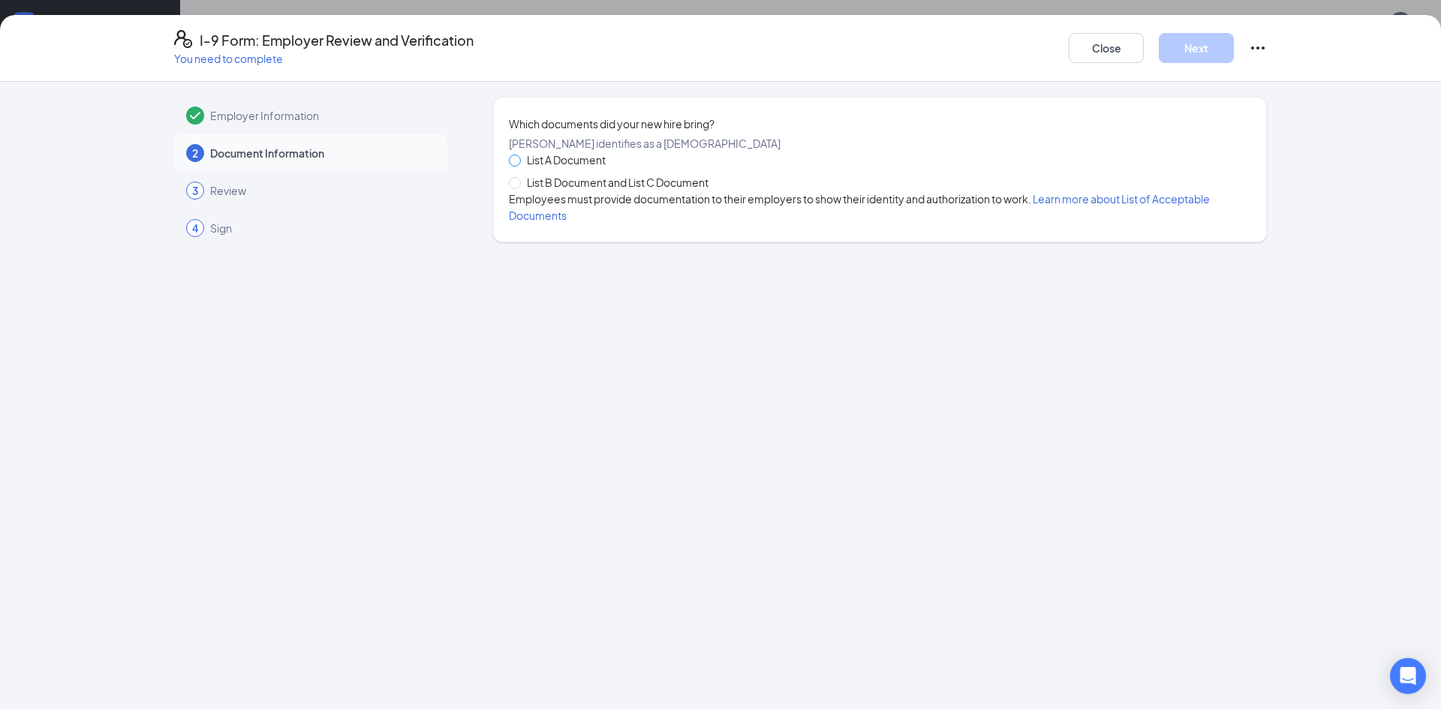
click at [516, 167] on span at bounding box center [515, 161] width 12 height 12
click at [516, 165] on input "List A Document" at bounding box center [514, 160] width 11 height 11
radio input "true"
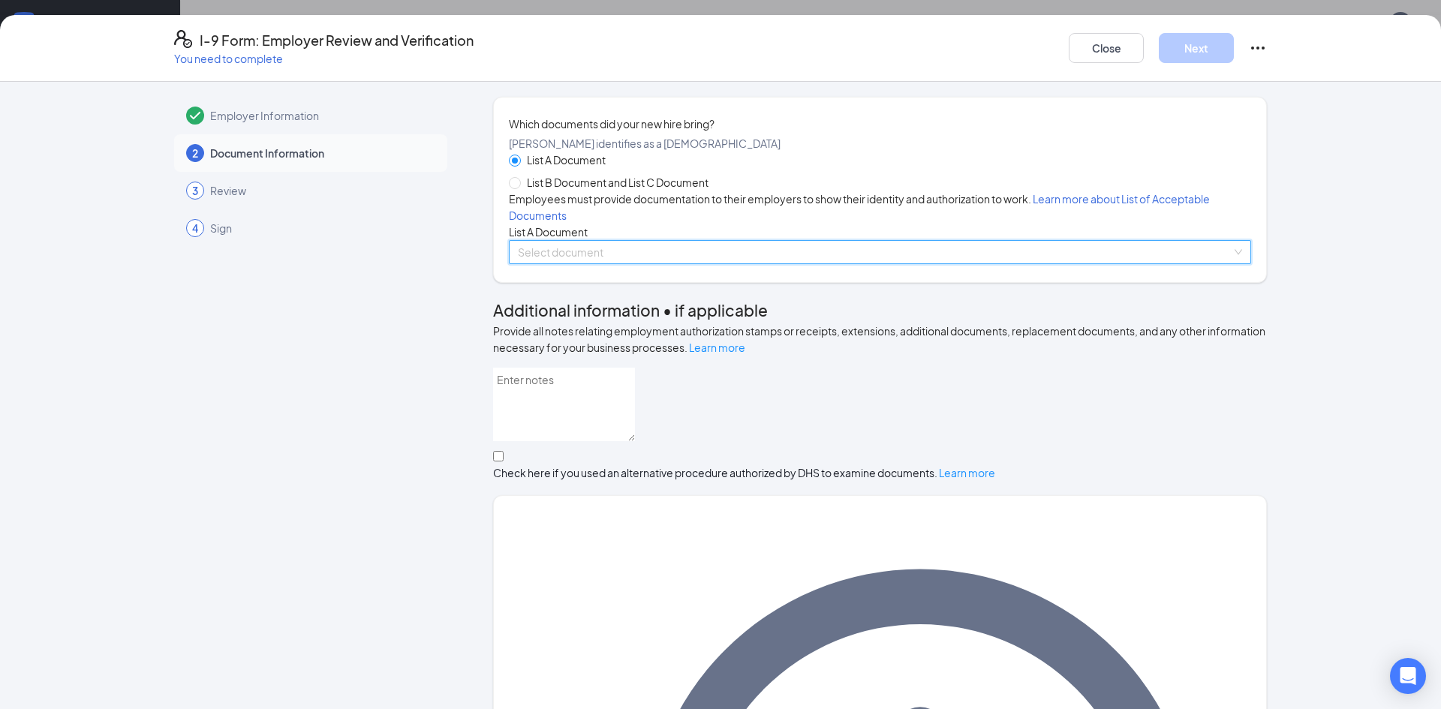
click at [604, 263] on input "search" at bounding box center [875, 252] width 714 height 23
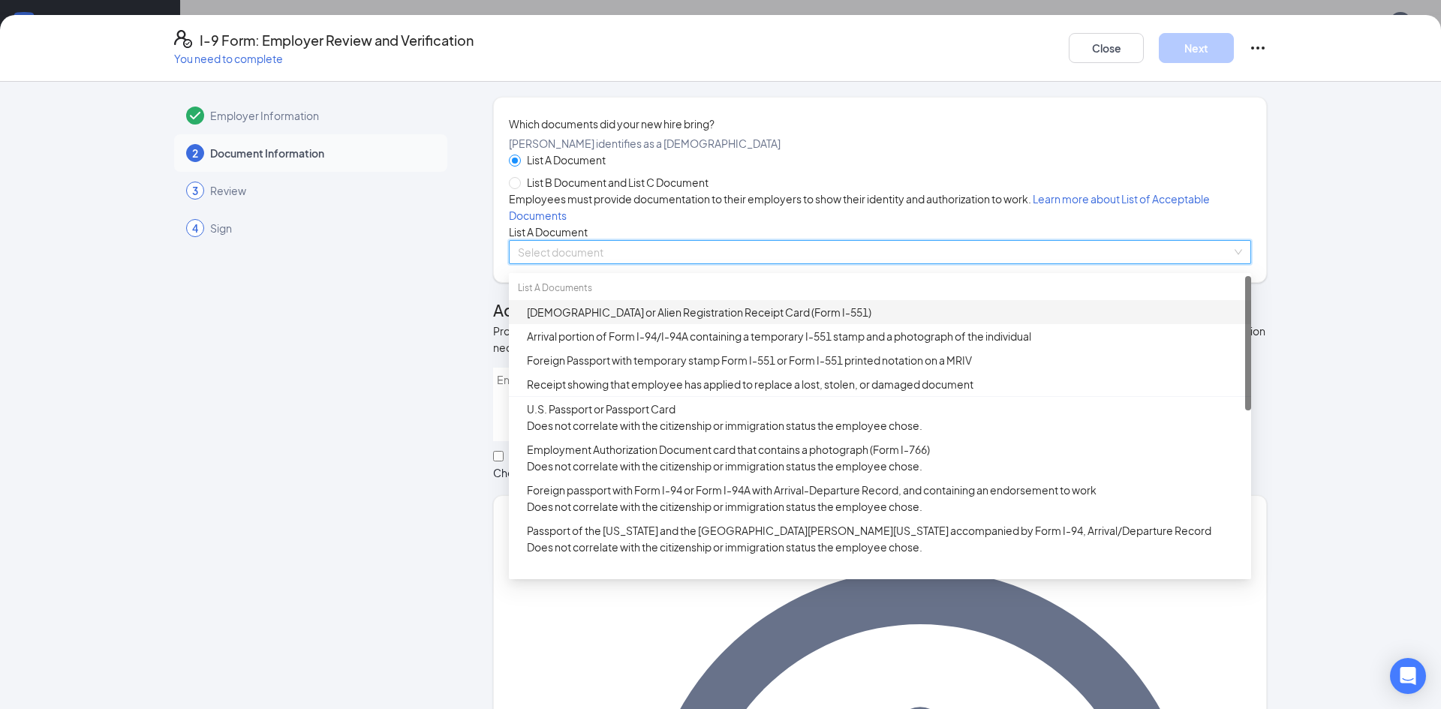
click at [616, 321] on div "[DEMOGRAPHIC_DATA] or Alien Registration Receipt Card (Form I-551)" at bounding box center [884, 312] width 715 height 17
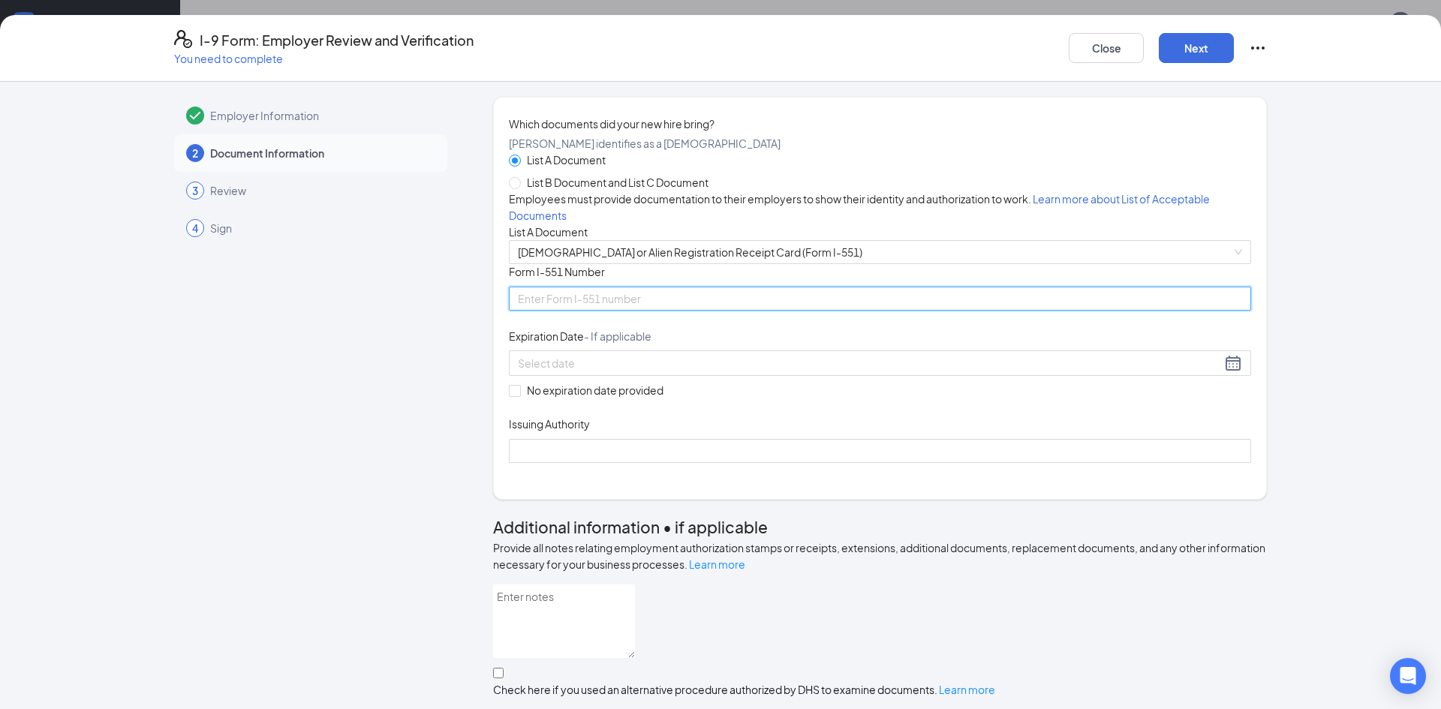
click at [682, 311] on input "Form I-551 Number" at bounding box center [880, 299] width 742 height 24
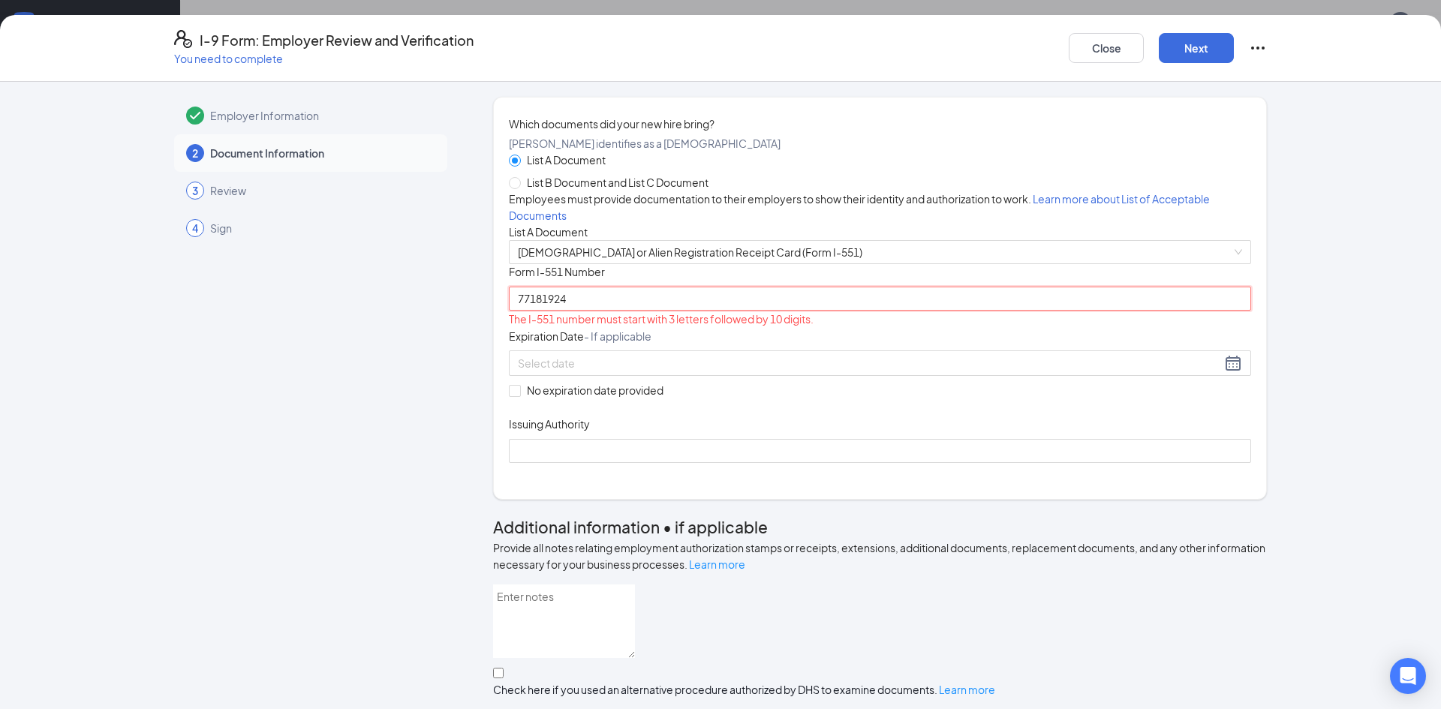
click at [516, 311] on input "77181924" at bounding box center [880, 299] width 742 height 24
type input "form77181924"
click at [649, 311] on input "form77181924" at bounding box center [880, 299] width 742 height 24
drag, startPoint x: 623, startPoint y: 399, endPoint x: 295, endPoint y: 404, distance: 328.1
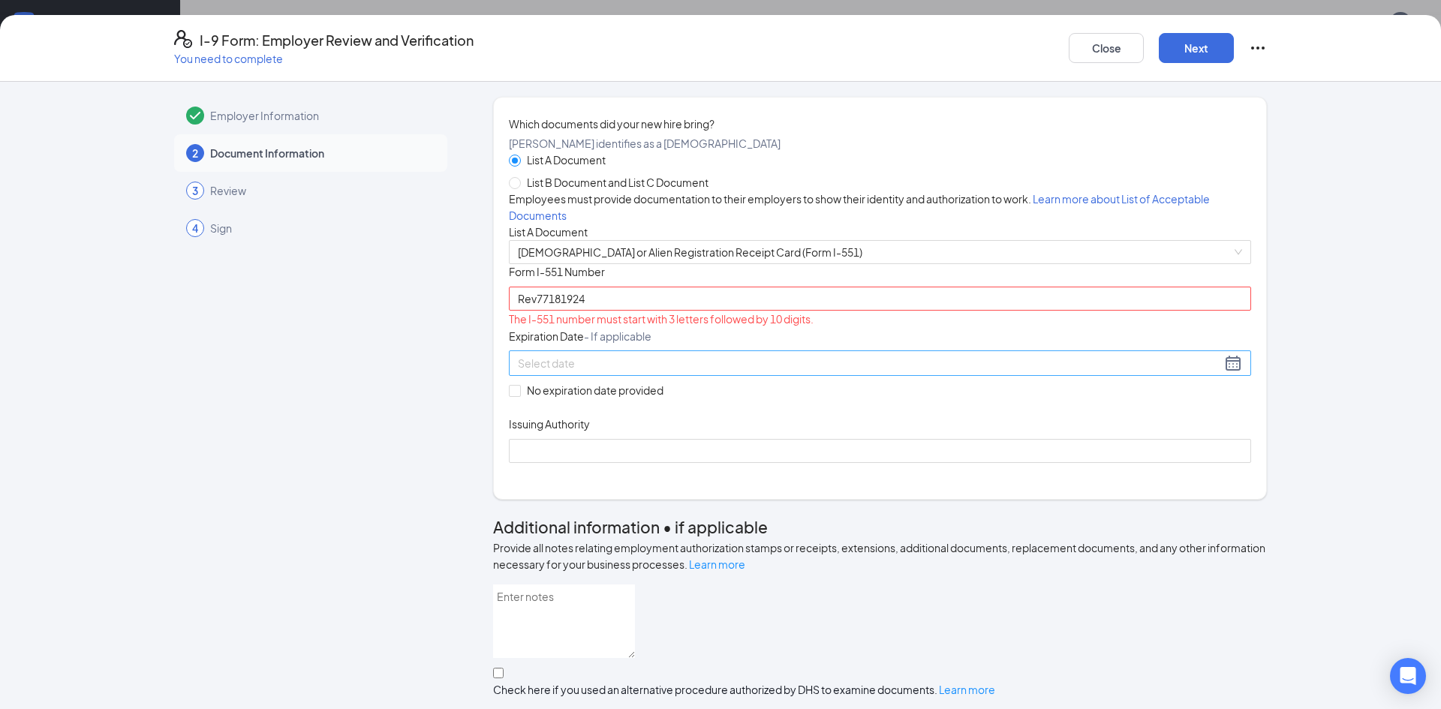
click at [555, 372] on input at bounding box center [869, 363] width 703 height 17
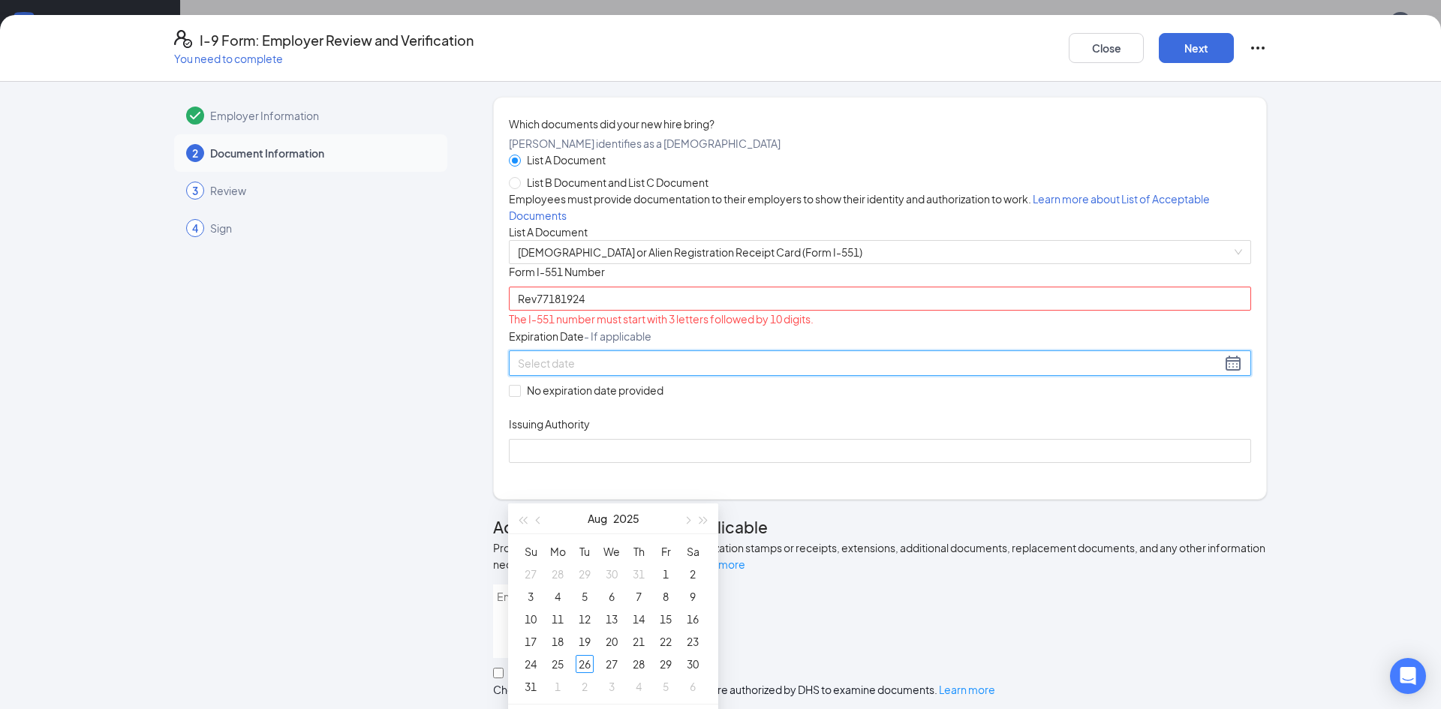
click at [611, 327] on div "The I-551 number must start with 3 letters followed by 10 digits." at bounding box center [880, 319] width 742 height 17
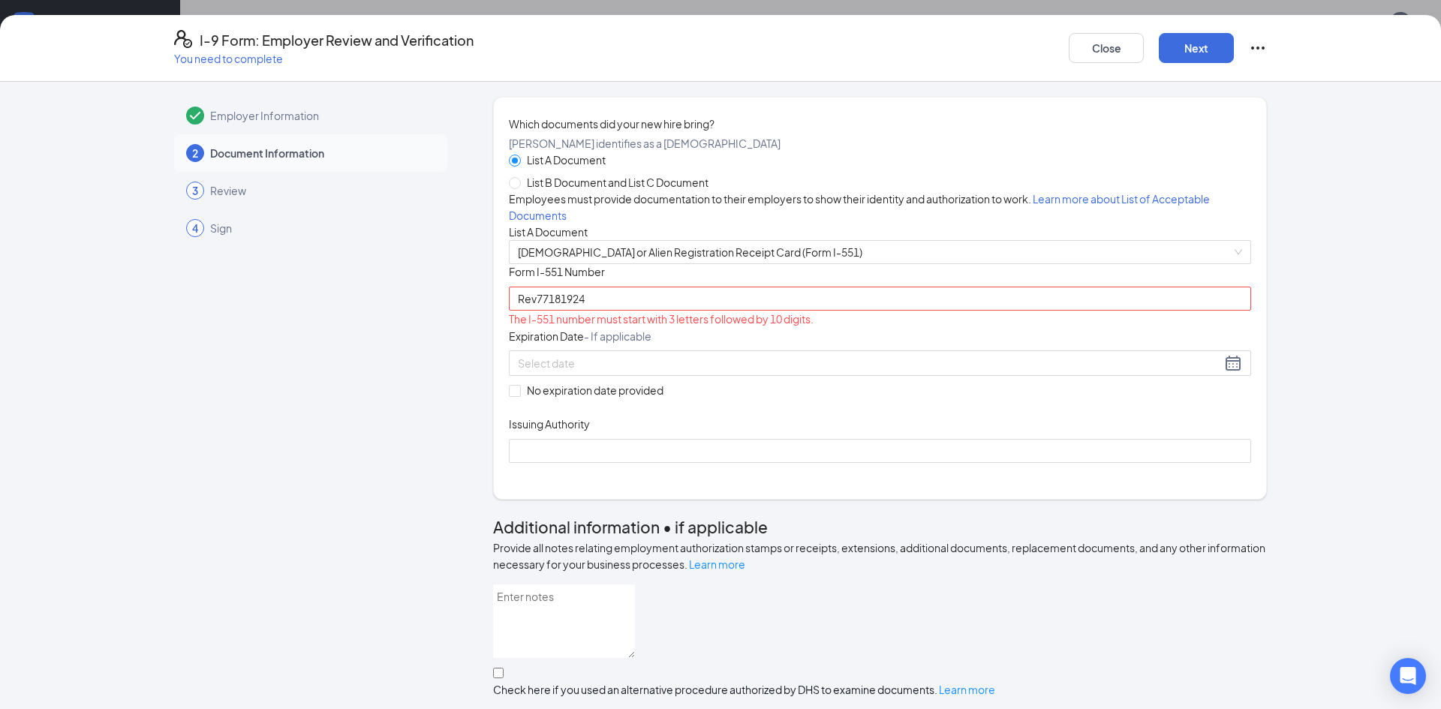
click at [607, 329] on div "Rev77181924 The I-551 number must start with 3 letters followed by 10 digits." at bounding box center [880, 308] width 742 height 42
click at [567, 311] on input "Rev77181924" at bounding box center [880, 299] width 742 height 24
drag, startPoint x: 583, startPoint y: 404, endPoint x: 603, endPoint y: 402, distance: 19.6
click at [543, 311] on input "Rev77181924" at bounding box center [880, 299] width 742 height 24
type input "R"
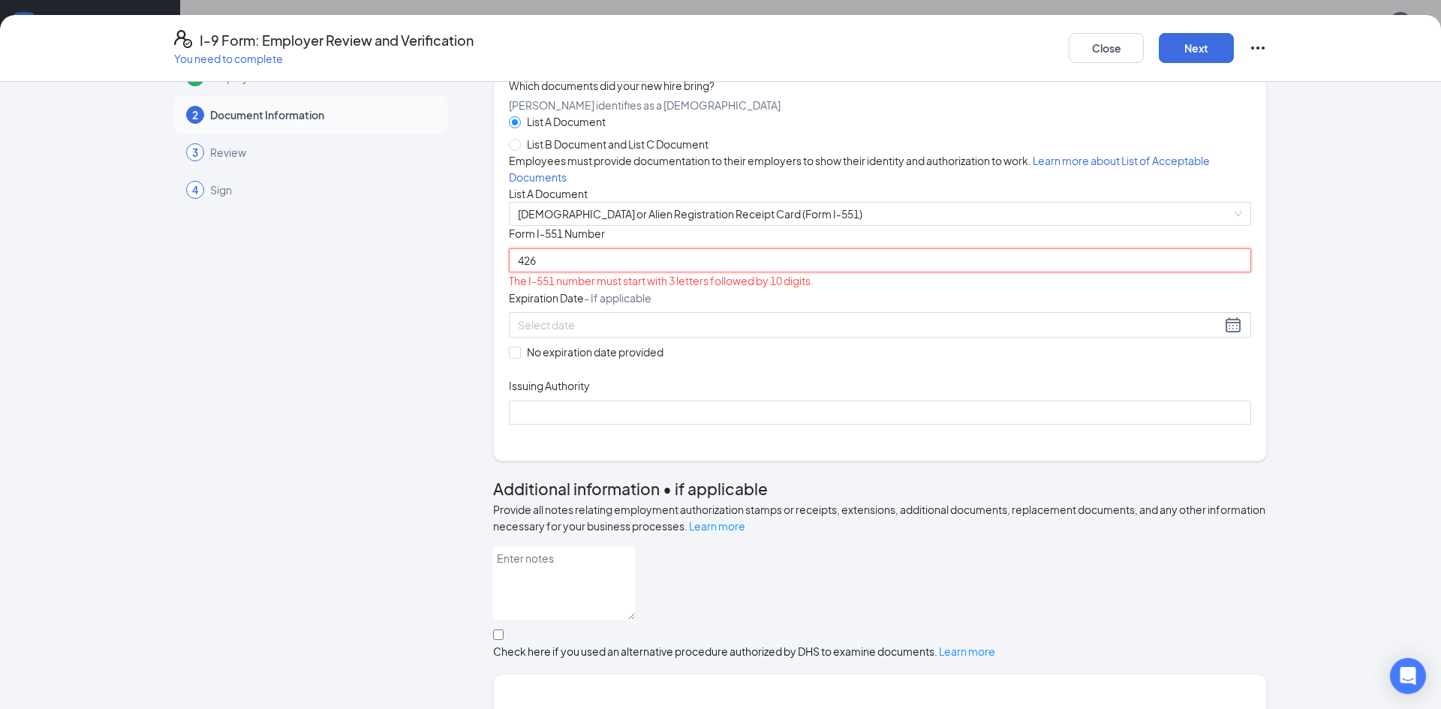
scroll to position [39, 0]
type input "4"
type input "?"
click at [929, 423] on div "Document Title [DEMOGRAPHIC_DATA] or Alien Registration Receipt Card (Form I-55…" at bounding box center [880, 324] width 742 height 198
drag, startPoint x: 636, startPoint y: 359, endPoint x: 40, endPoint y: 442, distance: 601.8
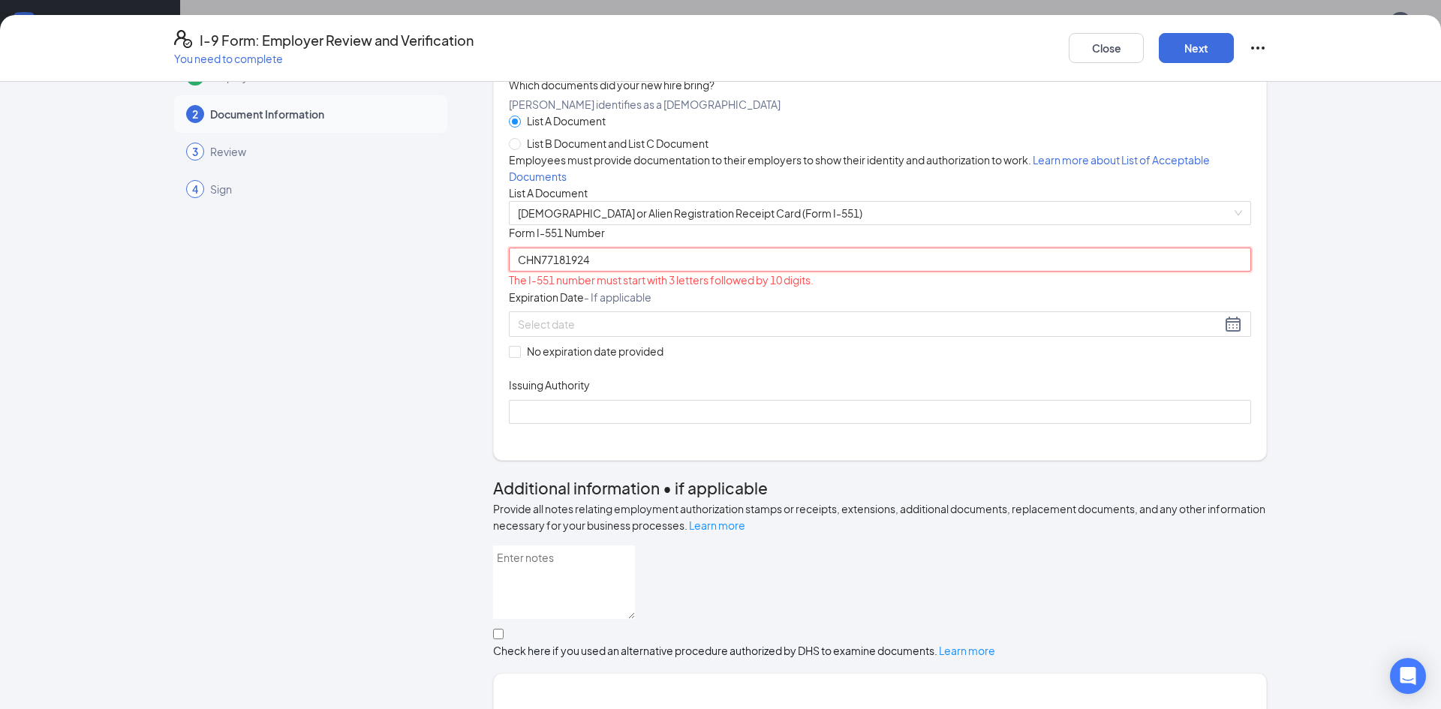
click at [40, 442] on div "Employer Information 2 Document Information 3 Review 4 Sign Which documents did…" at bounding box center [720, 396] width 1441 height 628
click at [953, 362] on div "Document Title [DEMOGRAPHIC_DATA] or Alien Registration Receipt Card (Form I-55…" at bounding box center [880, 324] width 742 height 198
drag, startPoint x: 660, startPoint y: 366, endPoint x: 0, endPoint y: 259, distance: 668.4
click at [0, 259] on div "Employer Information 2 Document Information 3 Review 4 Sign Which documents did…" at bounding box center [720, 396] width 1441 height 628
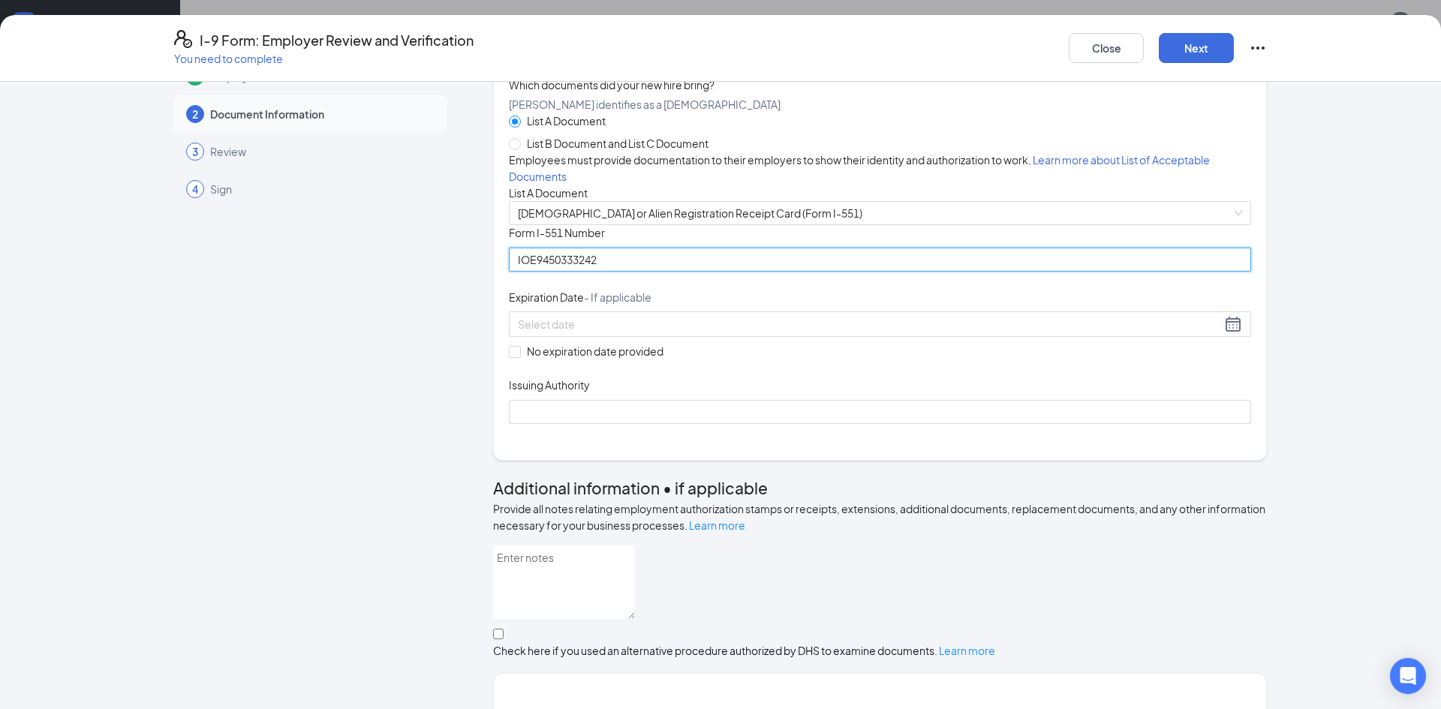
type input "IOE9450333242"
click at [1112, 423] on div "Document Title [DEMOGRAPHIC_DATA] or Alien Registration Receipt Card (Form I-55…" at bounding box center [880, 324] width 742 height 198
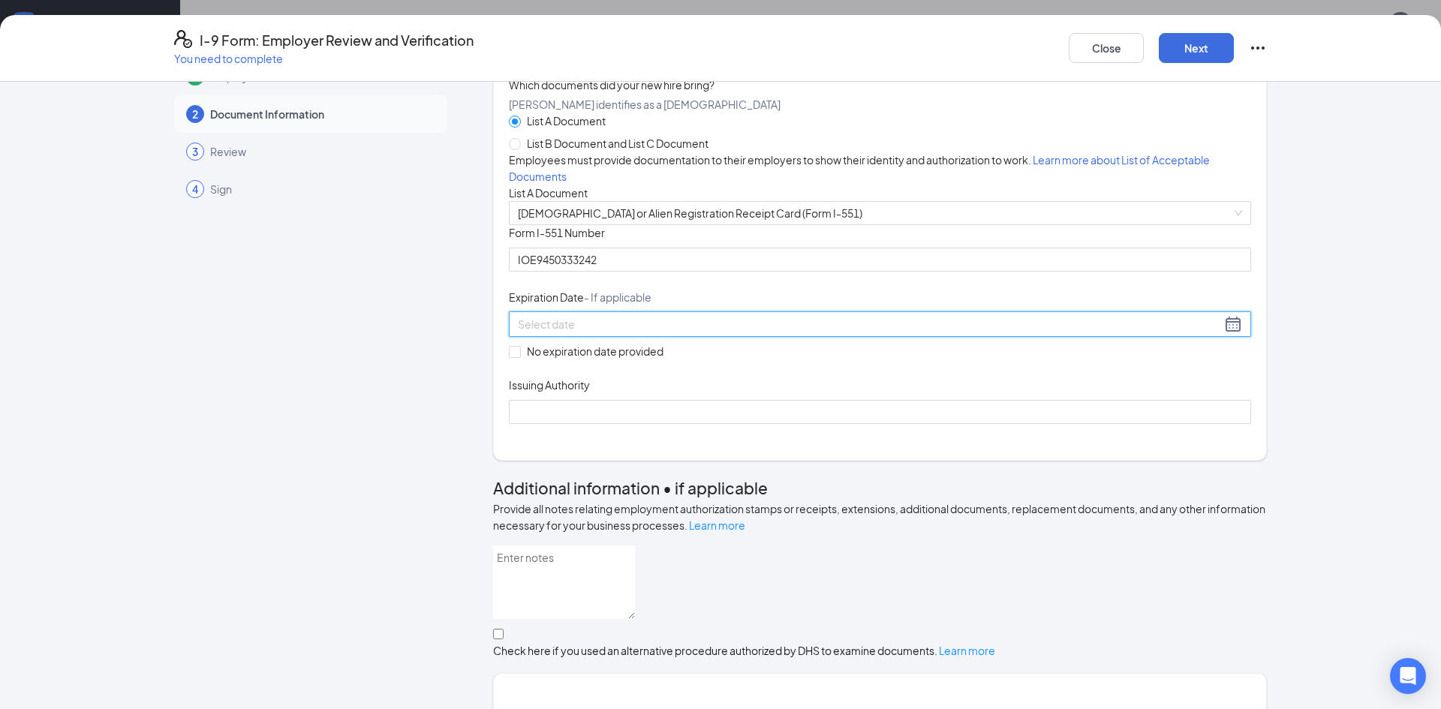
click at [529, 333] on input at bounding box center [869, 324] width 703 height 17
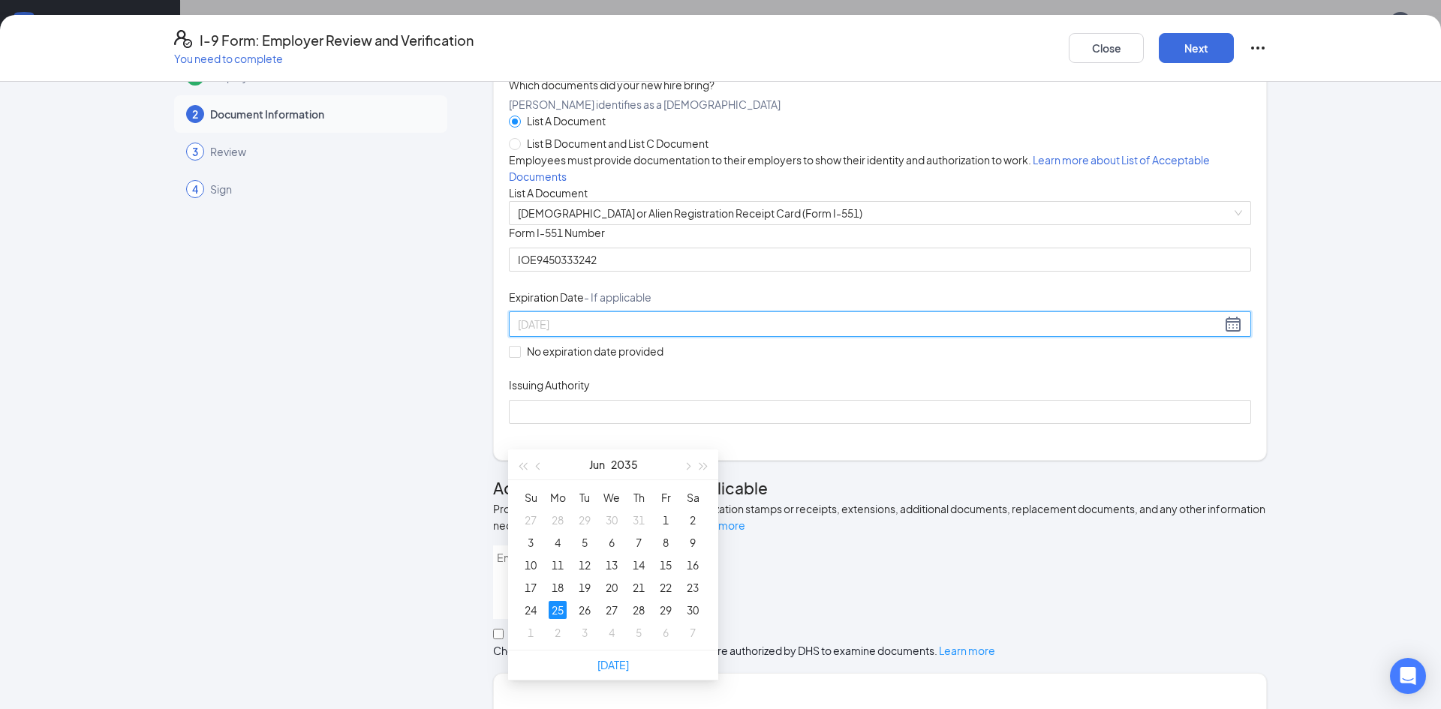
click at [557, 612] on div "25" at bounding box center [558, 610] width 18 height 18
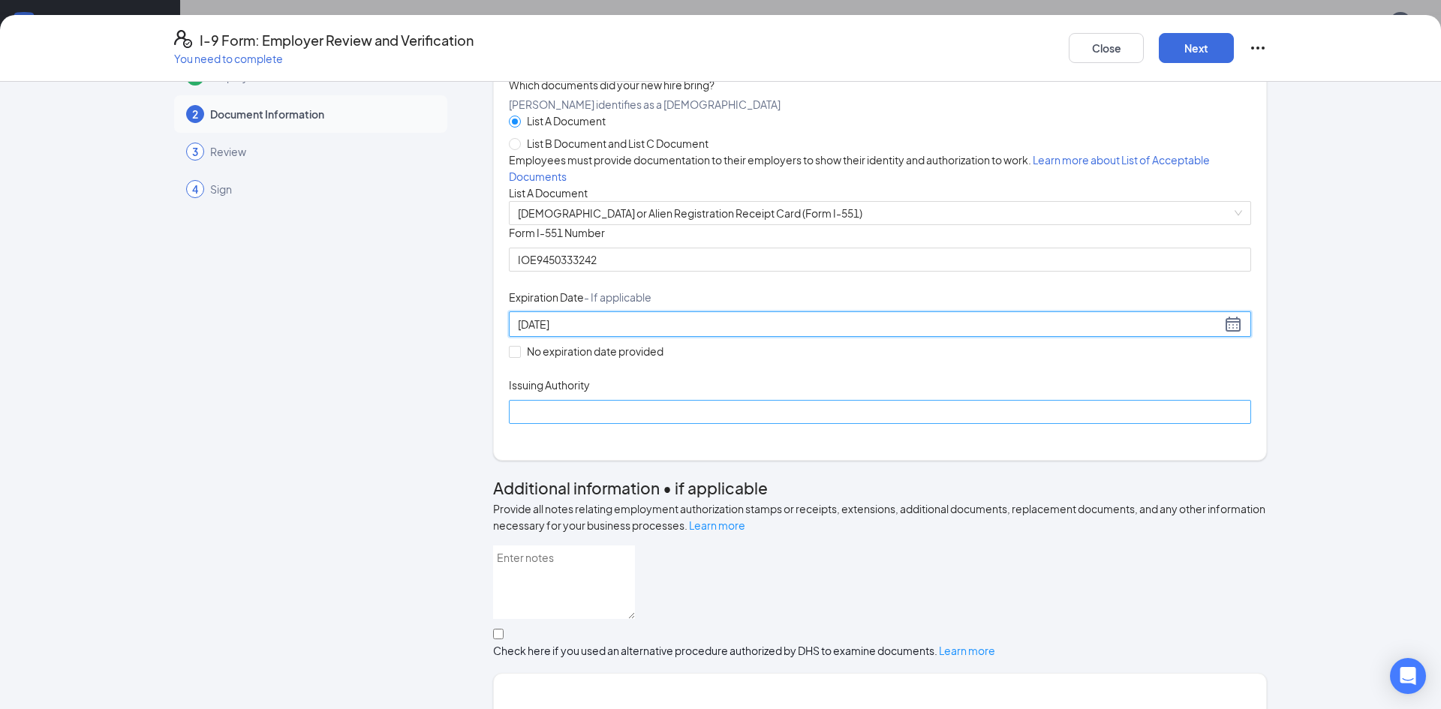
type input "[DATE]"
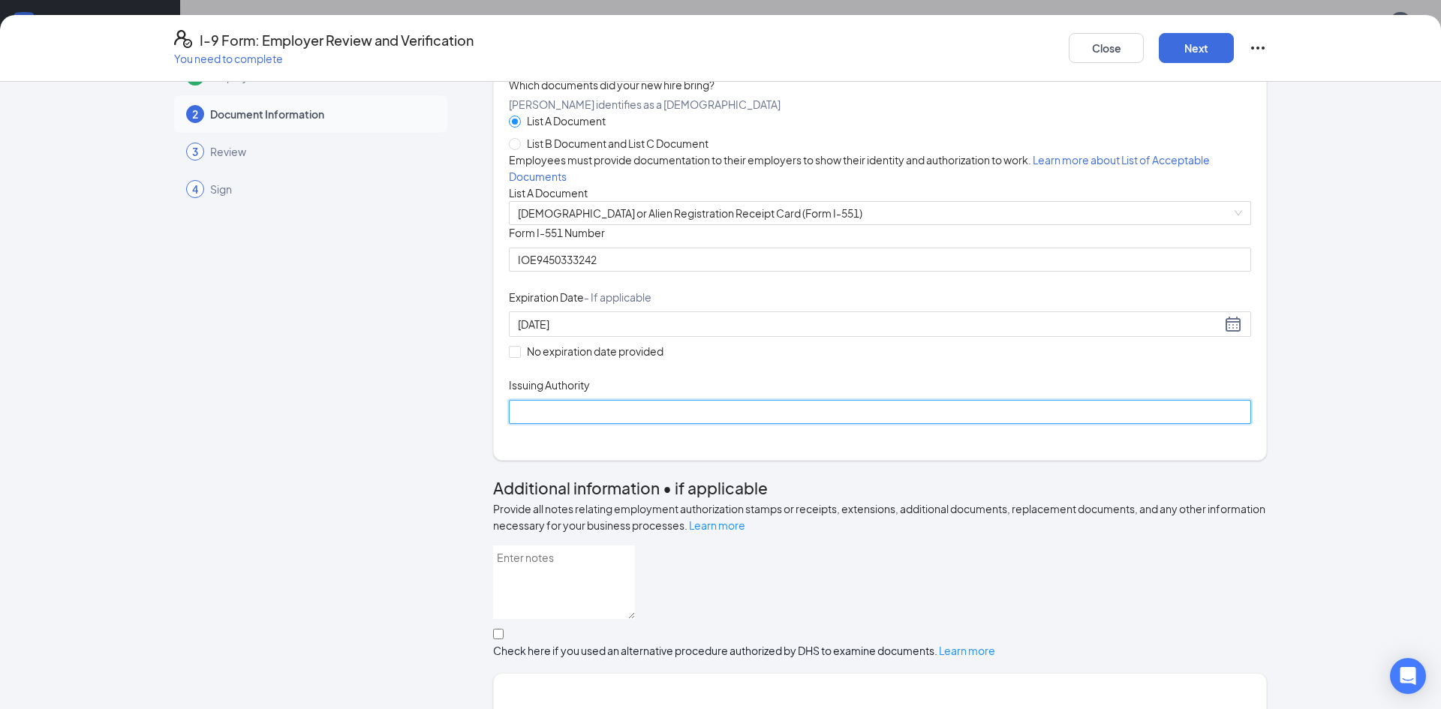
click at [552, 424] on input "Issuing Authority" at bounding box center [880, 412] width 742 height 24
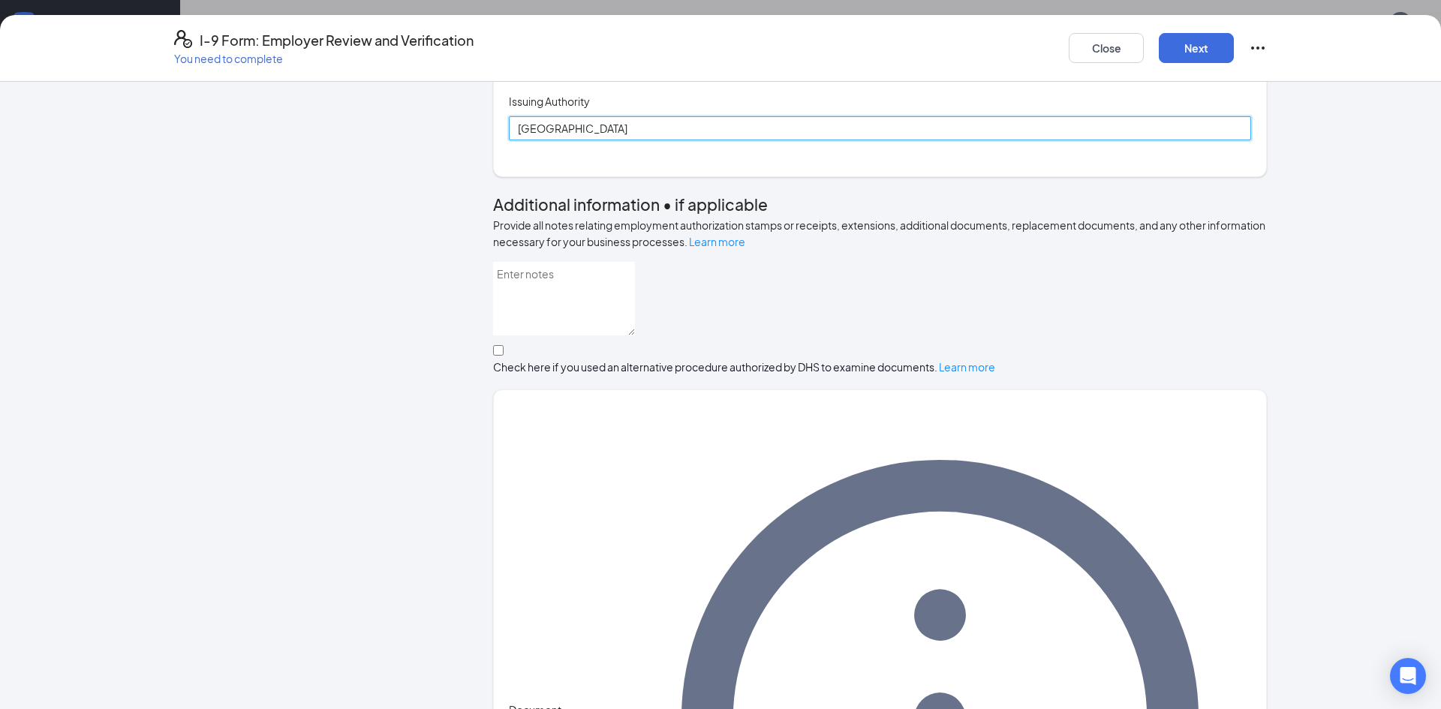
scroll to position [495, 0]
type input "[GEOGRAPHIC_DATA]"
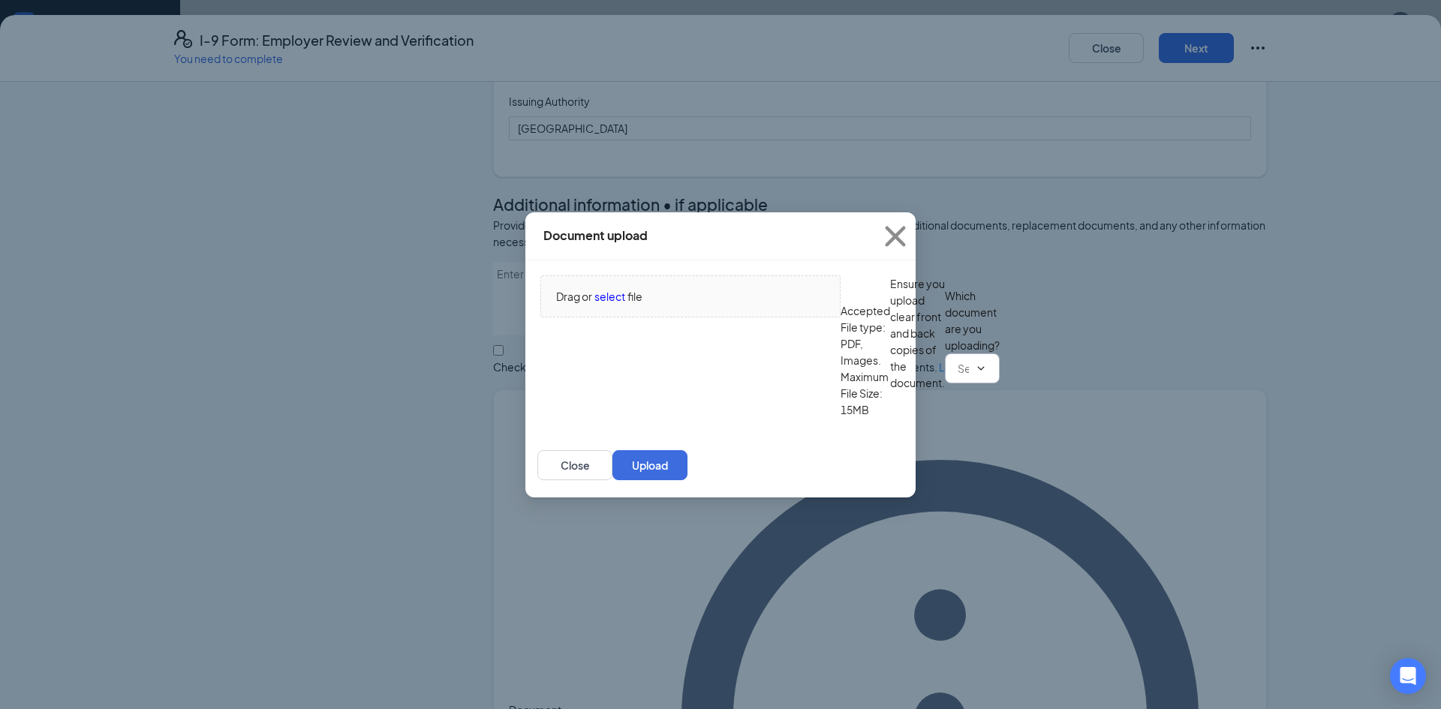
click at [958, 377] on input "text" at bounding box center [963, 368] width 11 height 17
click at [727, 633] on div "[DEMOGRAPHIC_DATA] or Alien Registration Receipt Card (Form I-551)" at bounding box center [712, 641] width 345 height 17
type input "[DEMOGRAPHIC_DATA] or Alien Registration Receipt Card (Form I-551)"
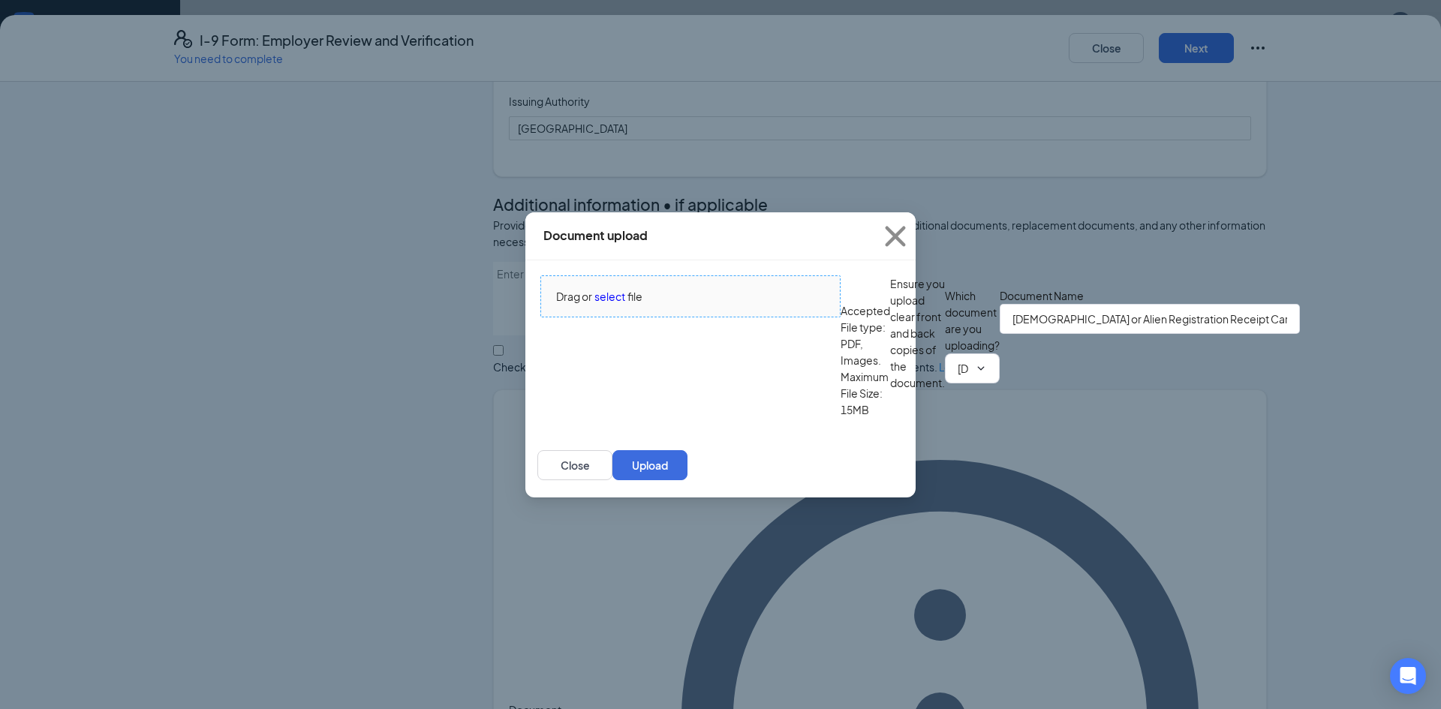
scroll to position [513, 0]
click at [603, 288] on span "select" at bounding box center [610, 296] width 31 height 17
click at [688, 480] on button "Upload" at bounding box center [650, 465] width 75 height 30
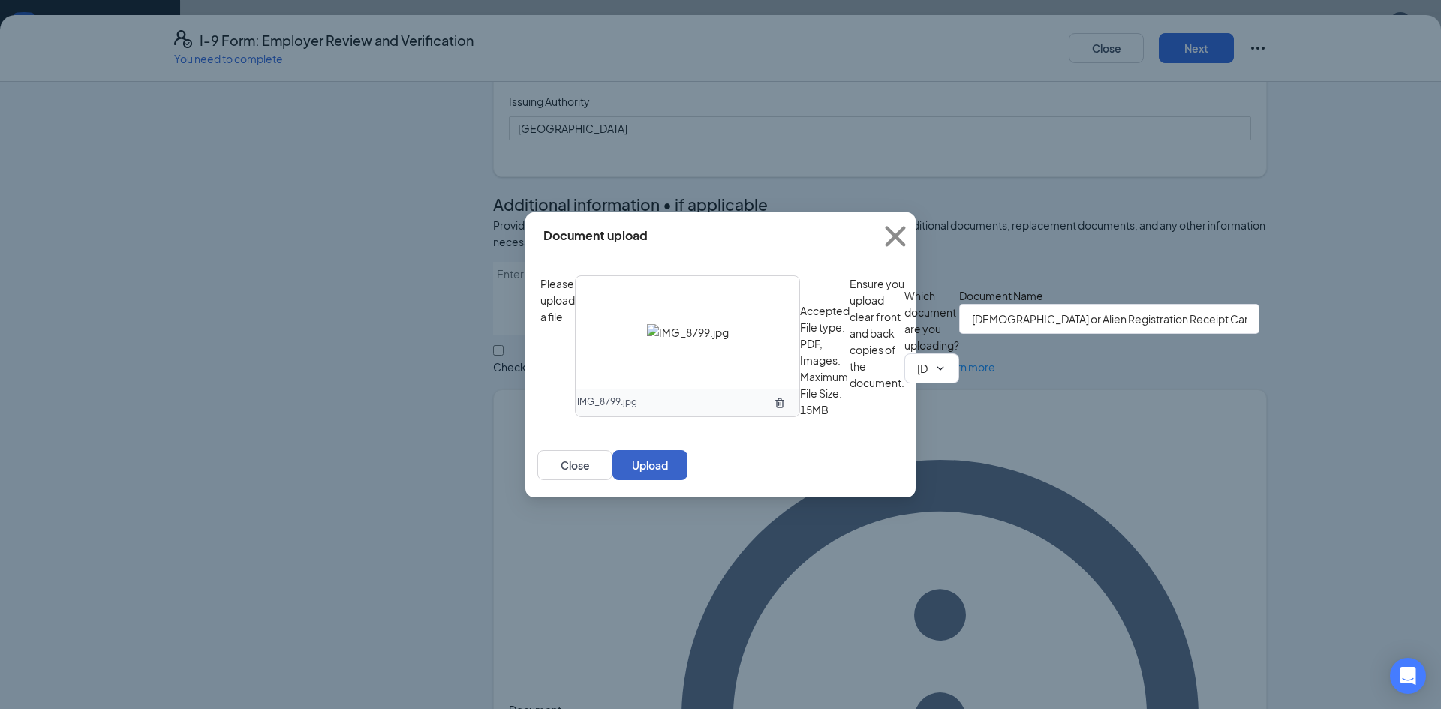
click at [688, 480] on button "Upload" at bounding box center [650, 465] width 75 height 30
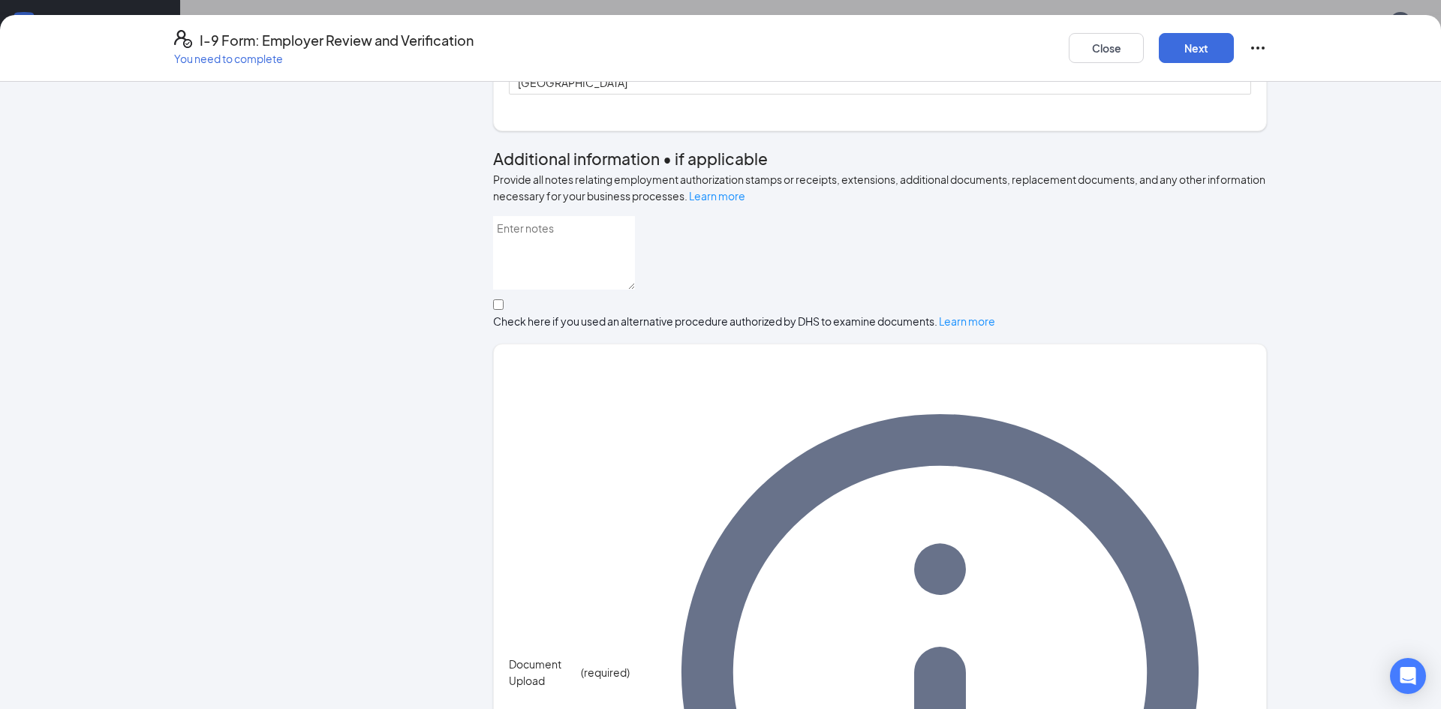
scroll to position [465, 0]
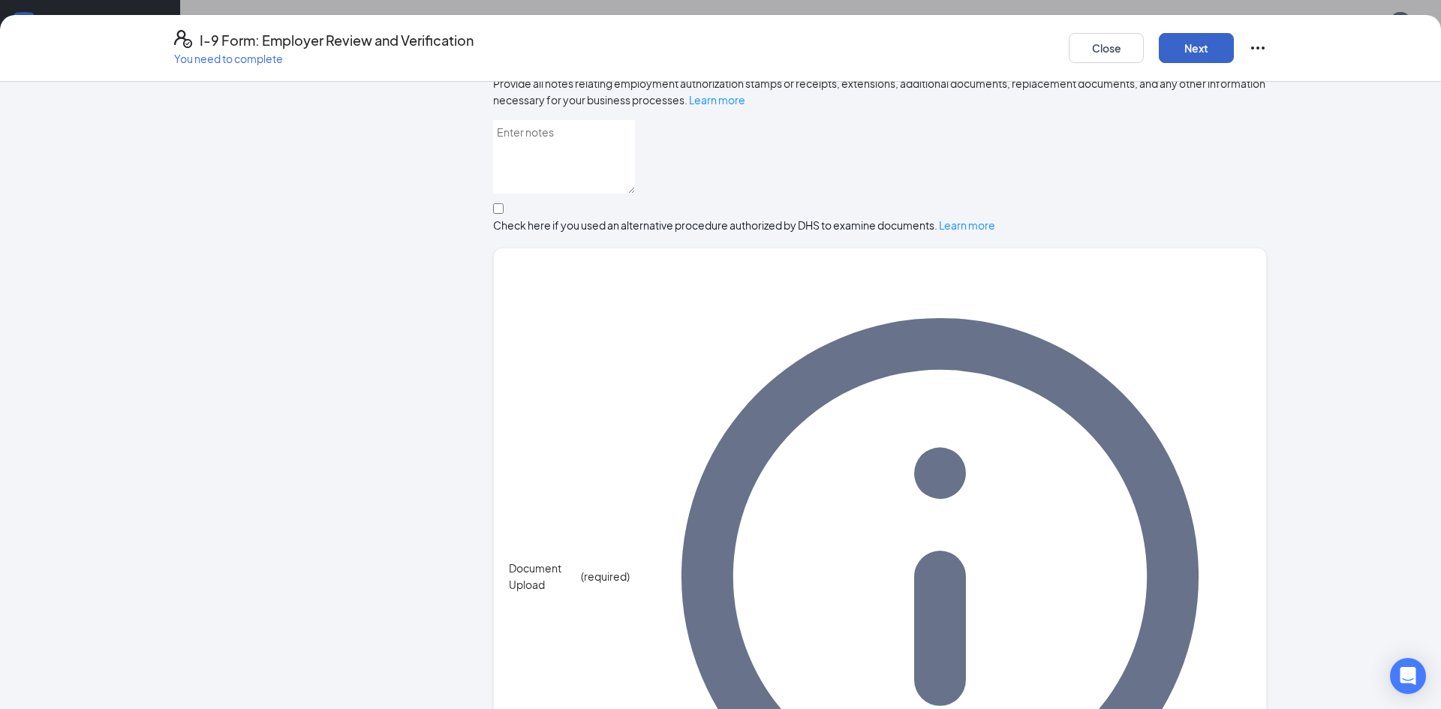
click at [1190, 49] on button "Next" at bounding box center [1196, 48] width 75 height 30
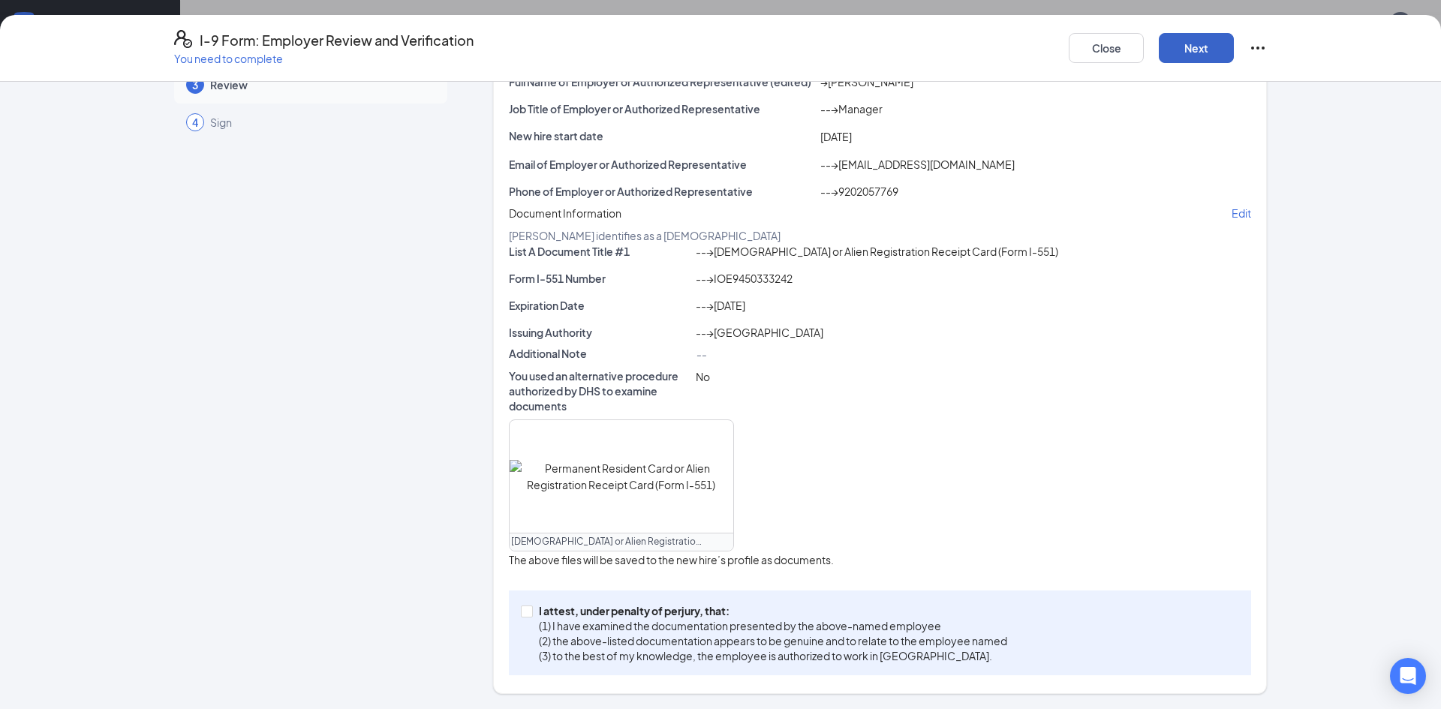
scroll to position [287, 0]
click at [527, 613] on input "I attest, under penalty of [PERSON_NAME], that: (1) I have examined the documen…" at bounding box center [526, 611] width 11 height 11
checkbox input "true"
click at [1171, 50] on button "Next" at bounding box center [1196, 48] width 75 height 30
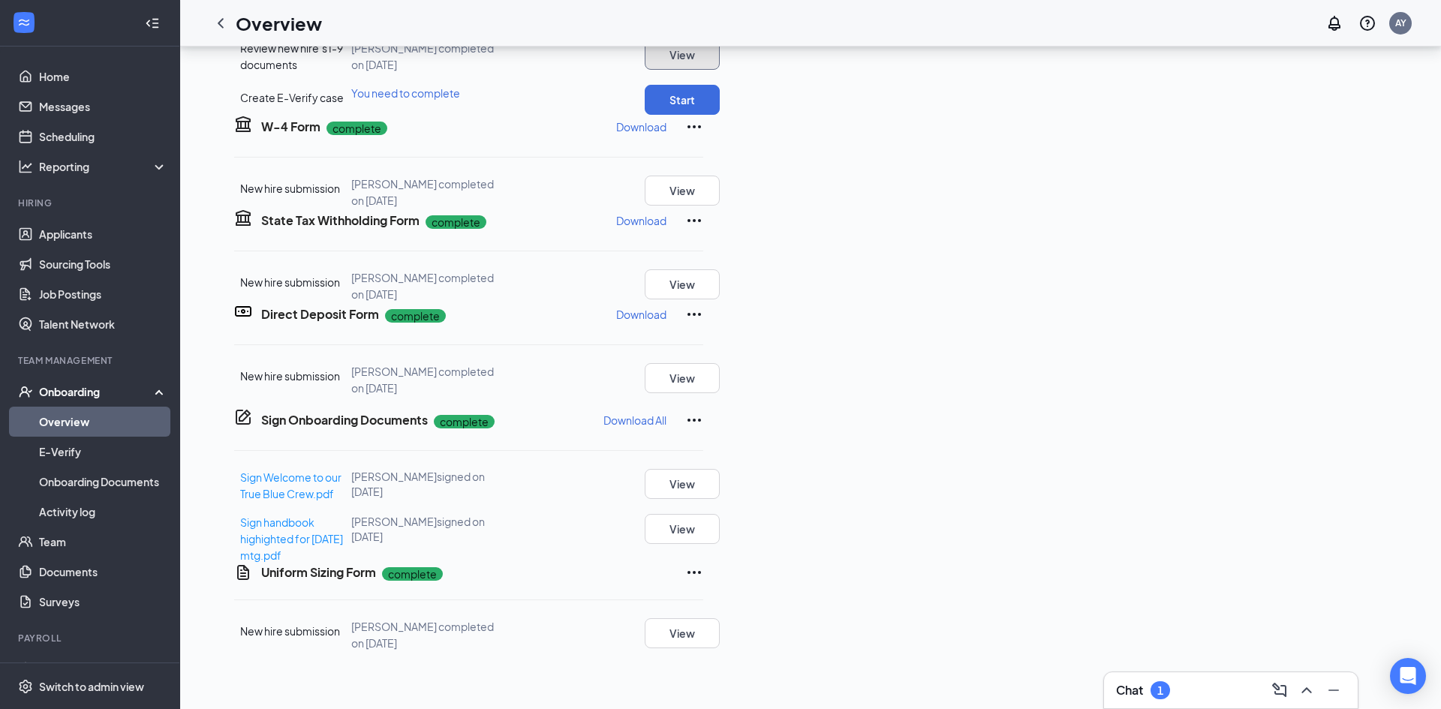
scroll to position [108, 0]
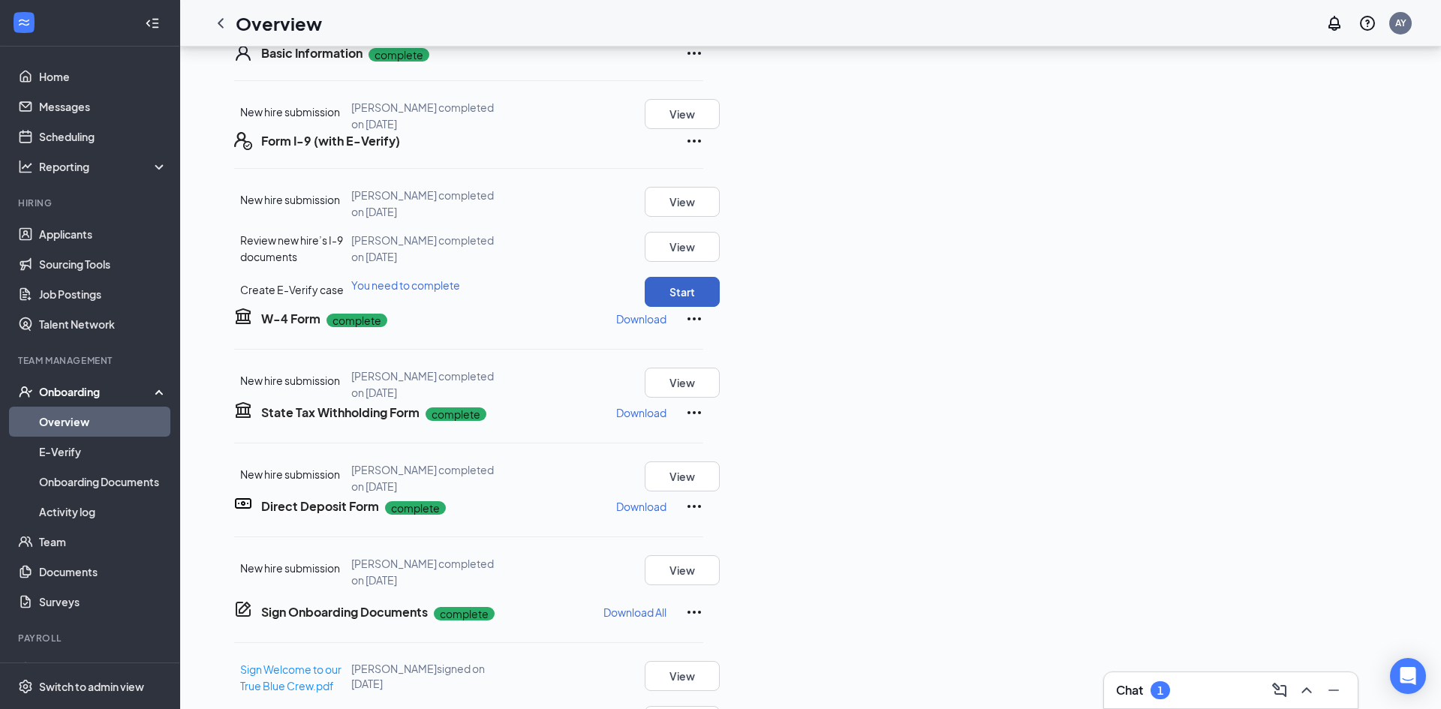
click at [720, 307] on button "Start" at bounding box center [682, 292] width 75 height 30
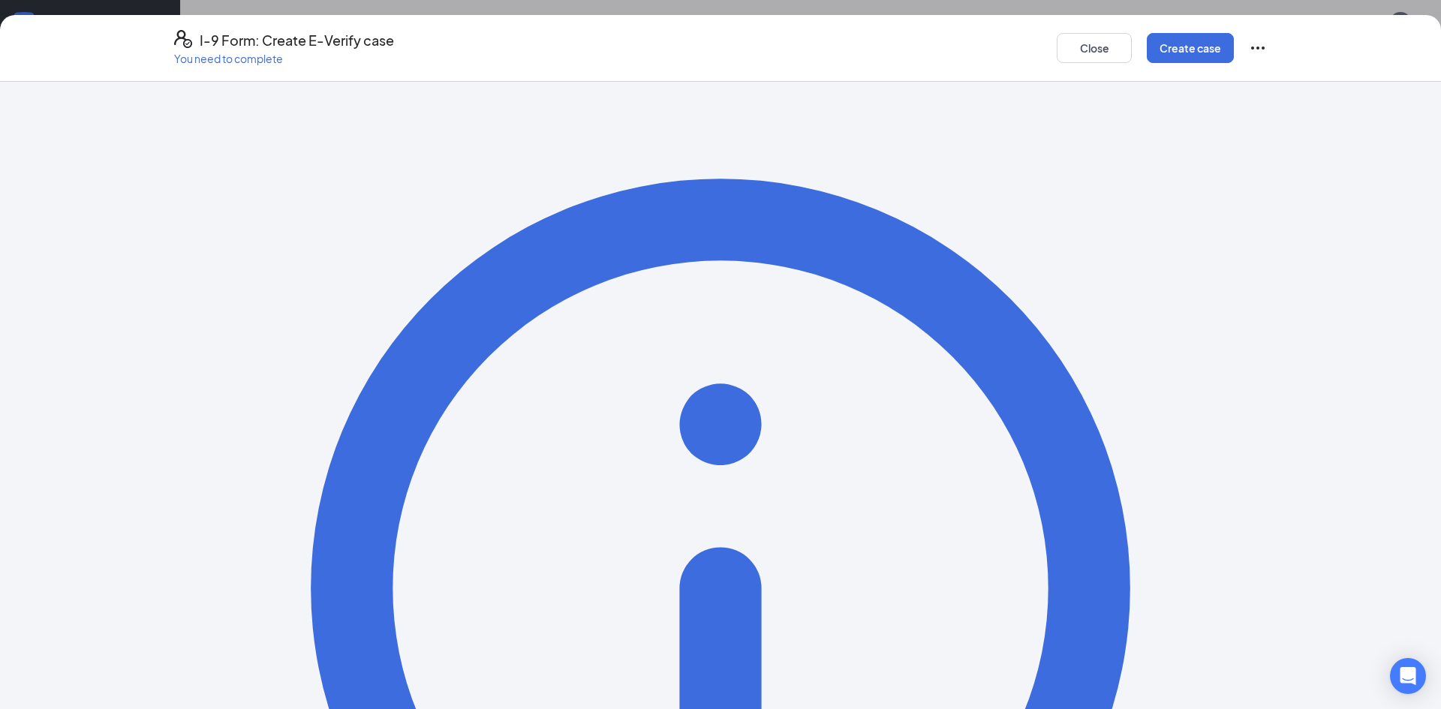
scroll to position [179, 0]
click at [1167, 53] on button "Create case" at bounding box center [1190, 48] width 87 height 30
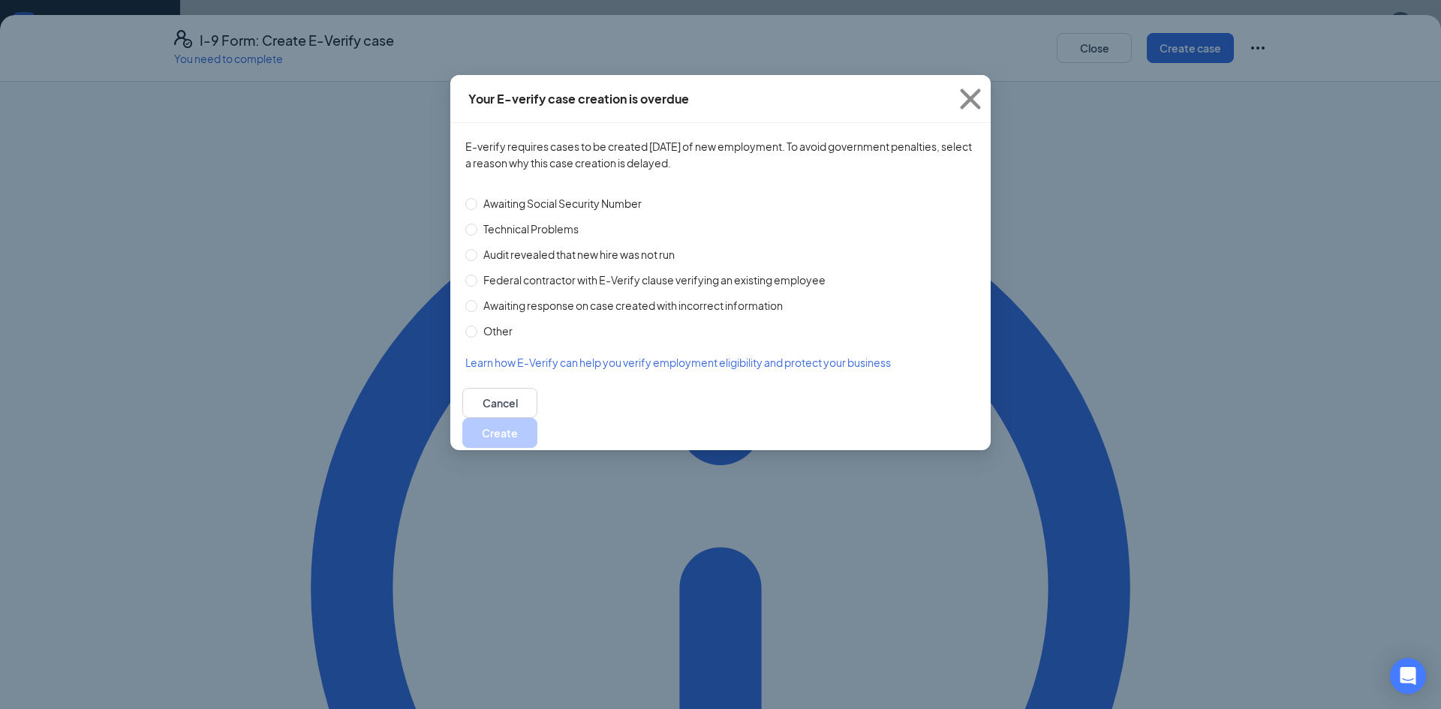
click at [481, 227] on span "Technical Problems" at bounding box center [530, 229] width 107 height 17
click at [477, 227] on input "Technical Problems" at bounding box center [471, 230] width 12 height 12
radio input "true"
click at [537, 429] on button "Create" at bounding box center [499, 433] width 75 height 30
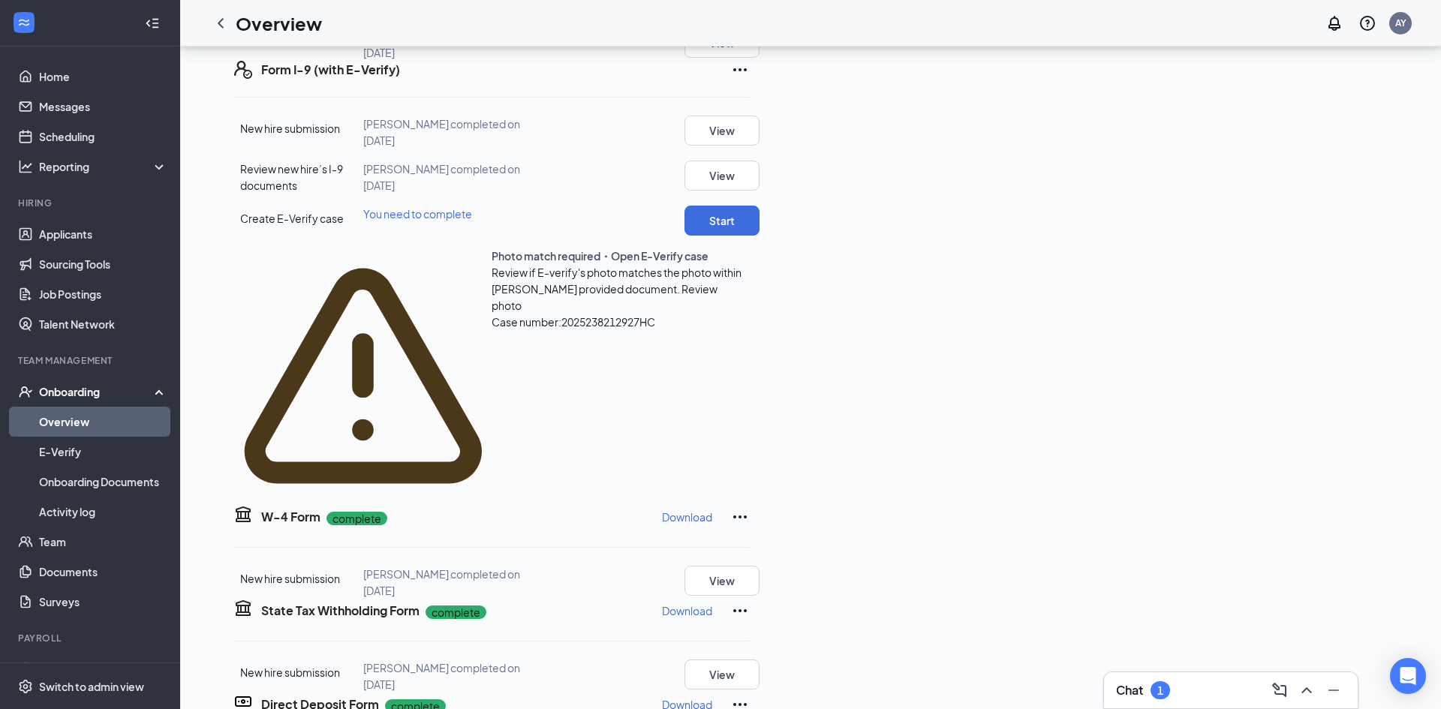
click at [718, 312] on span "Review photo" at bounding box center [605, 297] width 226 height 30
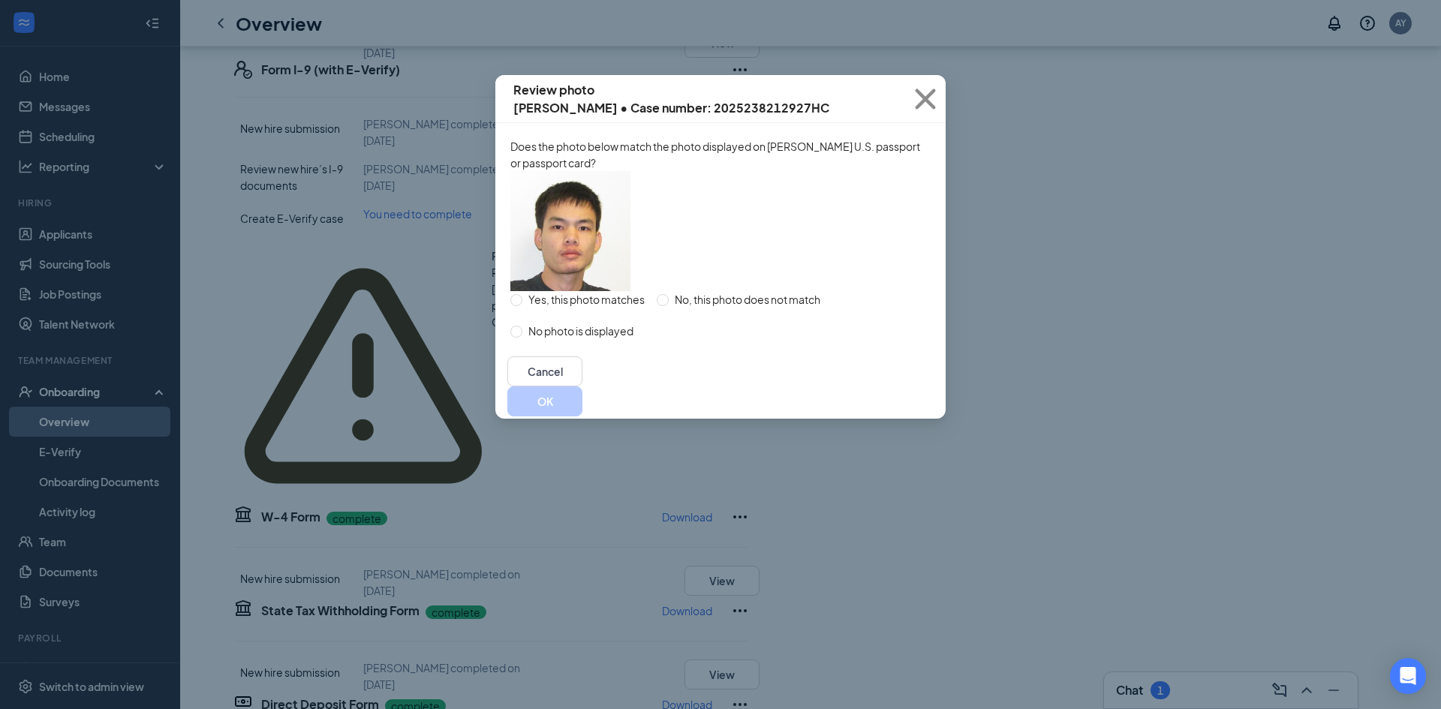
click at [587, 308] on span "Yes, this photo matches" at bounding box center [586, 299] width 128 height 17
click at [522, 306] on input "Yes, this photo matches" at bounding box center [516, 300] width 12 height 12
radio input "true"
click at [583, 417] on button "OK" at bounding box center [544, 402] width 75 height 30
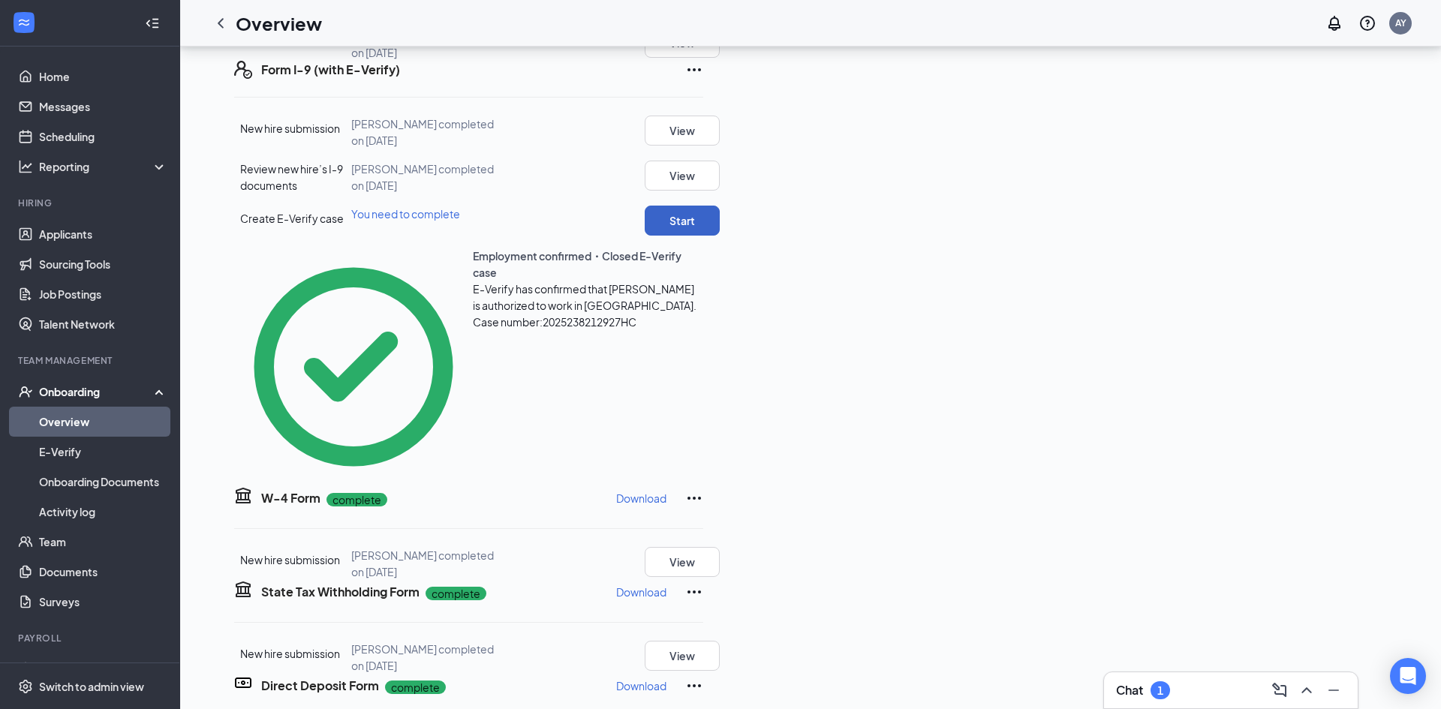
click at [720, 236] on button "Start" at bounding box center [682, 221] width 75 height 30
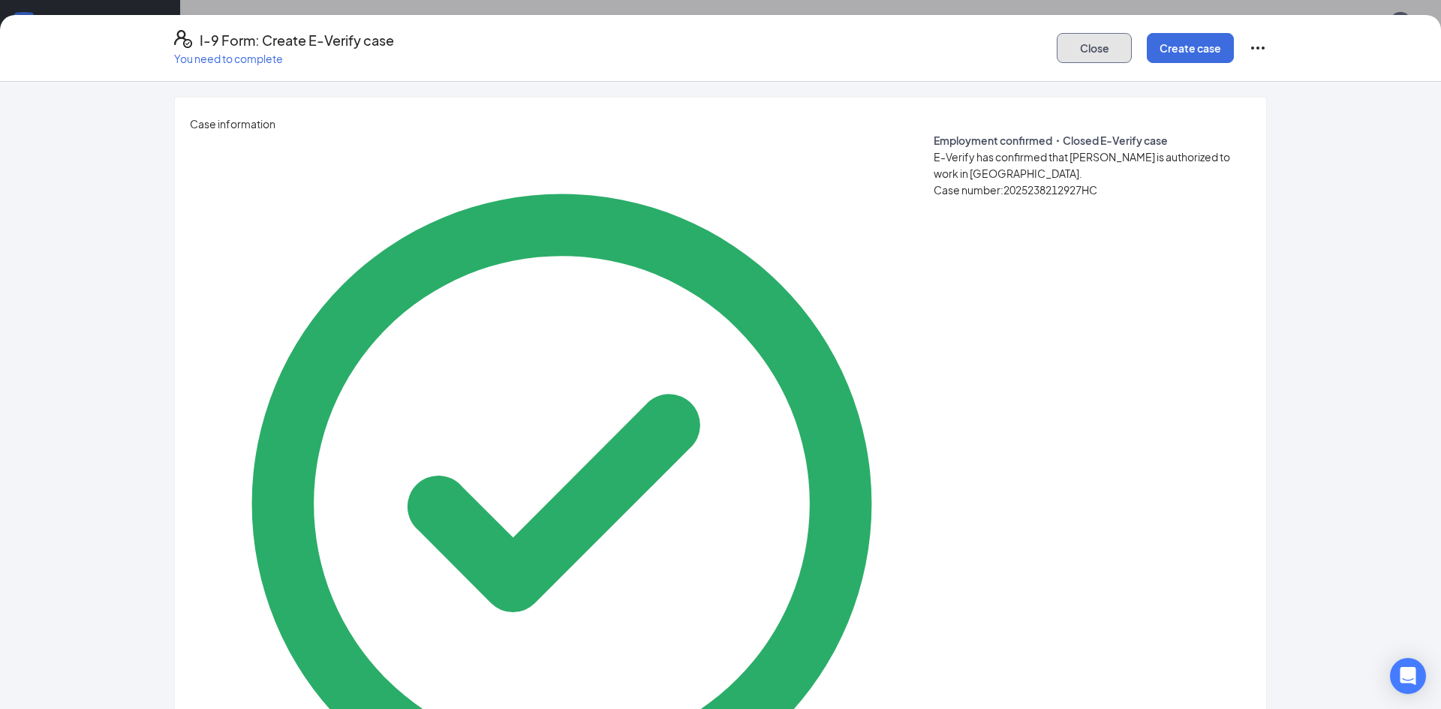
click at [1097, 50] on button "Close" at bounding box center [1094, 48] width 75 height 30
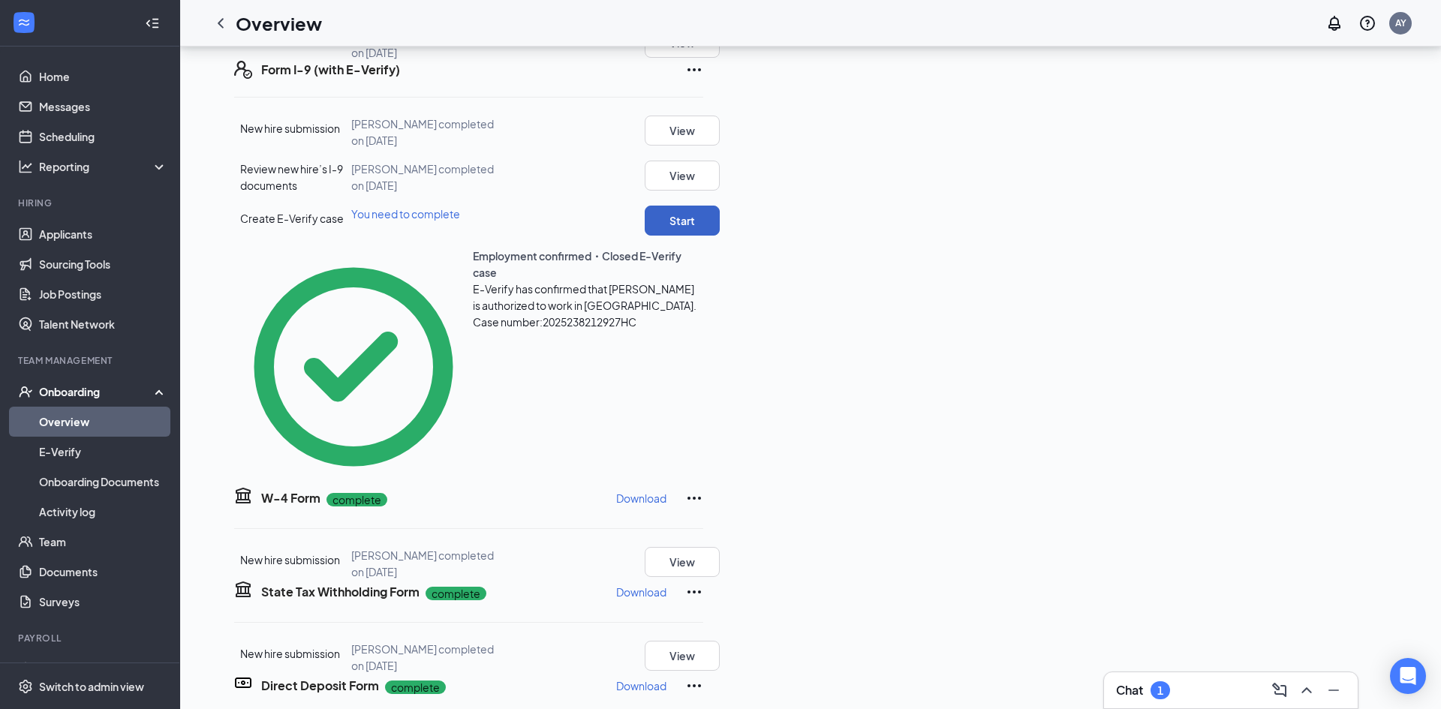
click at [720, 236] on button "Start" at bounding box center [682, 221] width 75 height 30
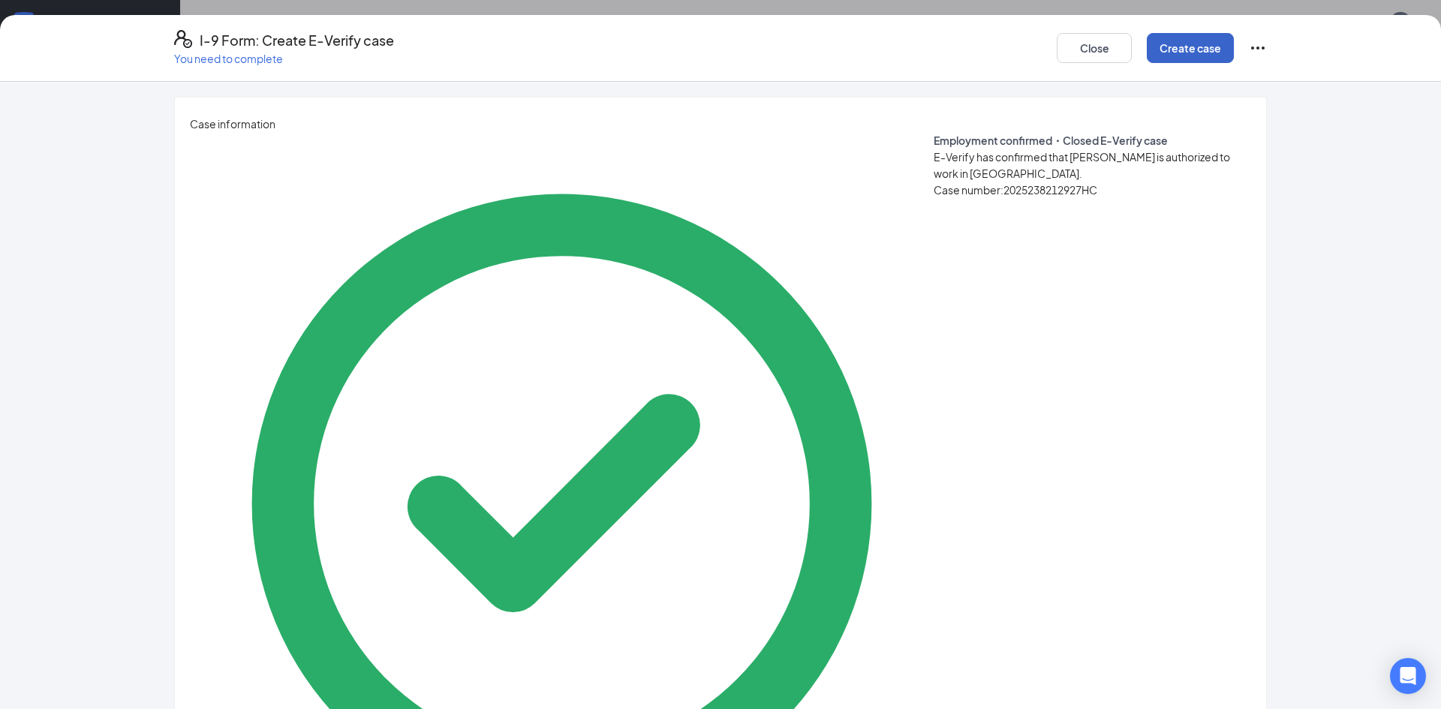
click at [1205, 33] on button "Create case" at bounding box center [1190, 48] width 87 height 30
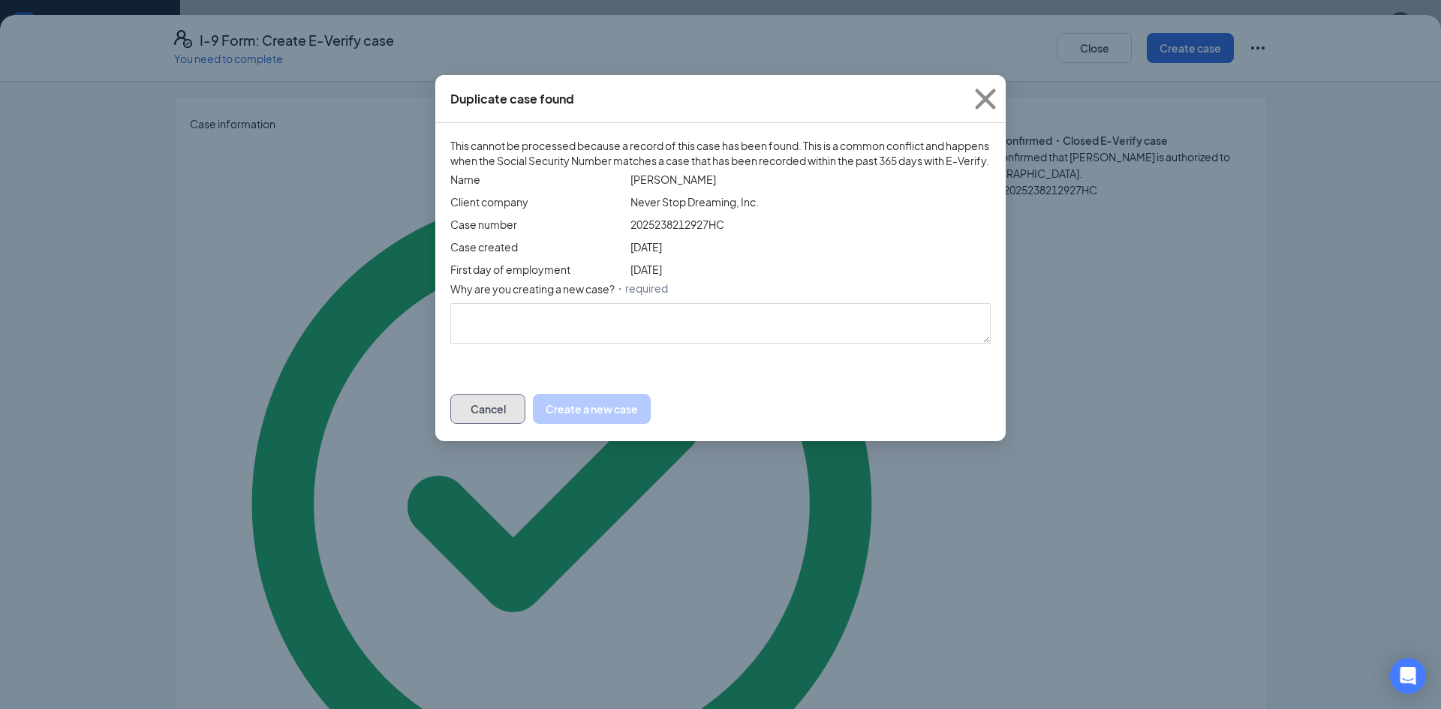
click at [525, 424] on button "Cancel" at bounding box center [487, 409] width 75 height 30
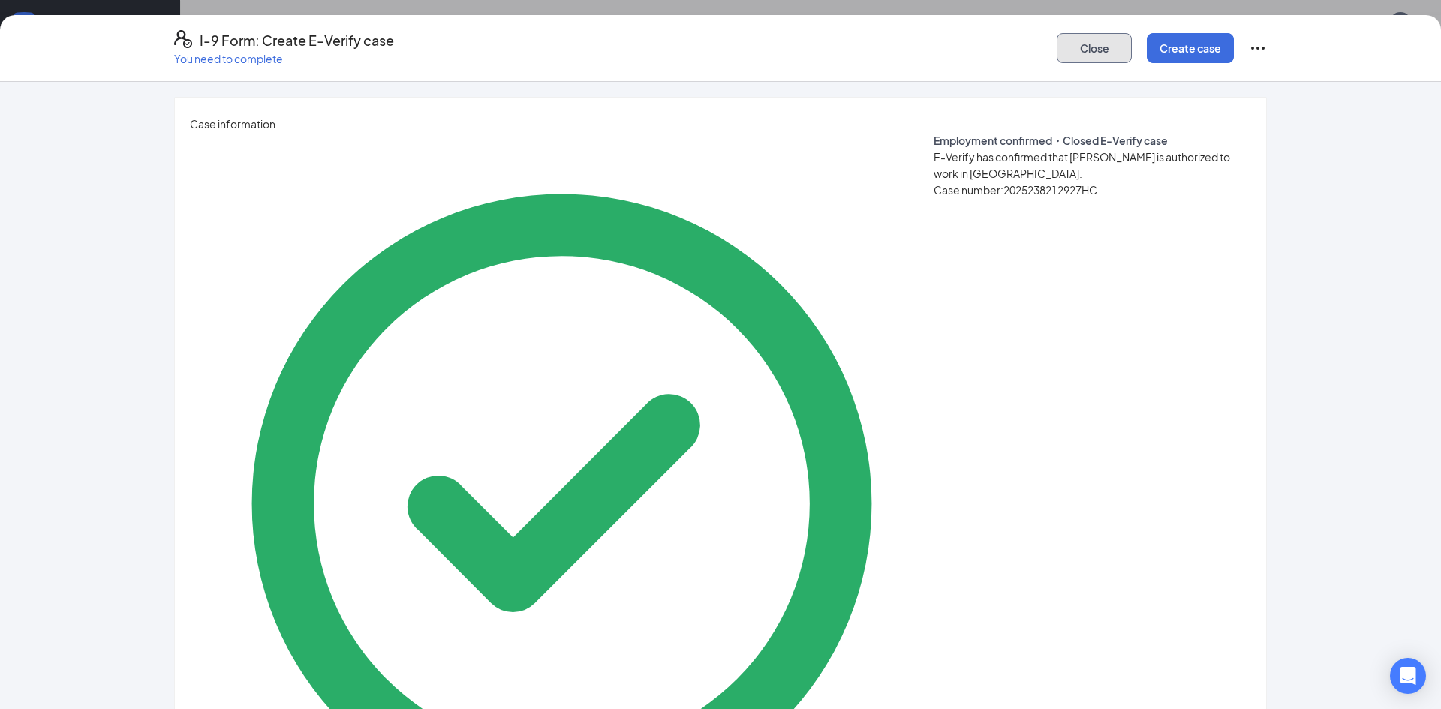
click at [1088, 43] on button "Close" at bounding box center [1094, 48] width 75 height 30
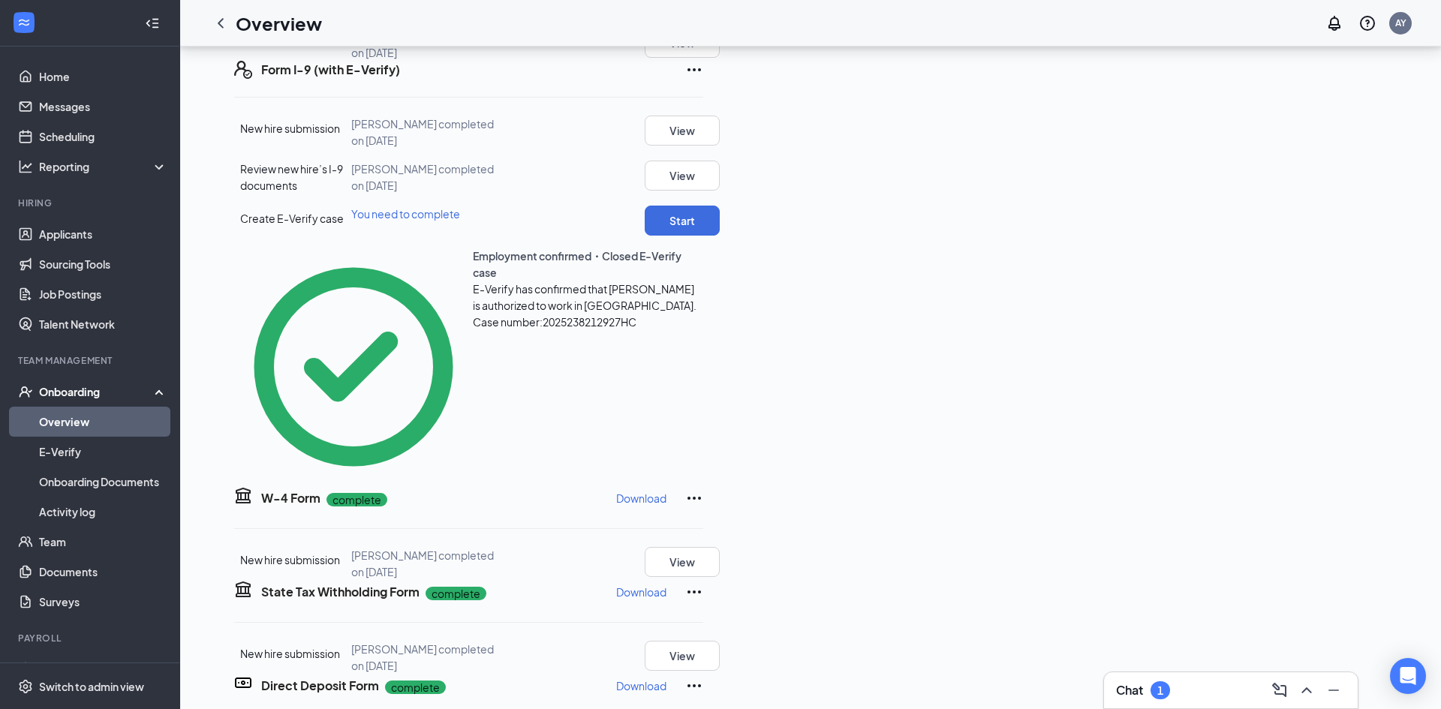
click at [72, 402] on div "Onboarding" at bounding box center [90, 392] width 180 height 30
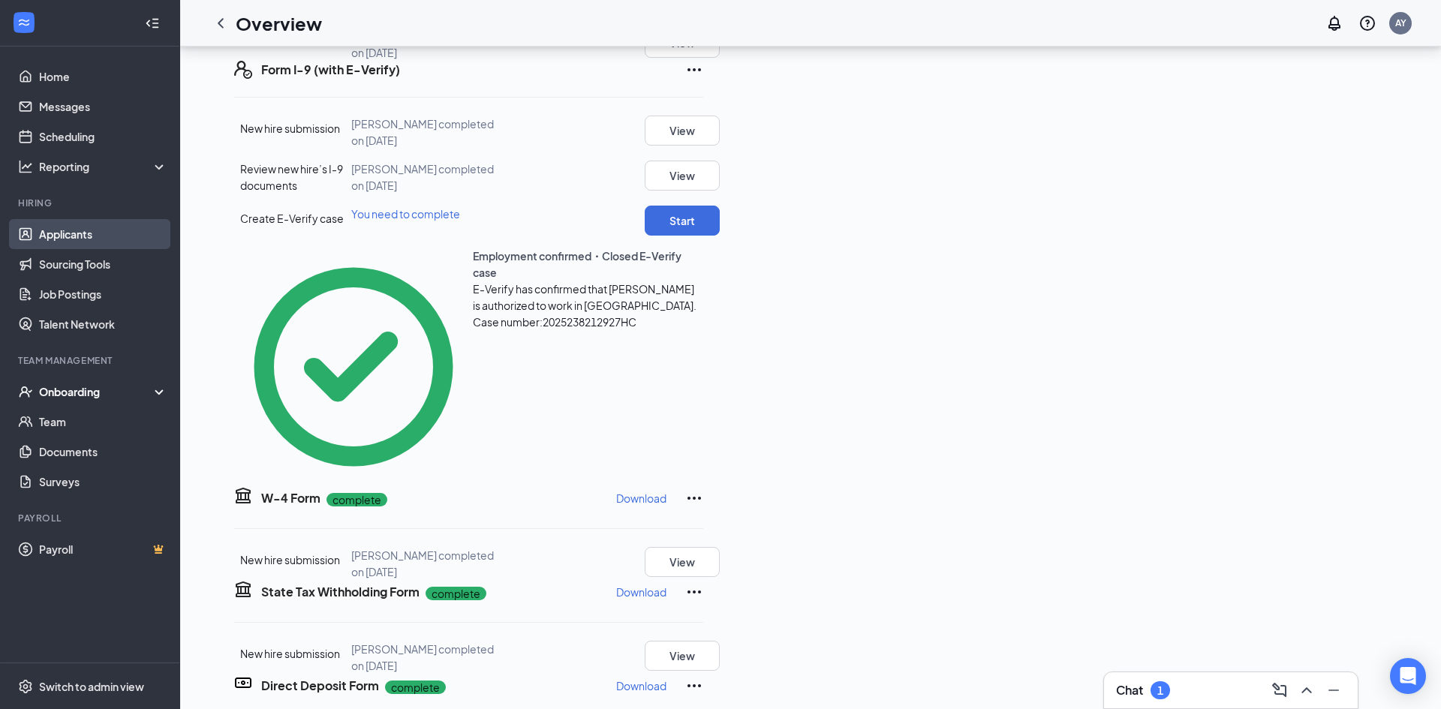
click at [92, 233] on link "Applicants" at bounding box center [103, 234] width 128 height 30
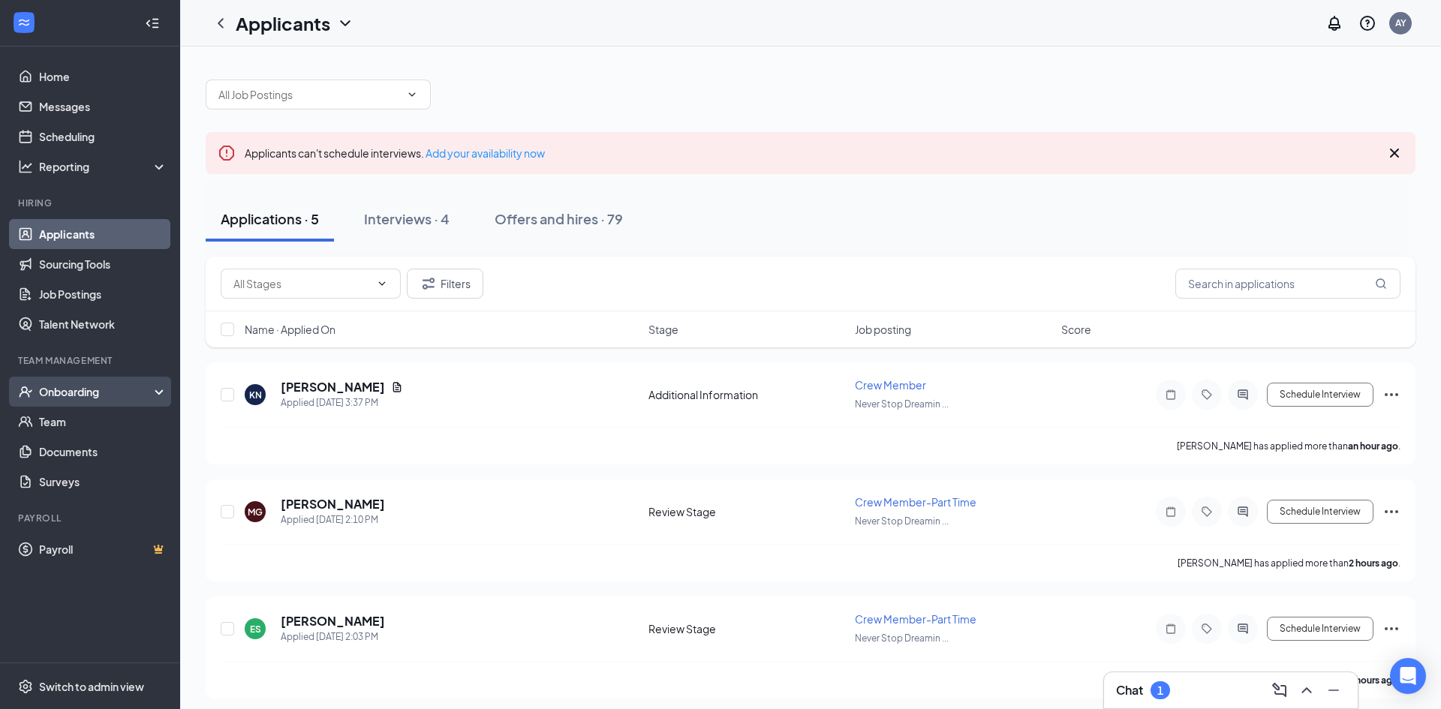
click at [71, 402] on div "Onboarding" at bounding box center [90, 392] width 180 height 30
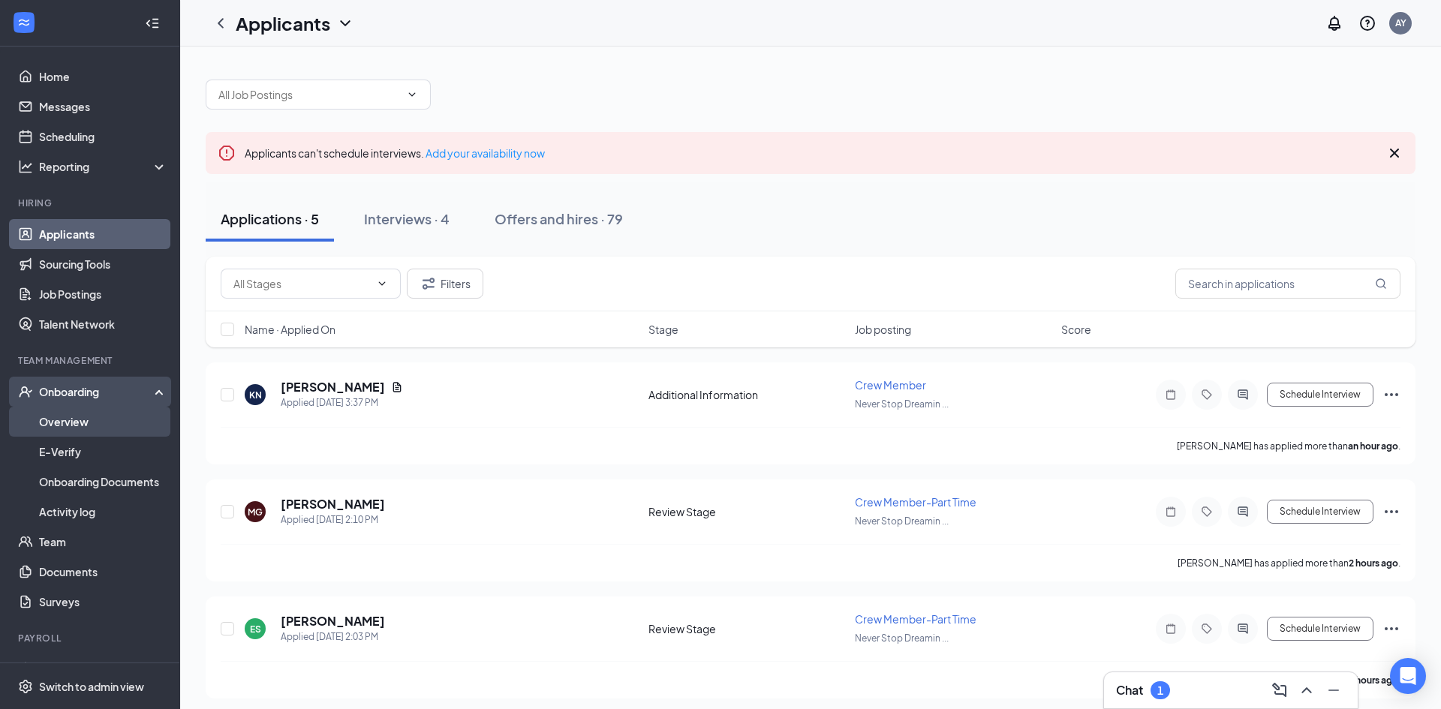
drag, startPoint x: 53, startPoint y: 427, endPoint x: 155, endPoint y: 431, distance: 102.2
click at [53, 427] on link "Overview" at bounding box center [103, 422] width 128 height 30
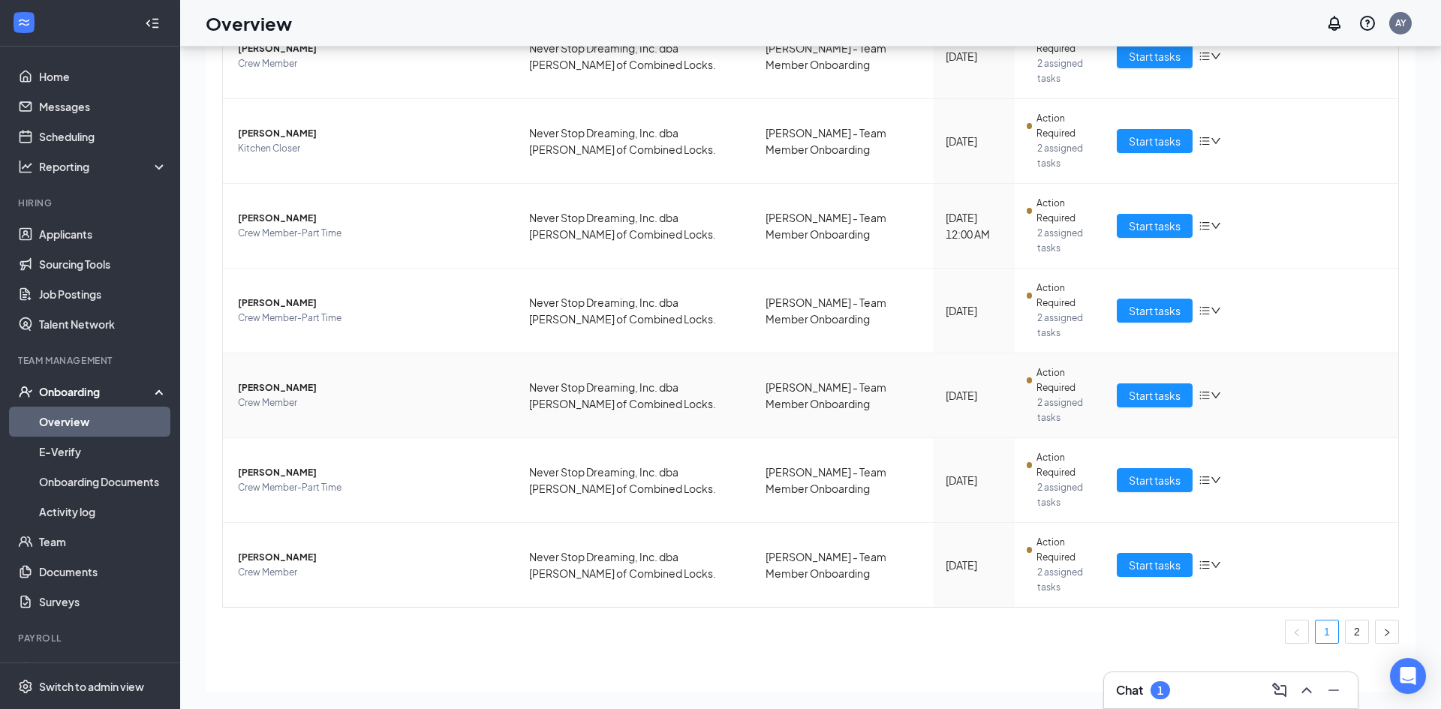
scroll to position [68, 0]
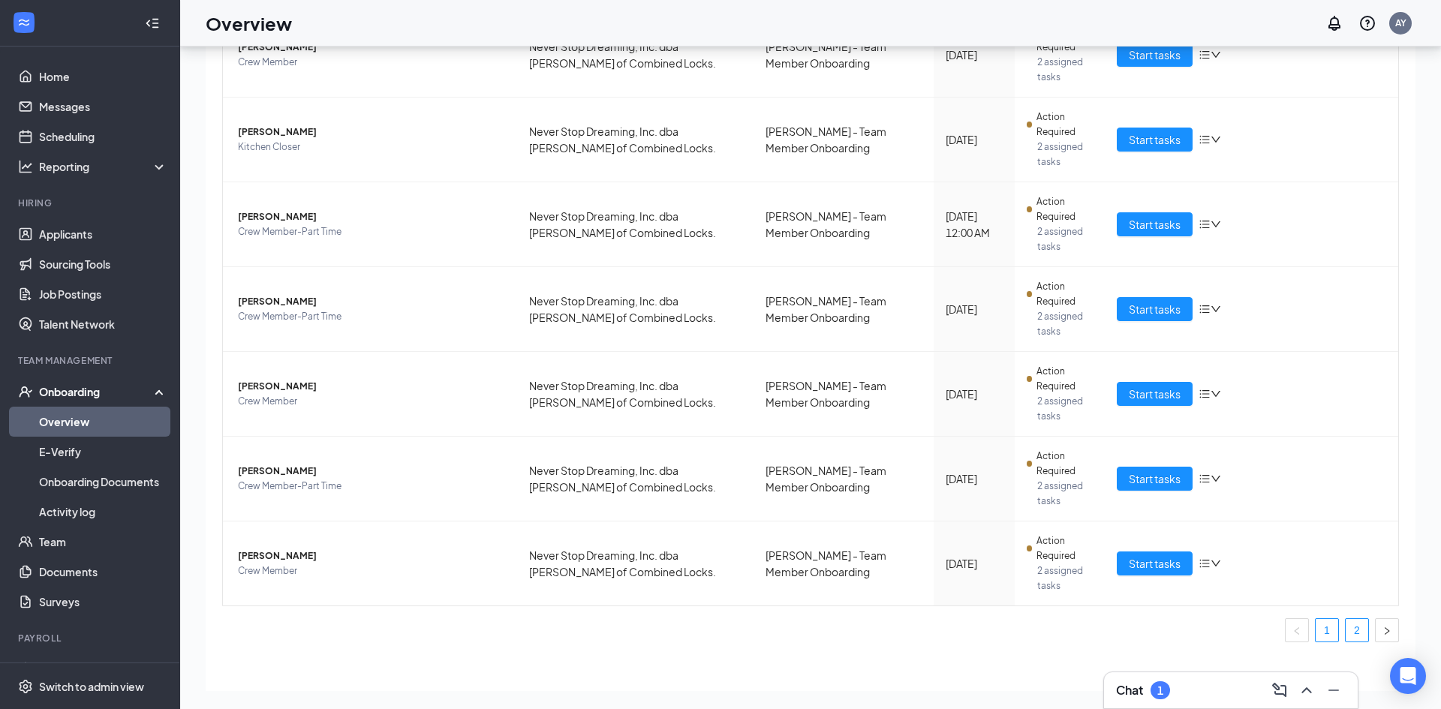
click at [1360, 619] on link "2" at bounding box center [1357, 630] width 23 height 23
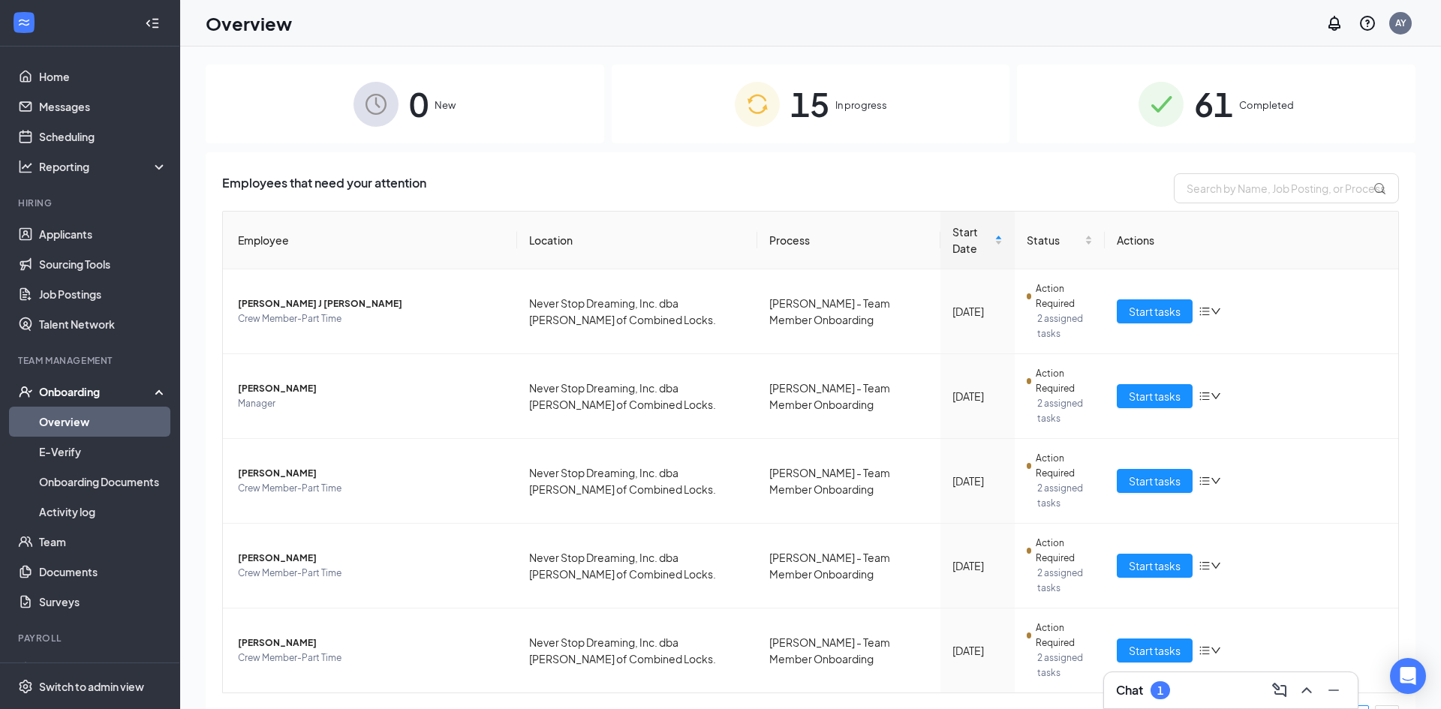
click at [71, 417] on link "Overview" at bounding box center [103, 422] width 128 height 30
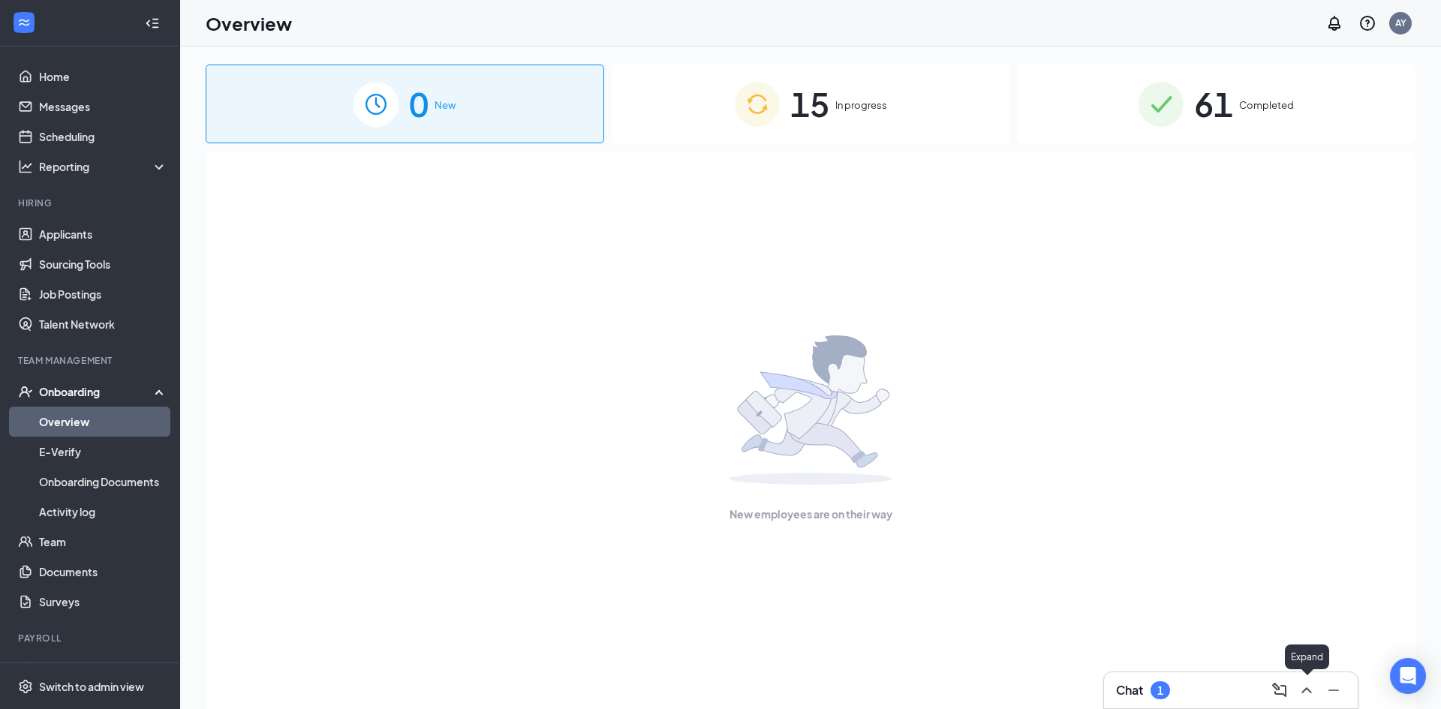
click at [1303, 698] on icon "ChevronUp" at bounding box center [1307, 691] width 18 height 18
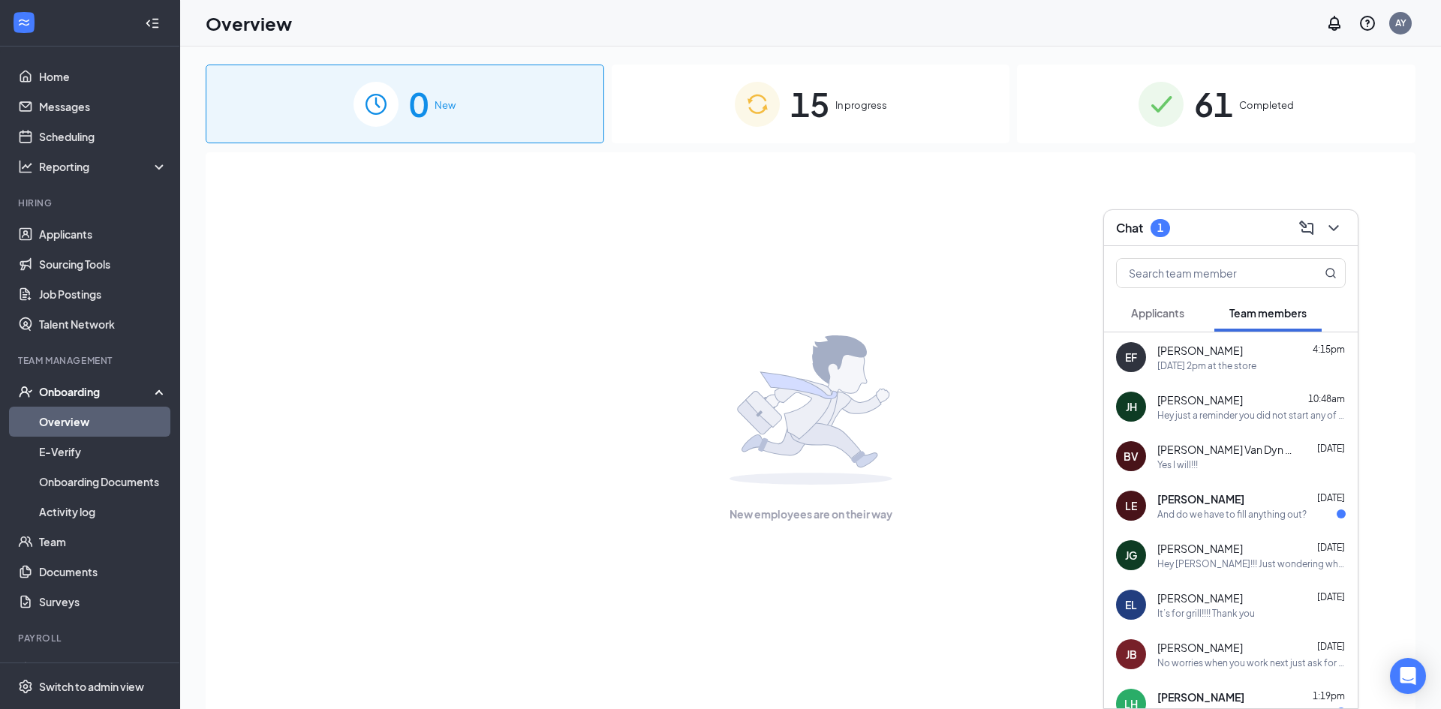
click at [1199, 519] on div "And do we have to fill anything out?" at bounding box center [1232, 514] width 149 height 13
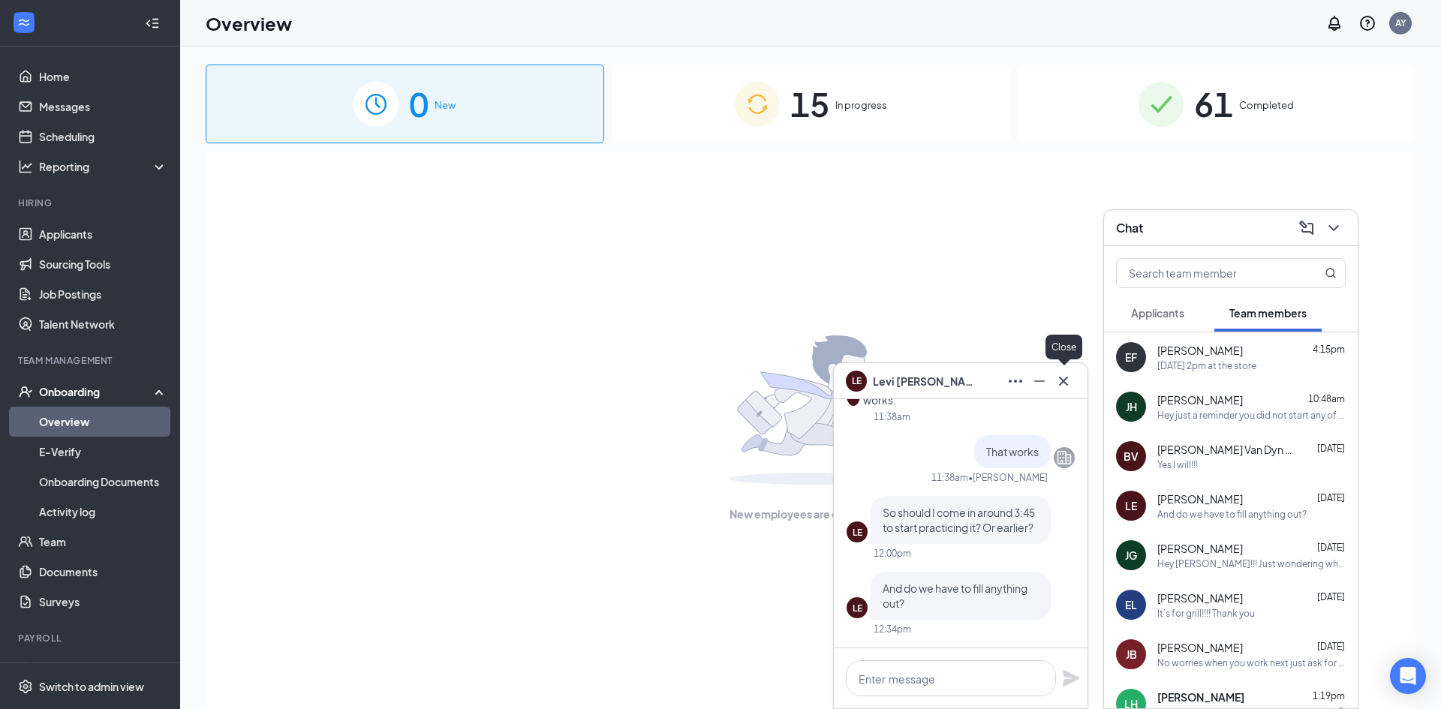
click at [1073, 384] on button at bounding box center [1064, 381] width 24 height 24
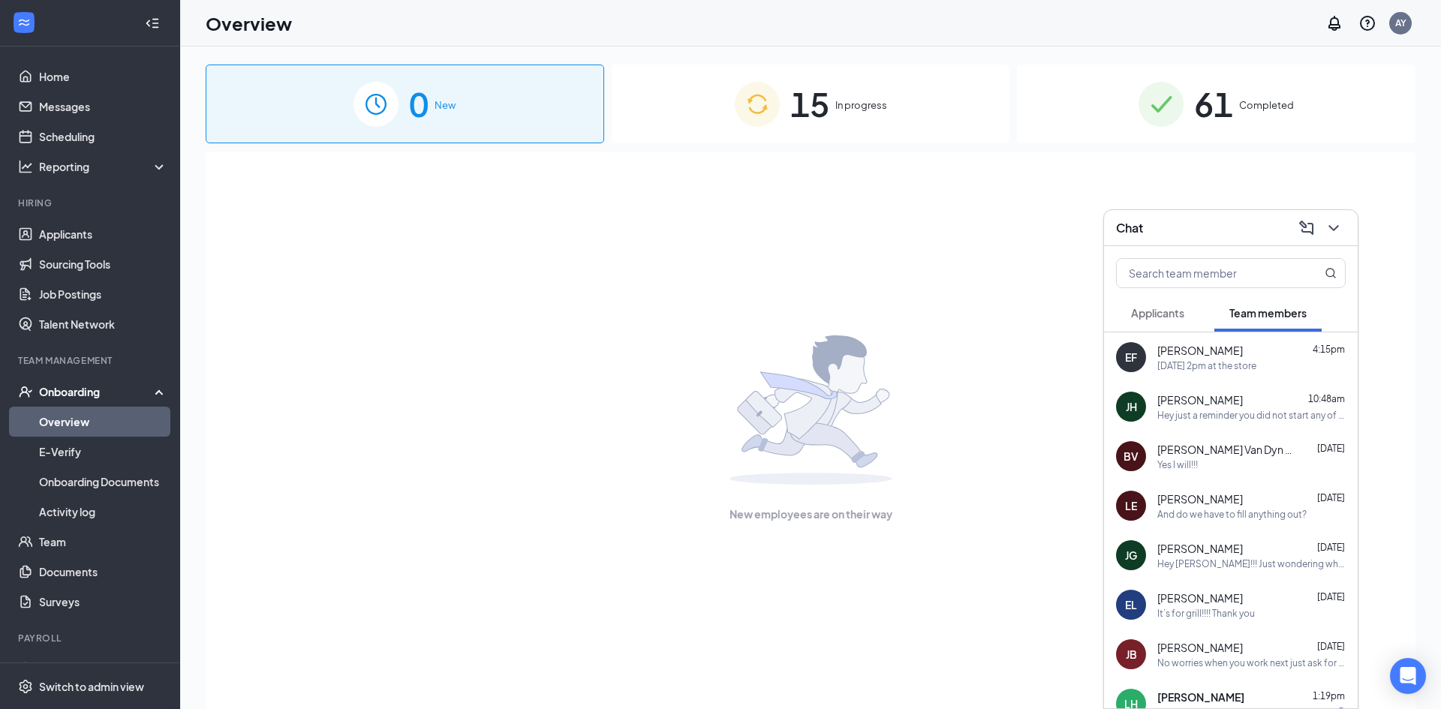
click at [1156, 312] on span "Applicants" at bounding box center [1157, 313] width 53 height 14
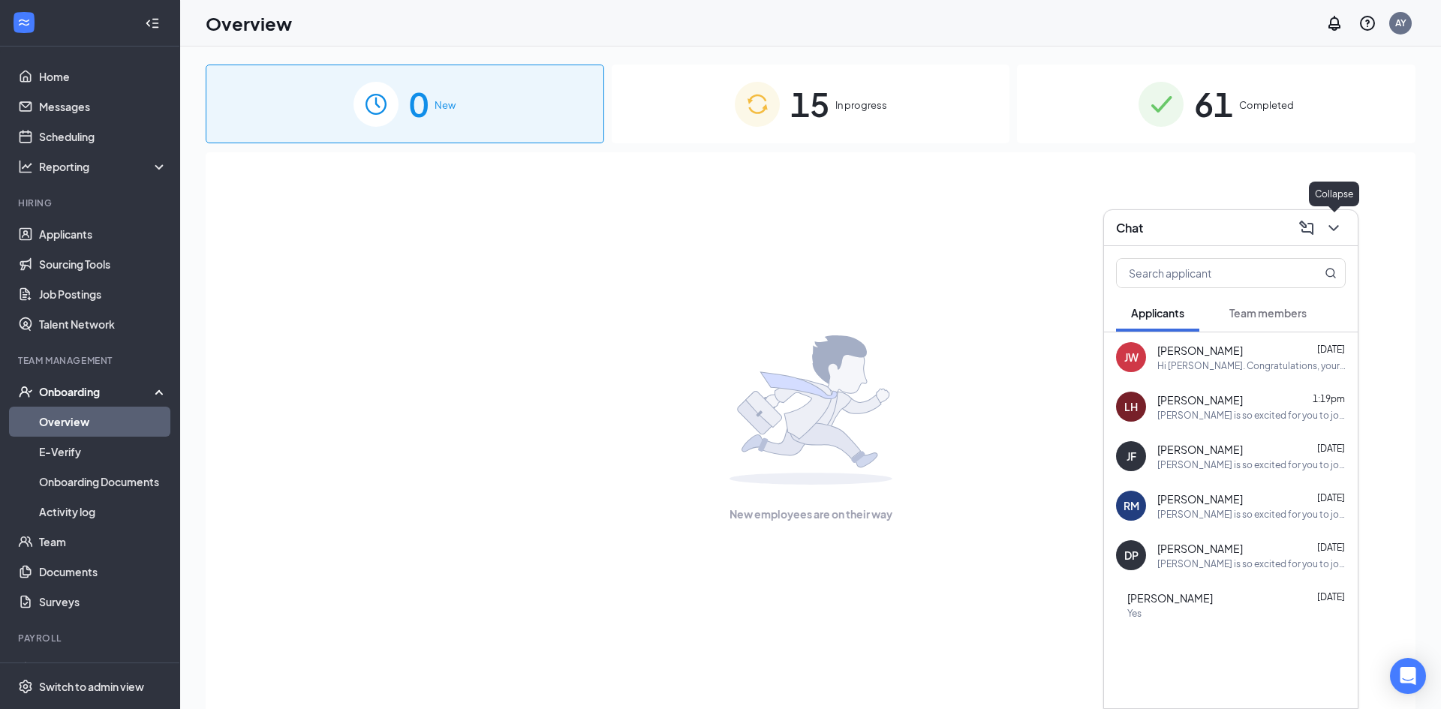
click at [1332, 224] on icon "ChevronDown" at bounding box center [1334, 228] width 18 height 18
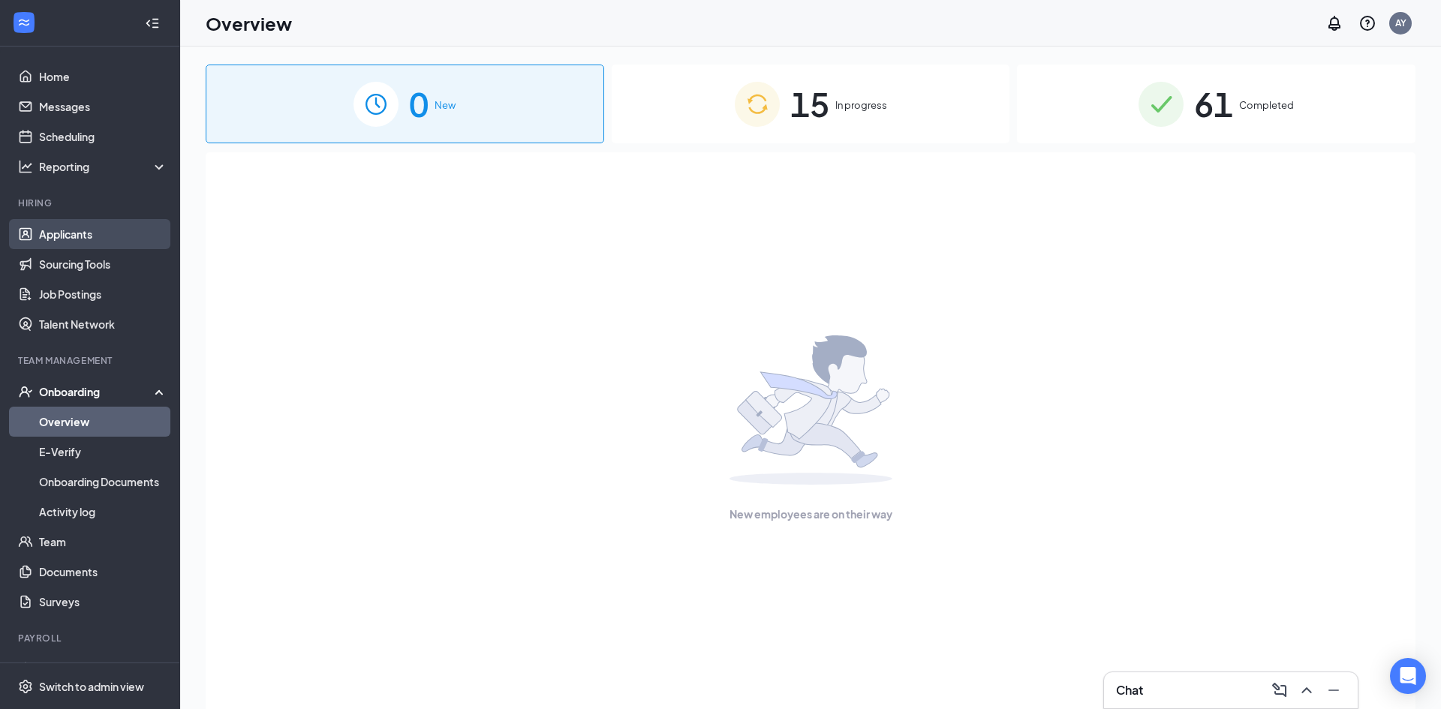
click at [65, 241] on link "Applicants" at bounding box center [103, 234] width 128 height 30
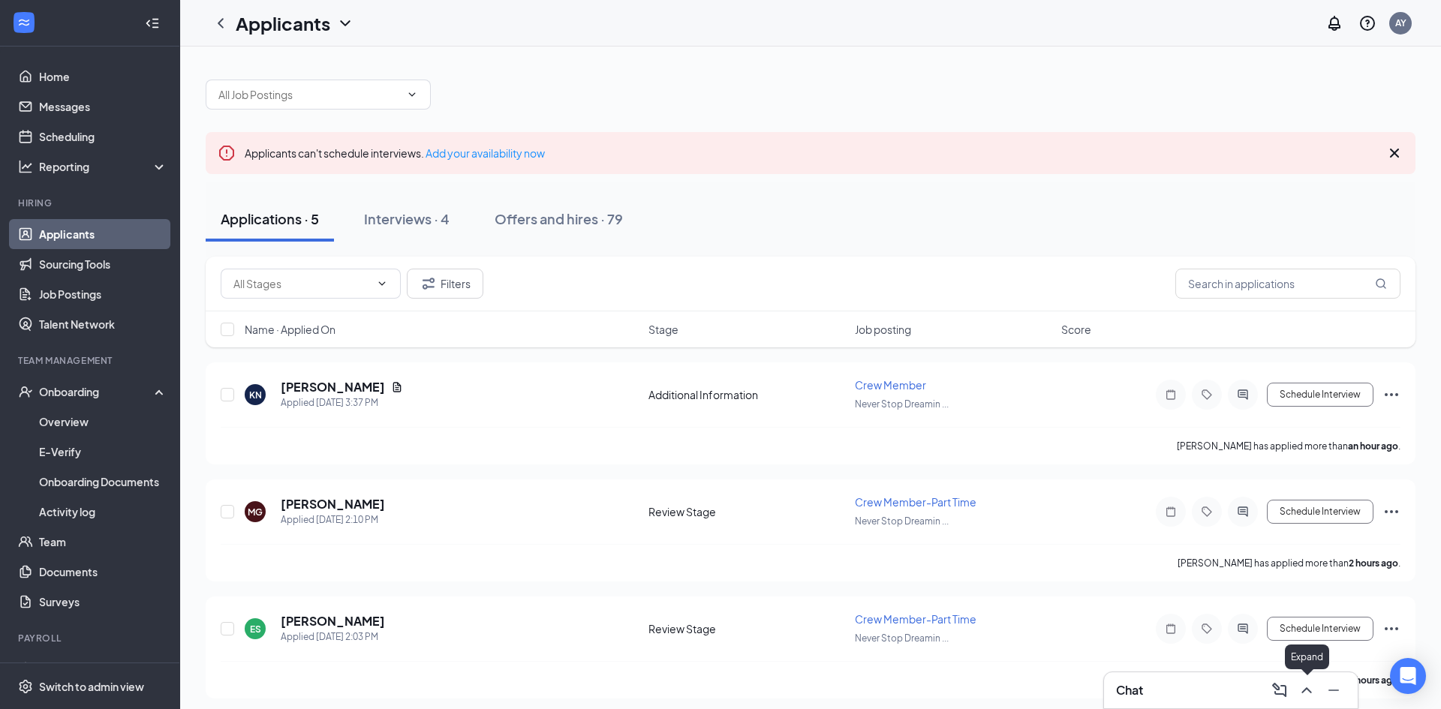
click at [1310, 694] on icon "ChevronUp" at bounding box center [1307, 691] width 18 height 18
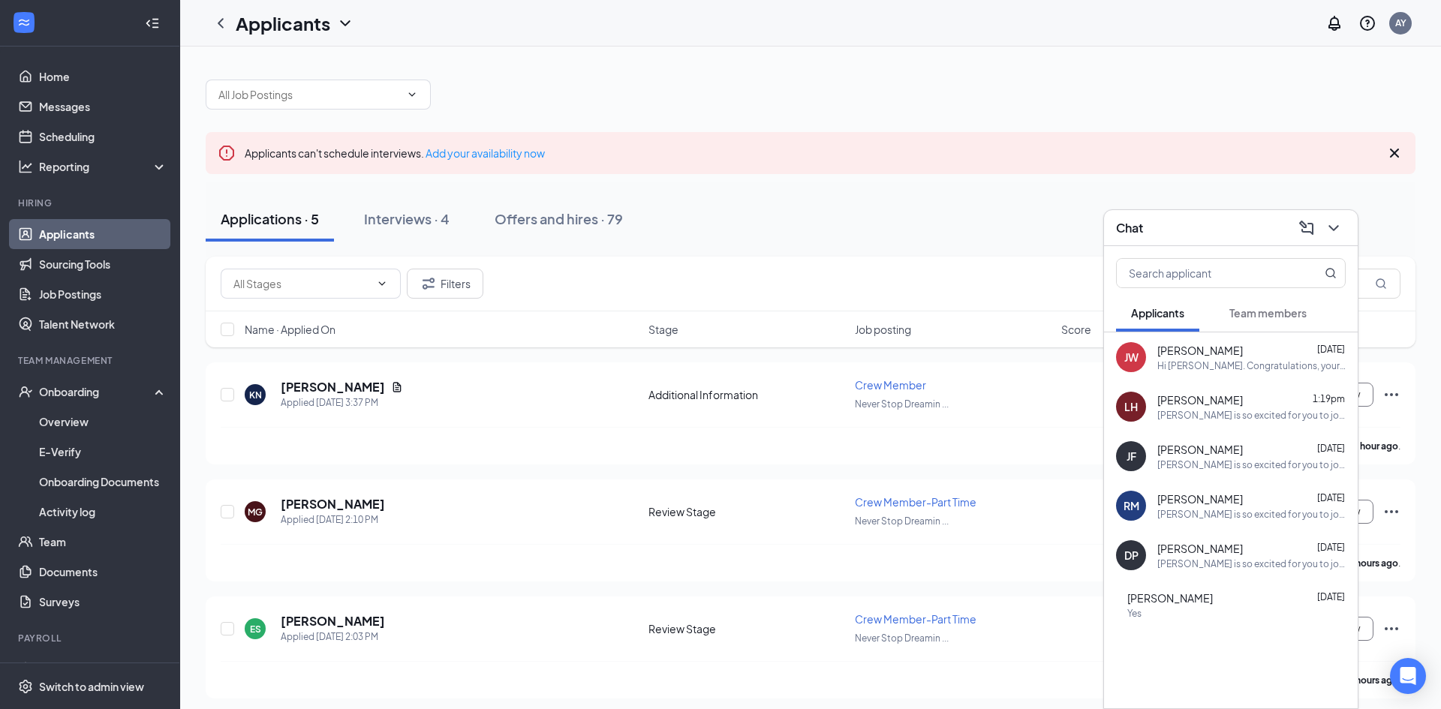
click at [1311, 320] on button "Team members" at bounding box center [1268, 313] width 107 height 38
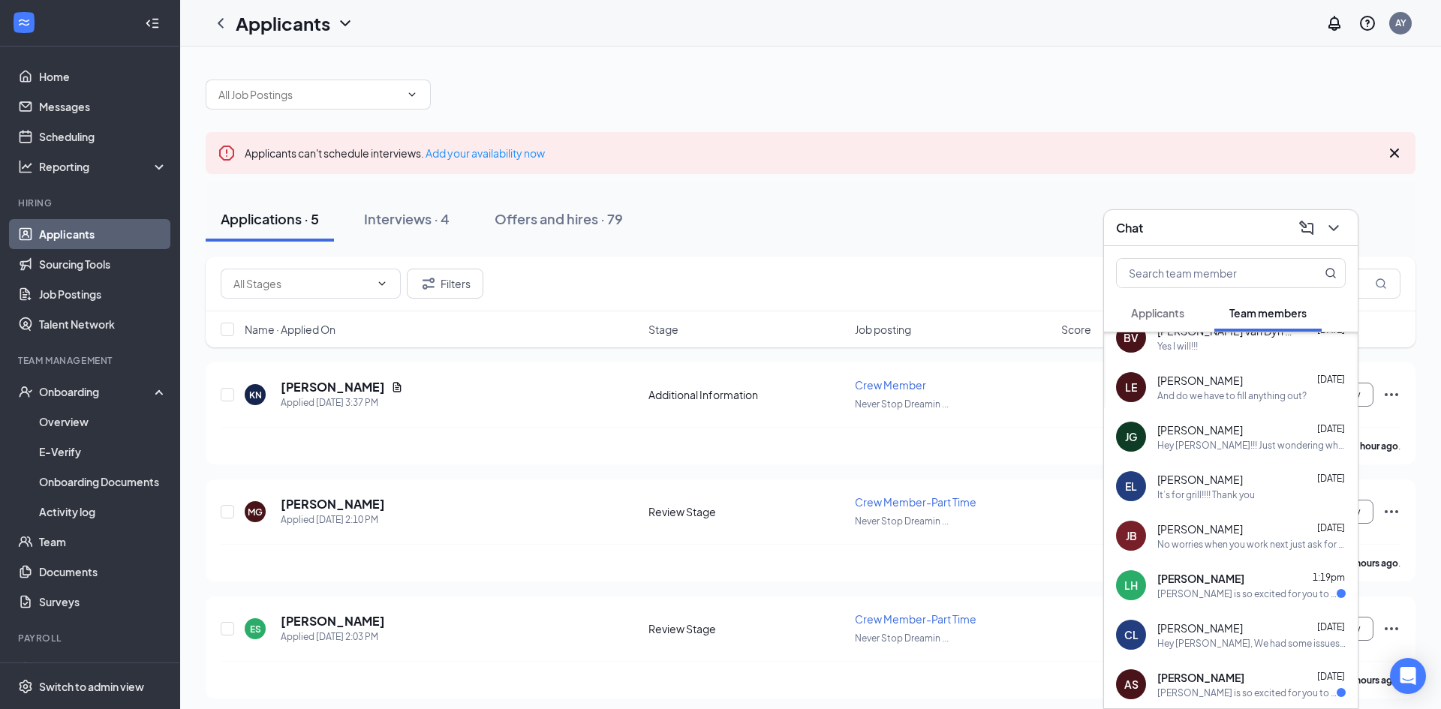
scroll to position [140, 0]
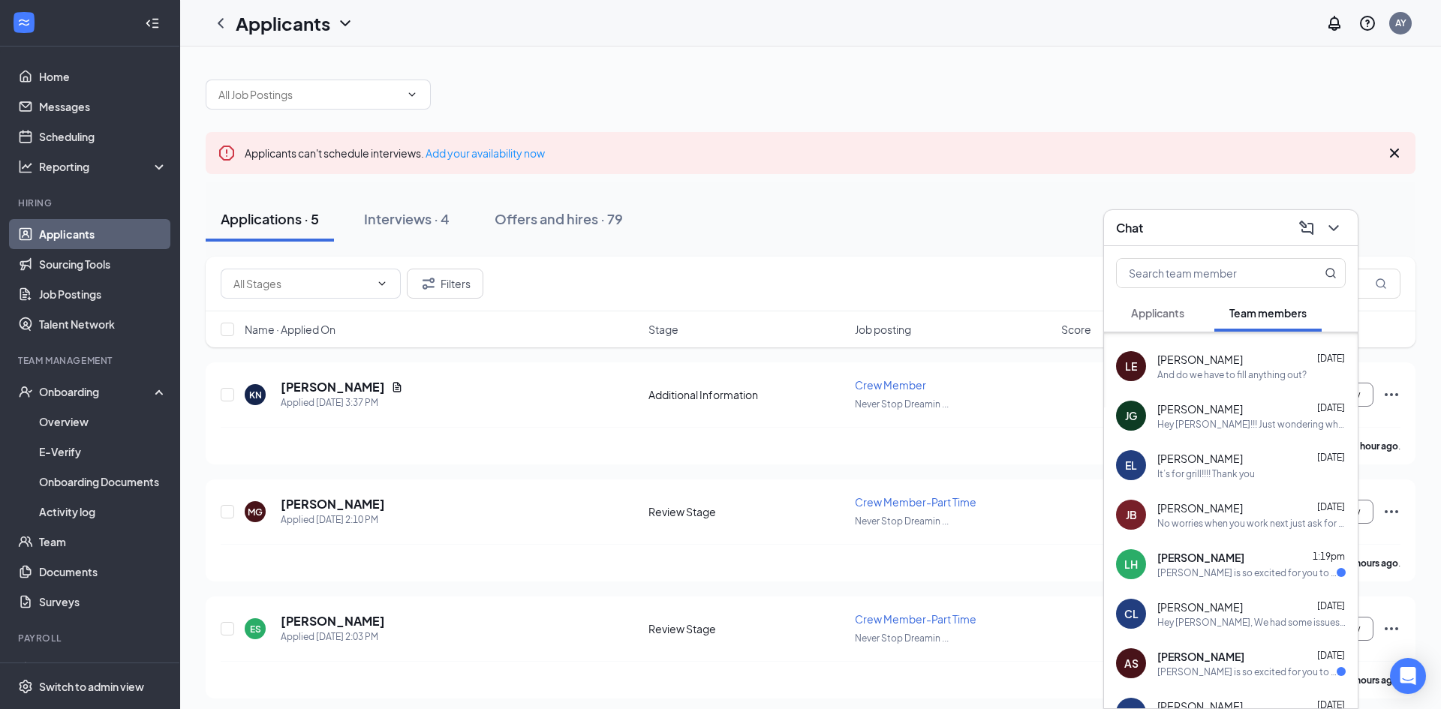
click at [1201, 617] on div "Hey [PERSON_NAME], We had some issues with our workstream - I resent you the li…" at bounding box center [1252, 622] width 188 height 13
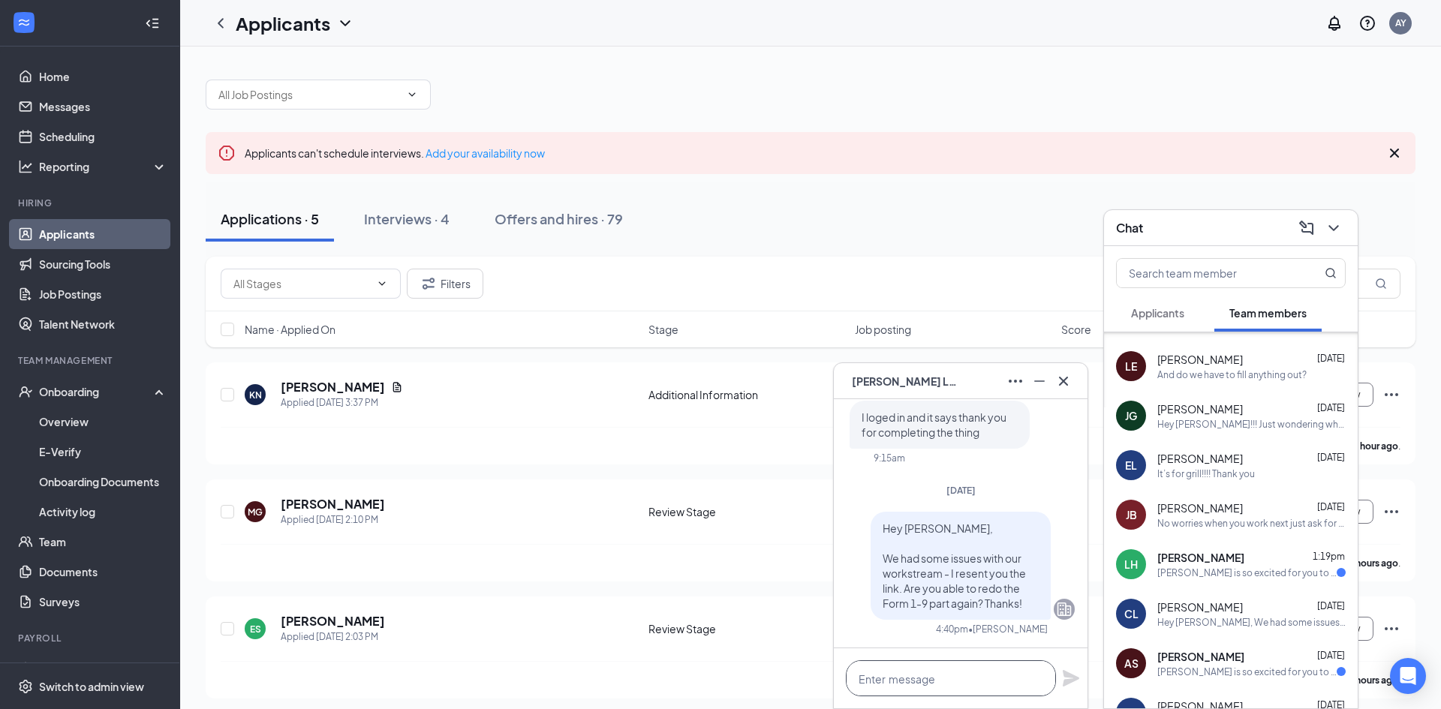
click at [976, 675] on textarea at bounding box center [951, 679] width 210 height 36
drag, startPoint x: 1027, startPoint y: 607, endPoint x: 884, endPoint y: 529, distance: 163.3
click at [884, 529] on p "Hey [PERSON_NAME], We had some issues with our workstream - I resent you the li…" at bounding box center [961, 566] width 156 height 90
copy span "Hey [PERSON_NAME], We had some issues with our workstream - I resent you the li…"
click at [911, 634] on div "Hey [PERSON_NAME], We had some issues with our workstream - I resent you the li…" at bounding box center [961, 574] width 228 height 124
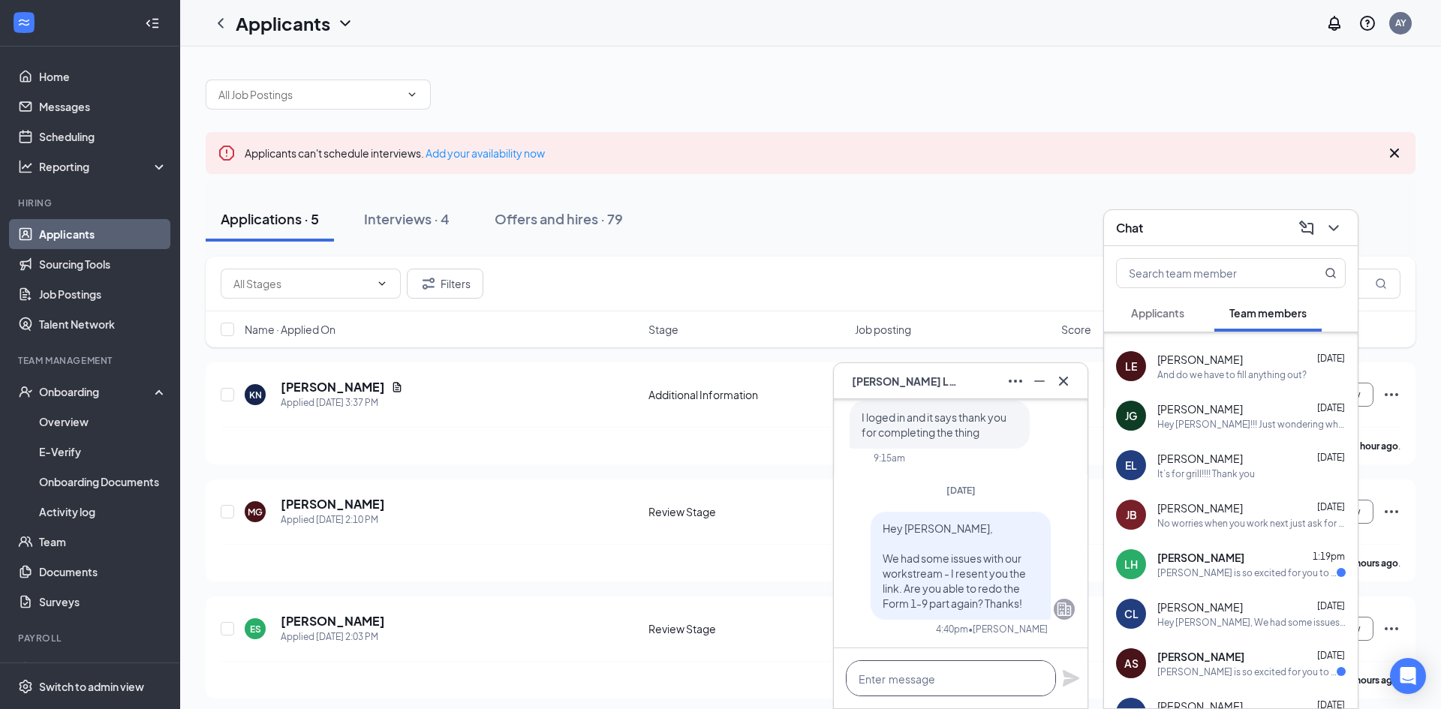
click at [908, 681] on textarea at bounding box center [951, 679] width 210 height 36
paste textarea "Hey [PERSON_NAME], We had some issues with our workstream - I resent you the li…"
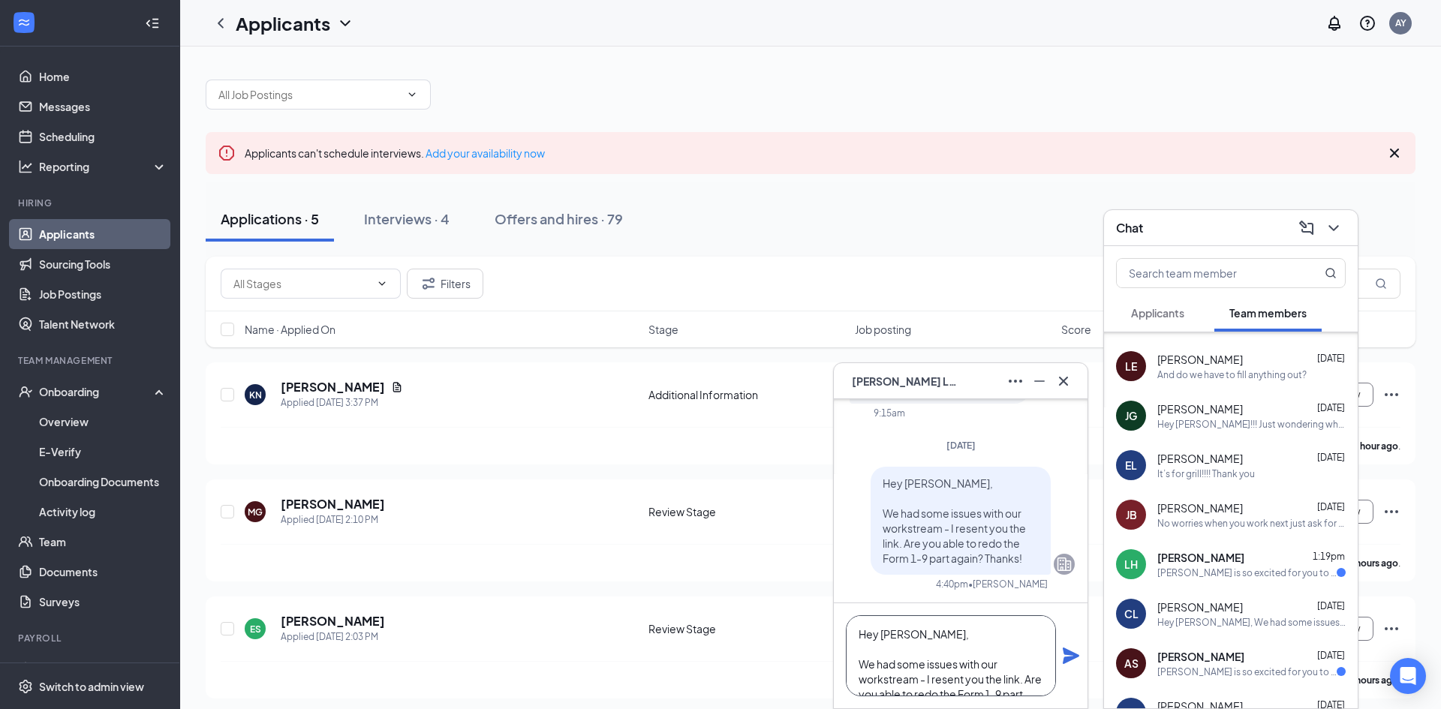
scroll to position [31, 0]
type textarea "Hey [PERSON_NAME], We had some issues with our workstream - I resent you the li…"
click at [1074, 657] on icon "Plane" at bounding box center [1071, 656] width 17 height 17
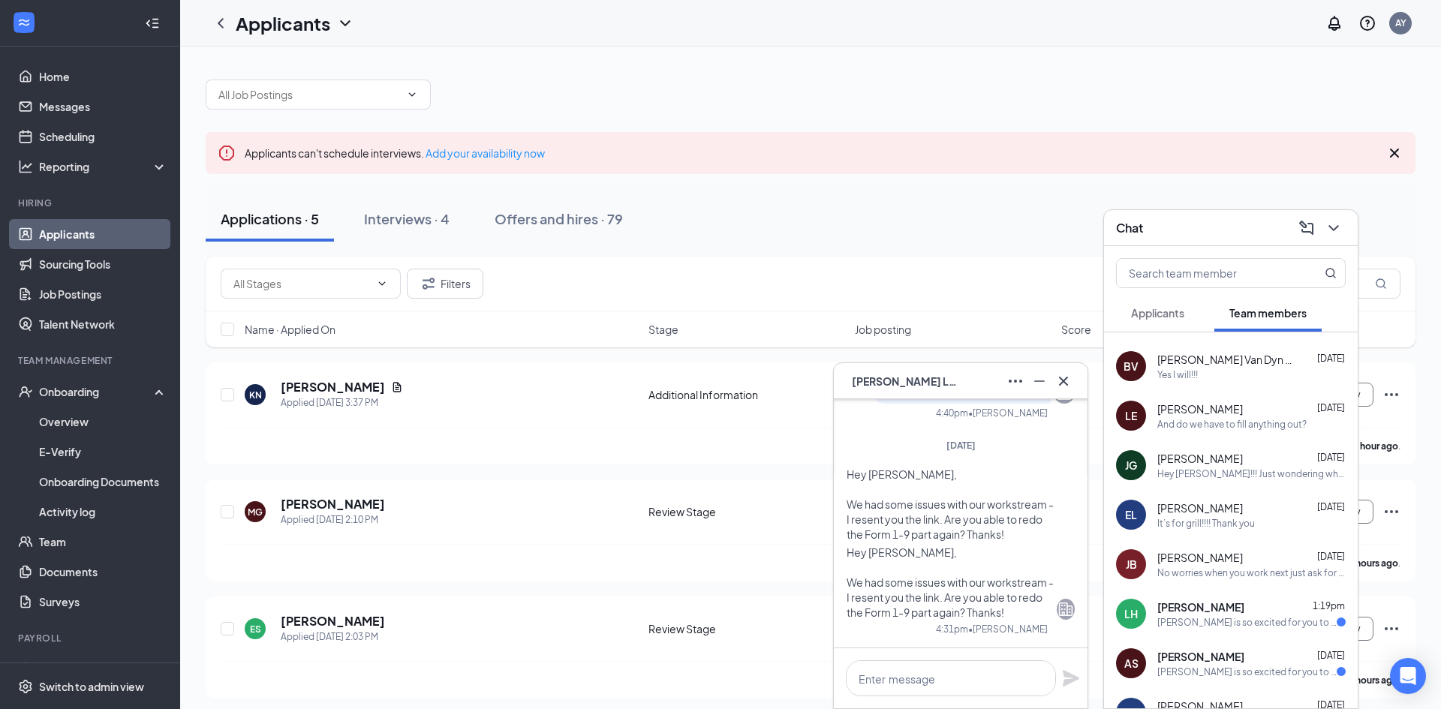
scroll to position [0, 0]
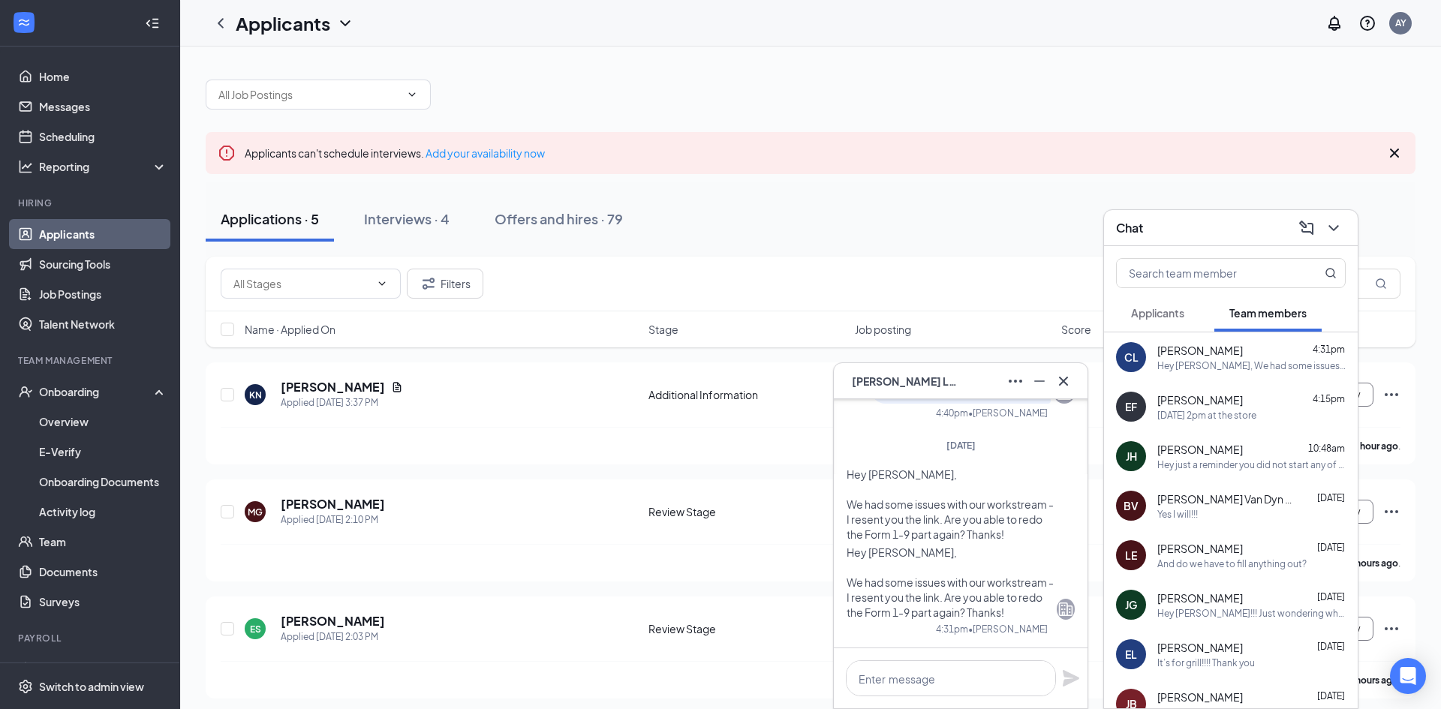
click at [280, 221] on div "Applications · 5" at bounding box center [270, 218] width 98 height 19
